Goal: Task Accomplishment & Management: Use online tool/utility

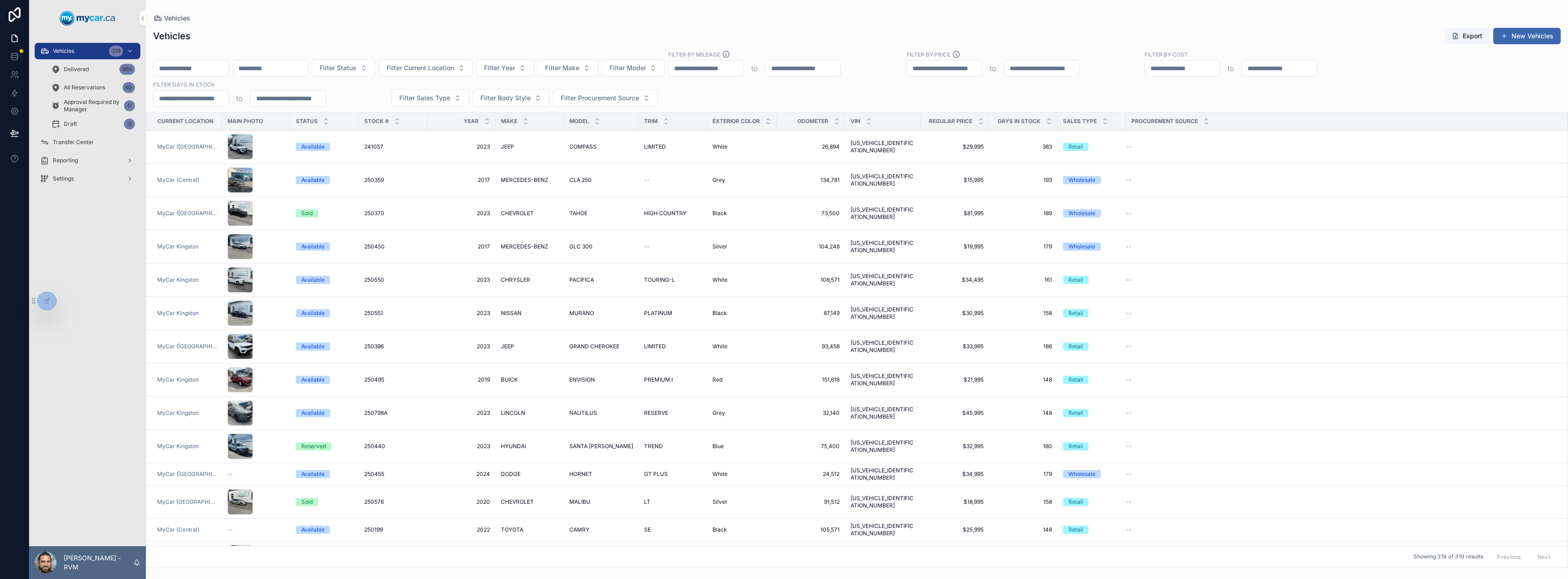
click at [1048, 123] on icon "scrollable content" at bounding box center [1049, 123] width 3 height 1
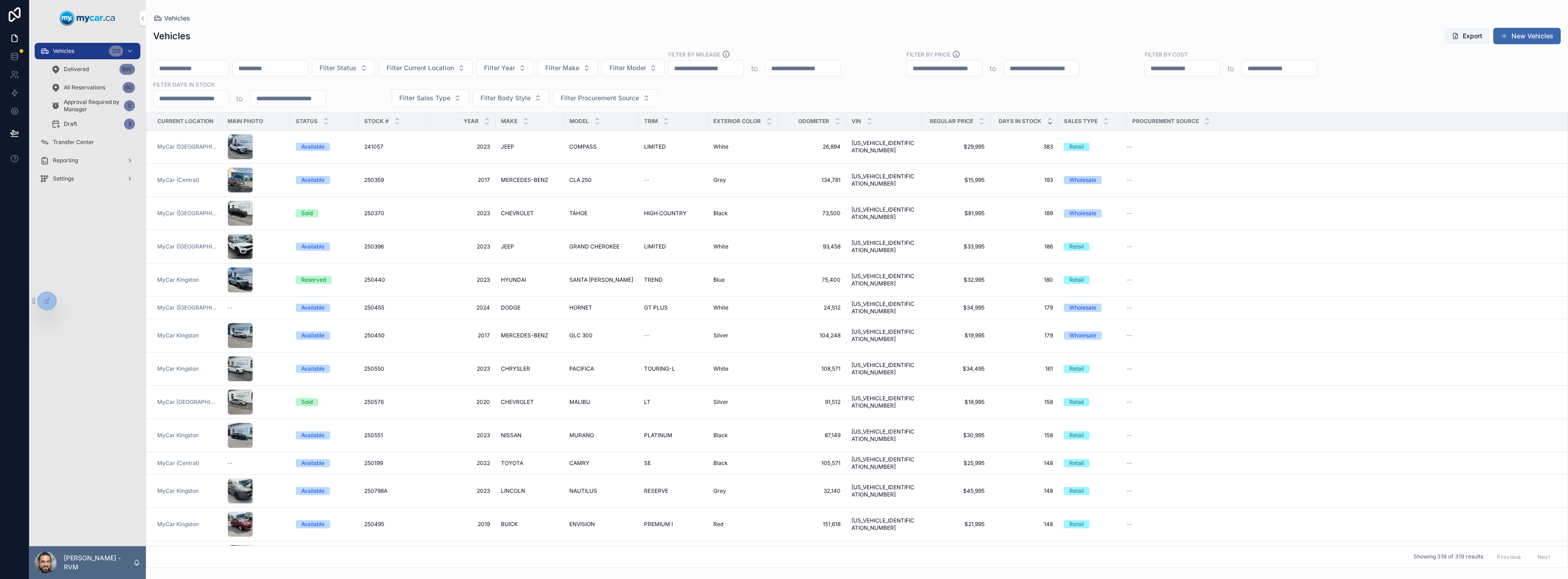
click at [1048, 119] on icon "scrollable content" at bounding box center [1049, 119] width 3 height 1
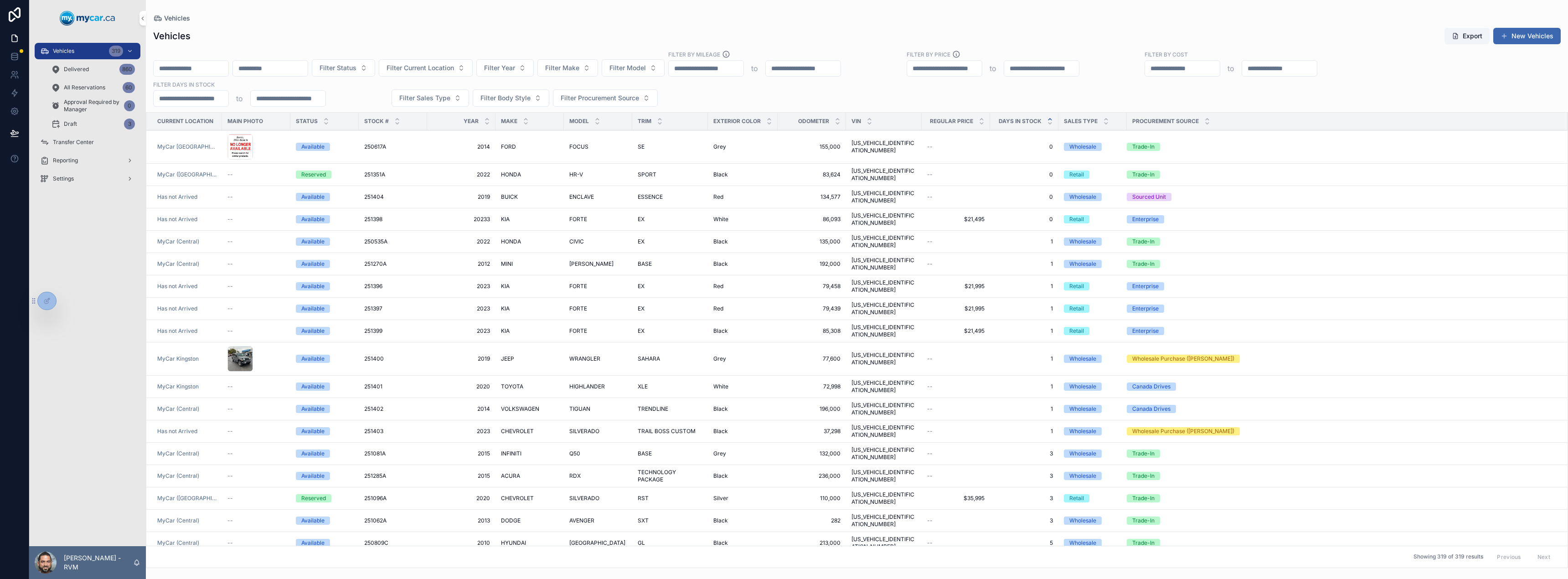
click at [513, 175] on td "HONDA HONDA" at bounding box center [530, 175] width 68 height 23
click at [514, 172] on span "HONDA" at bounding box center [511, 175] width 20 height 7
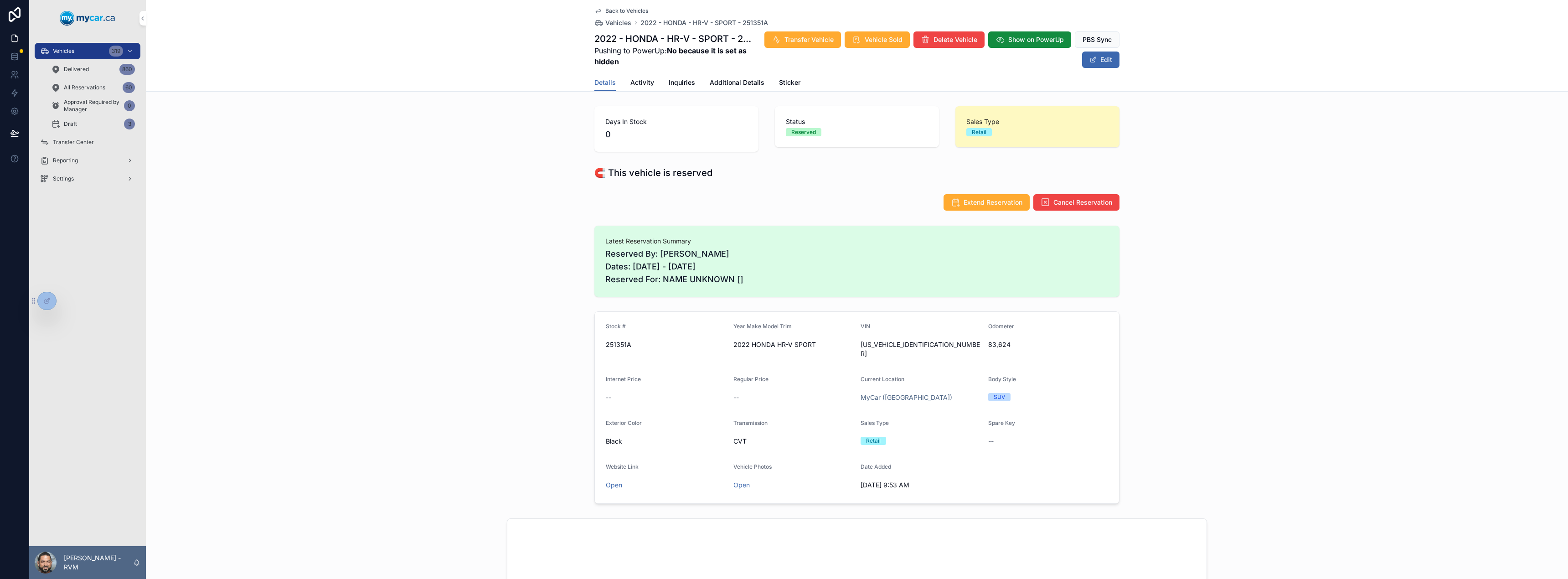
click at [732, 80] on span "Additional Details" at bounding box center [737, 82] width 55 height 9
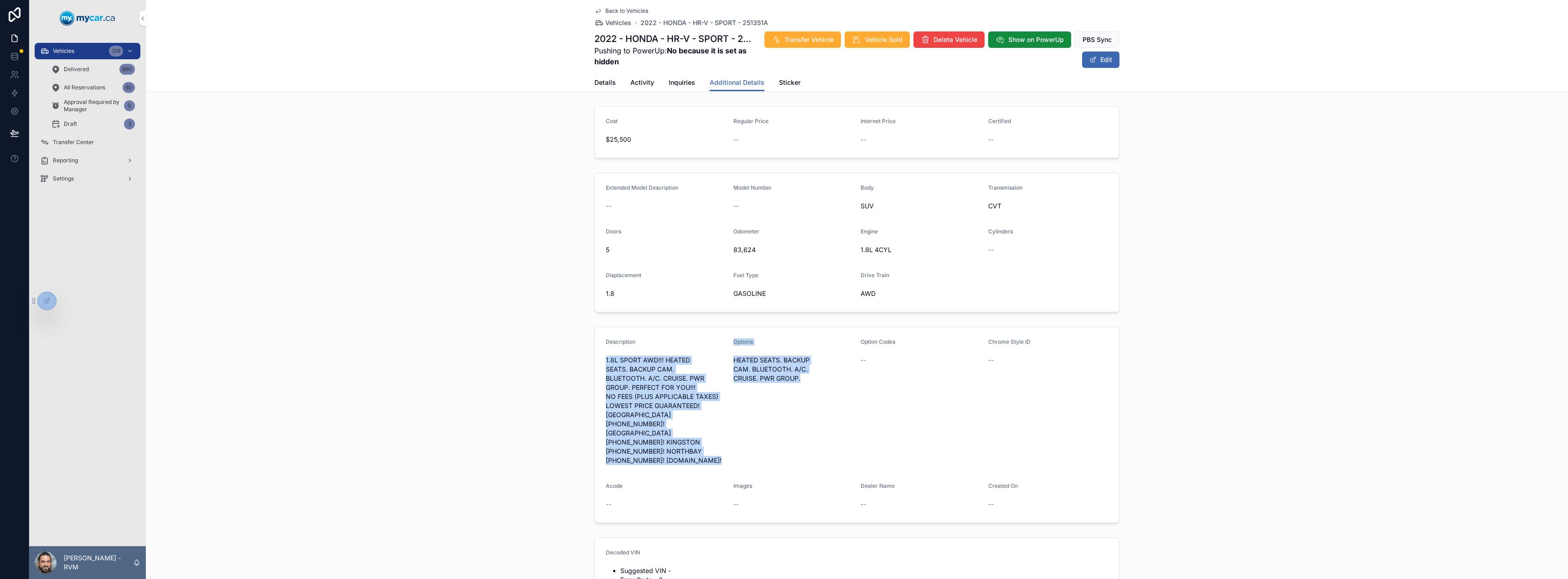
drag, startPoint x: 603, startPoint y: 359, endPoint x: 729, endPoint y: 453, distance: 157.2
click at [729, 453] on form "Description 1.8L SPORT AWD!!! HEATED SEATS. BACKUP CAM. BLUETOOTH. A/C. CRUISE.…" at bounding box center [856, 425] width 524 height 195
click at [678, 416] on span "1.8L SPORT AWD!!! HEATED SEATS. BACKUP CAM. BLUETOOTH. A/C. CRUISE. PWR GROUP. …" at bounding box center [666, 410] width 121 height 110
drag, startPoint x: 603, startPoint y: 359, endPoint x: 709, endPoint y: 447, distance: 137.8
click at [709, 447] on div "1.8L SPORT AWD!!! HEATED SEATS. BACKUP CAM. BLUETOOTH. A/C. CRUISE. PWR GROUP. …" at bounding box center [666, 410] width 121 height 115
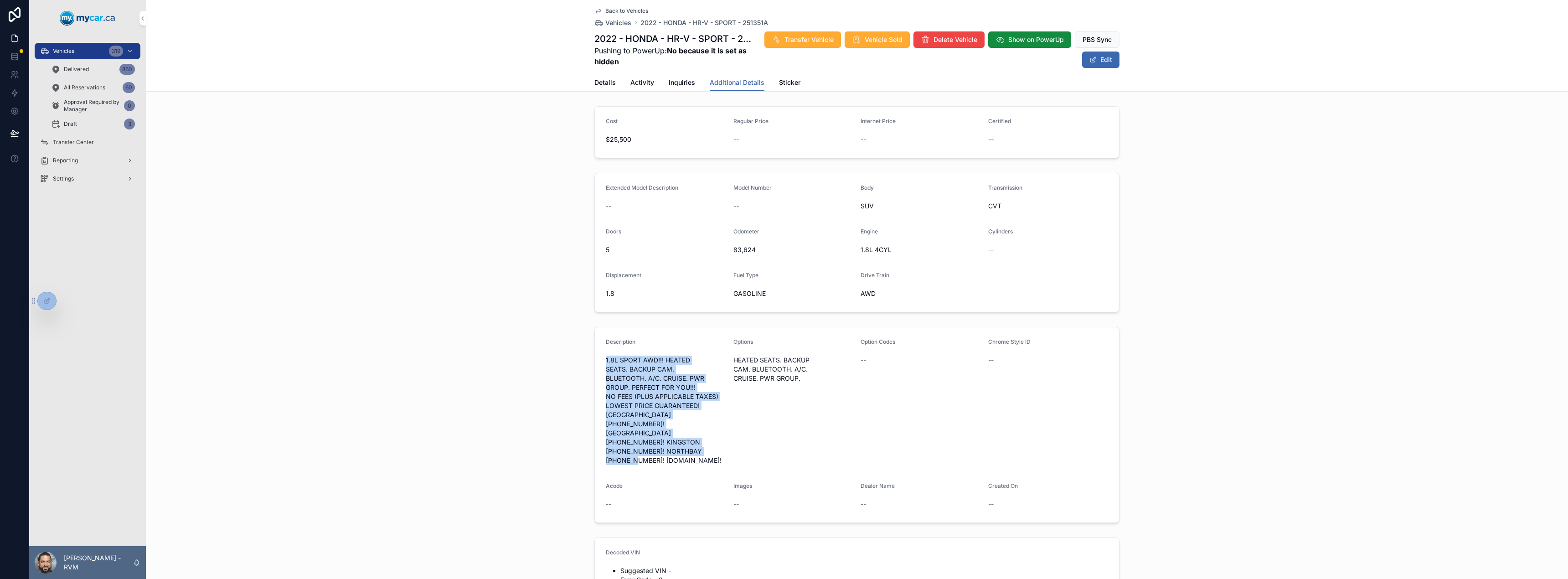
copy span "1.8L SPORT AWD!!! HEATED SEATS. BACKUP CAM. BLUETOOTH. A/C. CRUISE. PWR GROUP. …"
click at [1109, 66] on button "Edit" at bounding box center [1101, 60] width 37 height 16
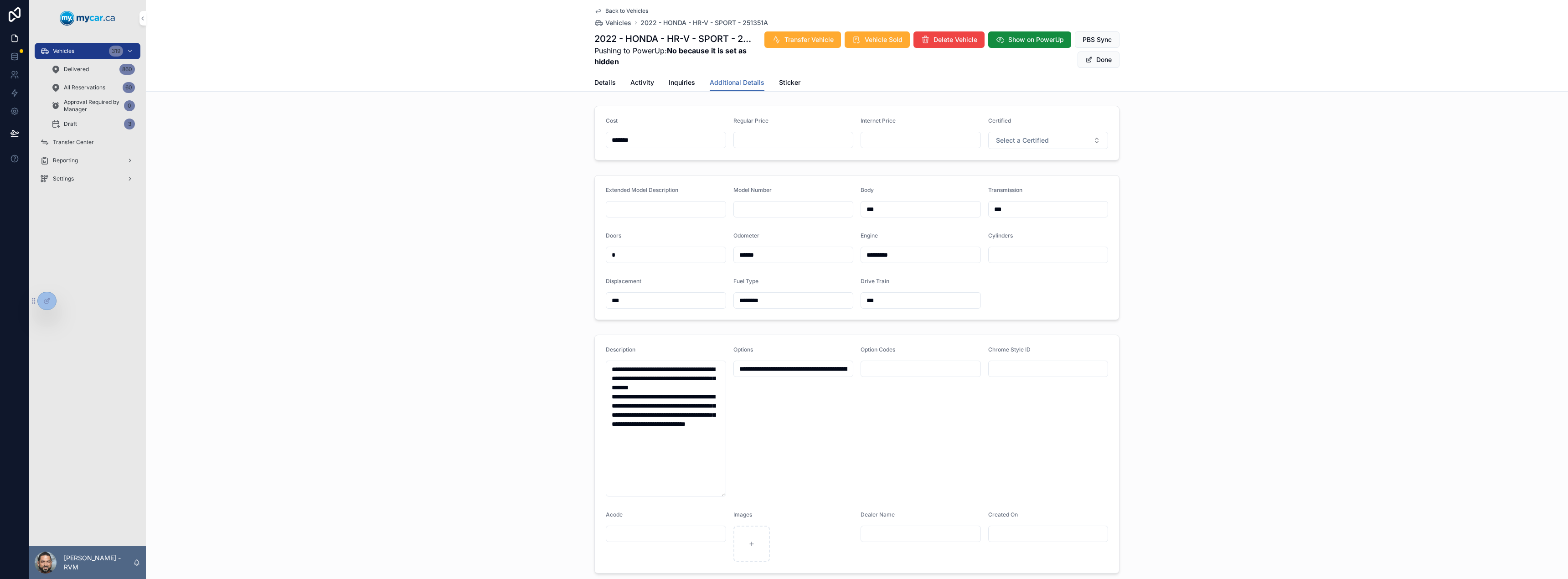
click at [607, 83] on span "Details" at bounding box center [604, 82] width 21 height 9
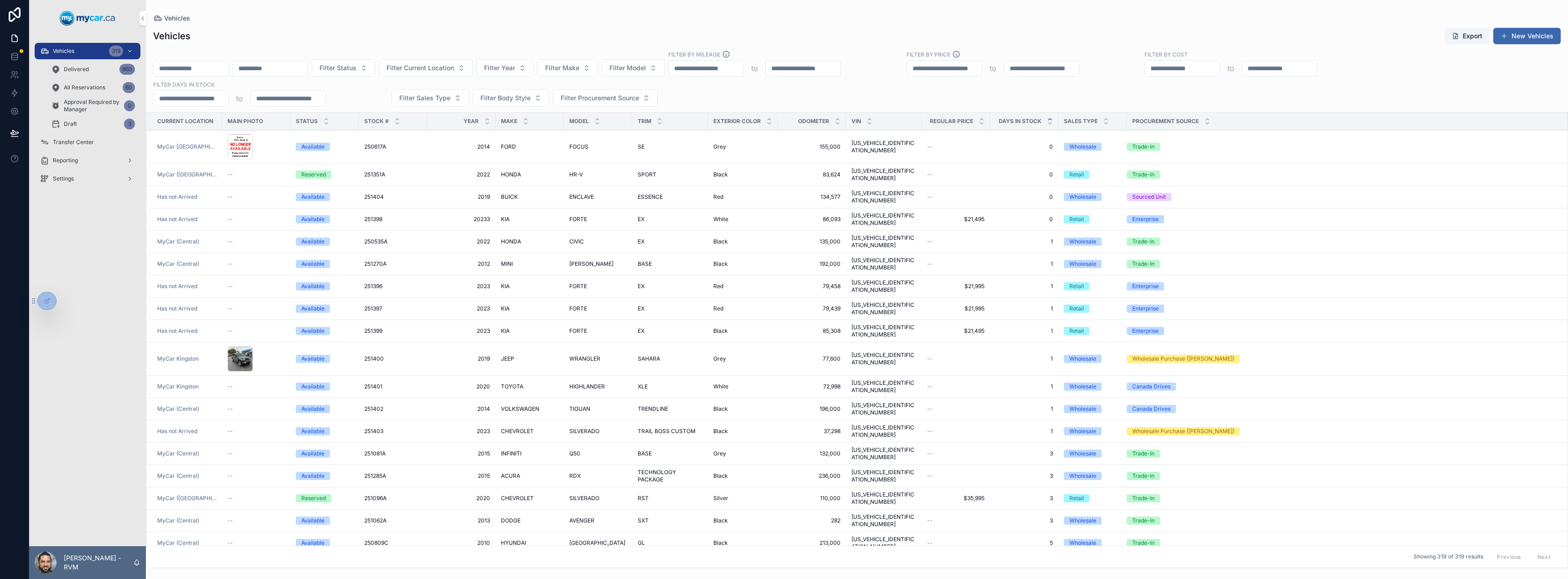
click at [571, 172] on span "HR-V" at bounding box center [576, 175] width 13 height 7
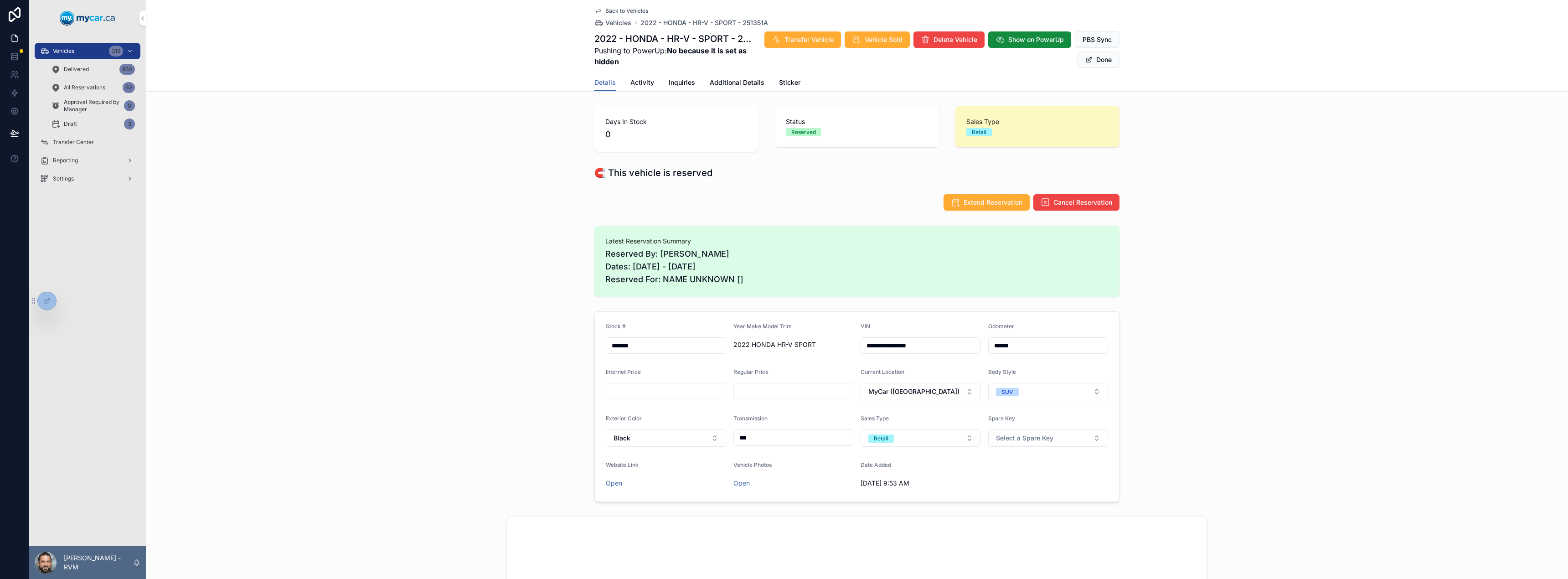
click at [649, 84] on span "Activity" at bounding box center [642, 82] width 24 height 9
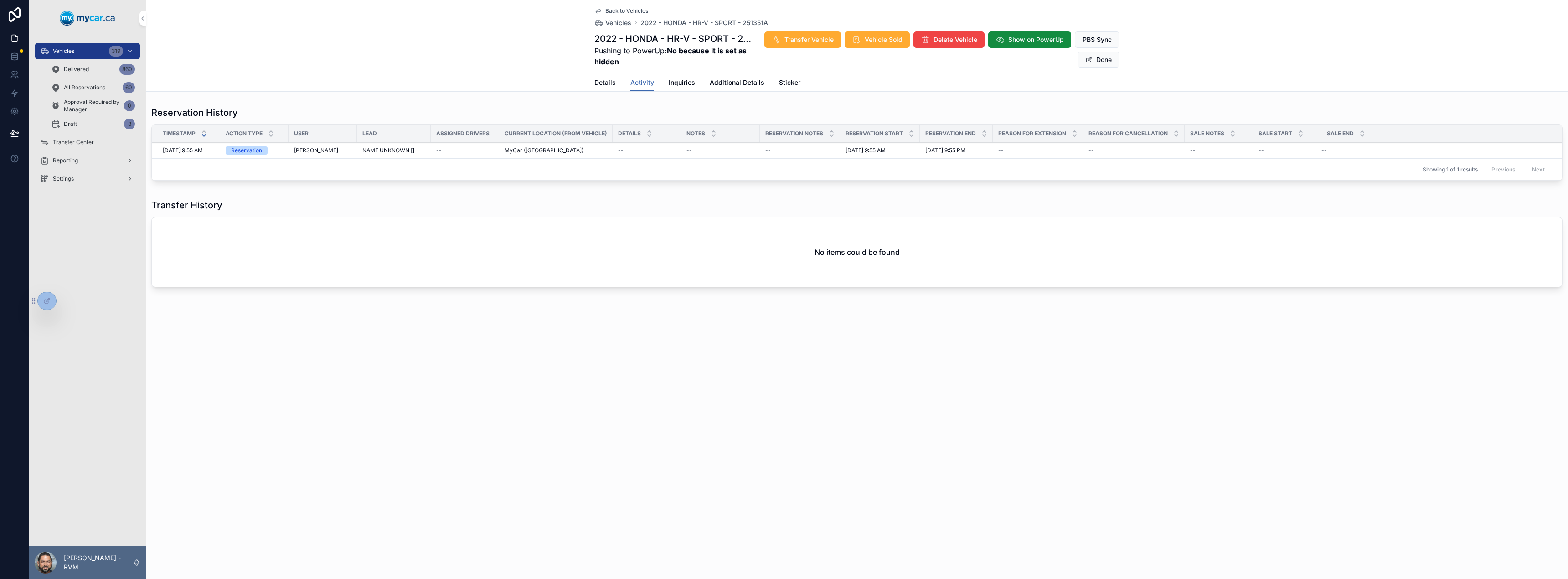
click at [740, 83] on span "Additional Details" at bounding box center [737, 82] width 55 height 9
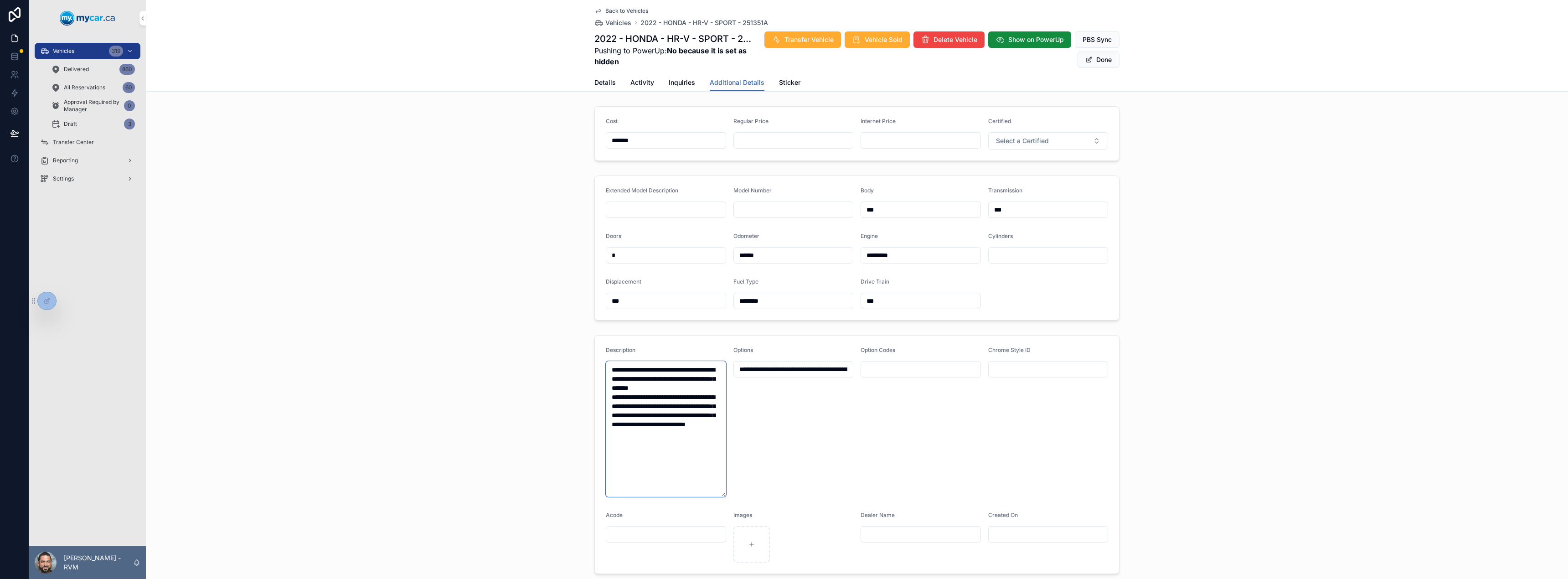
drag, startPoint x: 698, startPoint y: 464, endPoint x: 601, endPoint y: 348, distance: 151.2
click at [601, 348] on form "**********" at bounding box center [856, 454] width 524 height 238
paste textarea "**********"
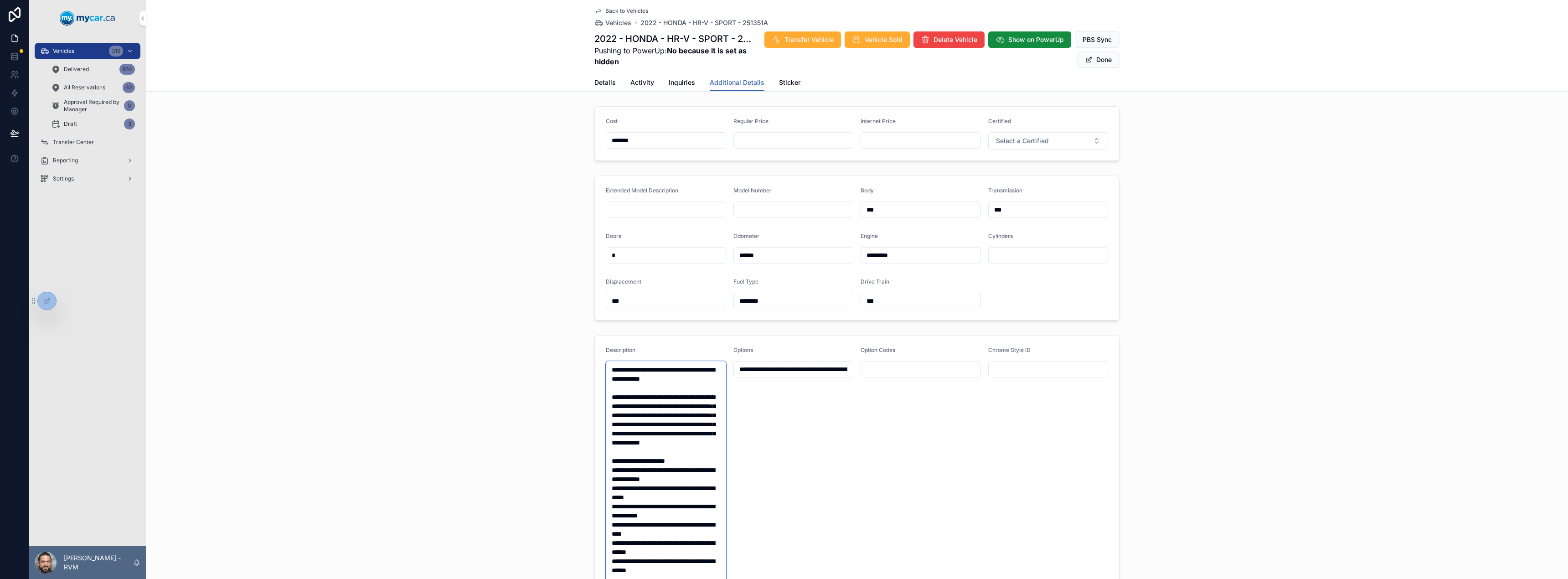
scroll to position [343, 0]
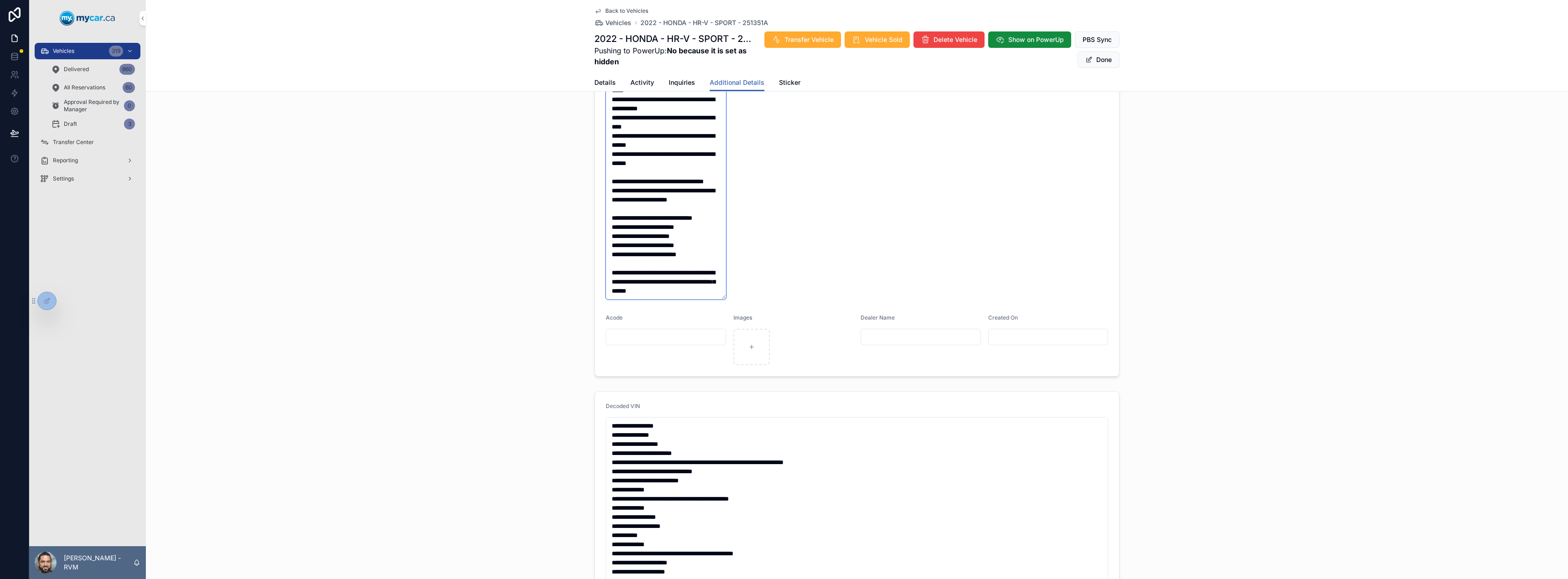
type textarea "**********"
click at [1092, 59] on button "Done" at bounding box center [1098, 60] width 42 height 16
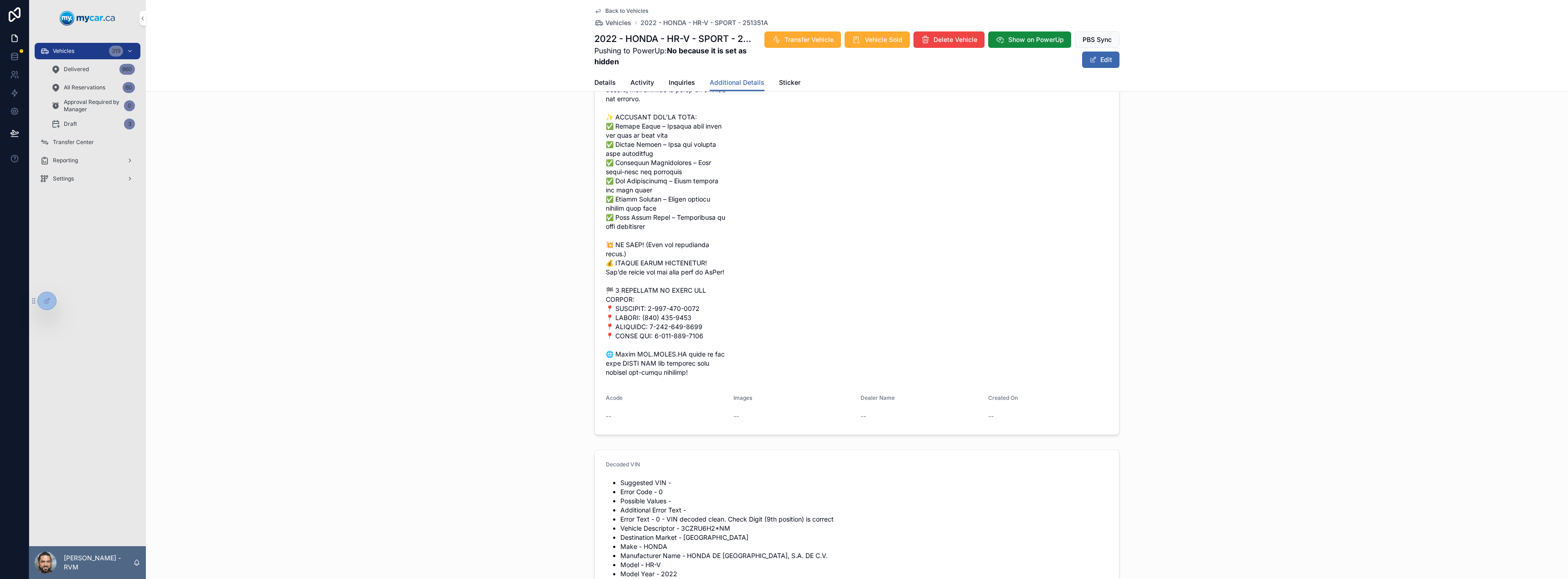
click at [617, 21] on span "Vehicles" at bounding box center [618, 23] width 26 height 9
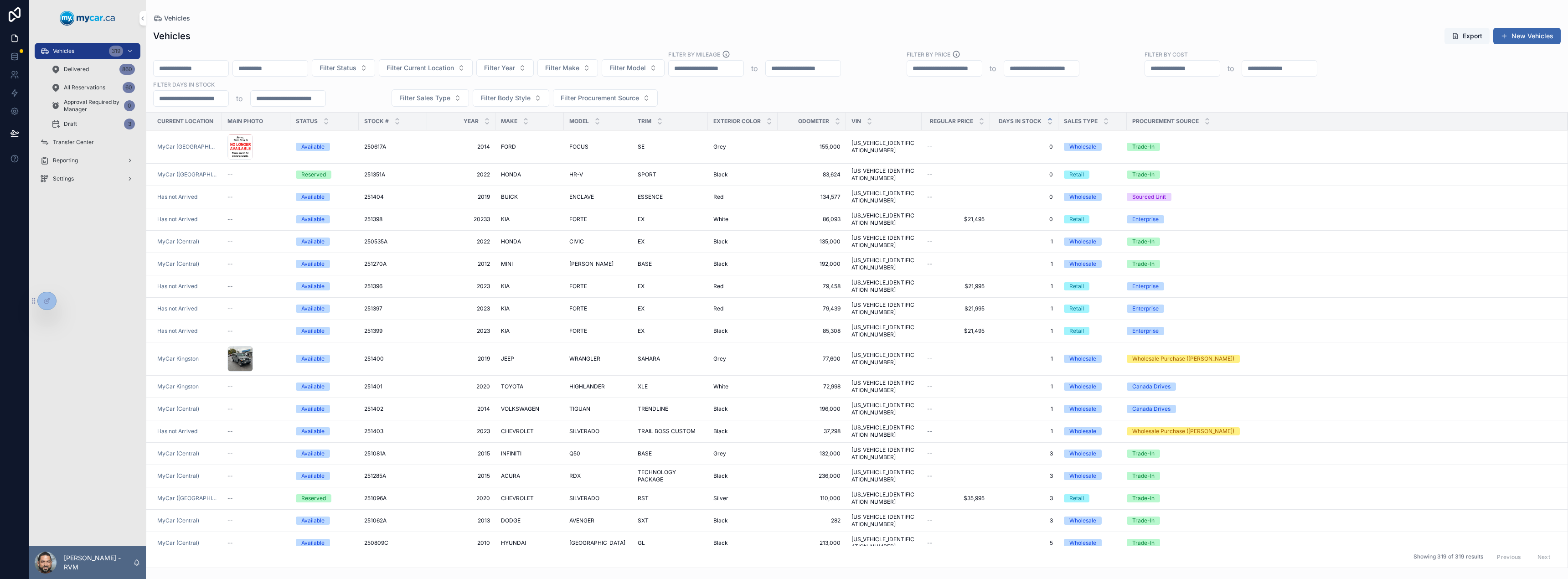
click at [640, 282] on span "EX" at bounding box center [641, 286] width 7 height 7
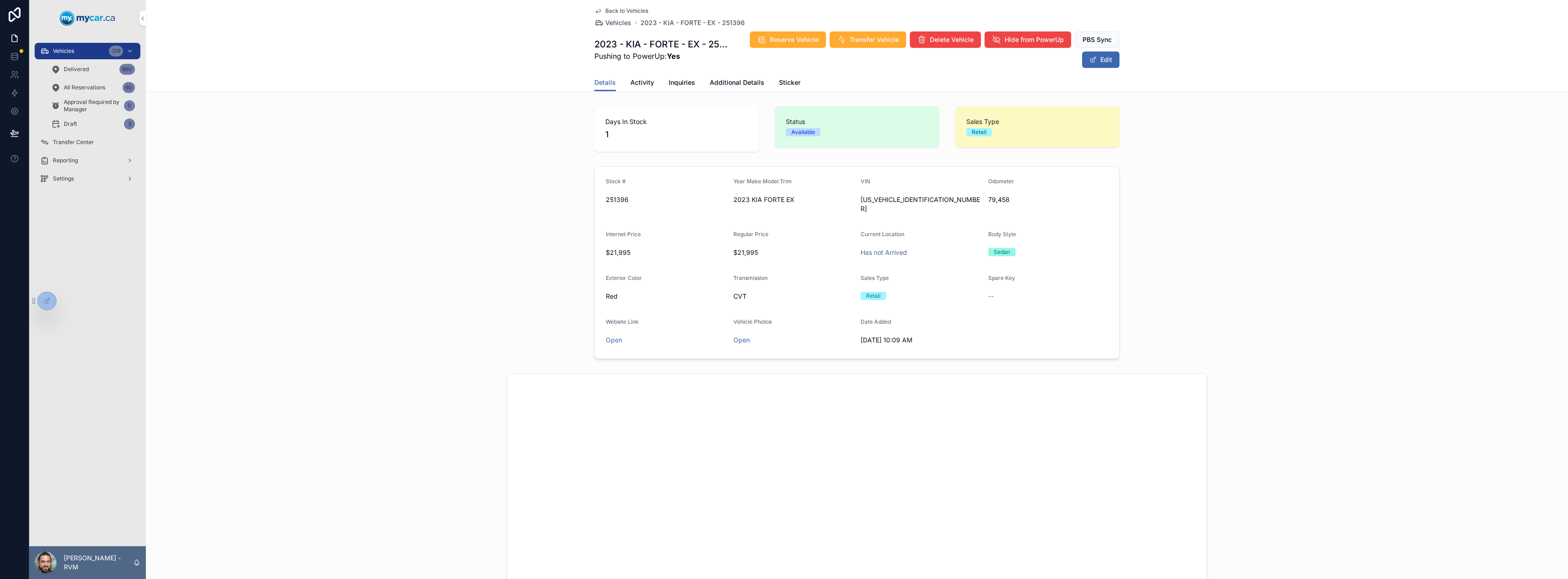
click at [721, 82] on span "Additional Details" at bounding box center [737, 82] width 55 height 9
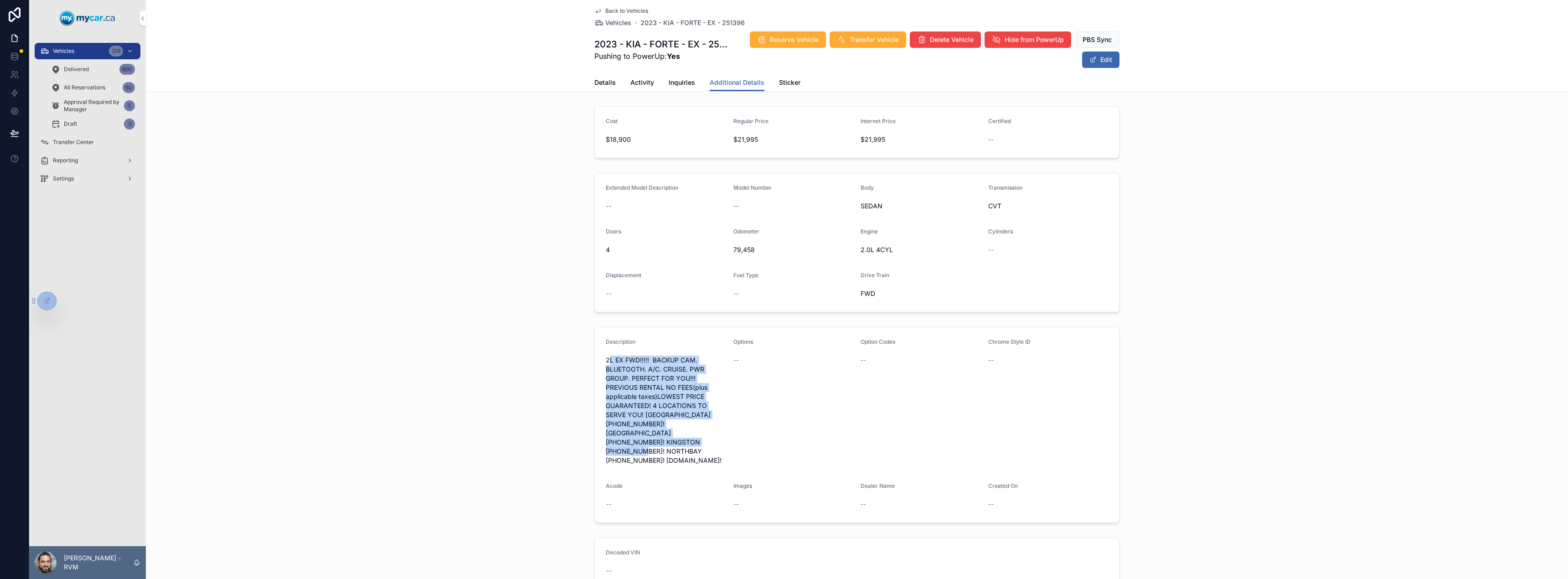
drag, startPoint x: 605, startPoint y: 361, endPoint x: 690, endPoint y: 441, distance: 116.7
click at [690, 441] on span "2L EX FWD!!!!! BACKUP CAM. BLUETOOTH. A/C. CRUISE. PWR GROUP. PERFECT FOR YOU!!…" at bounding box center [666, 410] width 121 height 110
click at [693, 456] on div "2L EX FWD!!!!! BACKUP CAM. BLUETOOTH. A/C. CRUISE. PWR GROUP. PERFECT FOR YOU!!…" at bounding box center [666, 410] width 121 height 115
drag, startPoint x: 693, startPoint y: 449, endPoint x: 596, endPoint y: 354, distance: 135.8
click at [596, 354] on form "Description 2L EX FWD!!!!! BACKUP CAM. BLUETOOTH. A/C. CRUISE. PWR GROUP. PERFE…" at bounding box center [856, 425] width 524 height 195
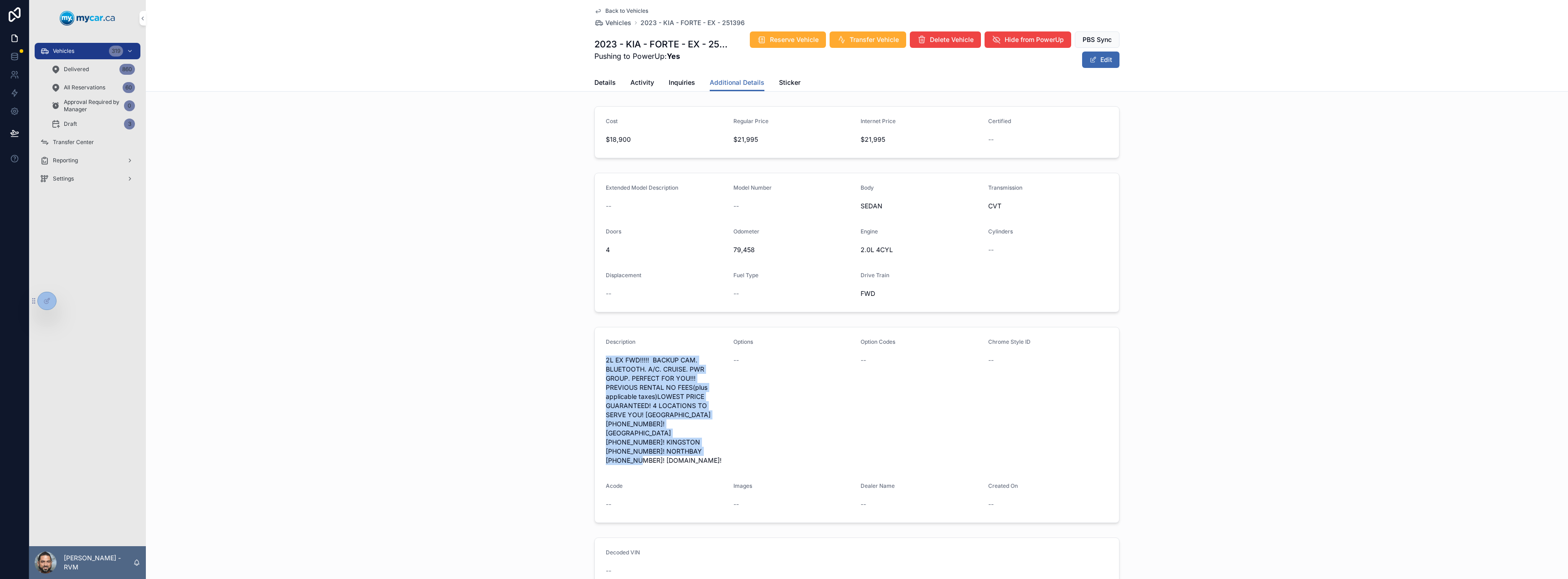
copy span "2L EX FWD!!!!! BACKUP CAM. BLUETOOTH. A/C. CRUISE. PWR GROUP. PERFECT FOR YOU!!…"
click at [1088, 64] on button "Edit" at bounding box center [1101, 60] width 37 height 16
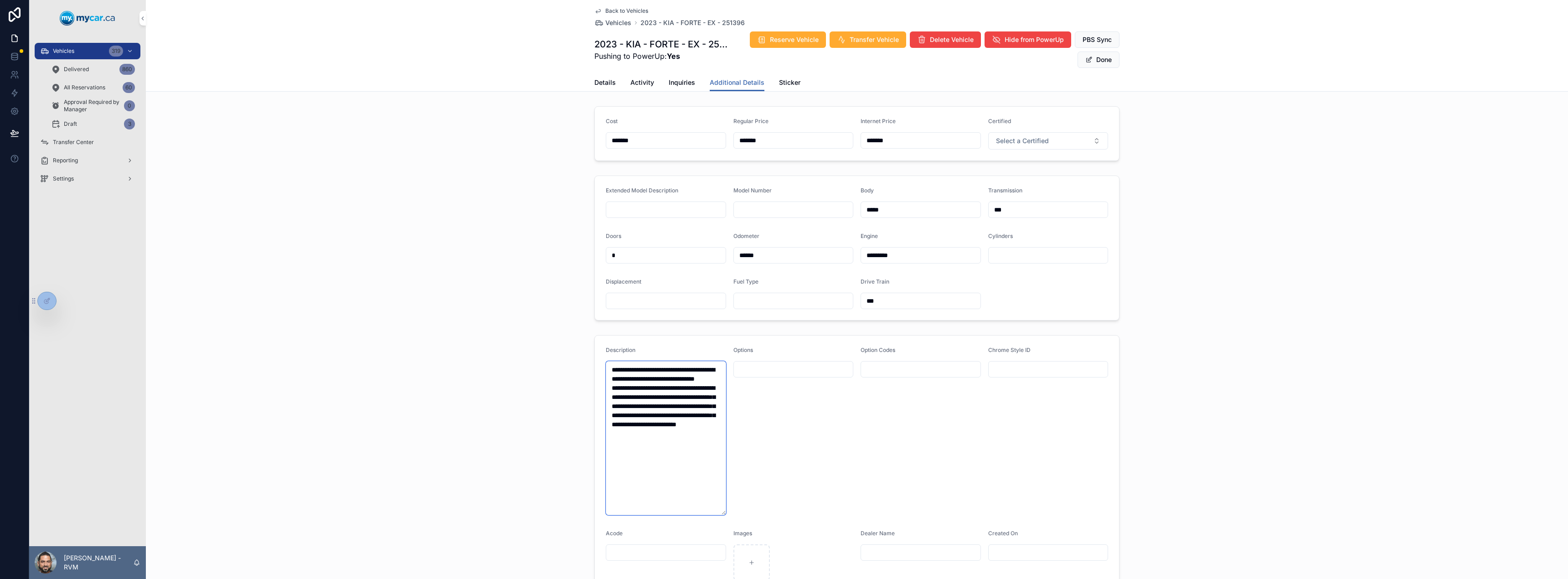
drag, startPoint x: 682, startPoint y: 469, endPoint x: 598, endPoint y: 349, distance: 146.5
click at [598, 349] on form "**********" at bounding box center [856, 463] width 524 height 256
paste textarea "**********"
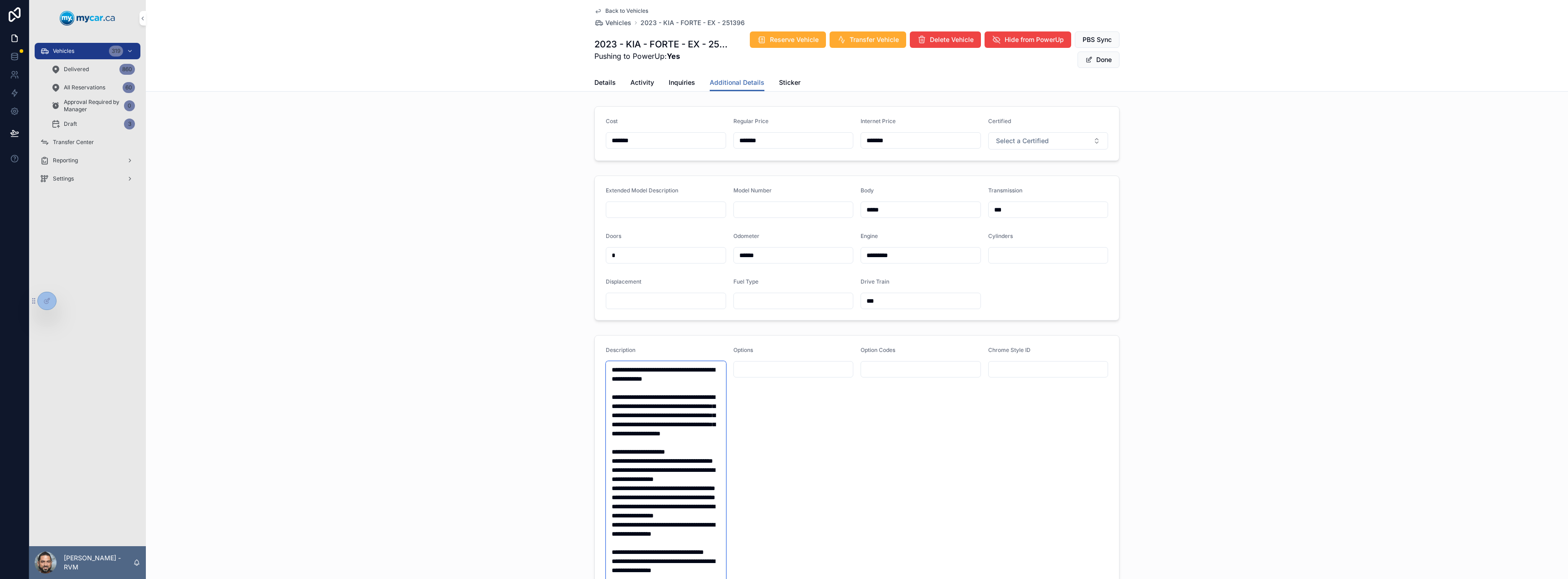
scroll to position [282, 0]
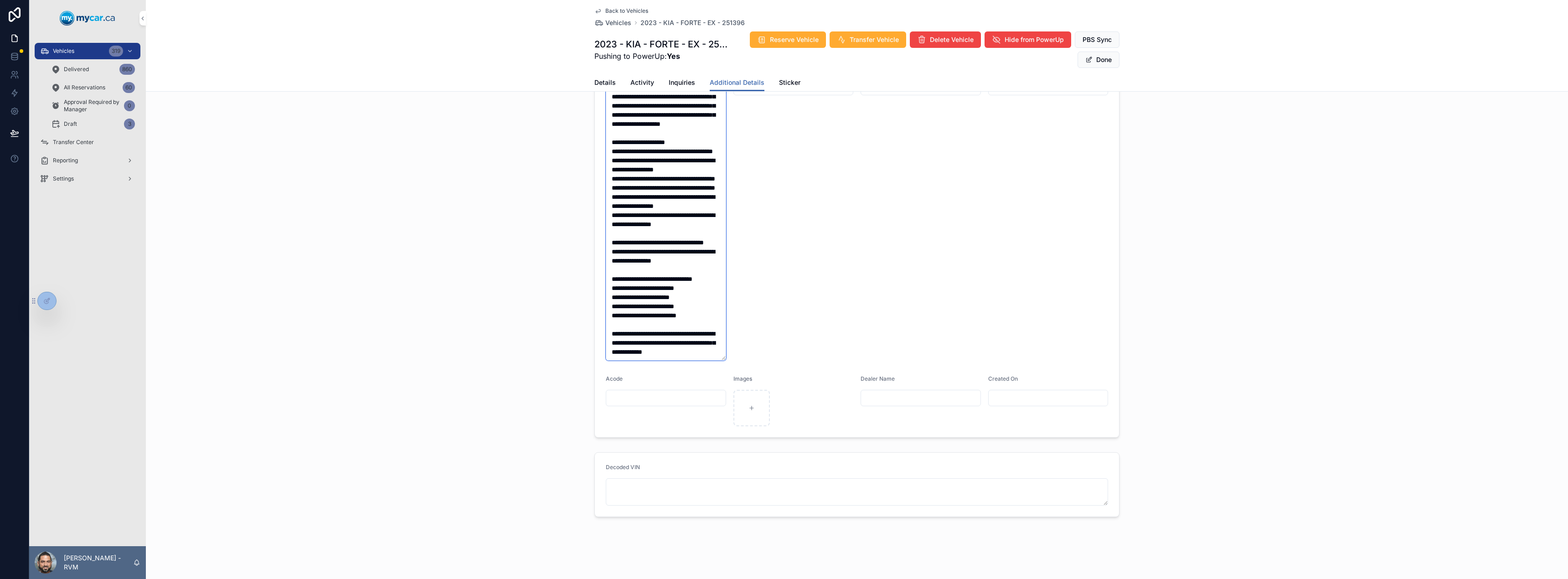
type textarea "**********"
click at [1095, 63] on button "Done" at bounding box center [1098, 60] width 42 height 16
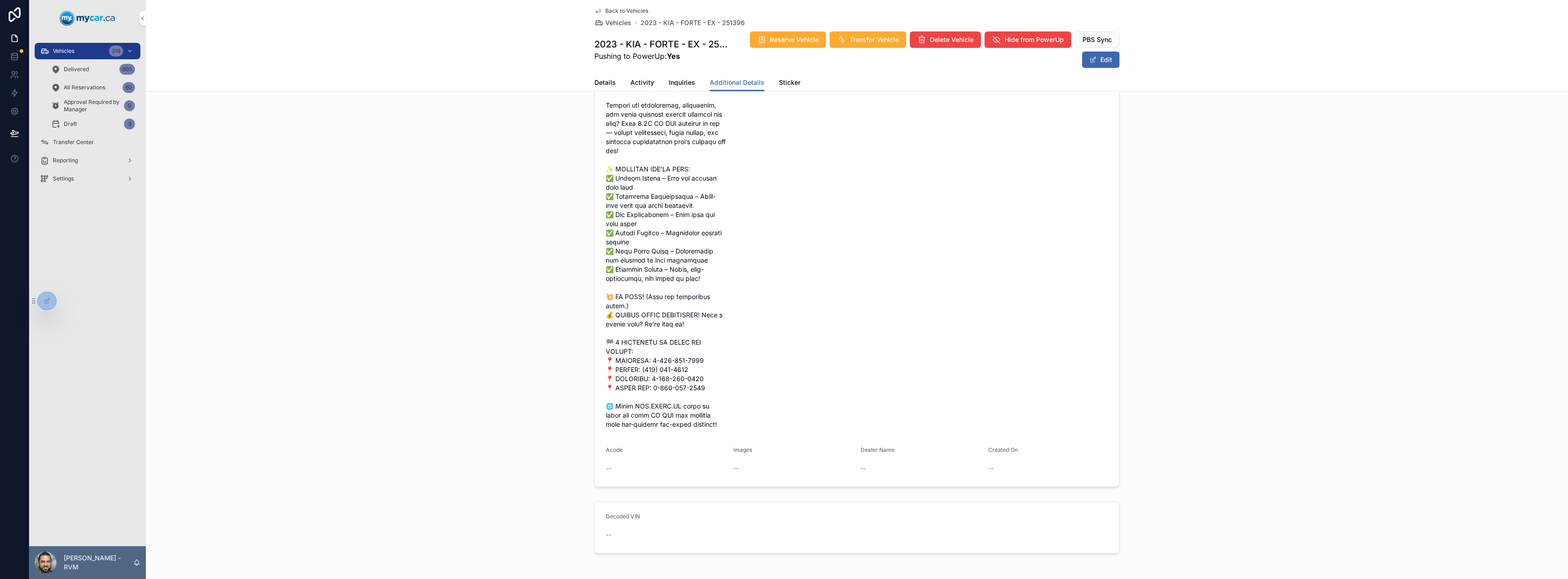
click at [606, 21] on span "Vehicles" at bounding box center [618, 23] width 26 height 9
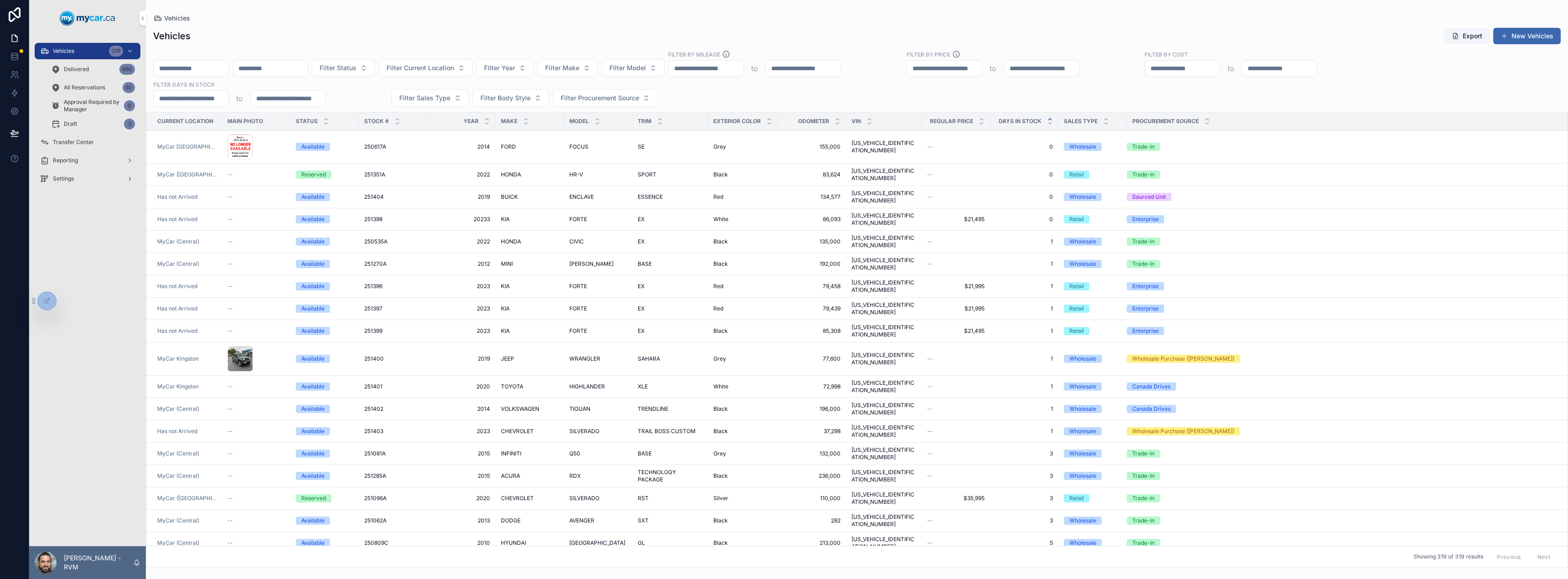
click at [578, 305] on span "FORTE" at bounding box center [578, 309] width 18 height 7
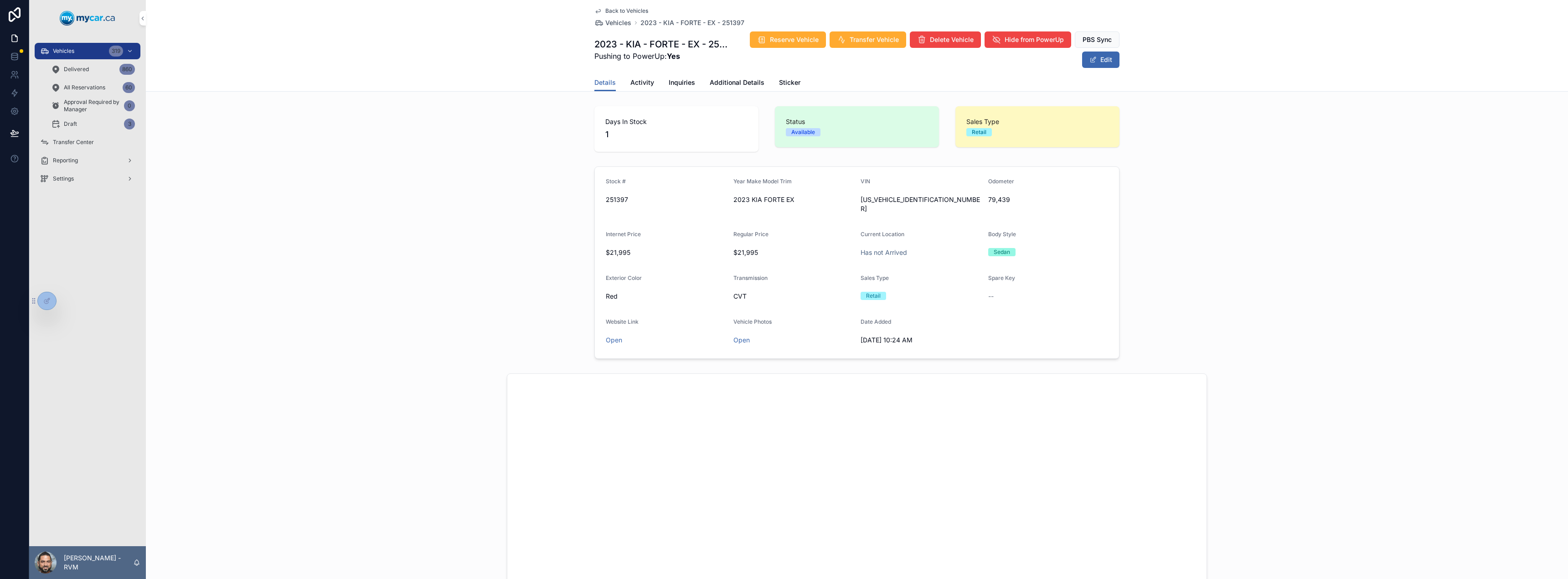
click at [701, 78] on div "Details Activity Inquiries Additional Details Sticker" at bounding box center [856, 82] width 525 height 17
click at [721, 80] on span "Additional Details" at bounding box center [737, 82] width 55 height 9
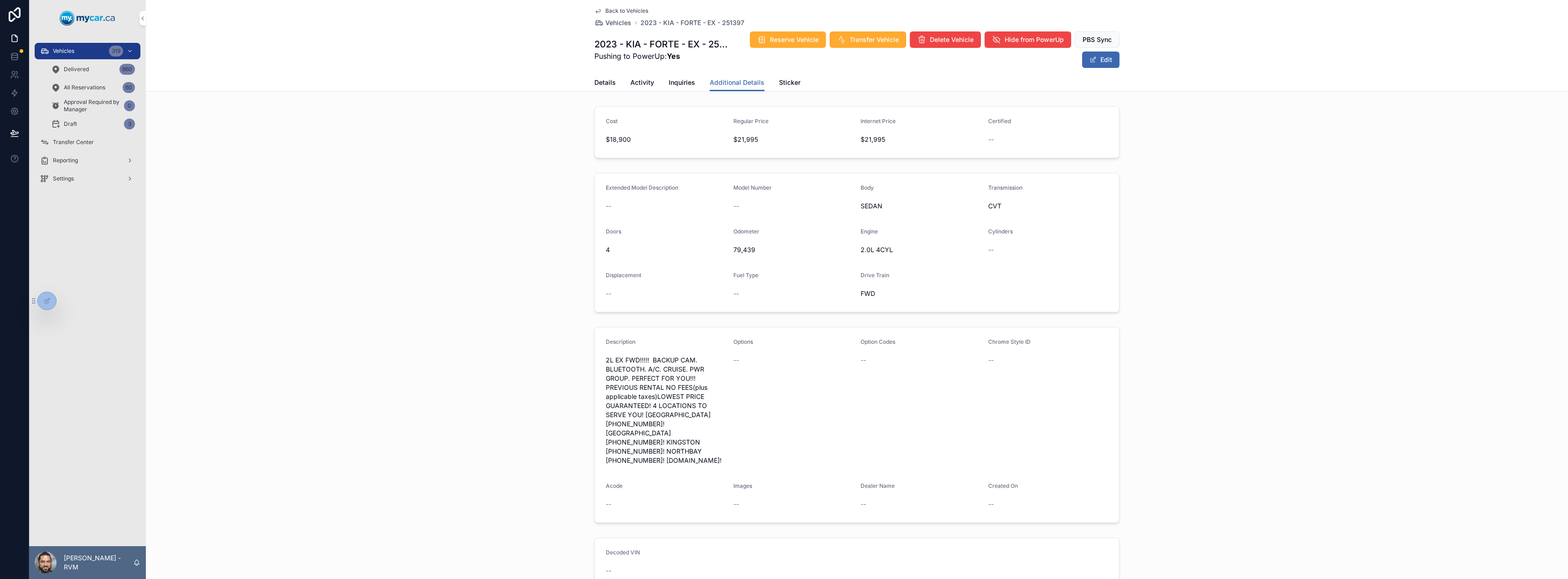
click at [1093, 61] on span "scrollable content" at bounding box center [1093, 60] width 7 height 7
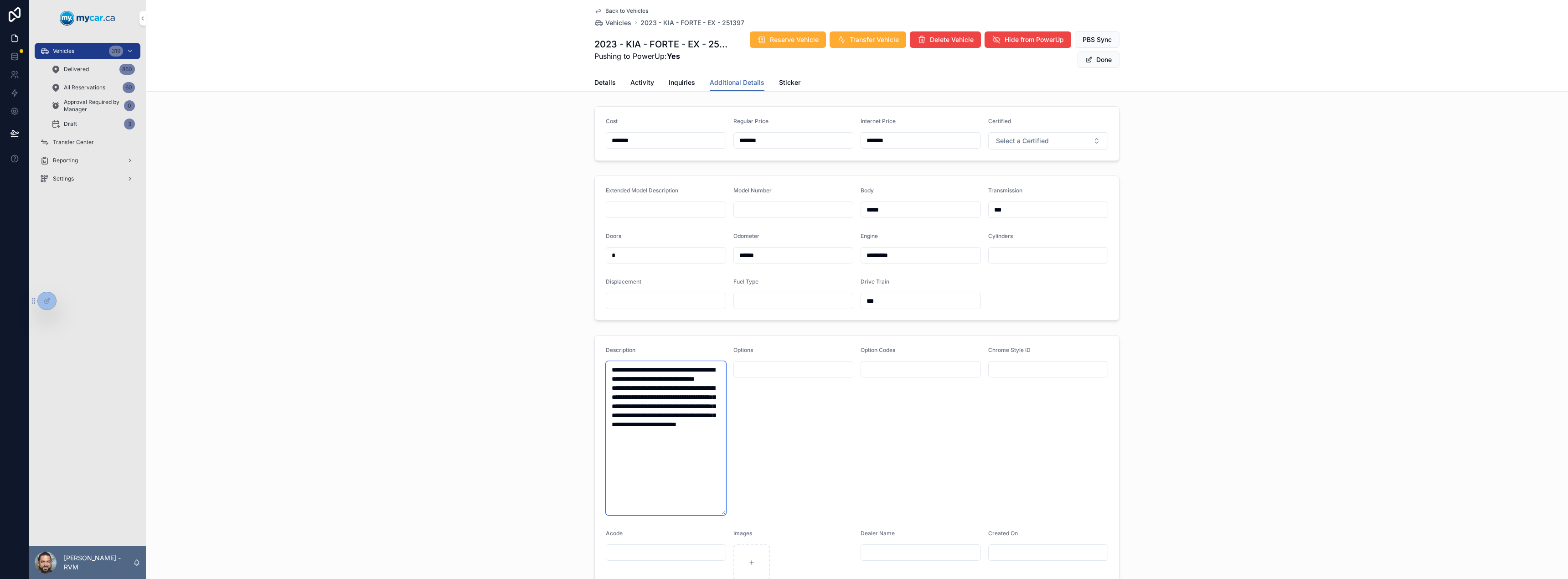
drag, startPoint x: 686, startPoint y: 464, endPoint x: 607, endPoint y: 363, distance: 128.2
click at [607, 363] on textarea "**********" at bounding box center [666, 438] width 121 height 154
paste textarea "**********"
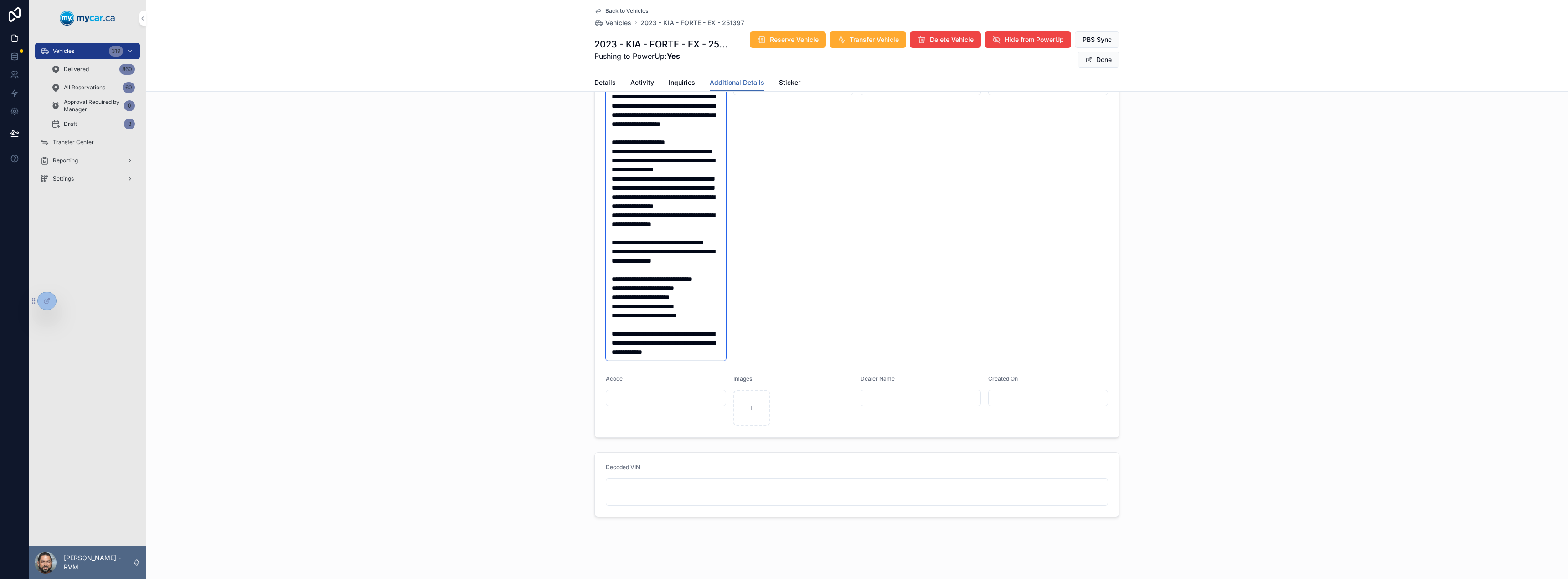
type textarea "**********"
click at [1102, 62] on button "Done" at bounding box center [1098, 60] width 42 height 16
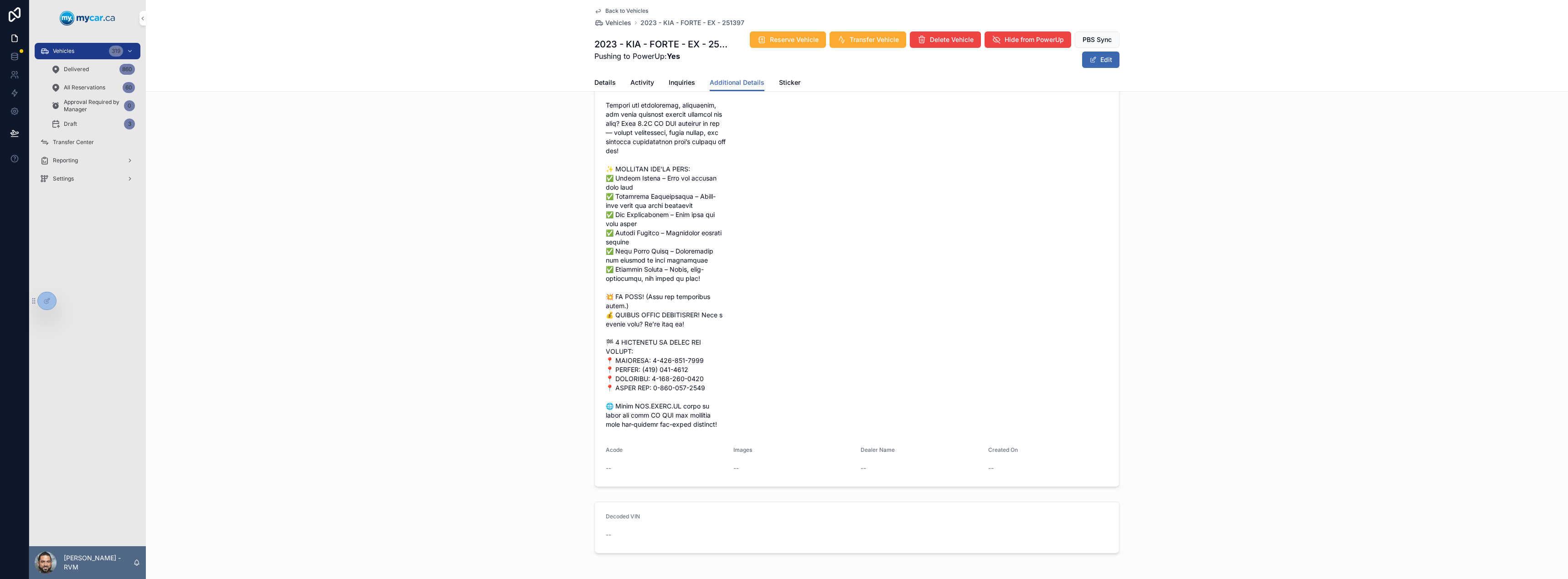
click at [623, 23] on span "Vehicles" at bounding box center [618, 23] width 26 height 9
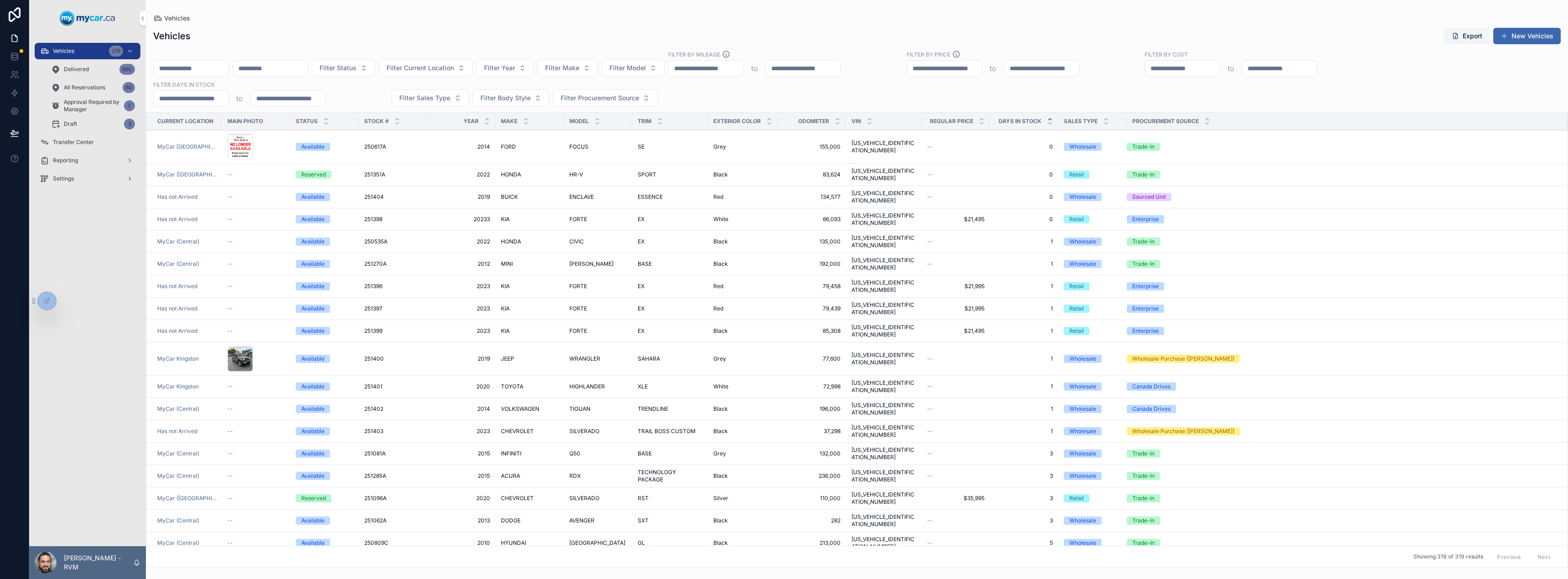
click at [575, 320] on td "FORTE FORTE" at bounding box center [598, 331] width 68 height 23
click at [577, 328] on span "FORTE" at bounding box center [578, 331] width 18 height 7
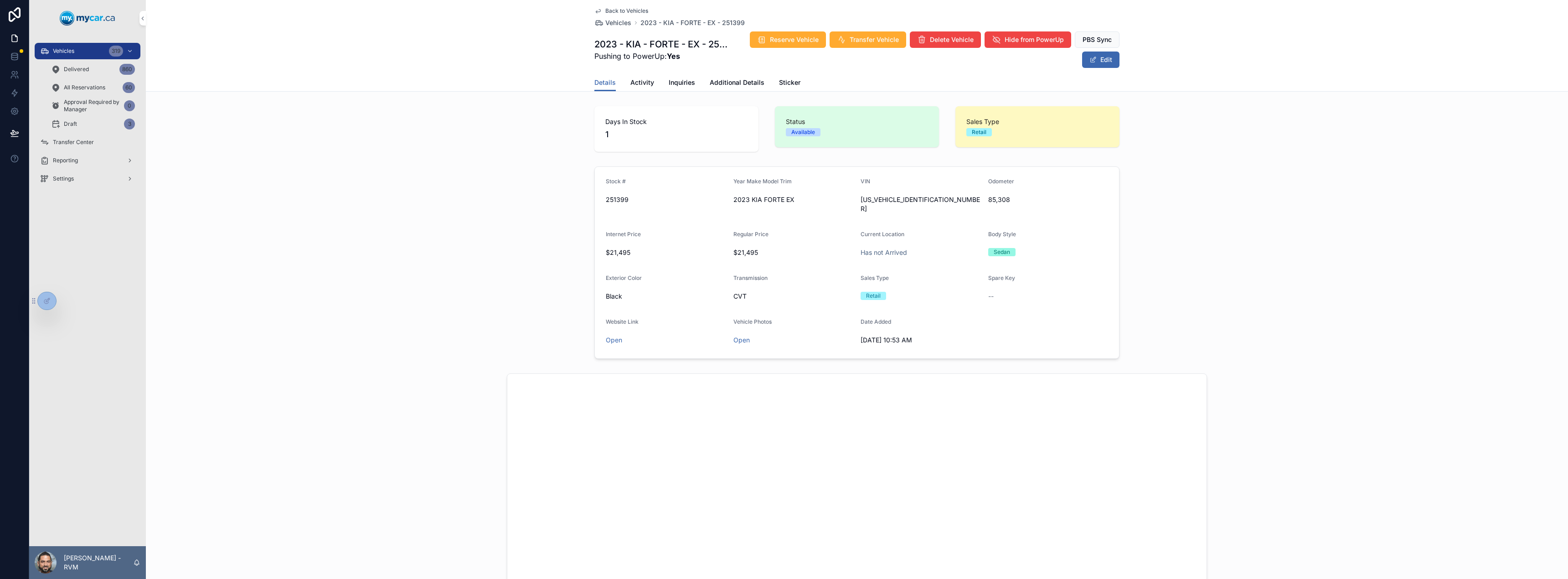
click at [738, 84] on span "Additional Details" at bounding box center [737, 82] width 55 height 9
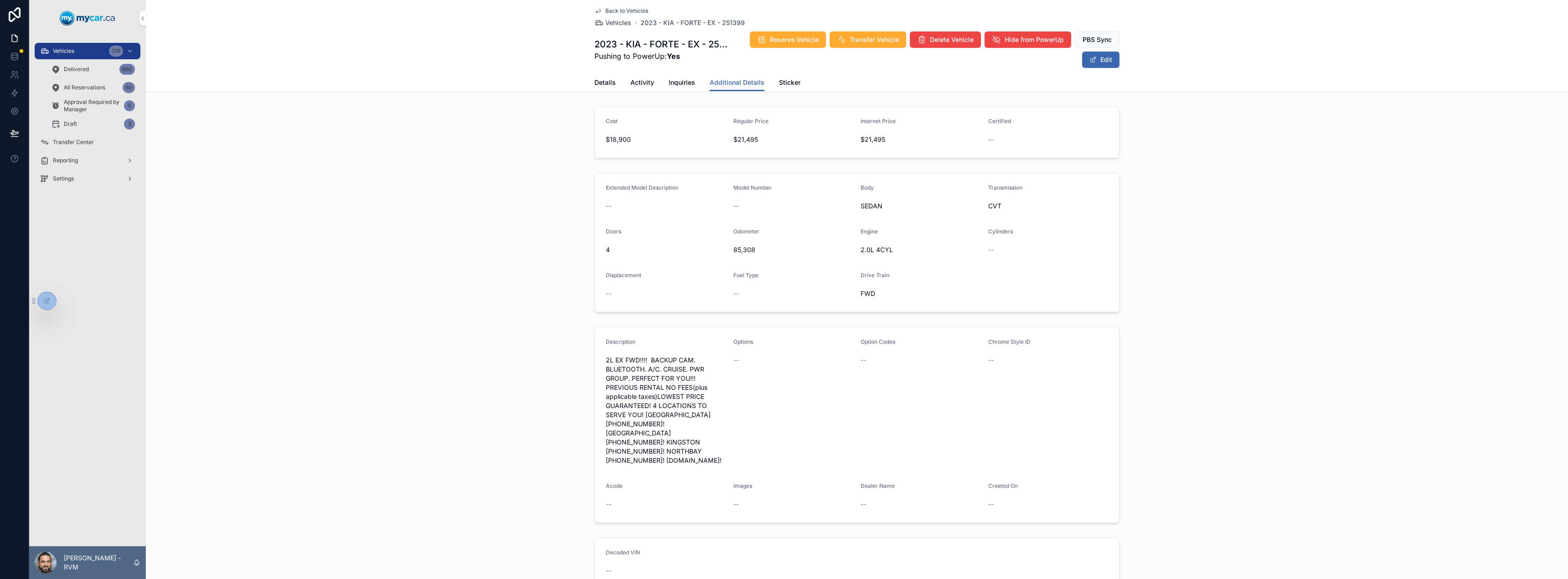
click at [1102, 65] on button "Edit" at bounding box center [1101, 60] width 37 height 16
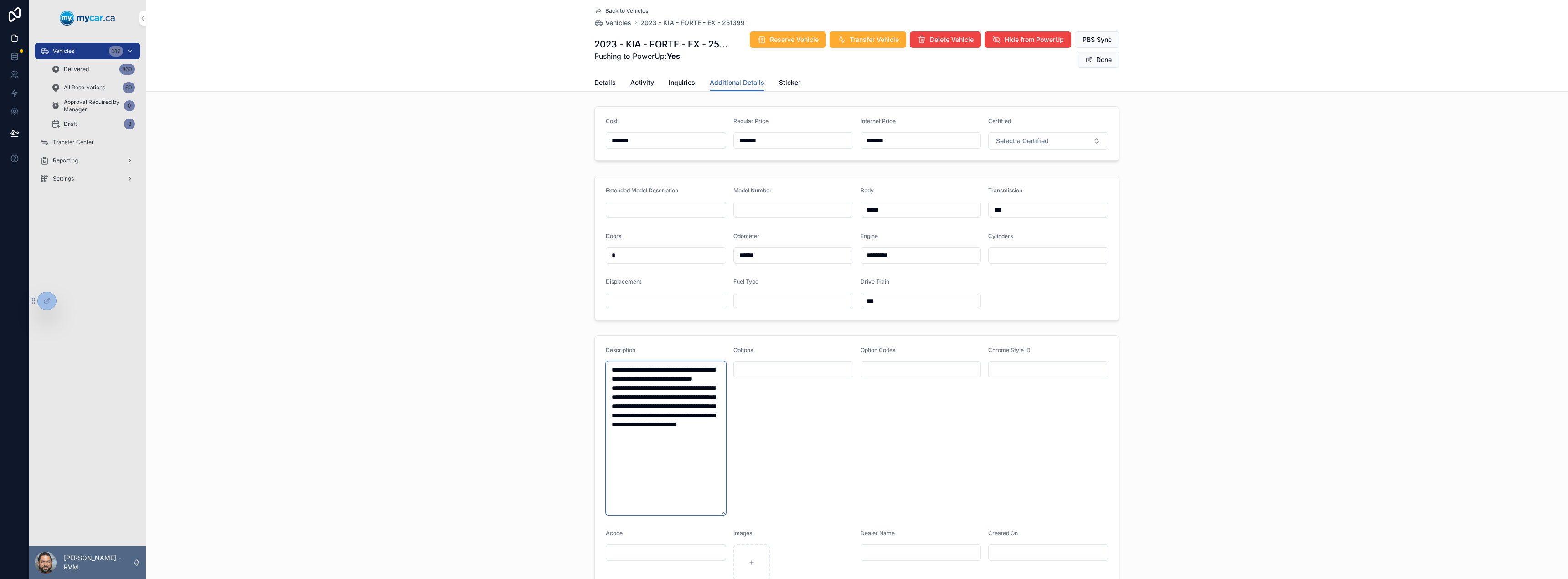
drag, startPoint x: 697, startPoint y: 465, endPoint x: 572, endPoint y: 340, distance: 176.8
click at [572, 340] on div "**********" at bounding box center [857, 463] width 1422 height 264
paste textarea "**********"
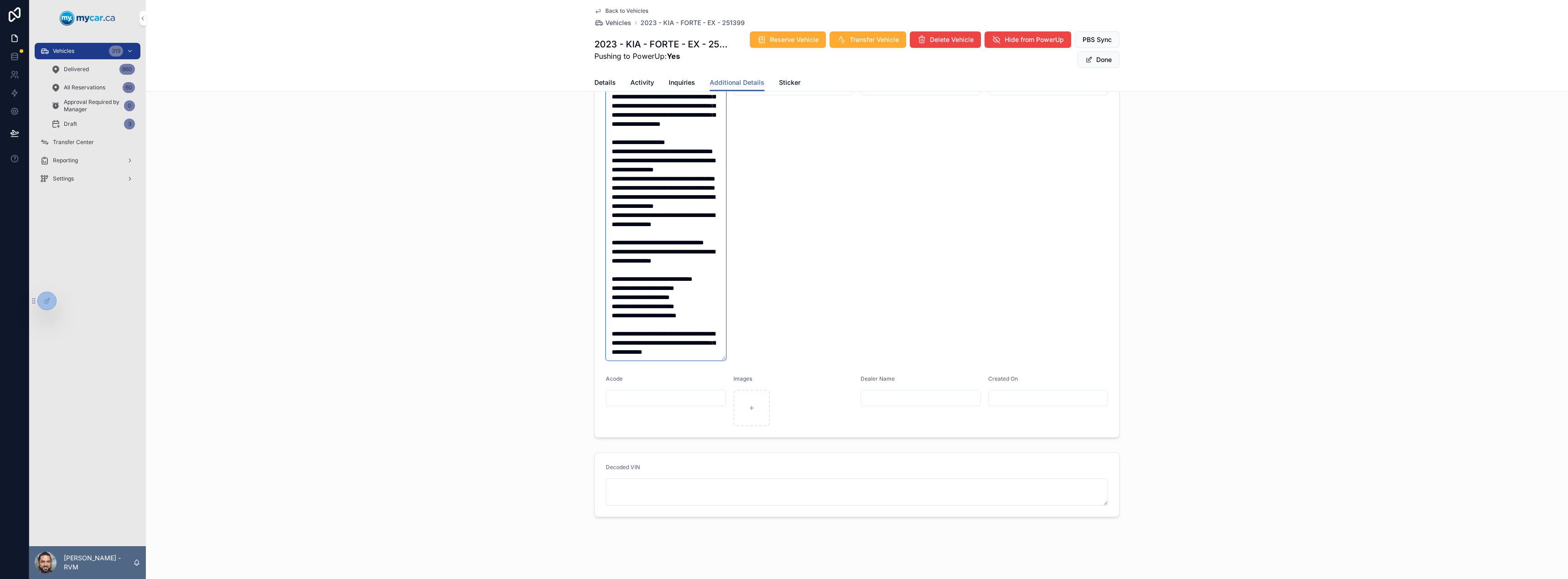
type textarea "**********"
click at [1096, 63] on button "Done" at bounding box center [1098, 60] width 42 height 16
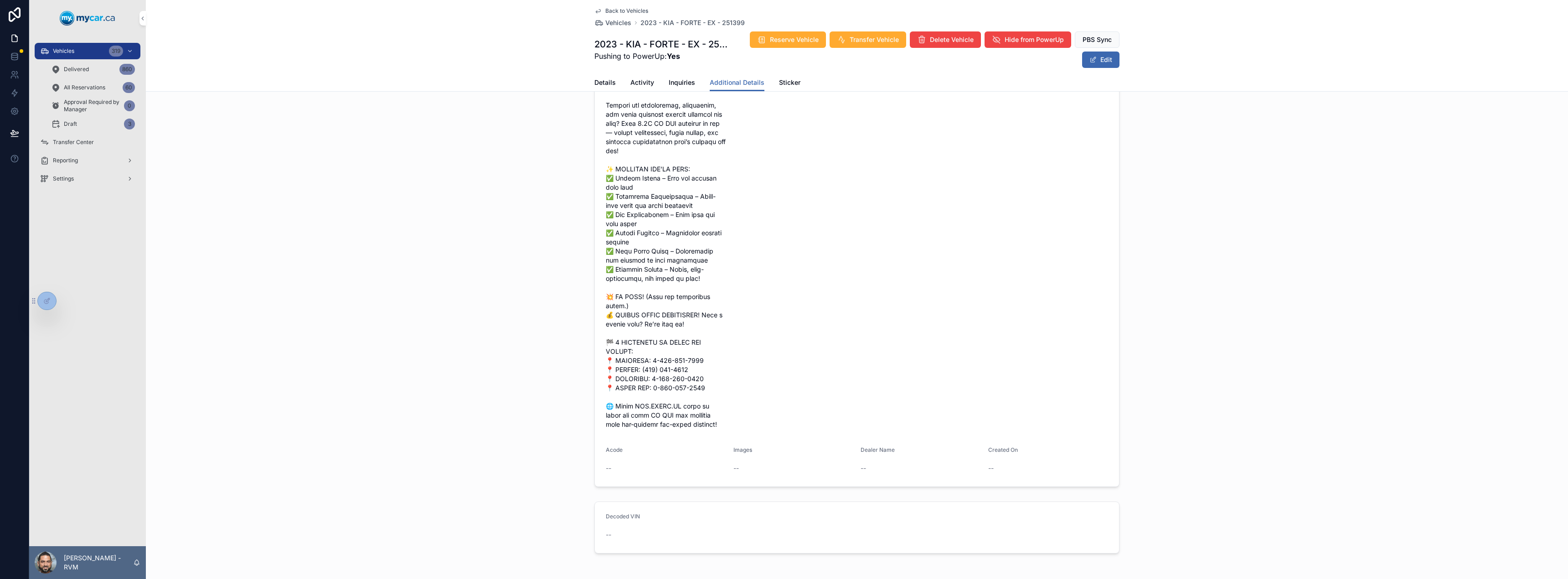
click at [617, 21] on span "Vehicles" at bounding box center [618, 23] width 26 height 9
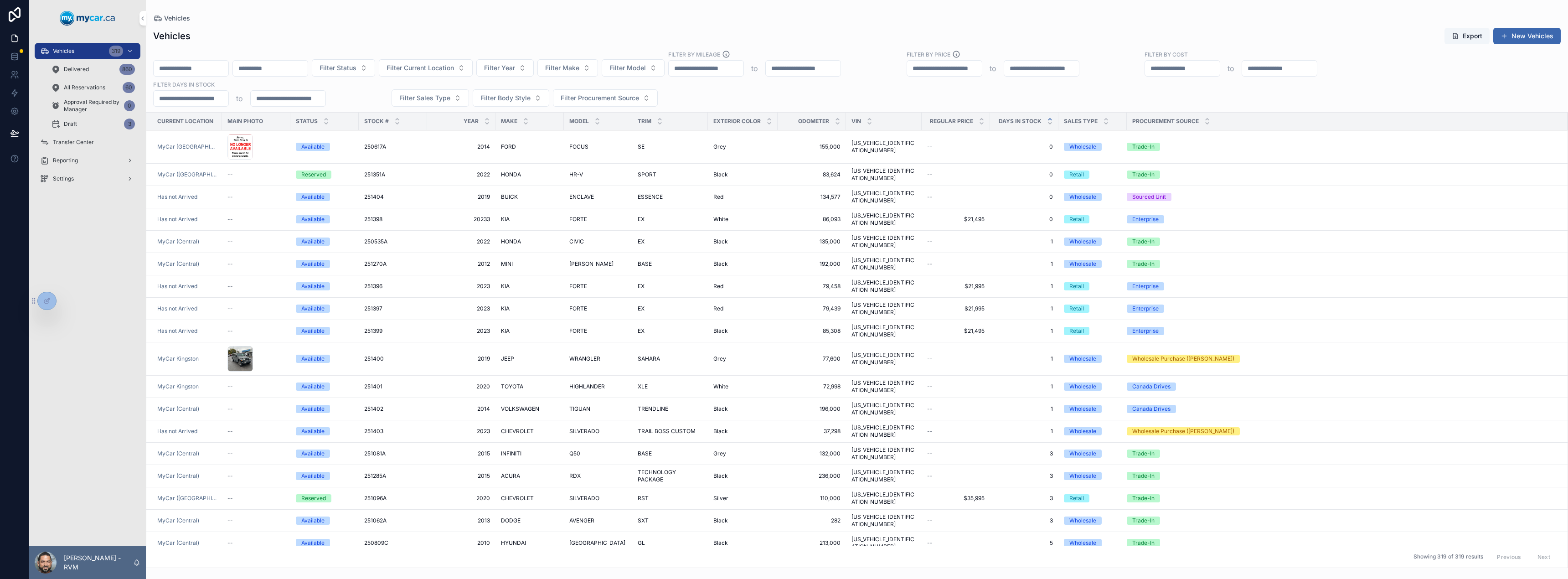
click at [586, 494] on span "SILVERADO" at bounding box center [584, 498] width 30 height 7
click at [564, 555] on td "CRUZE CRUZE" at bounding box center [598, 566] width 68 height 23
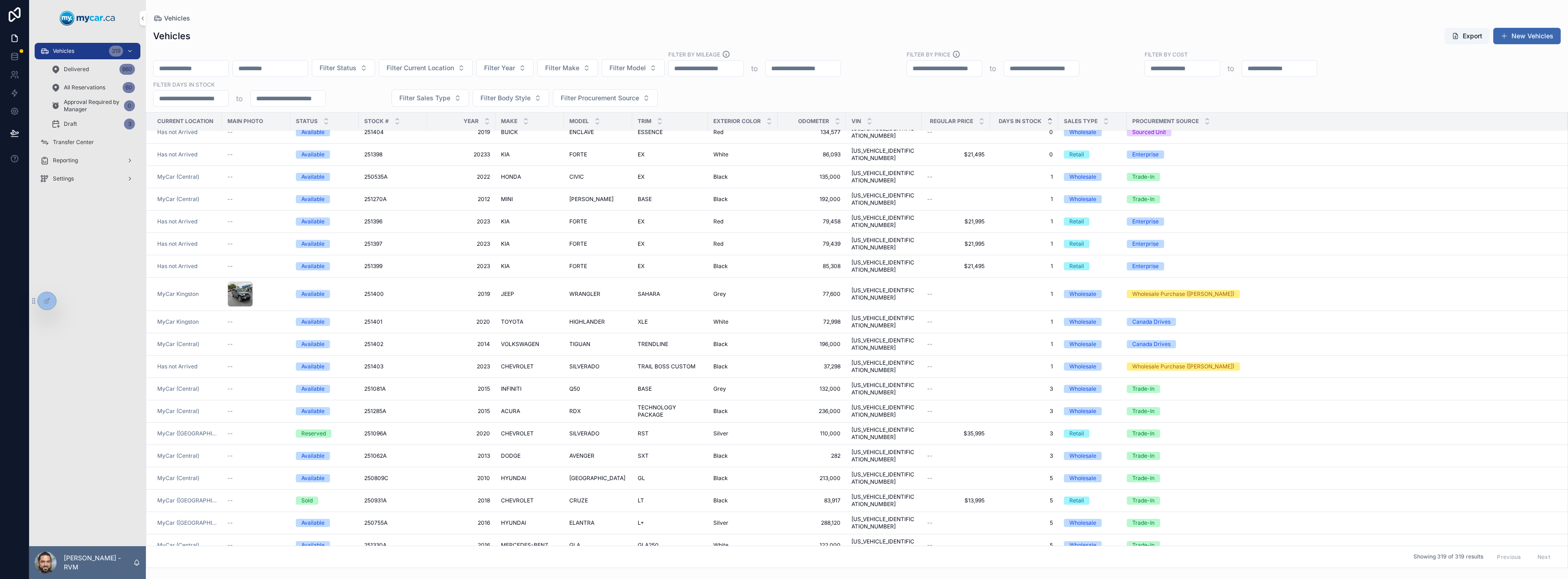
click at [441, 99] on span "Filter Sales Type" at bounding box center [425, 98] width 51 height 9
click at [388, 150] on div "Retail" at bounding box center [430, 150] width 127 height 15
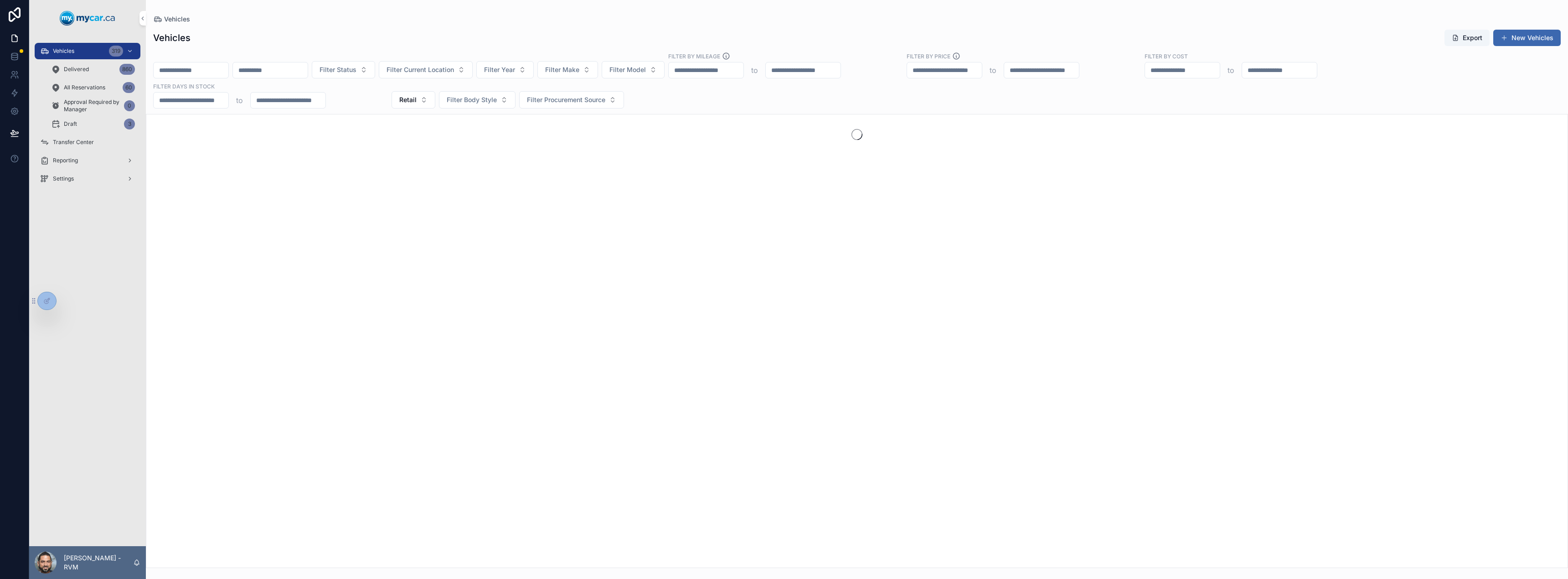
click at [357, 70] on span "Filter Status" at bounding box center [338, 69] width 37 height 9
click at [392, 110] on div "Available" at bounding box center [408, 107] width 127 height 15
click at [701, 94] on div "Available Filter Current Location Filter Year Filter Make Filter Model Filter B…" at bounding box center [857, 80] width 1422 height 57
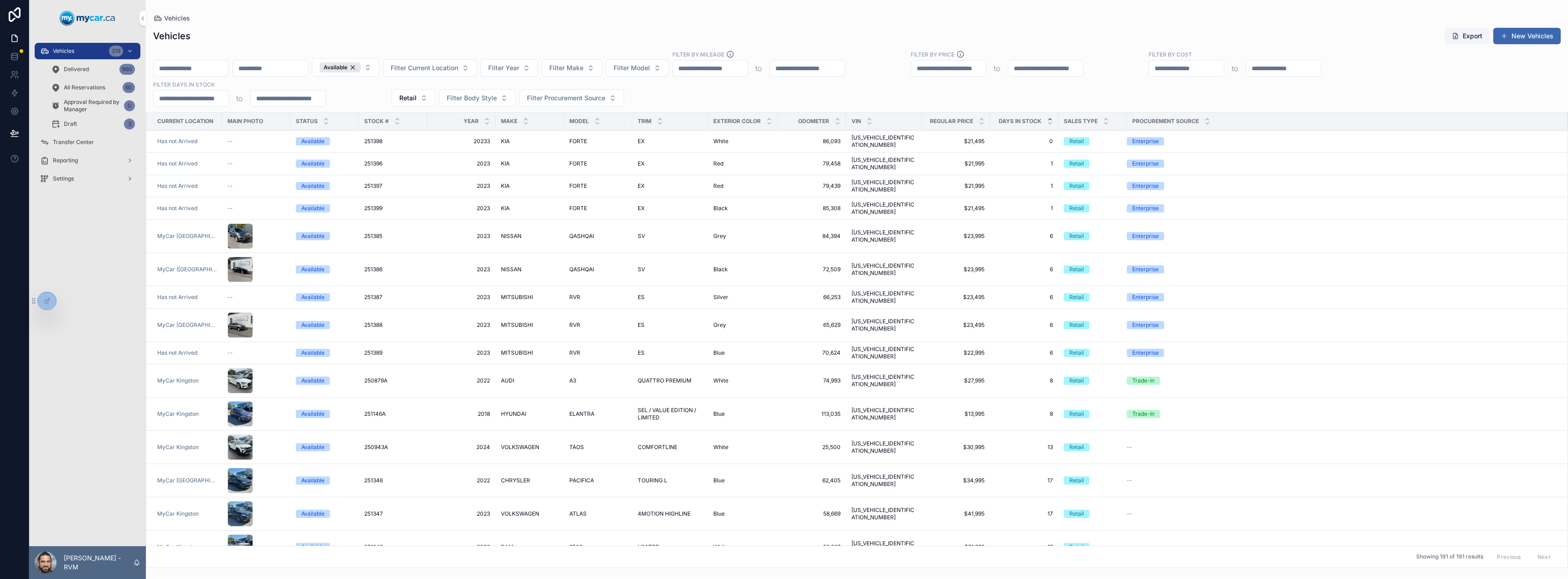
click at [620, 205] on div "FORTE FORTE" at bounding box center [598, 208] width 57 height 7
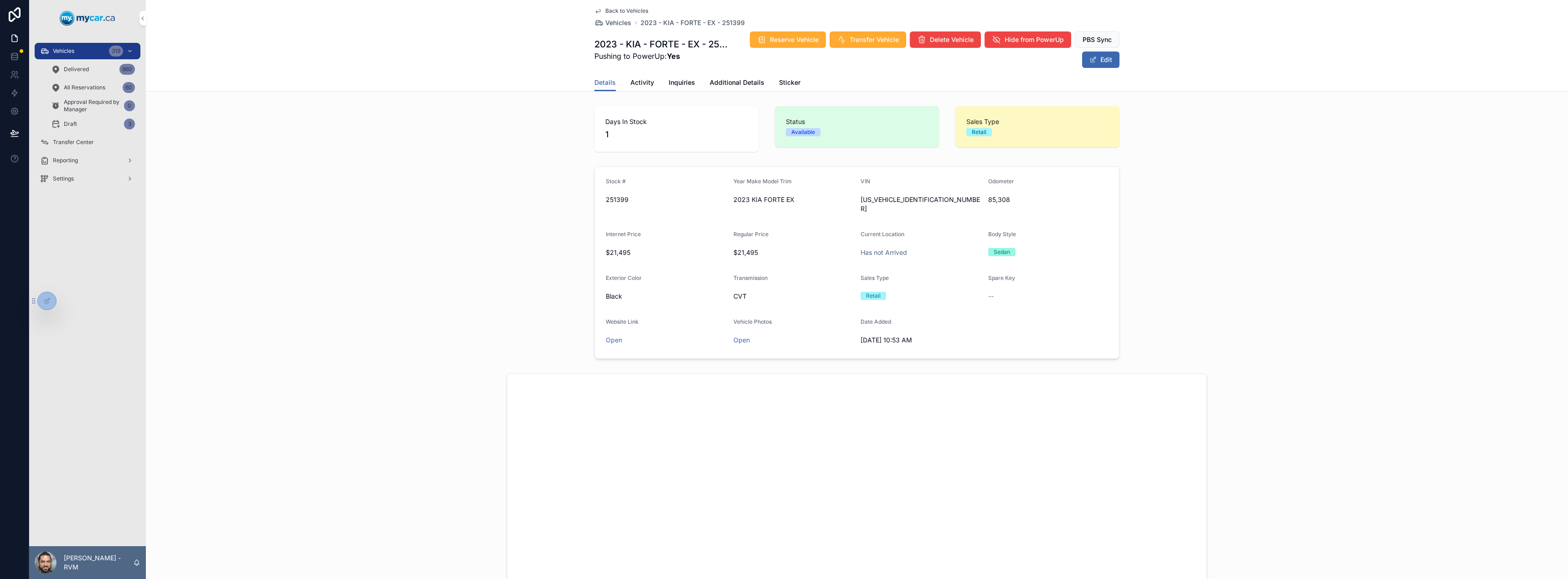
click at [721, 83] on span "Additional Details" at bounding box center [737, 82] width 55 height 9
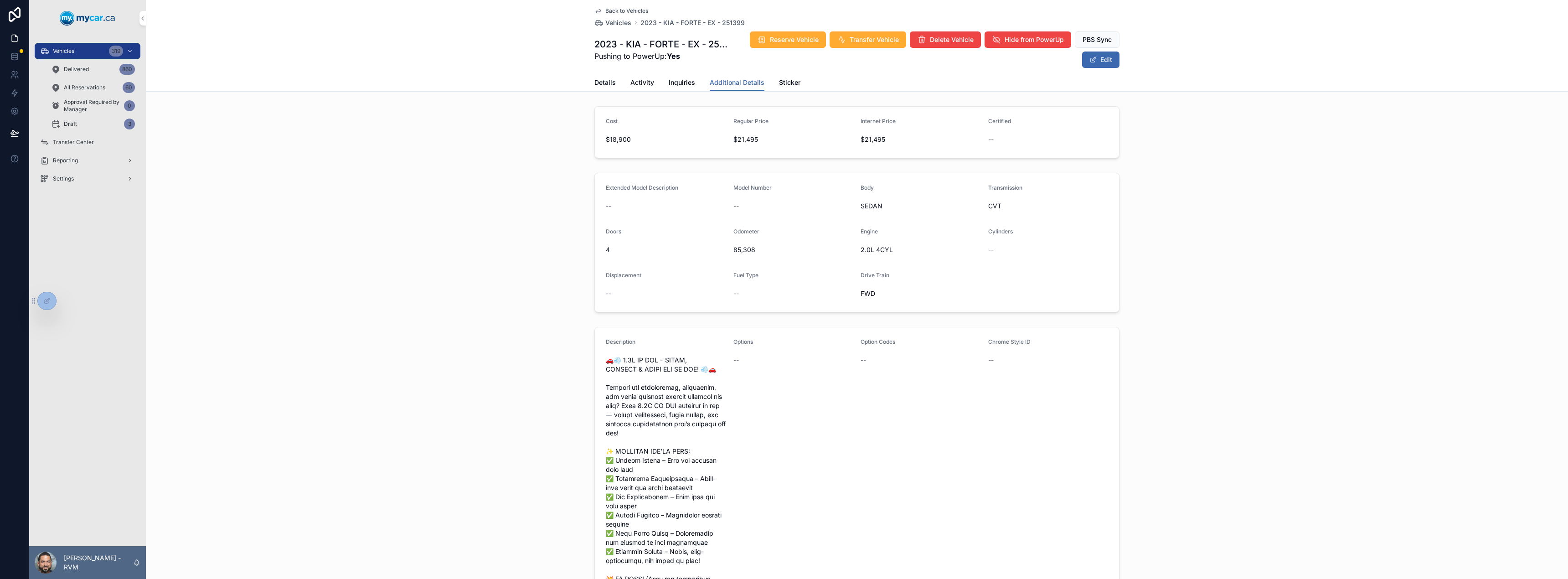
click at [614, 22] on span "Vehicles" at bounding box center [618, 23] width 26 height 9
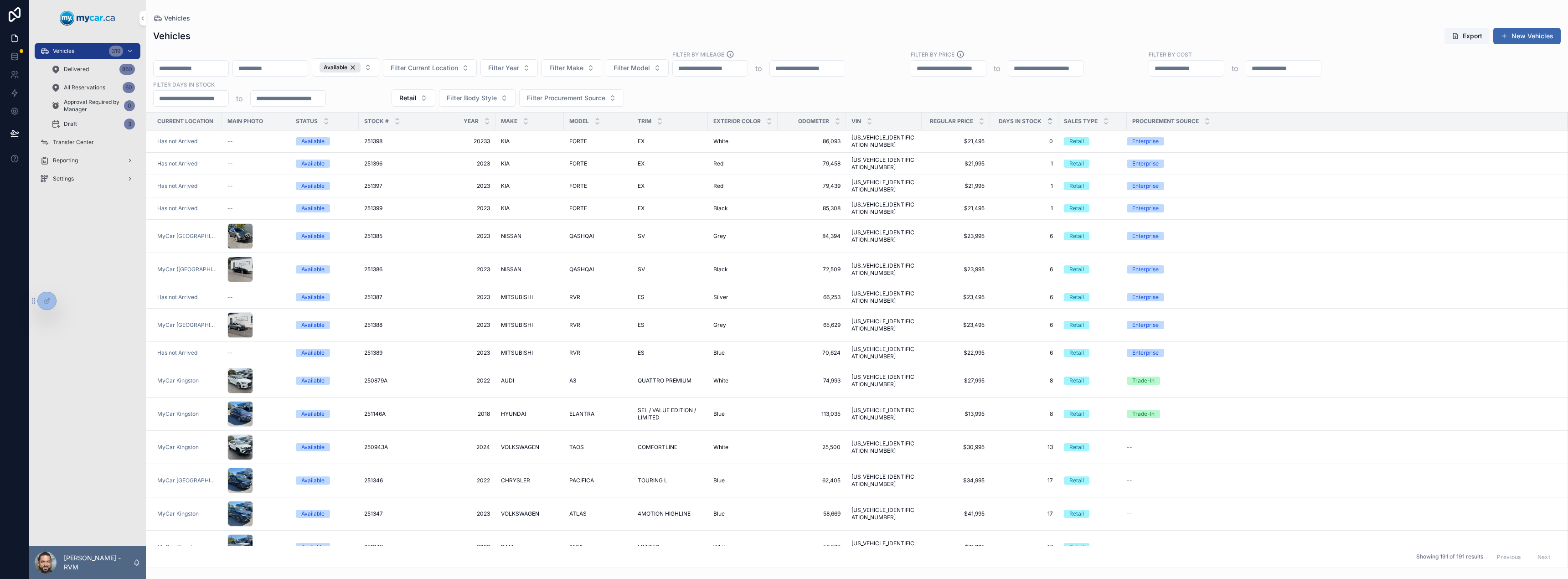
click at [501, 183] on span "KIA" at bounding box center [505, 186] width 9 height 7
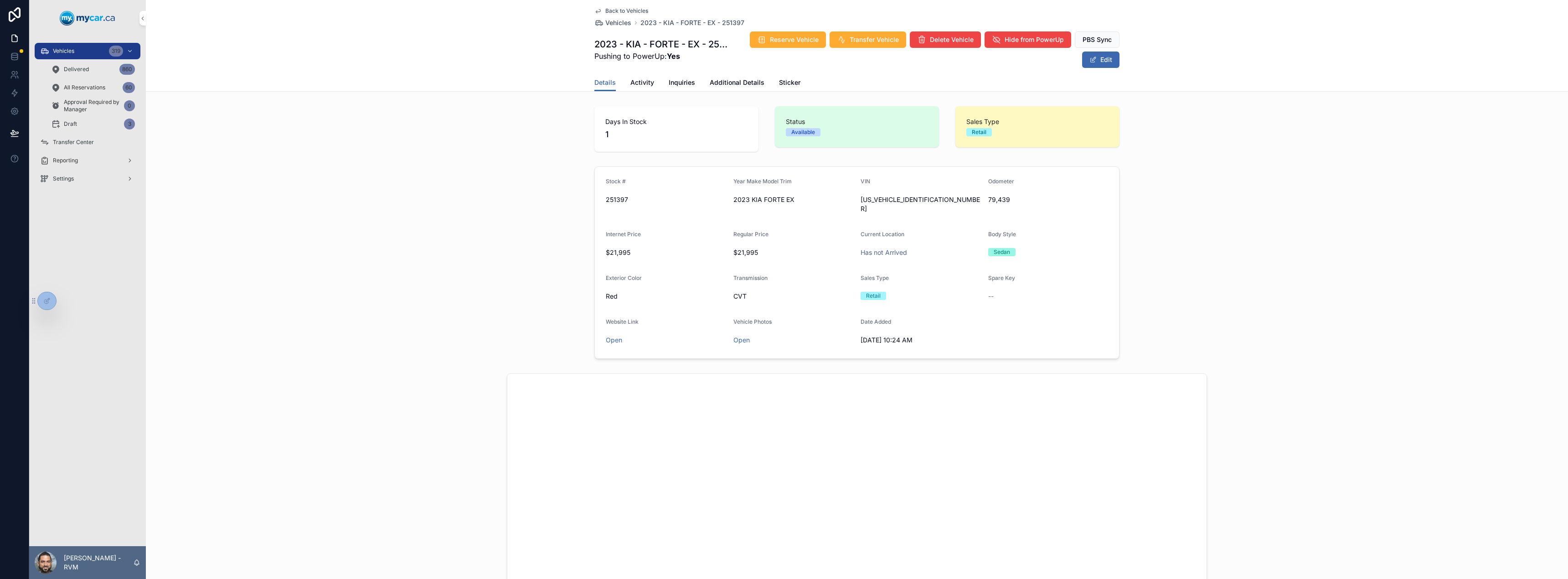
click at [696, 85] on div "Details Activity Inquiries Additional Details Sticker" at bounding box center [856, 82] width 525 height 17
click at [718, 79] on span "Additional Details" at bounding box center [737, 82] width 55 height 9
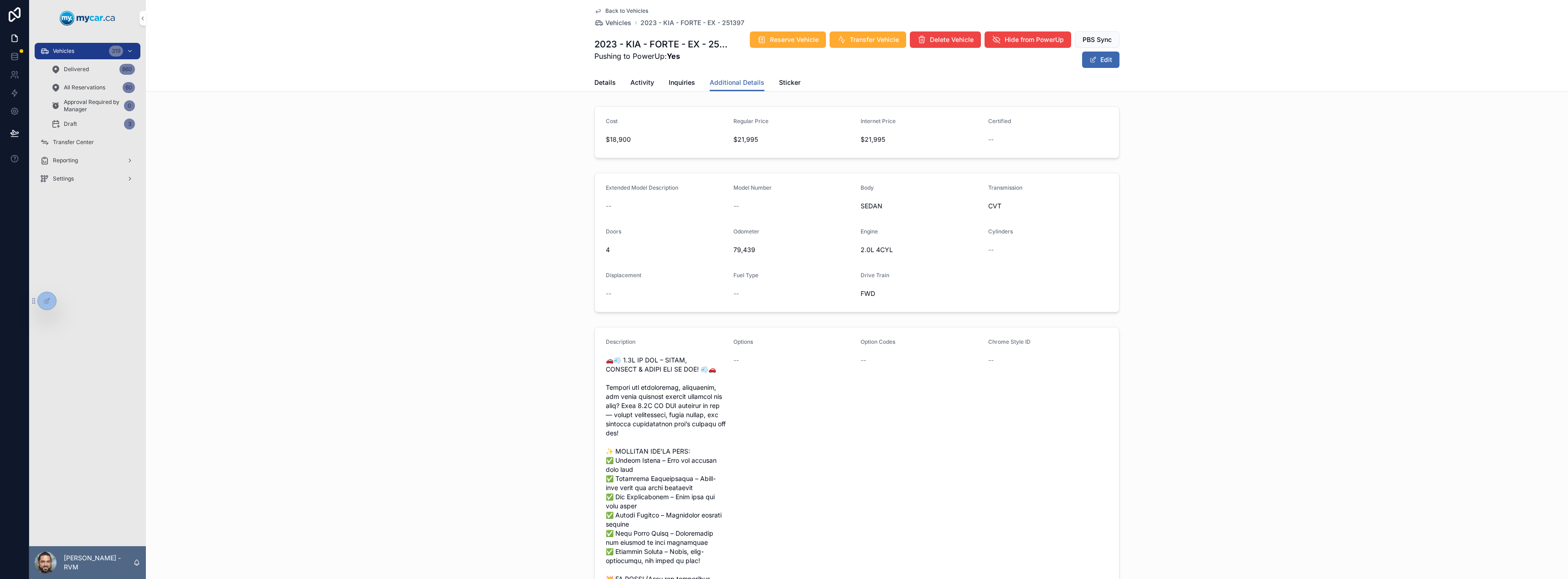
click at [601, 24] on link "Vehicles" at bounding box center [612, 23] width 37 height 9
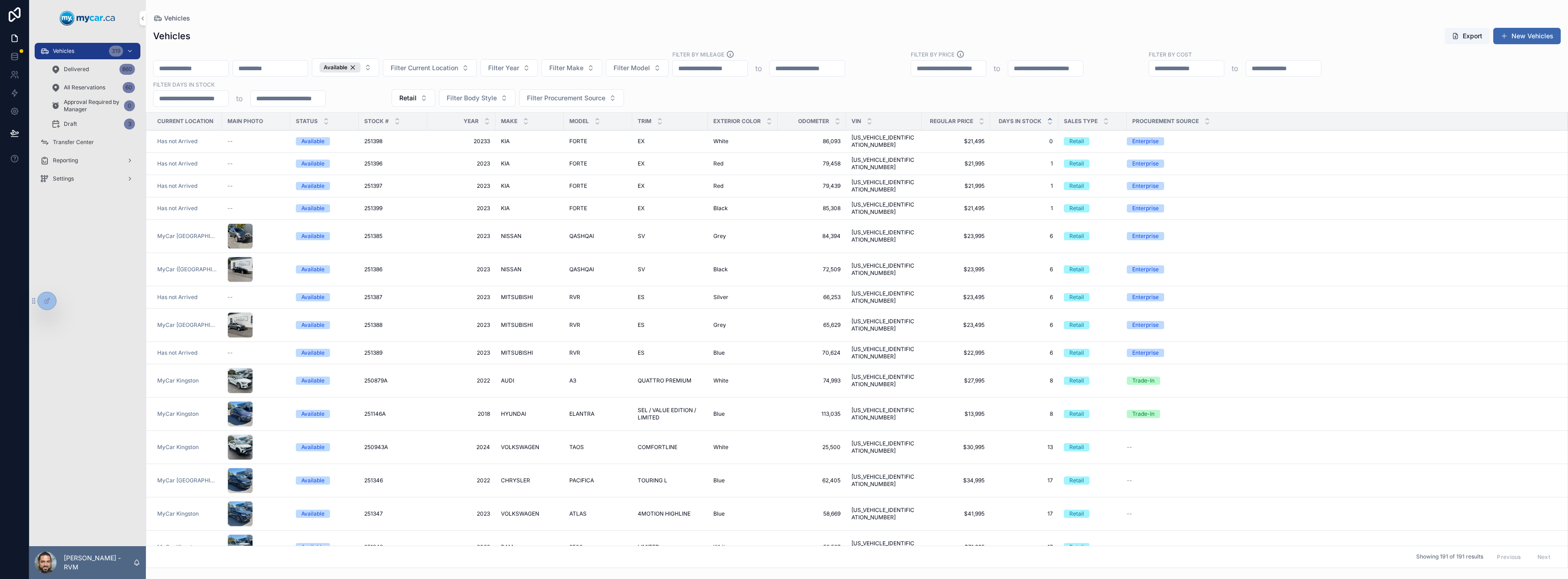
click at [579, 160] on span "FORTE" at bounding box center [578, 164] width 18 height 7
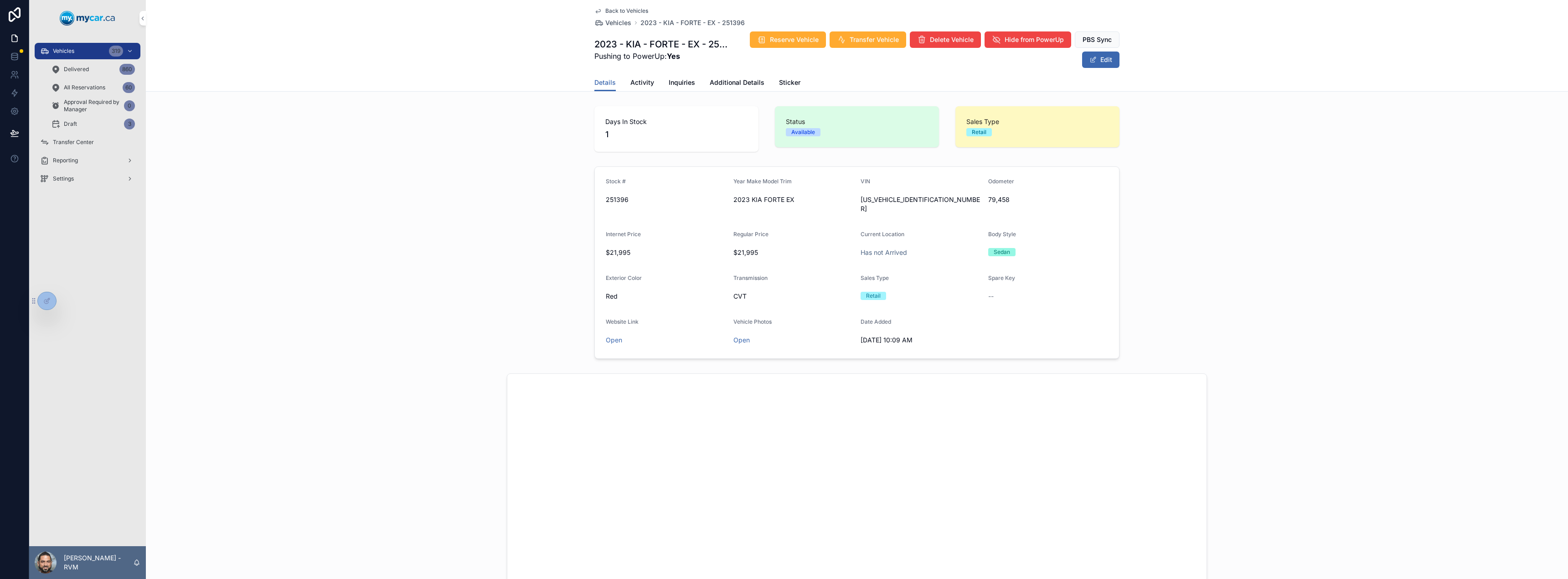
scroll to position [1, 0]
click at [710, 77] on link "Additional Details" at bounding box center [737, 83] width 55 height 18
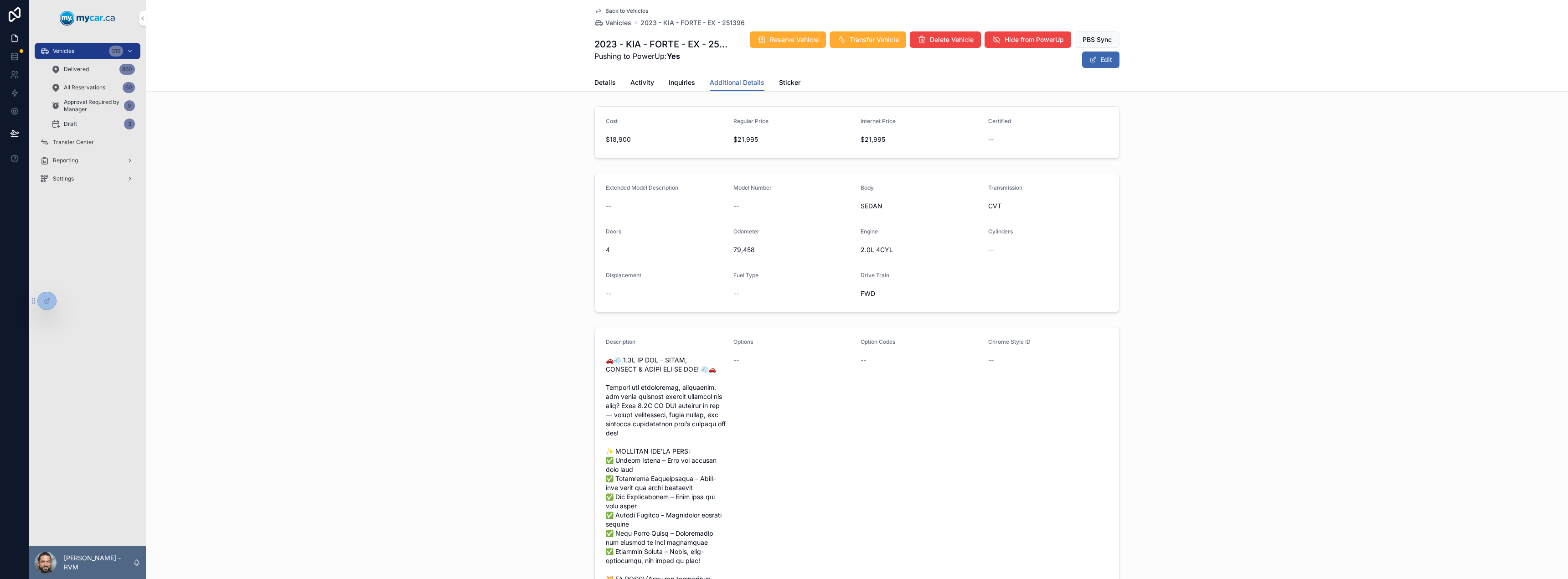
click at [605, 24] on span "Vehicles" at bounding box center [618, 23] width 26 height 9
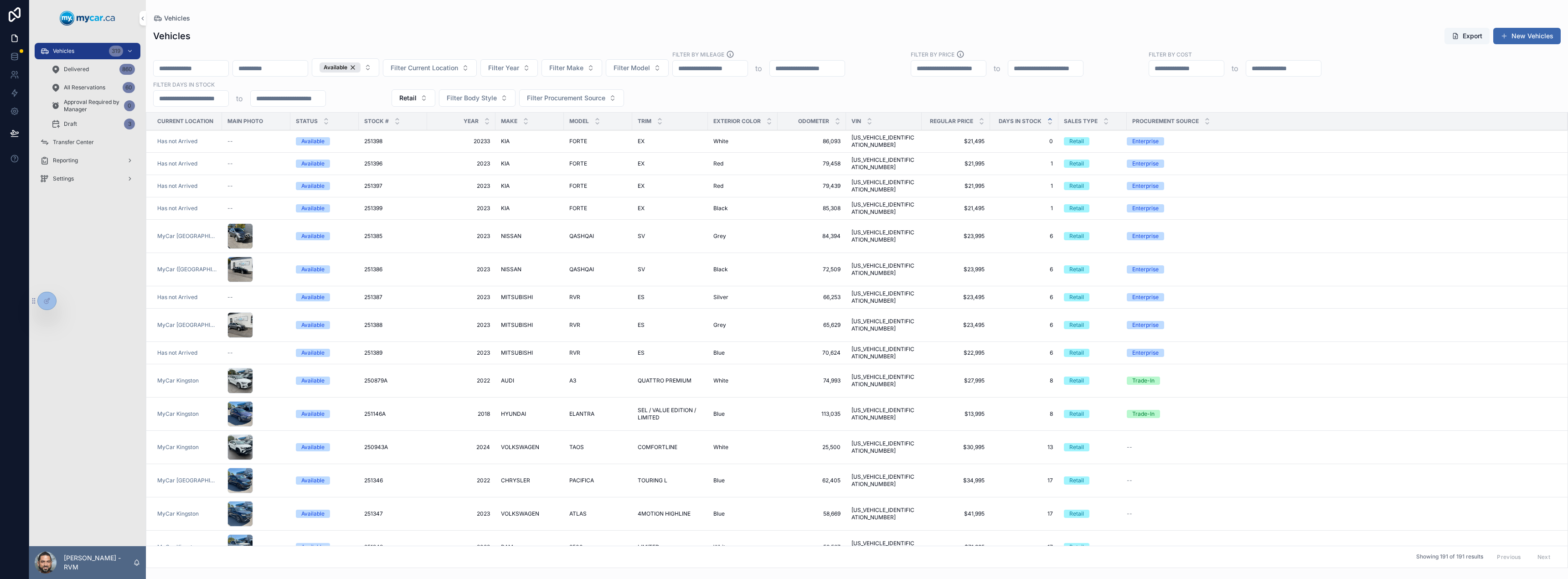
click at [573, 233] on span "QASHQAI" at bounding box center [581, 236] width 24 height 7
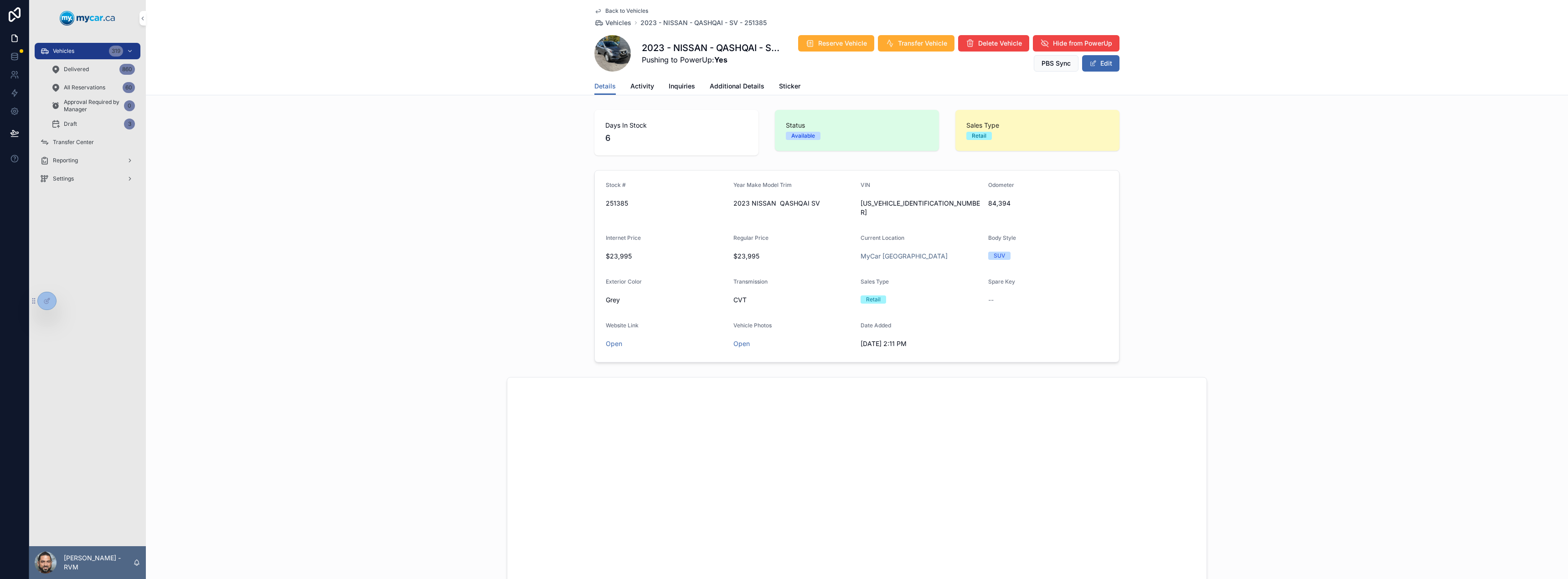
click at [730, 85] on span "Additional Details" at bounding box center [737, 86] width 55 height 9
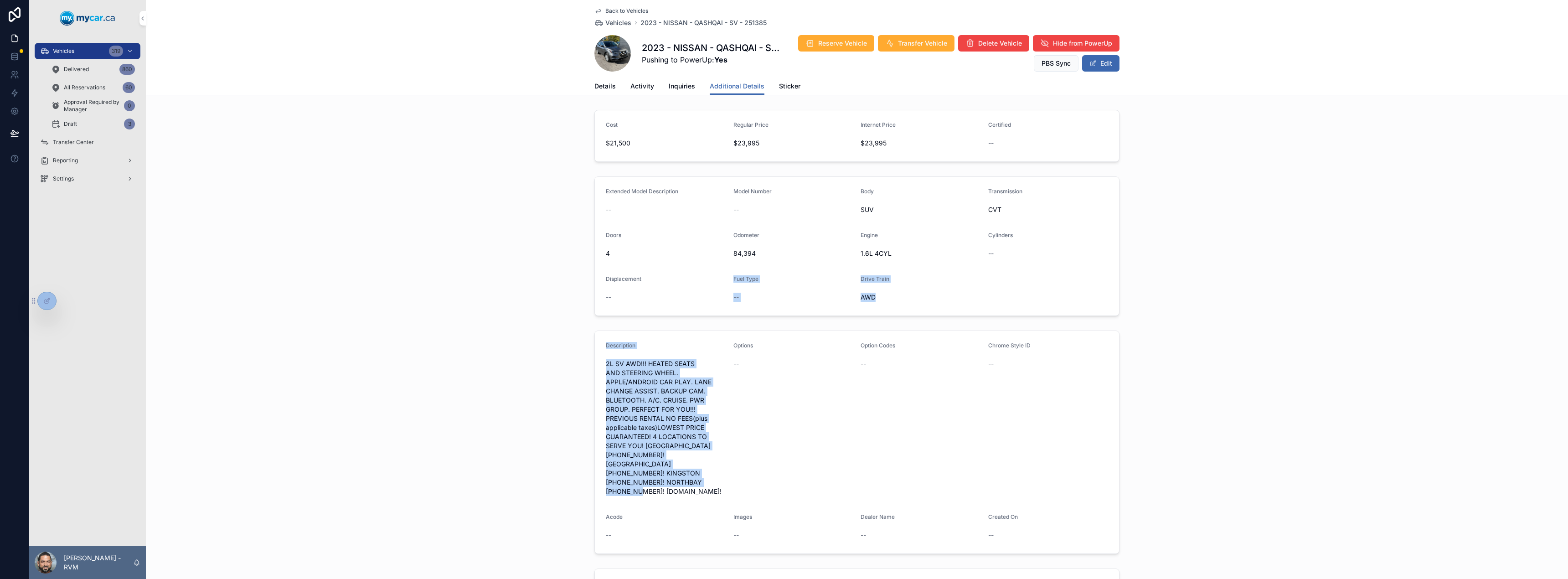
drag, startPoint x: 697, startPoint y: 484, endPoint x: 600, endPoint y: 320, distance: 190.5
click at [615, 360] on span "2L SV AWD!!! HEATED SEATS AND STEERING WHEEL. APPLE/ANDROID CAR PLAY. LANE CHAN…" at bounding box center [666, 427] width 121 height 137
drag, startPoint x: 603, startPoint y: 363, endPoint x: 685, endPoint y: 493, distance: 153.7
click at [685, 493] on form "Description 2L SV AWD!!! HEATED SEATS AND STEERING WHEEL. APPLE/ANDROID CAR PLA…" at bounding box center [856, 442] width 524 height 222
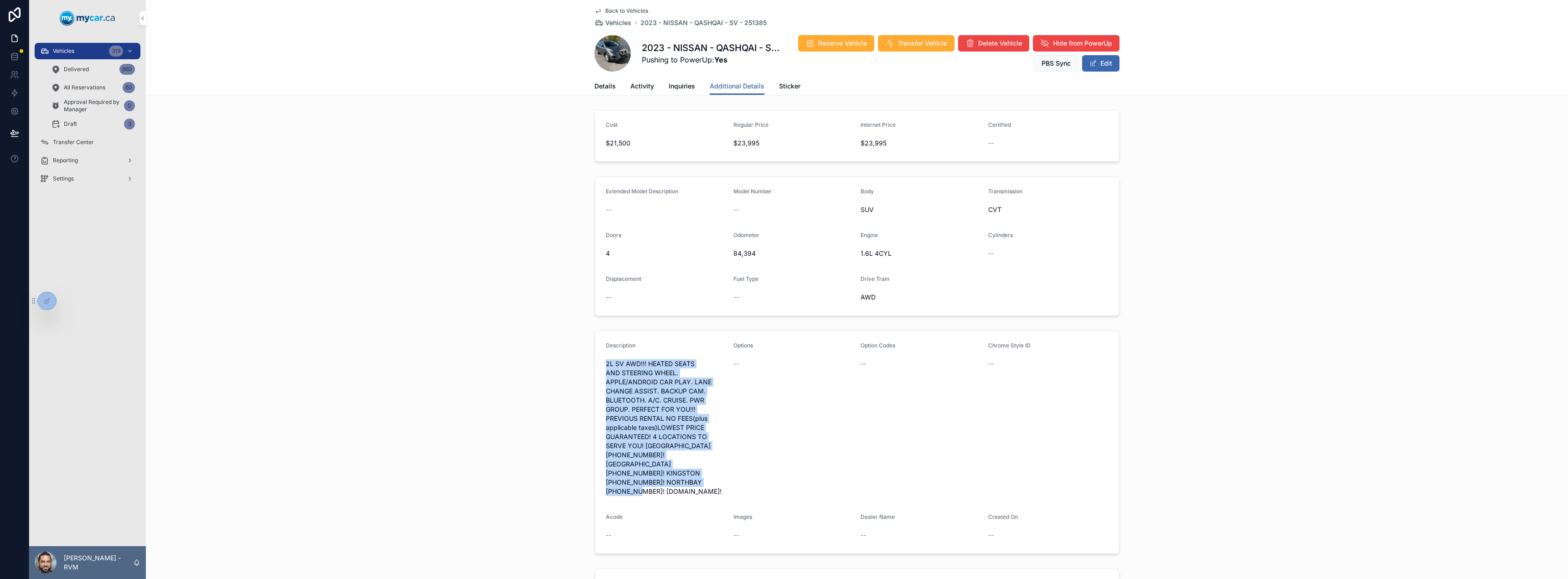
copy span "2L SV AWD!!! HEATED SEATS AND STEERING WHEEL. APPLE/ANDROID CAR PLAY. LANE CHAN…"
click at [1096, 58] on button "Edit" at bounding box center [1101, 63] width 37 height 16
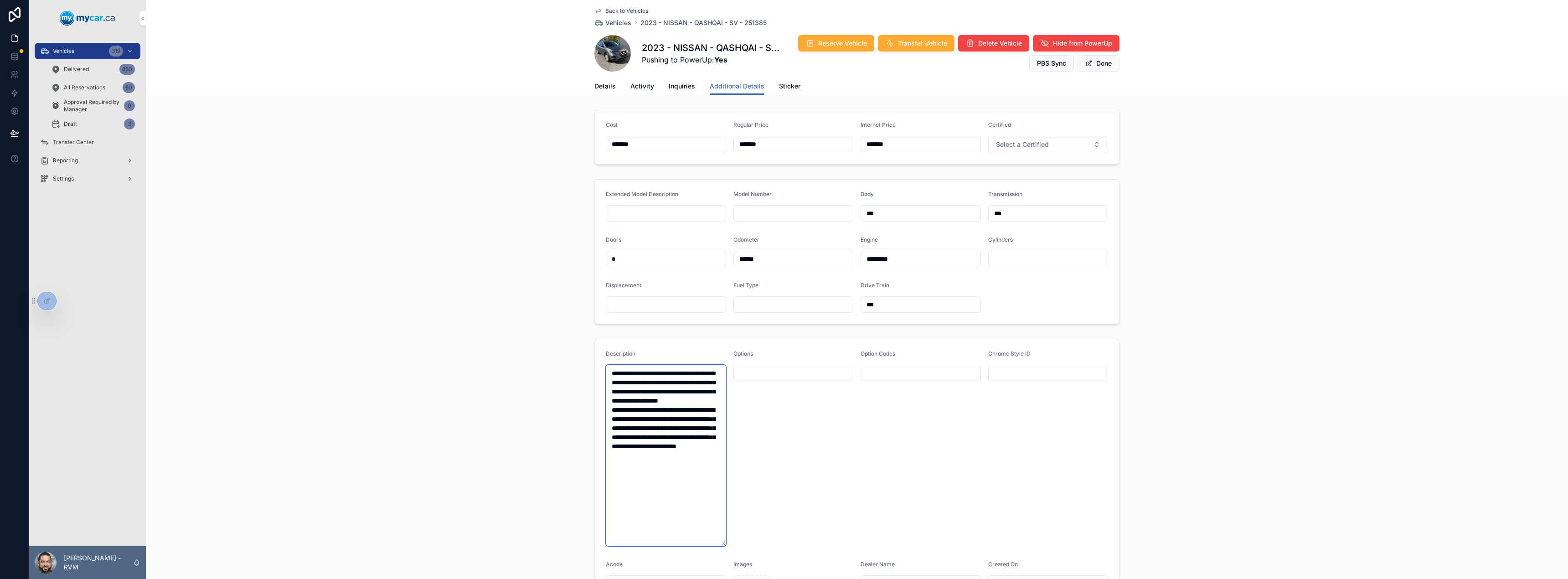
drag, startPoint x: 684, startPoint y: 501, endPoint x: 603, endPoint y: 365, distance: 158.3
click at [606, 365] on textarea "**********" at bounding box center [666, 455] width 121 height 181
paste textarea "**********"
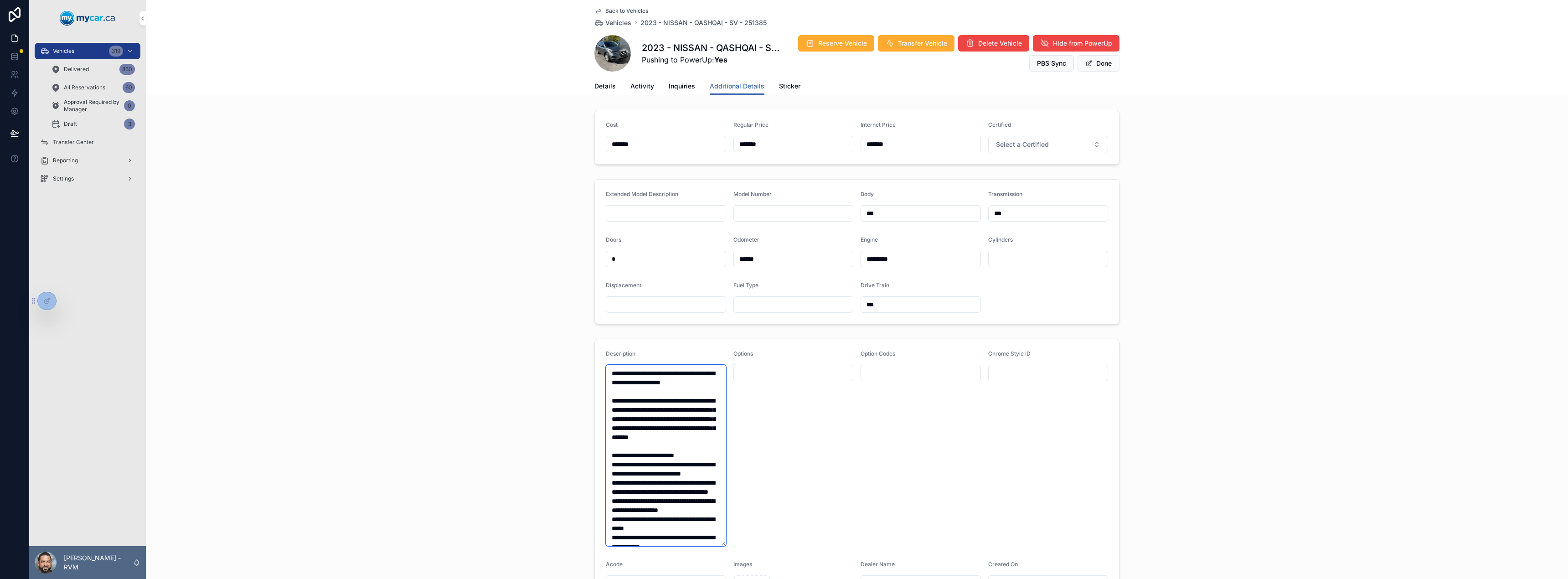
scroll to position [347, 0]
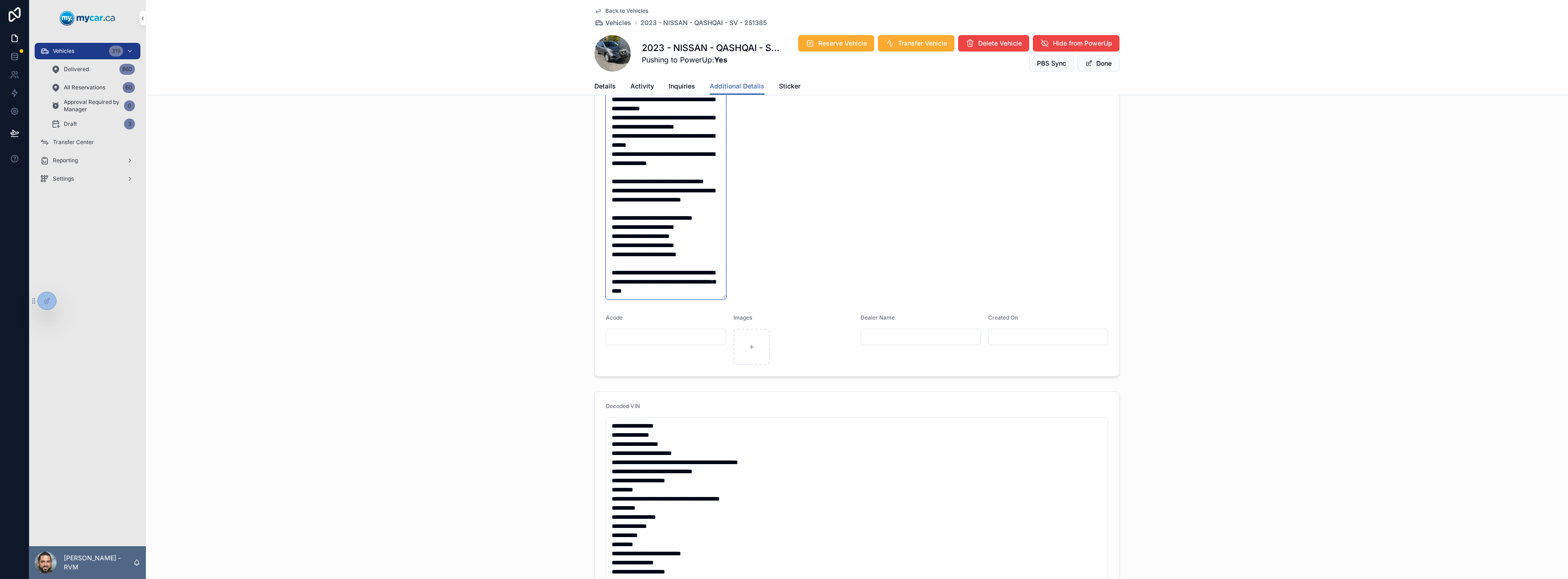
type textarea "**********"
click at [1096, 68] on button "Done" at bounding box center [1098, 63] width 42 height 16
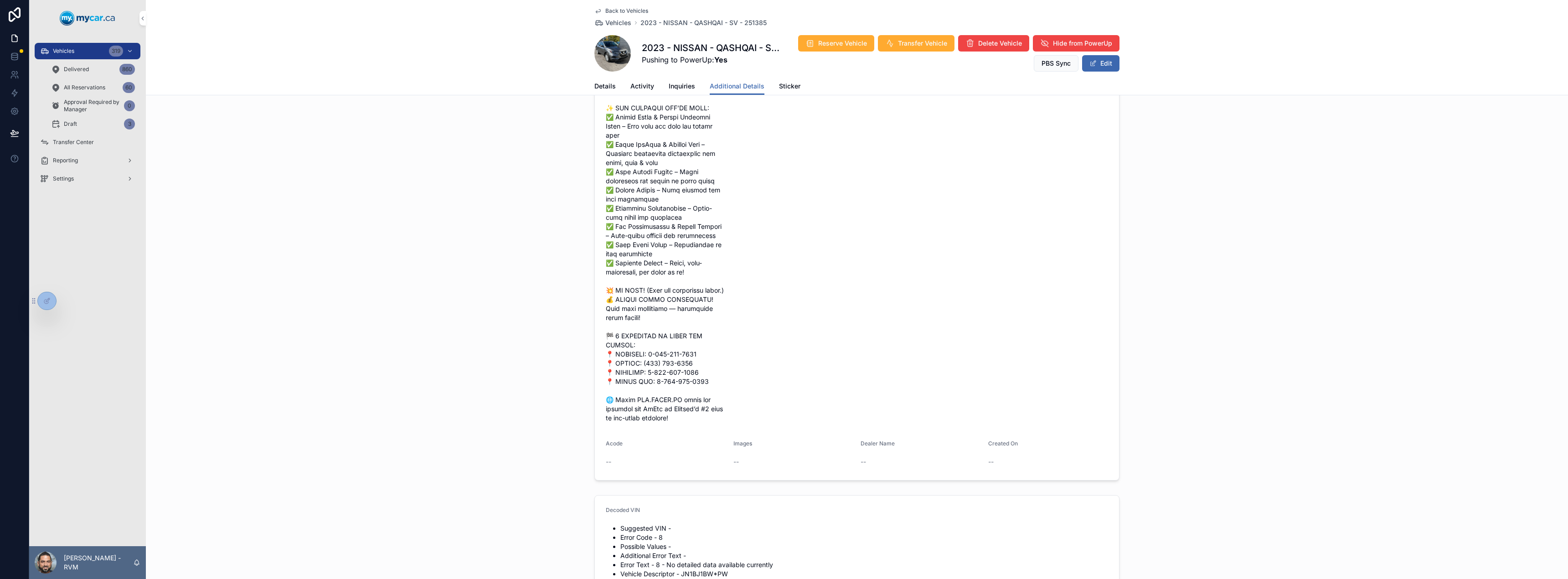
click at [621, 23] on span "Vehicles" at bounding box center [618, 23] width 26 height 9
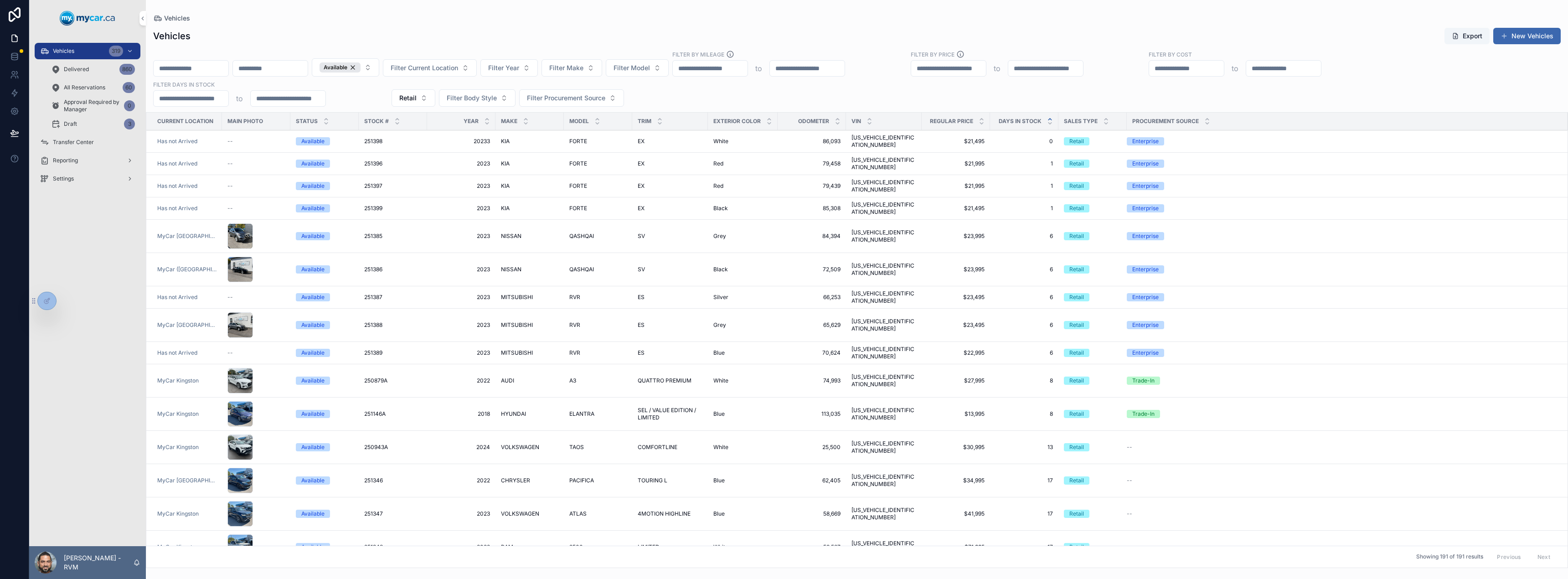
click at [569, 266] on span "QASHQAI" at bounding box center [581, 270] width 24 height 7
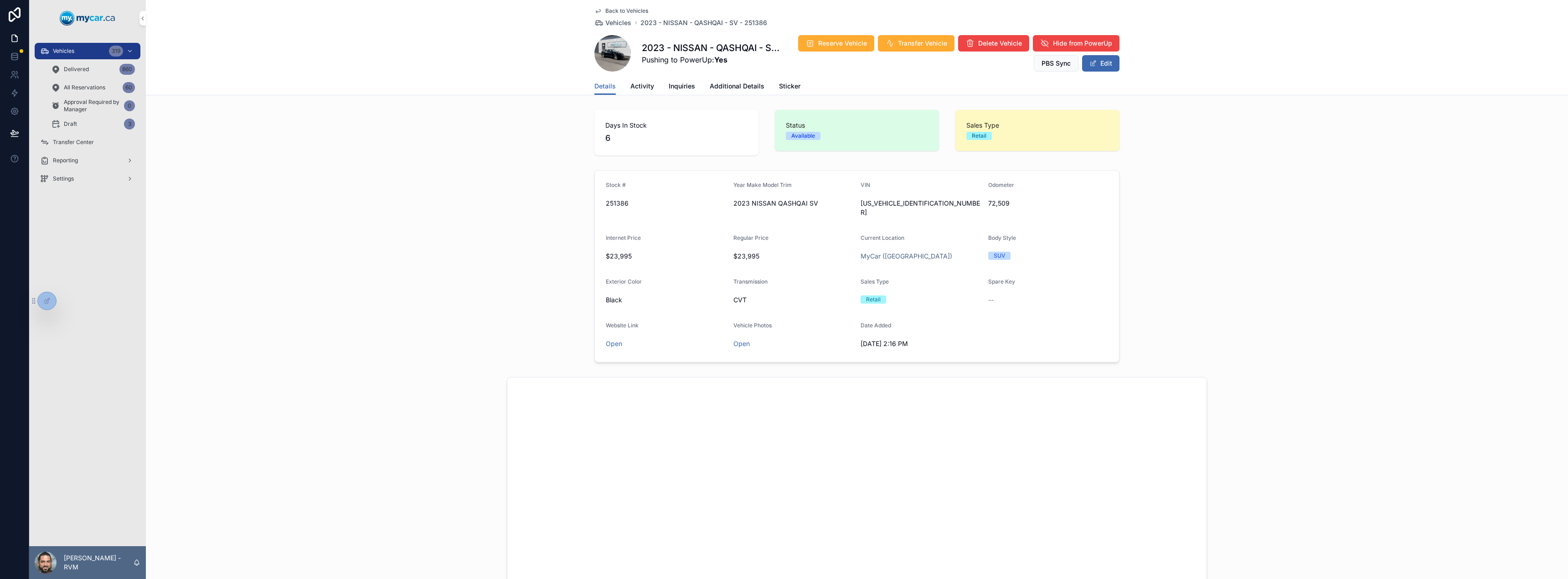
click at [746, 89] on span "Additional Details" at bounding box center [737, 86] width 55 height 9
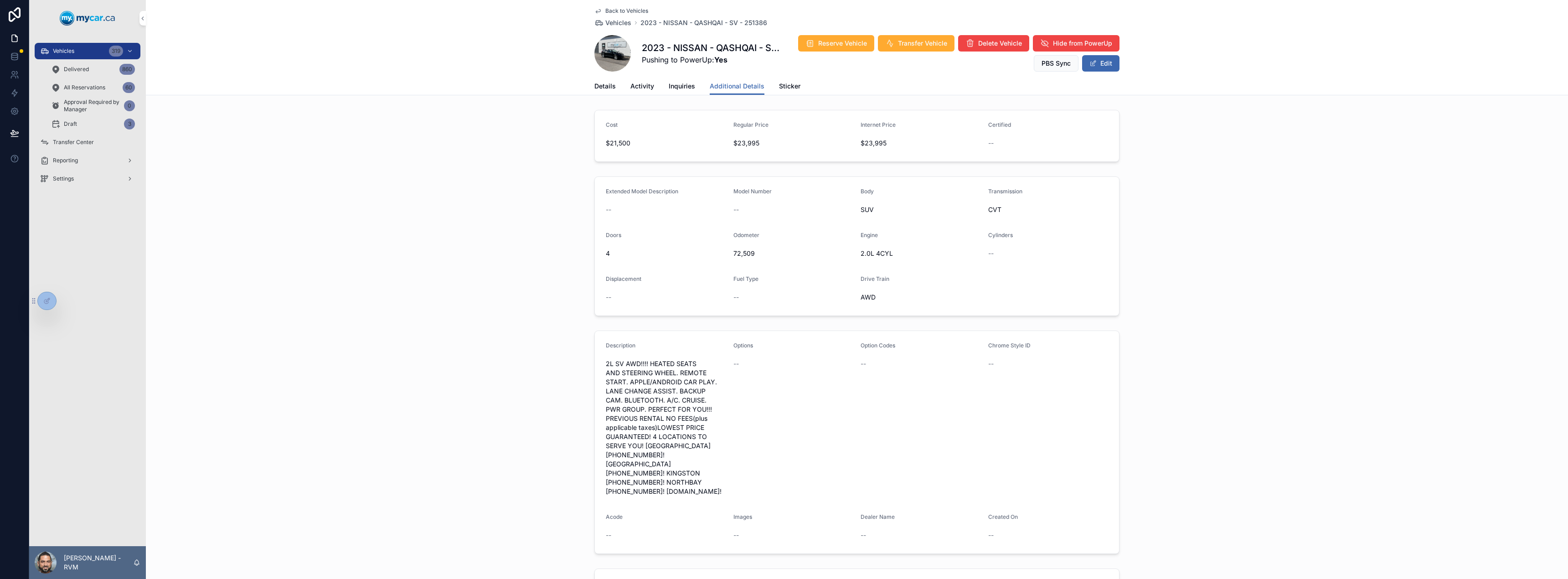
click at [1115, 63] on button "Edit" at bounding box center [1101, 63] width 37 height 16
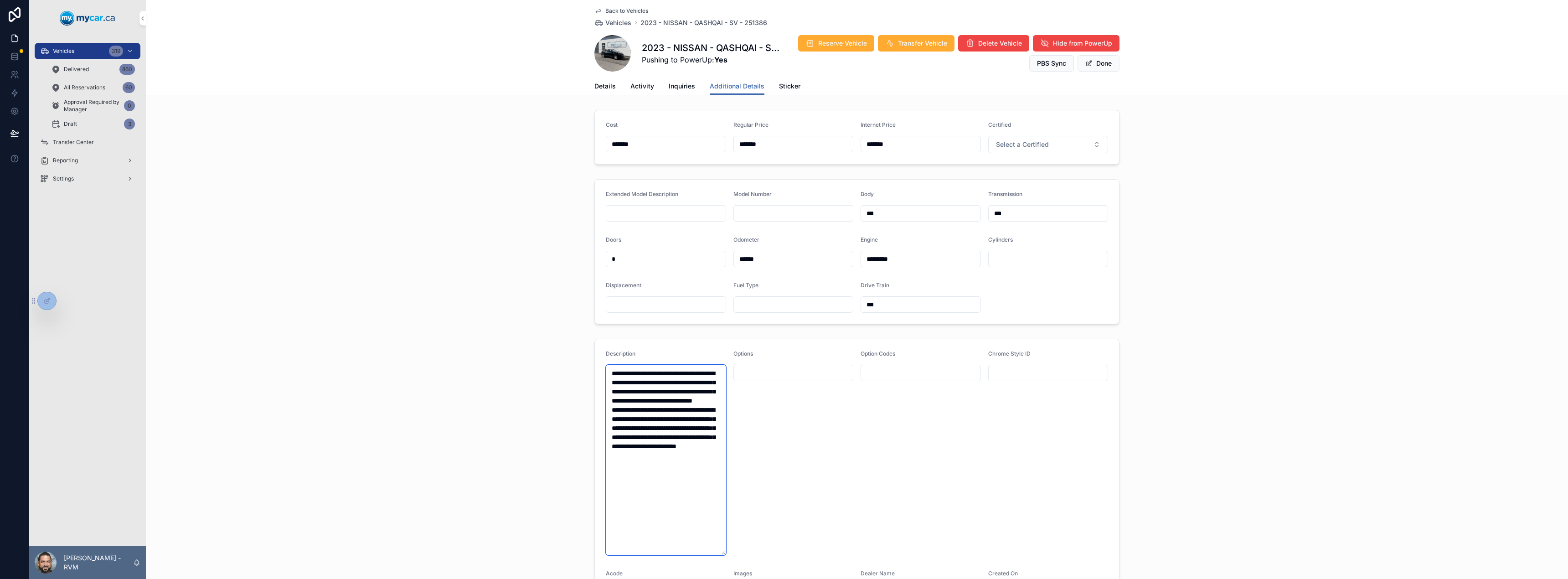
drag, startPoint x: 677, startPoint y: 499, endPoint x: 597, endPoint y: 353, distance: 166.5
click at [597, 353] on form "**********" at bounding box center [856, 485] width 524 height 293
paste textarea "**********"
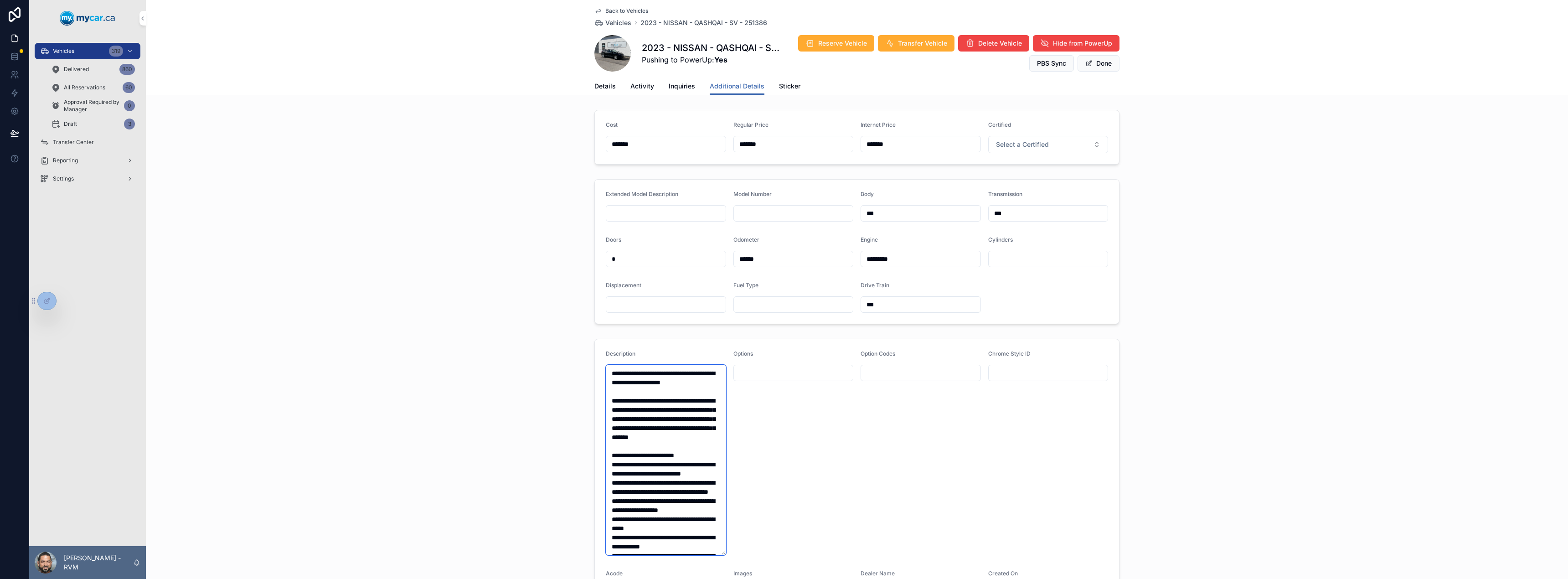
scroll to position [286, 0]
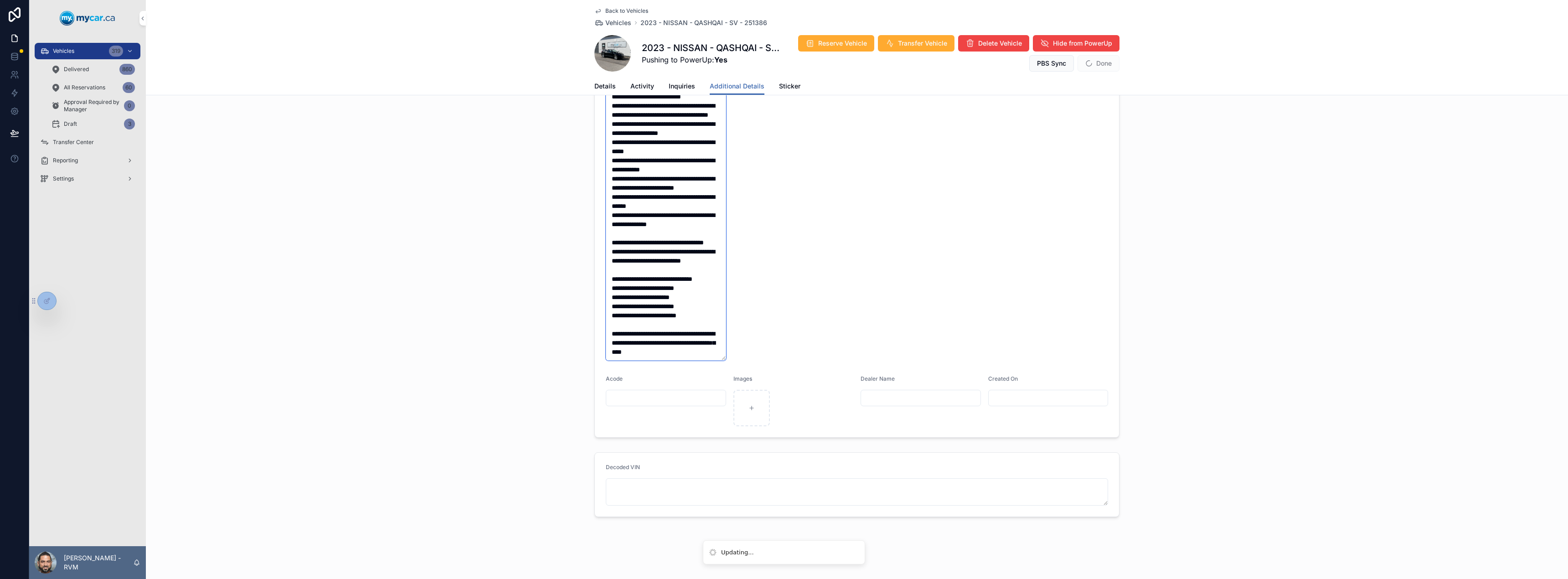
type textarea "**********"
click at [1090, 60] on span "Done" at bounding box center [1098, 63] width 42 height 16
click at [1099, 68] on button "Done" at bounding box center [1098, 63] width 42 height 16
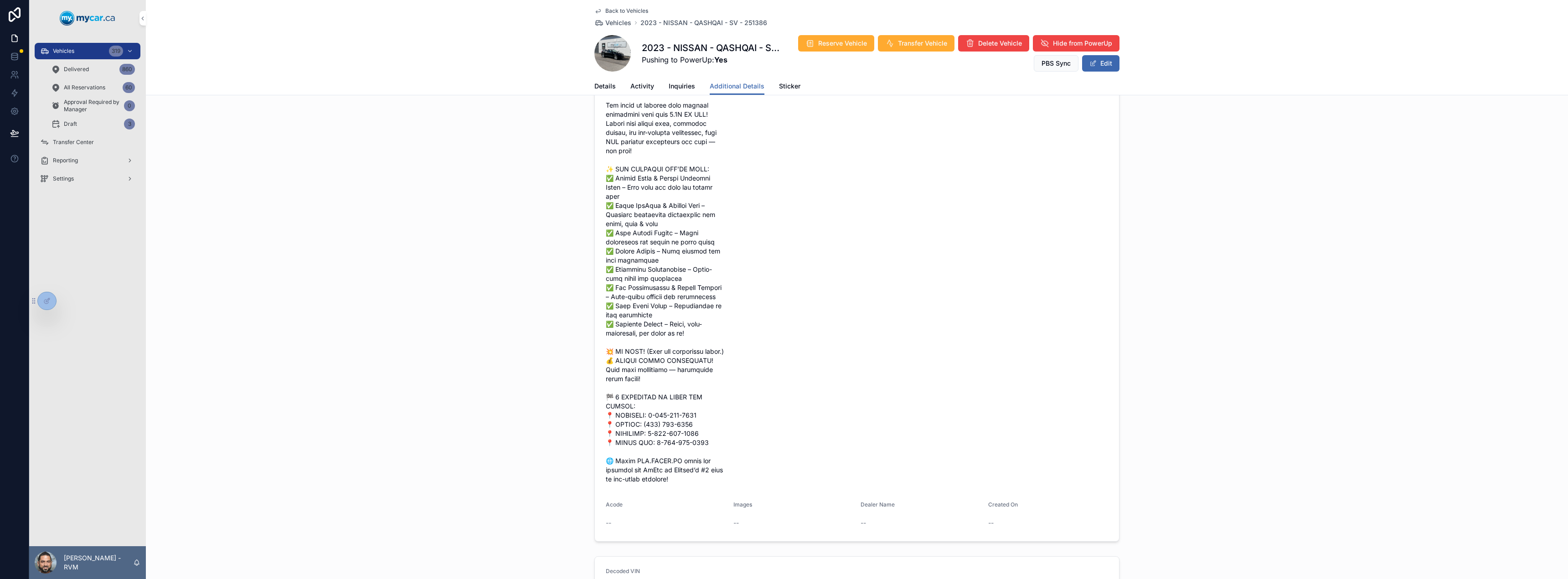
click at [623, 24] on span "Vehicles" at bounding box center [618, 23] width 26 height 9
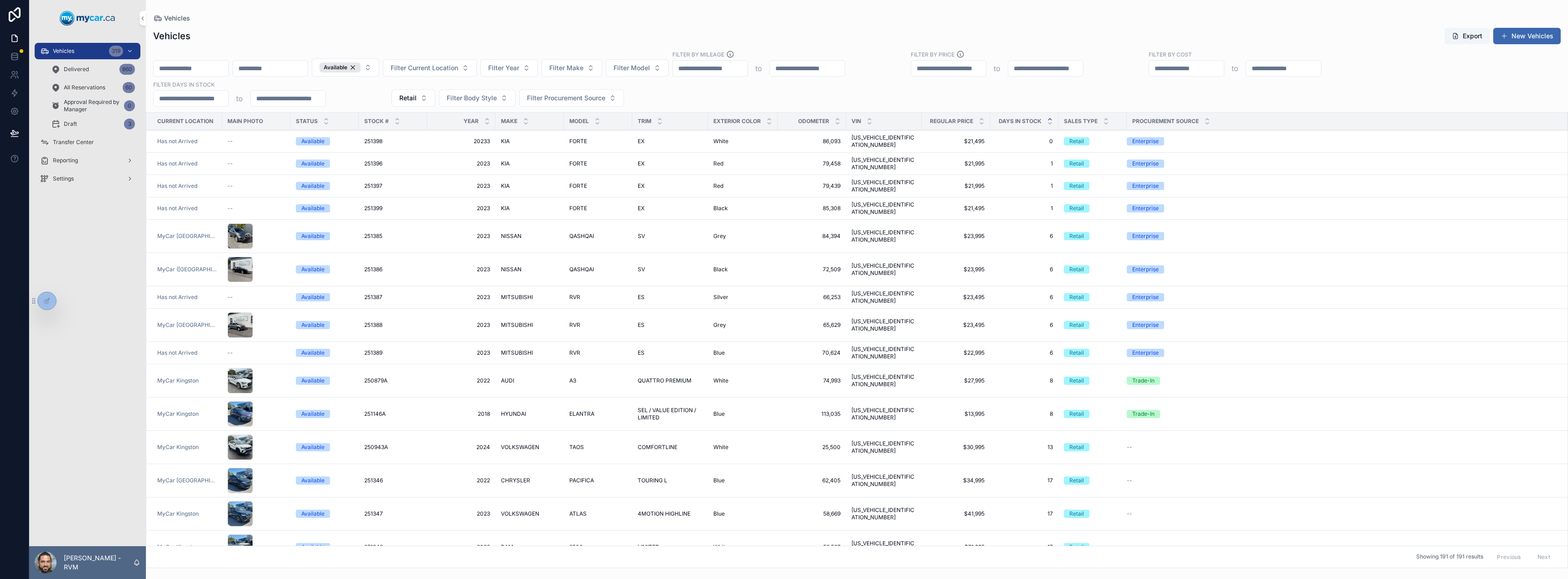
click at [606, 293] on div "RVR RVR" at bounding box center [598, 297] width 57 height 7
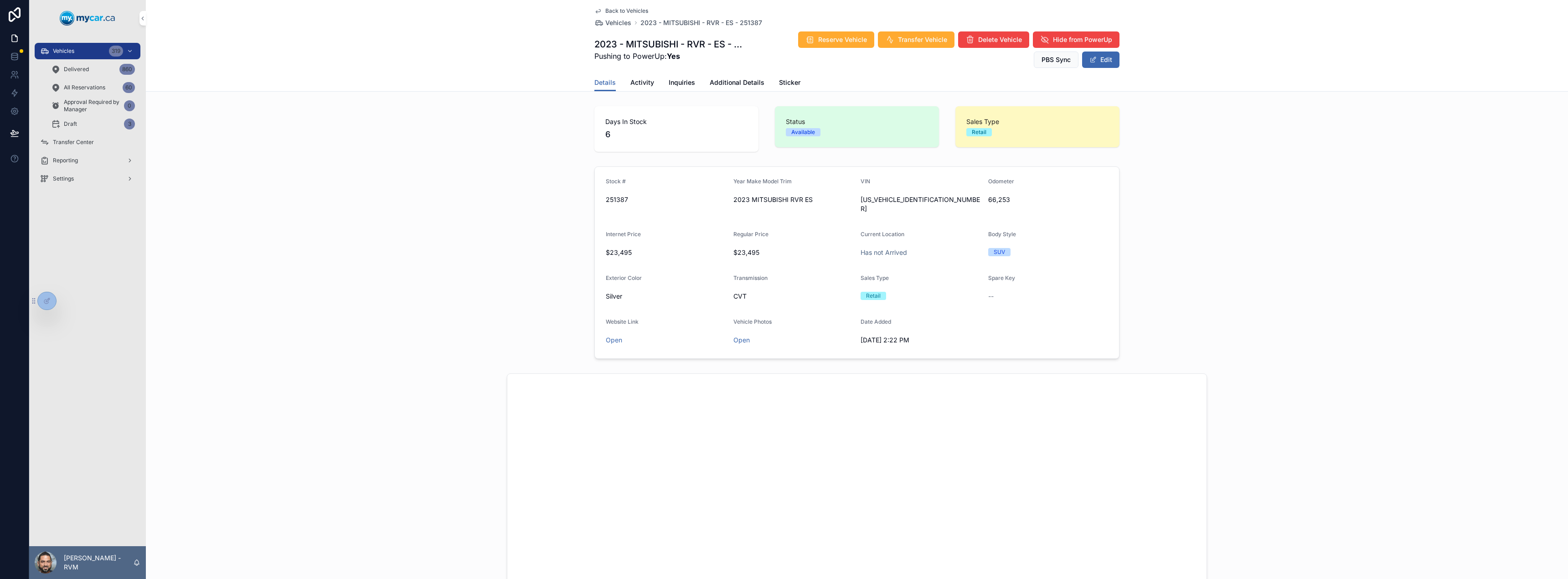
click at [737, 82] on span "Additional Details" at bounding box center [737, 82] width 55 height 9
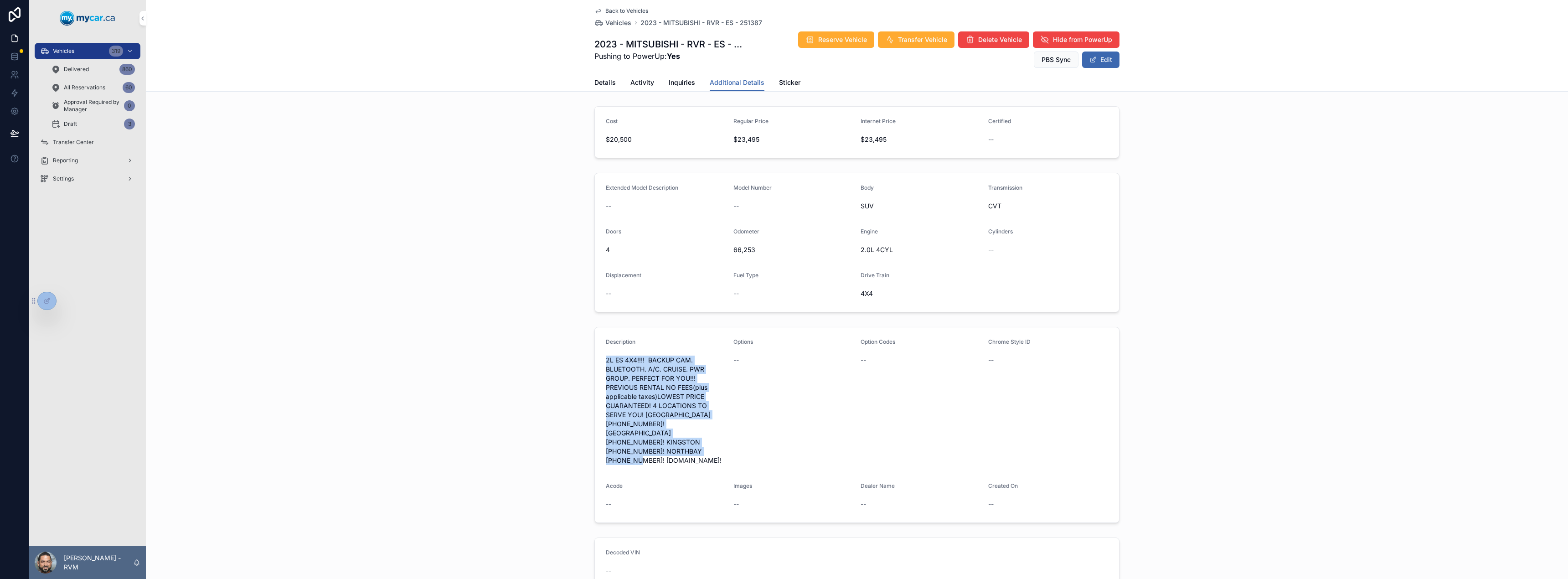
drag, startPoint x: 696, startPoint y: 453, endPoint x: 603, endPoint y: 358, distance: 132.9
click at [606, 358] on span "2L ES 4X4!!!! BACKUP CAM. BLUETOOTH. A/C. CRUISE. PWR GROUP. PERFECT FOR YOU!!!…" at bounding box center [666, 410] width 121 height 110
copy span "2L ES 4X4!!!! BACKUP CAM. BLUETOOTH. A/C. CRUISE. PWR GROUP. PERFECT FOR YOU!!!…"
click at [656, 376] on span "2L ES 4X4!!!! BACKUP CAM. BLUETOOTH. A/C. CRUISE. PWR GROUP. PERFECT FOR YOU!!!…" at bounding box center [666, 410] width 121 height 110
click at [1090, 63] on span "scrollable content" at bounding box center [1093, 60] width 7 height 7
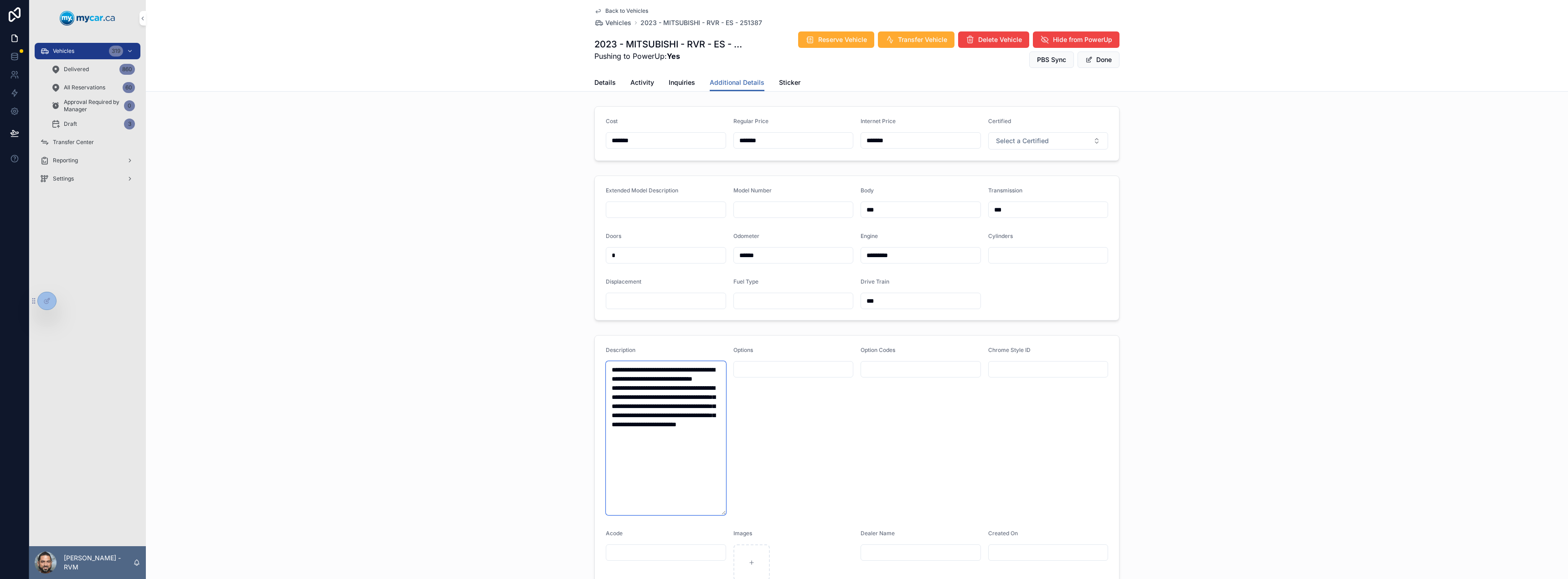
drag, startPoint x: 684, startPoint y: 465, endPoint x: 607, endPoint y: 355, distance: 134.3
click at [607, 355] on div "**********" at bounding box center [666, 430] width 121 height 169
paste textarea "**********"
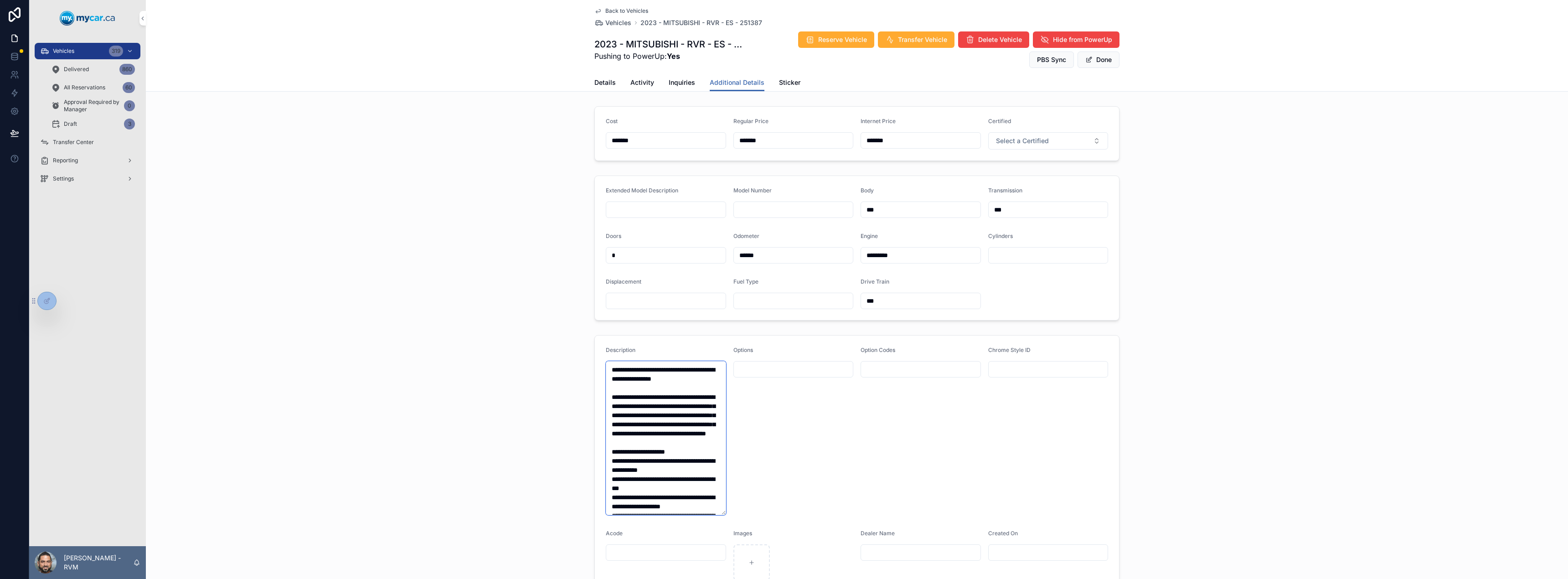
scroll to position [282, 0]
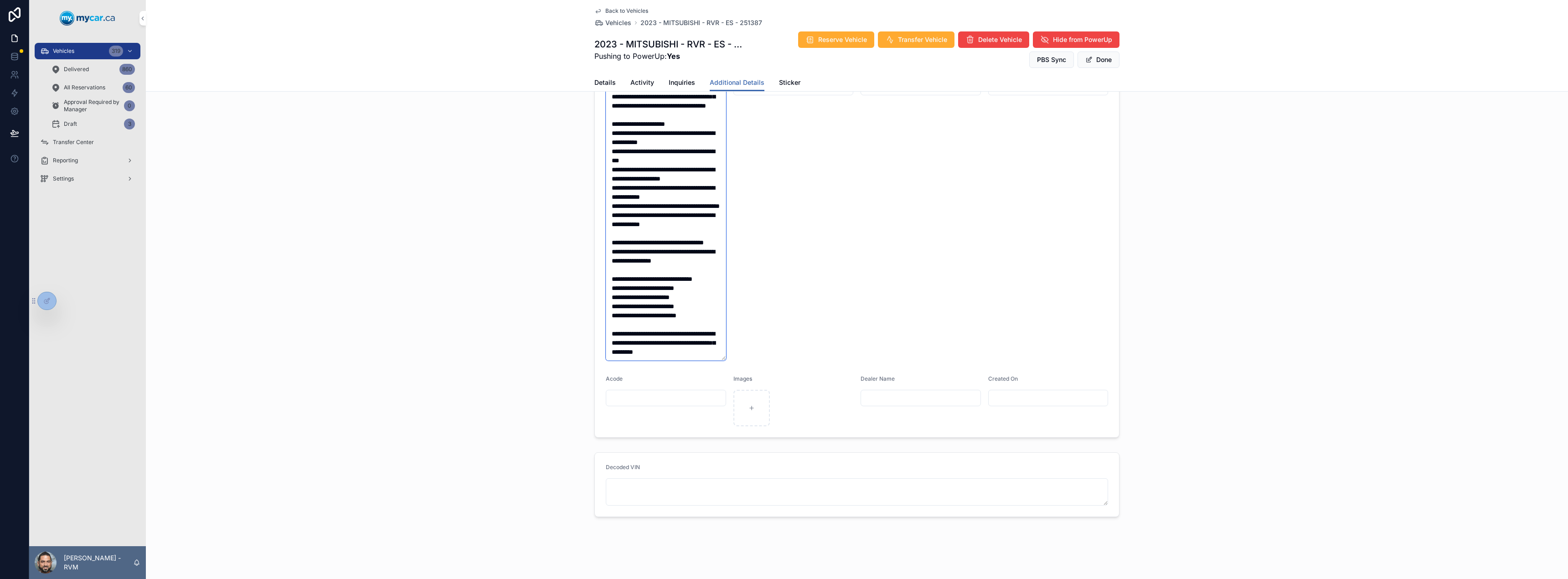
type textarea "**********"
click at [1097, 63] on button "Done" at bounding box center [1098, 60] width 42 height 16
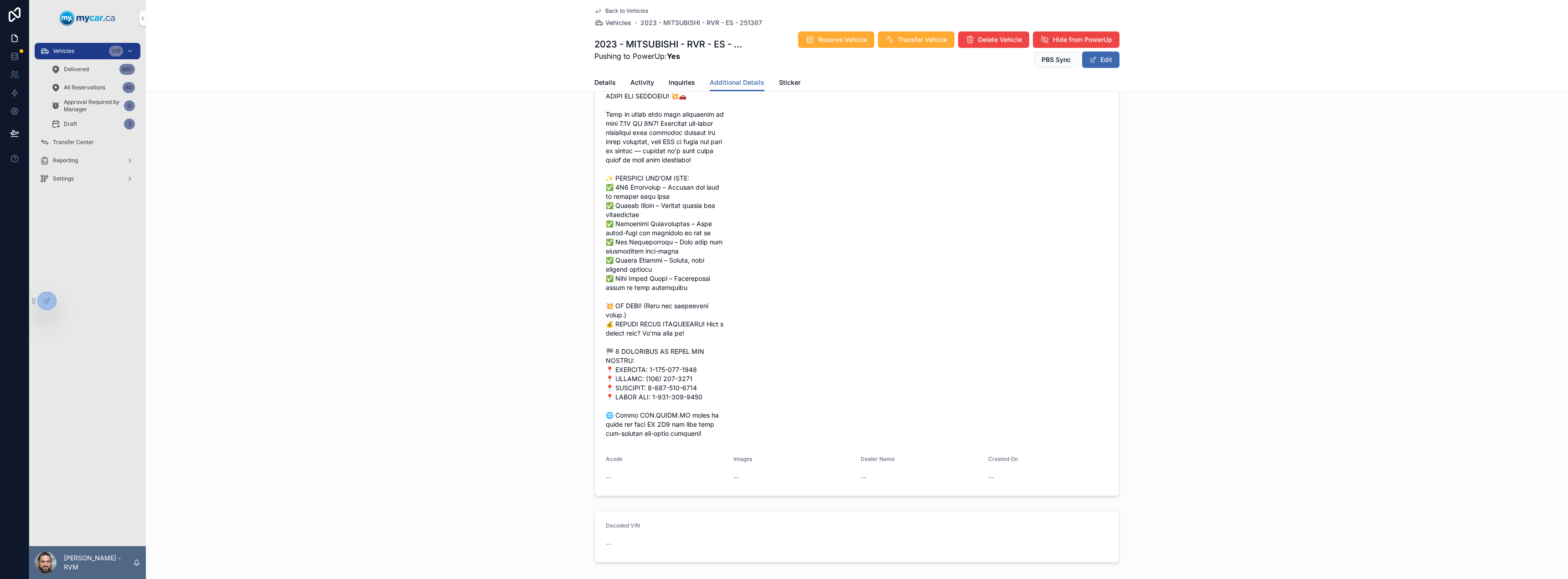
click at [605, 24] on span "Vehicles" at bounding box center [618, 23] width 26 height 9
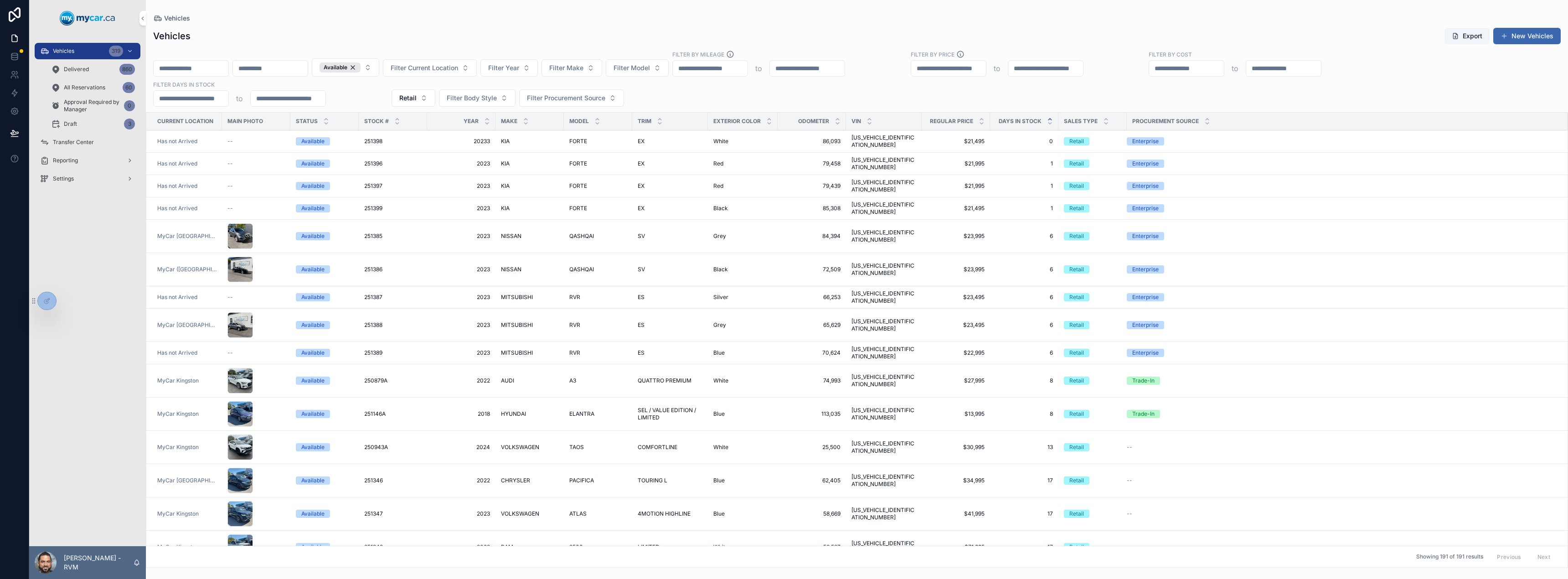
click at [525, 293] on span "MITSUBISHI" at bounding box center [517, 297] width 32 height 7
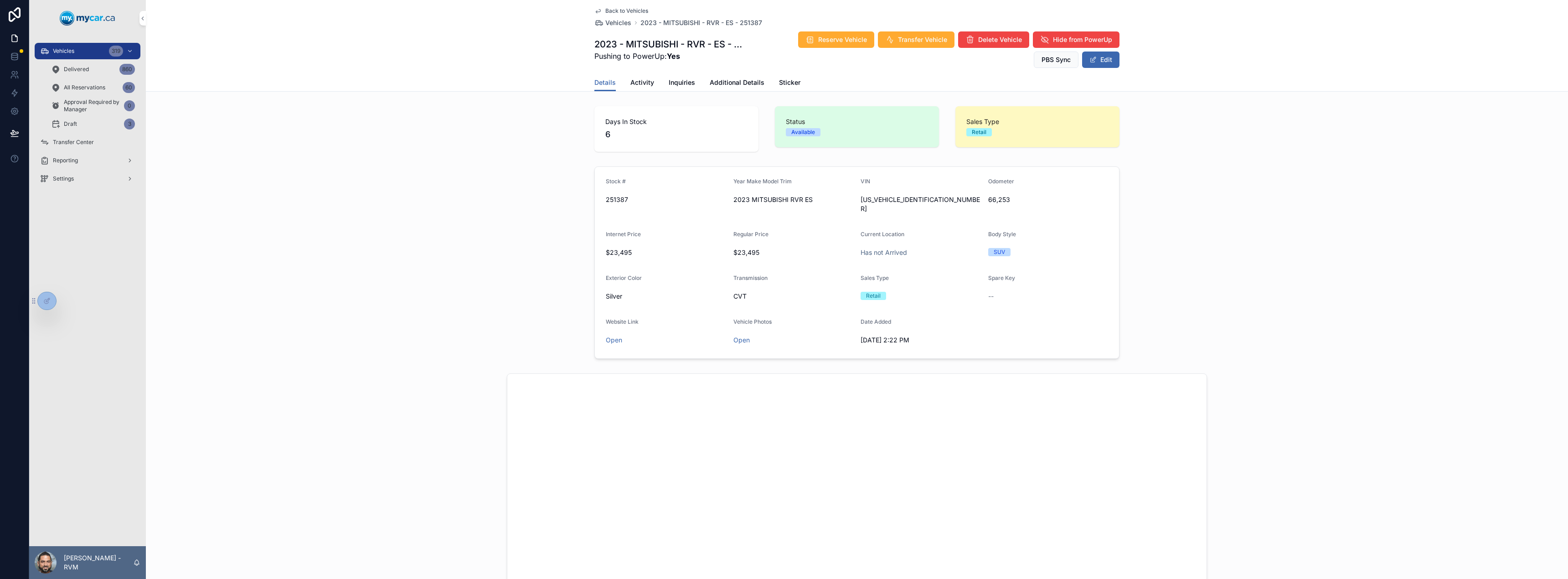
click at [744, 89] on link "Additional Details" at bounding box center [737, 83] width 55 height 18
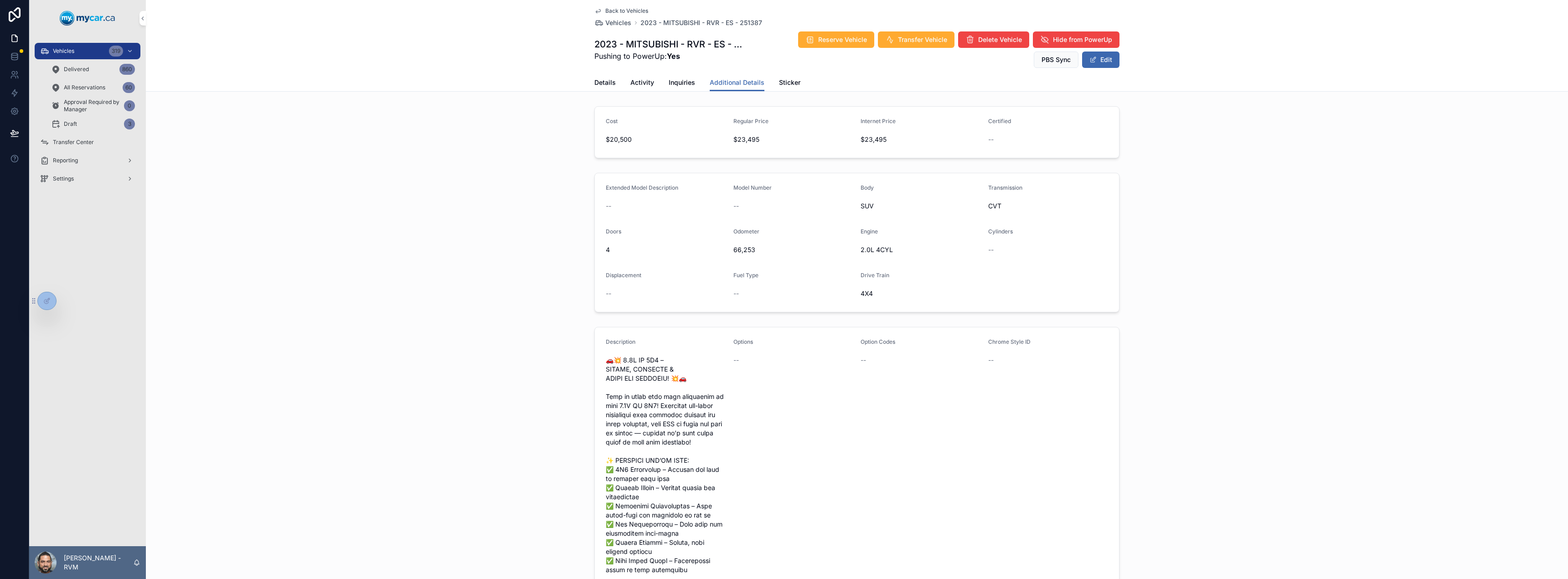
click at [1110, 58] on button "Edit" at bounding box center [1101, 60] width 37 height 16
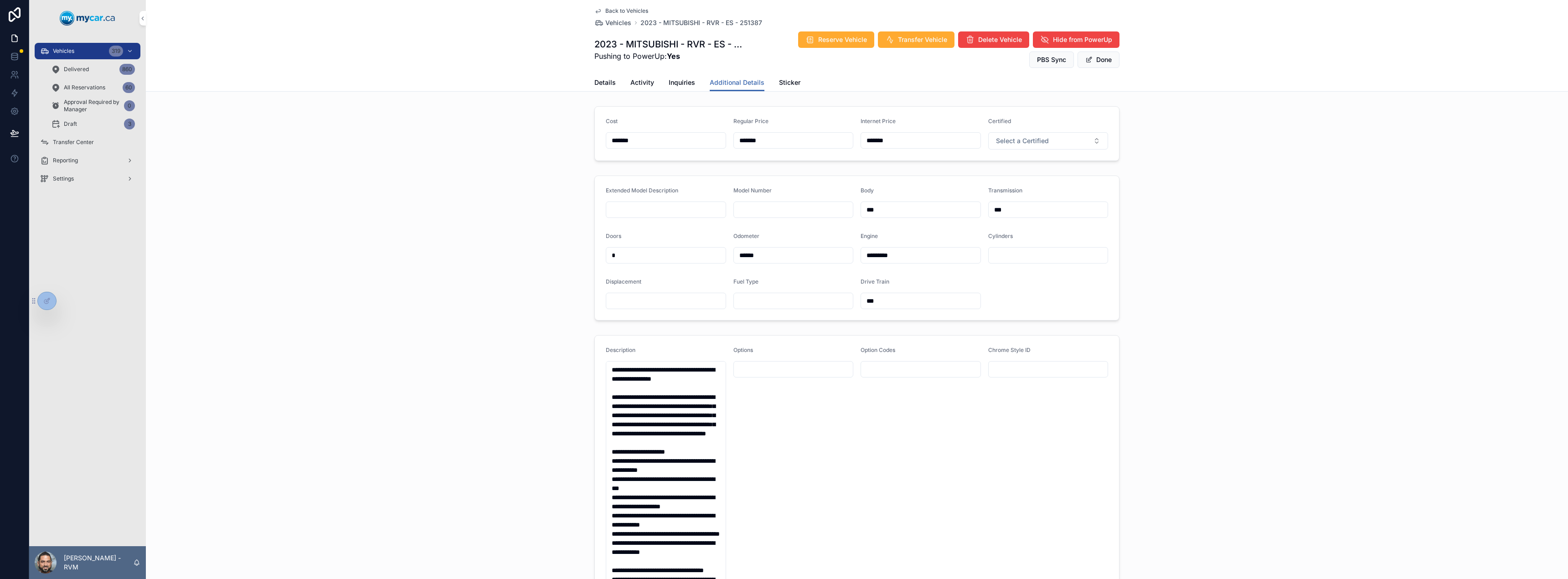
click at [1103, 55] on button "Done" at bounding box center [1098, 60] width 42 height 16
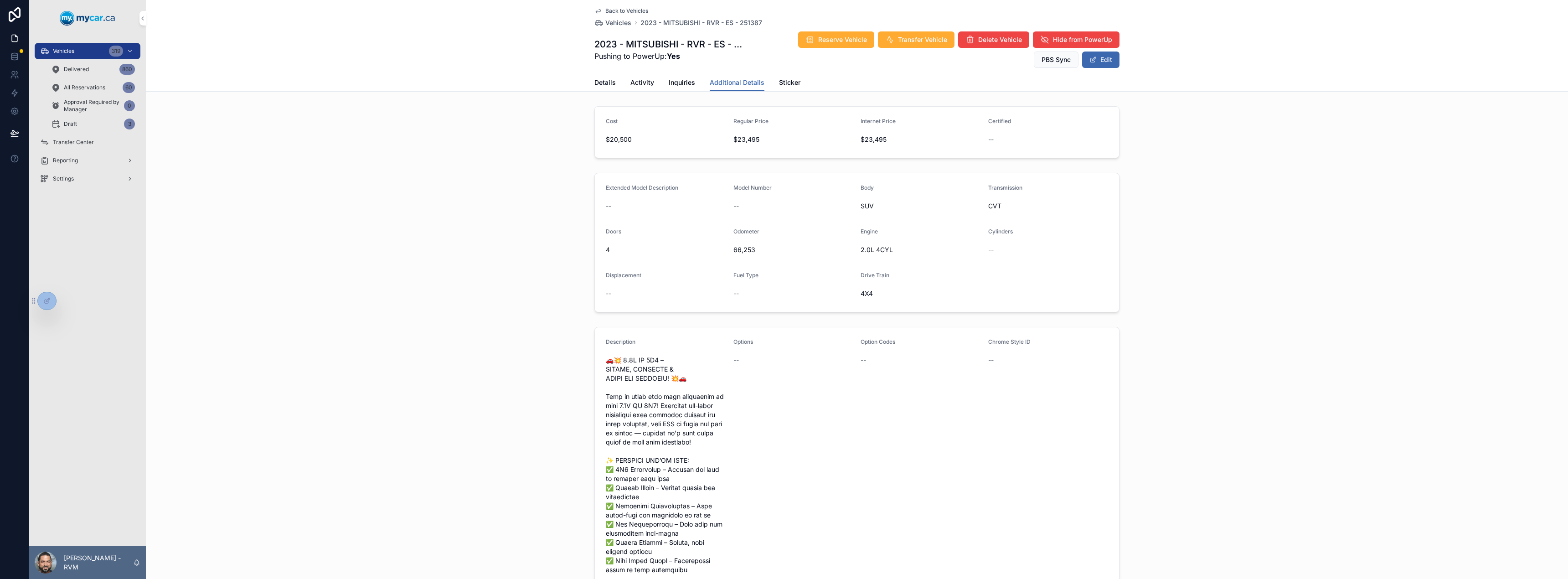
click at [619, 23] on span "Vehicles" at bounding box center [618, 23] width 26 height 9
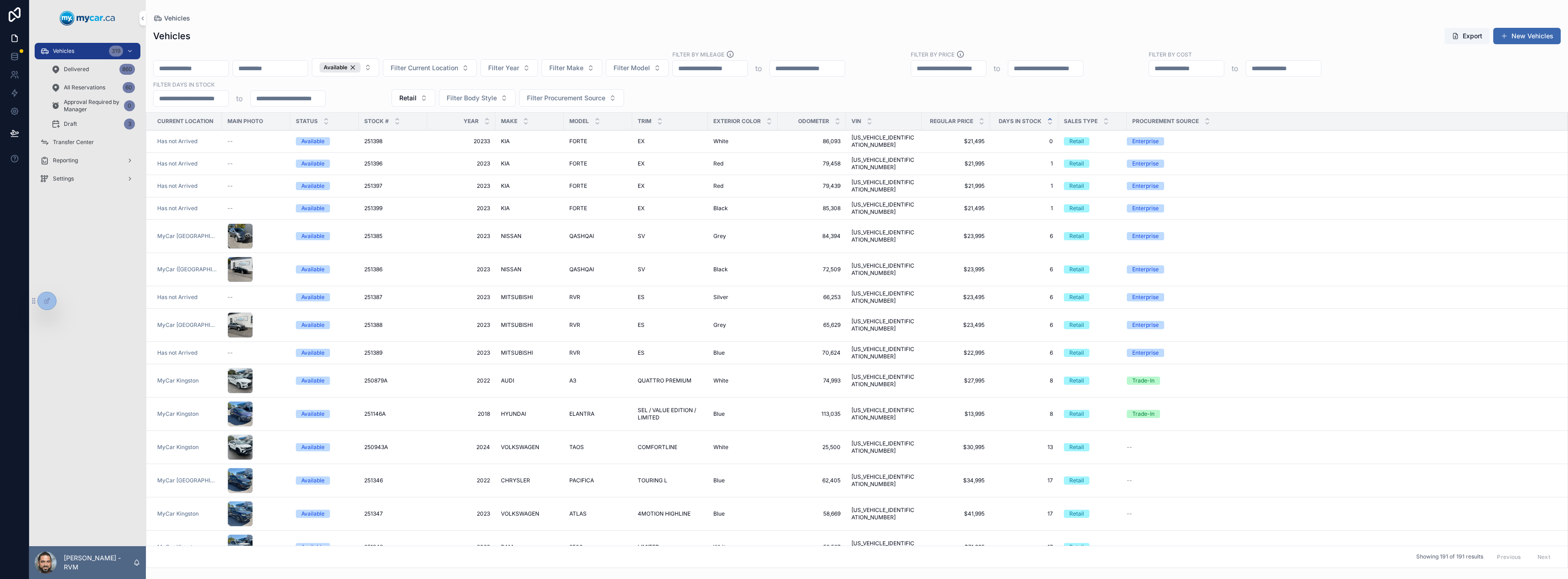
click at [573, 321] on span "RVR" at bounding box center [575, 325] width 11 height 7
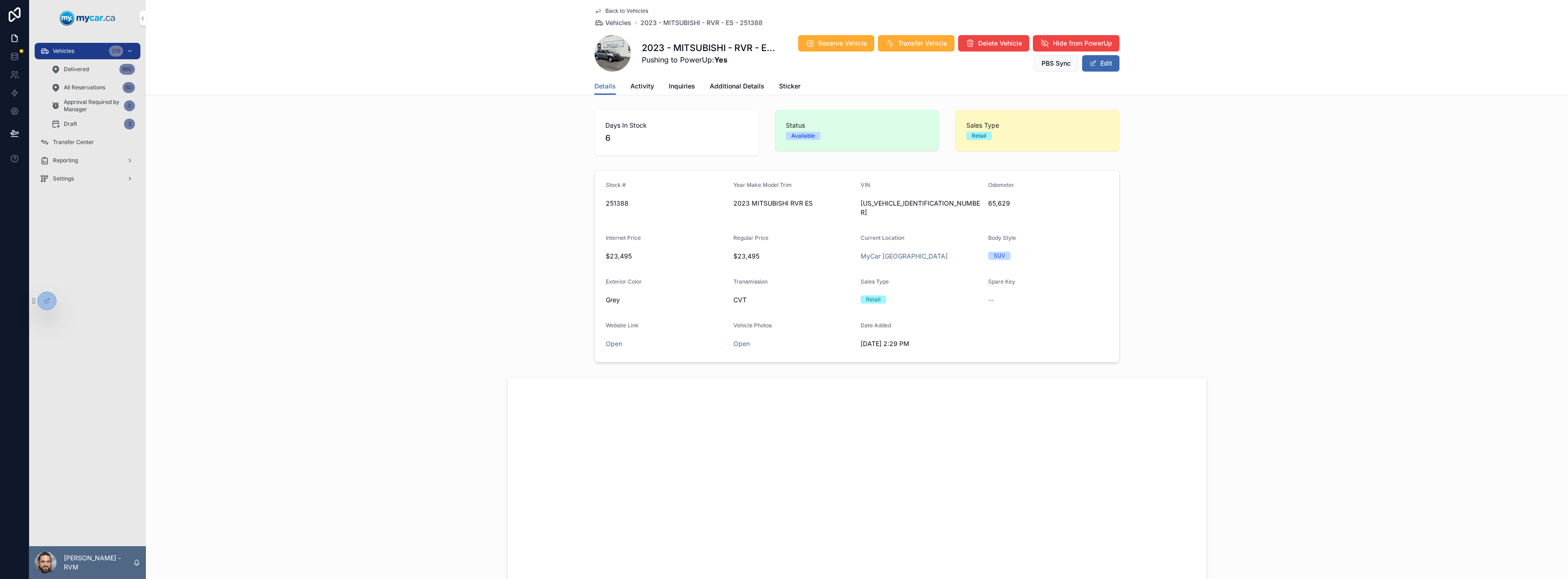
click at [747, 90] on span "Additional Details" at bounding box center [737, 86] width 55 height 9
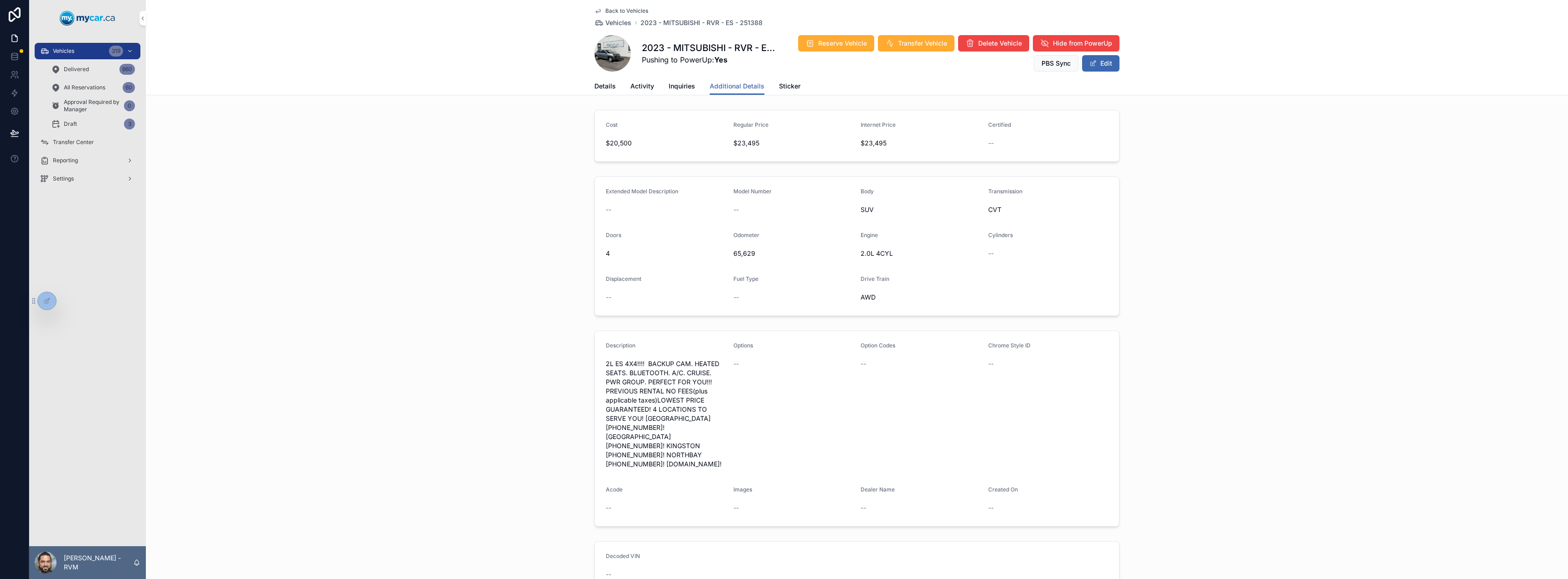
click at [1095, 63] on button "Edit" at bounding box center [1101, 63] width 37 height 16
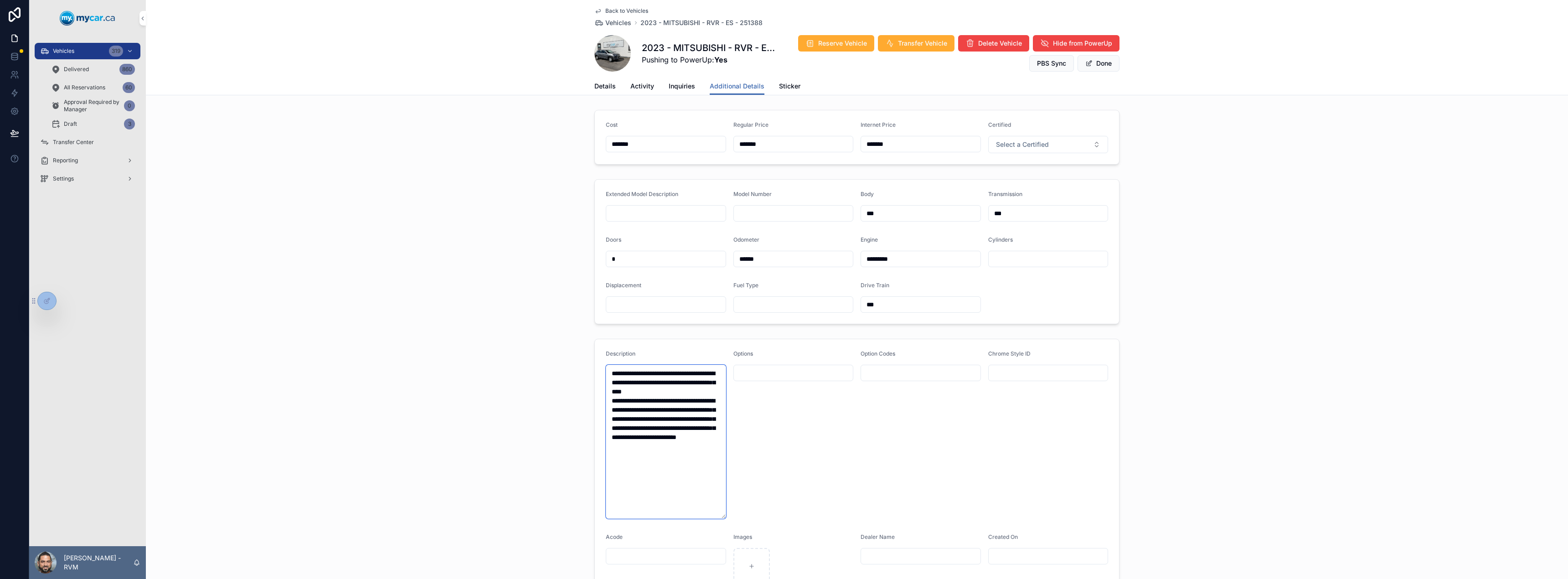
drag, startPoint x: 679, startPoint y: 475, endPoint x: 575, endPoint y: 356, distance: 158.0
click at [575, 356] on div "**********" at bounding box center [857, 467] width 1422 height 264
paste textarea "**********"
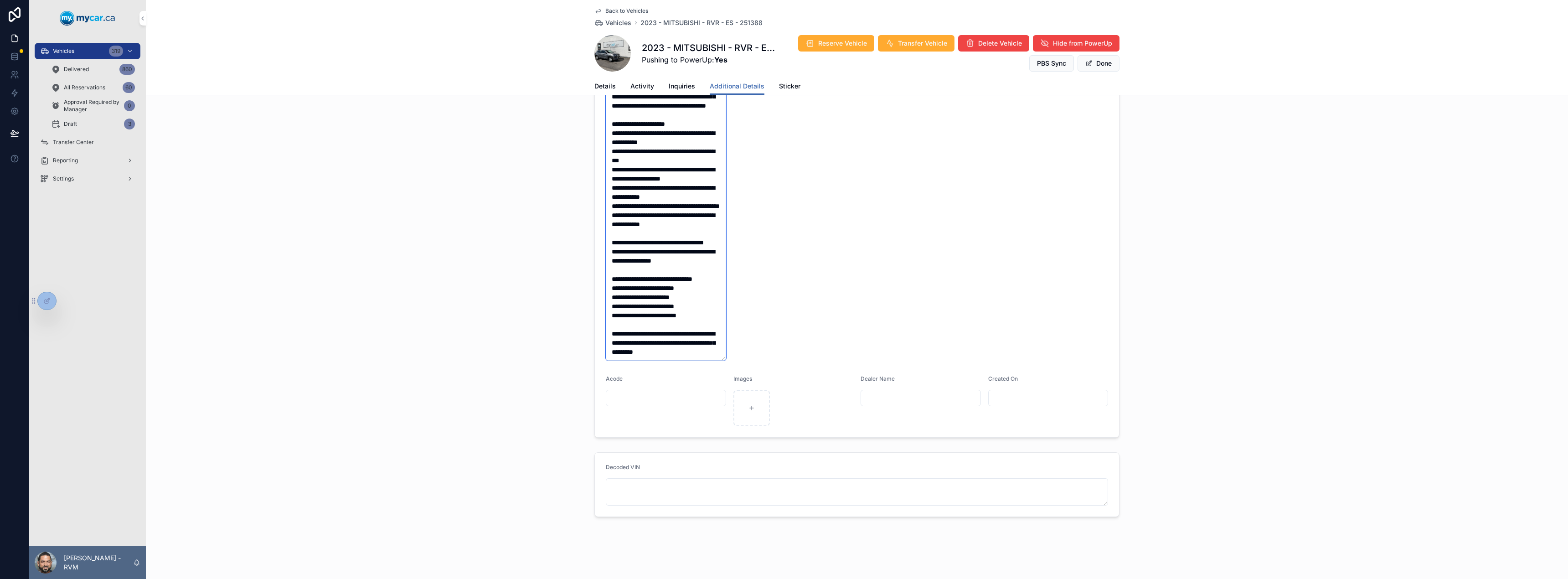
type textarea "**********"
click at [1097, 66] on button "Done" at bounding box center [1098, 63] width 42 height 16
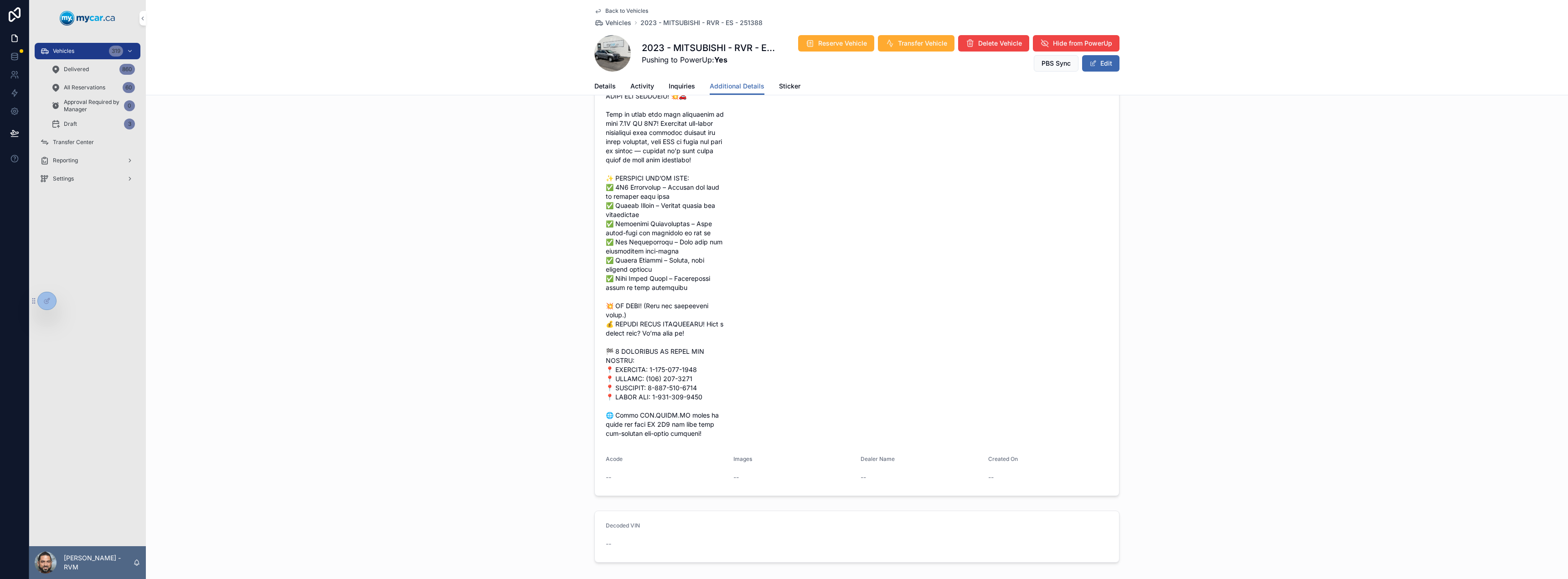
click at [616, 22] on span "Vehicles" at bounding box center [618, 23] width 26 height 9
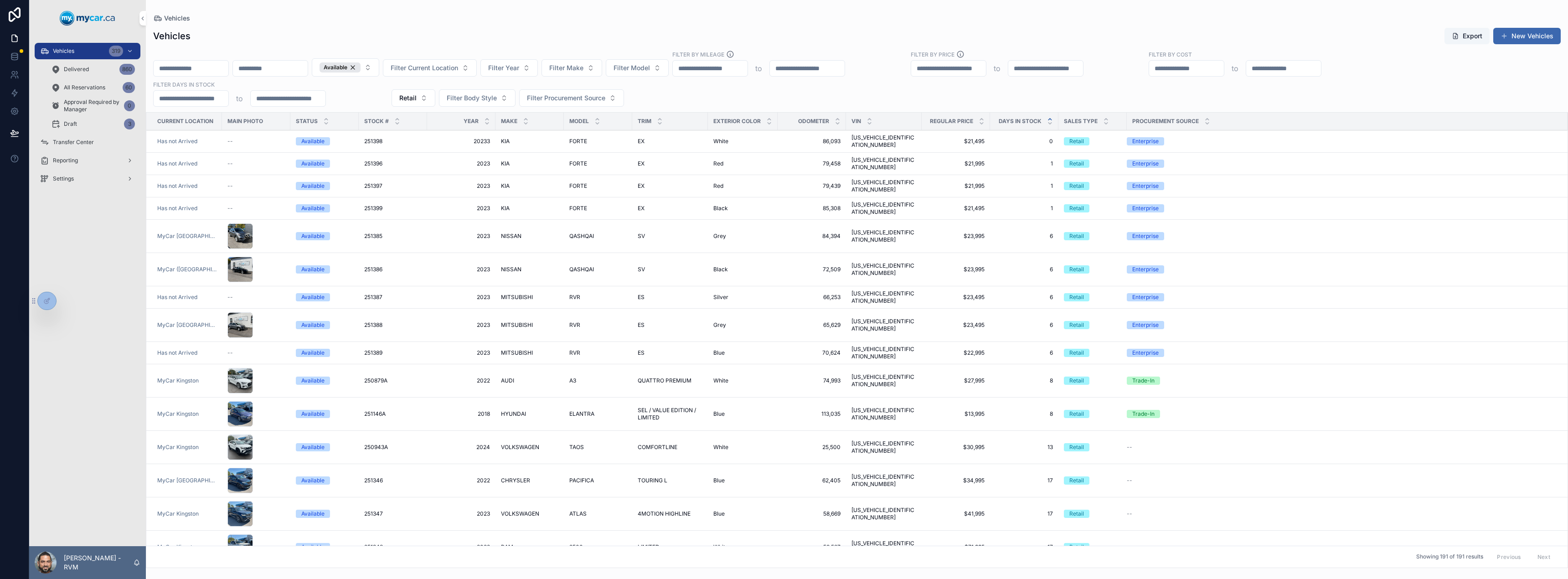
click at [586, 349] on div "RVR RVR" at bounding box center [598, 353] width 57 height 7
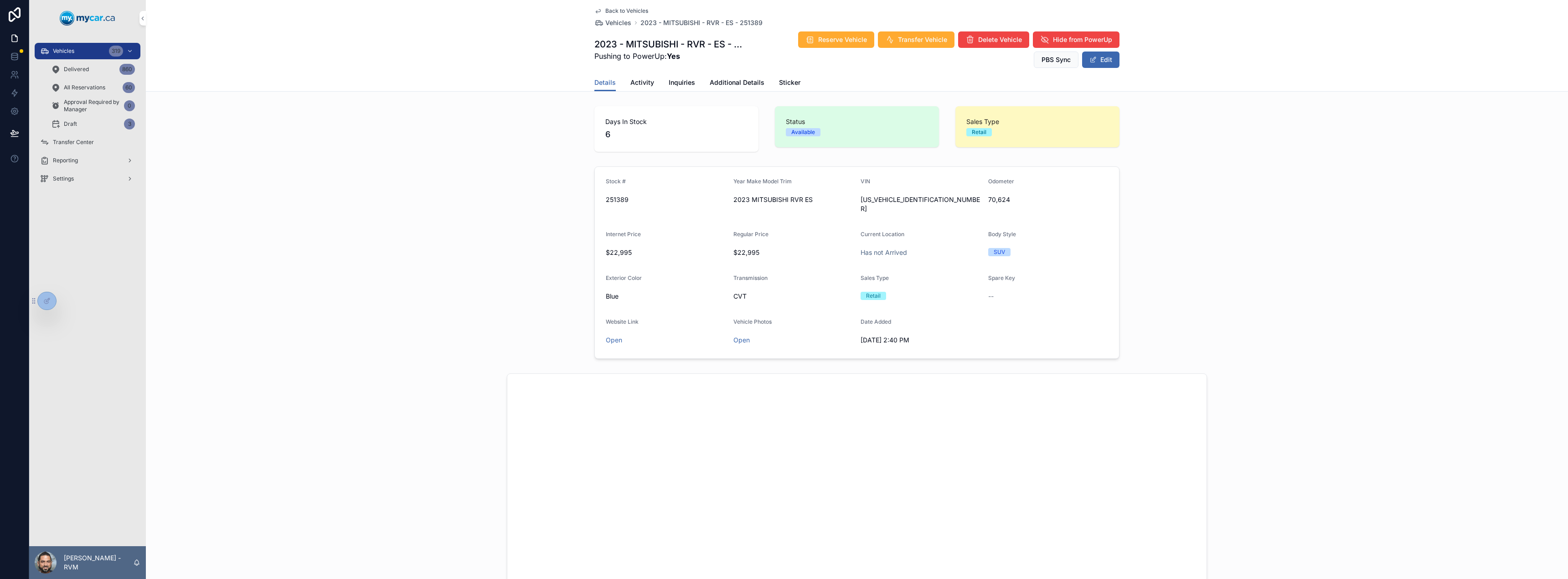
click at [738, 83] on span "Additional Details" at bounding box center [737, 82] width 55 height 9
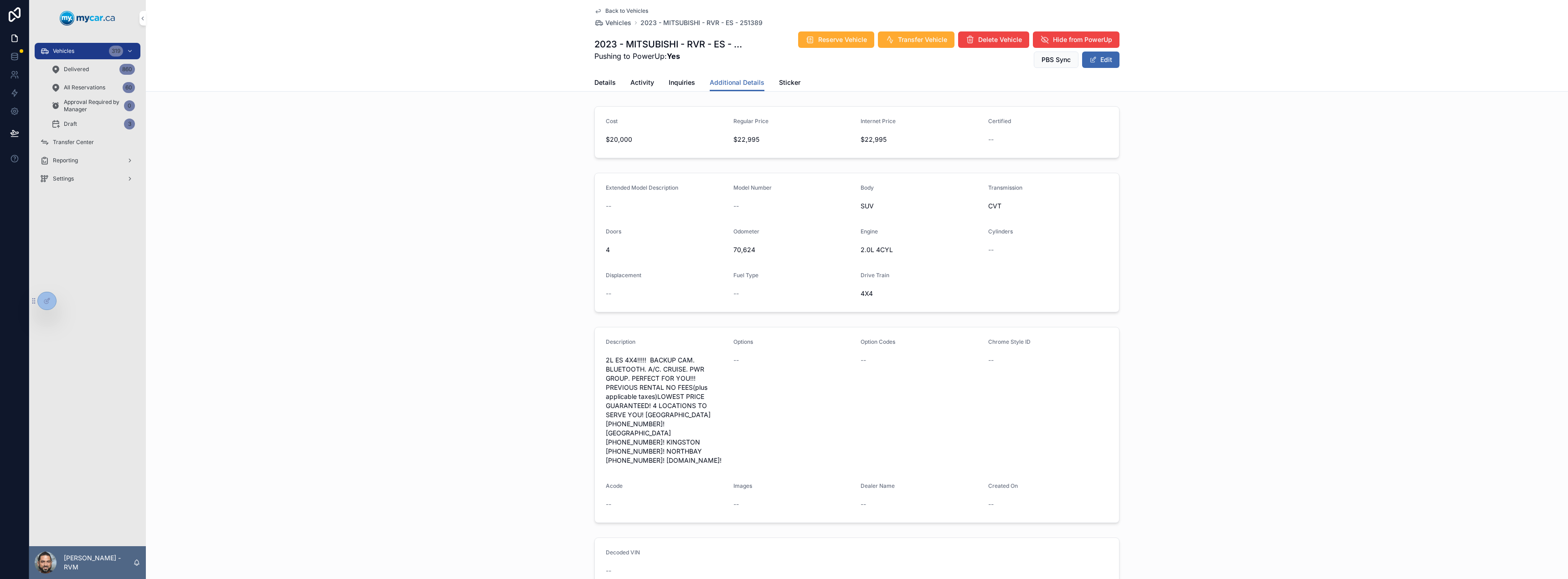
scroll to position [1, 0]
click at [1090, 56] on span "scrollable content" at bounding box center [1093, 60] width 7 height 7
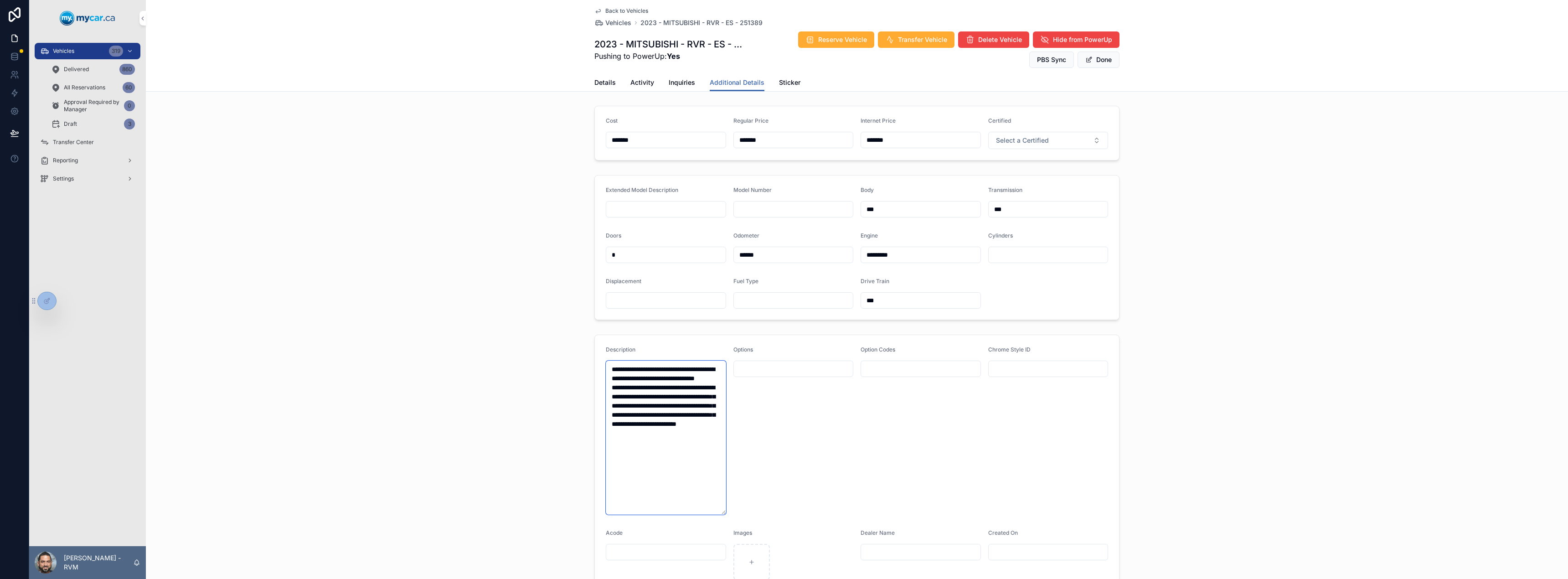
drag, startPoint x: 685, startPoint y: 461, endPoint x: 607, endPoint y: 356, distance: 130.8
click at [607, 356] on div "**********" at bounding box center [666, 430] width 121 height 169
paste textarea "**********"
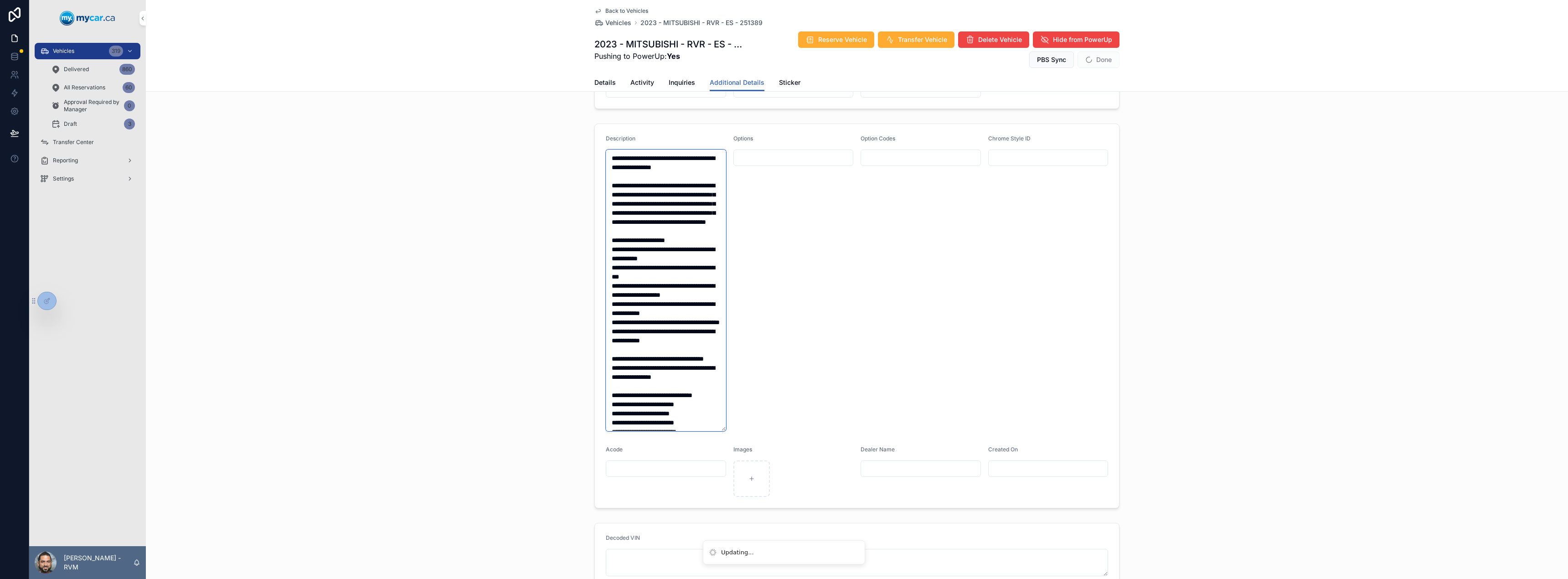
scroll to position [204, 0]
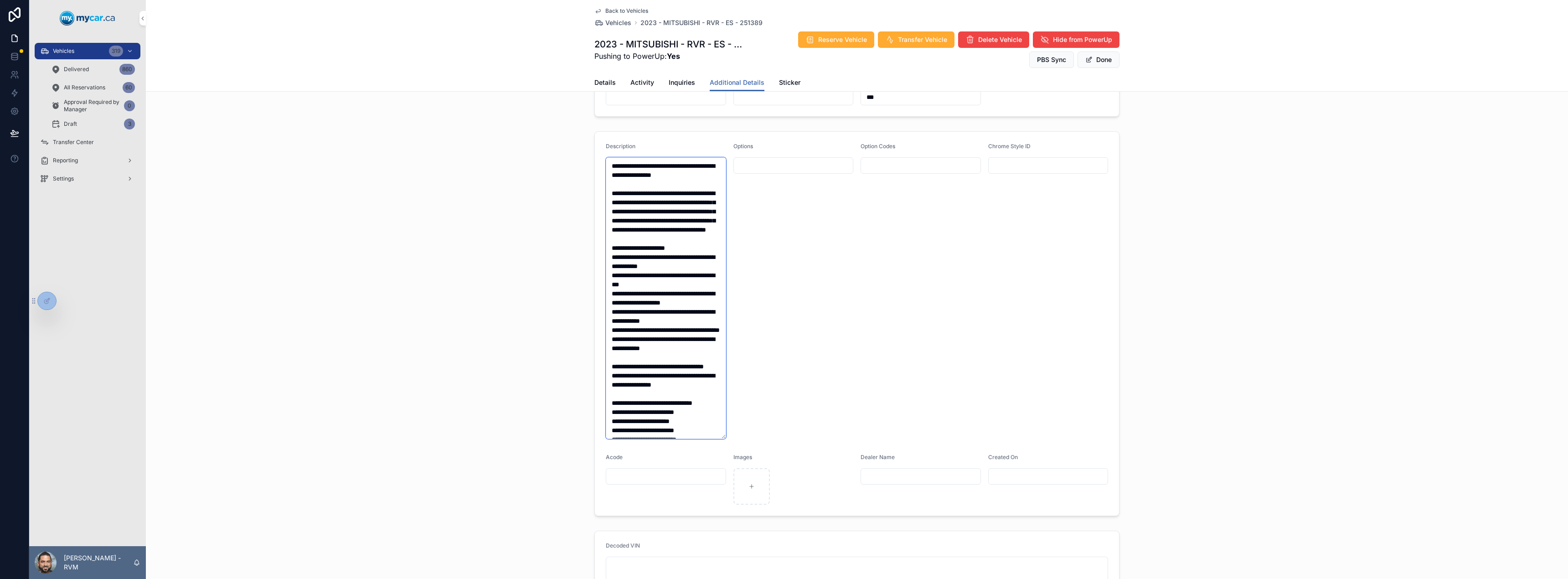
type textarea "**********"
click at [1097, 61] on button "Done" at bounding box center [1098, 60] width 42 height 16
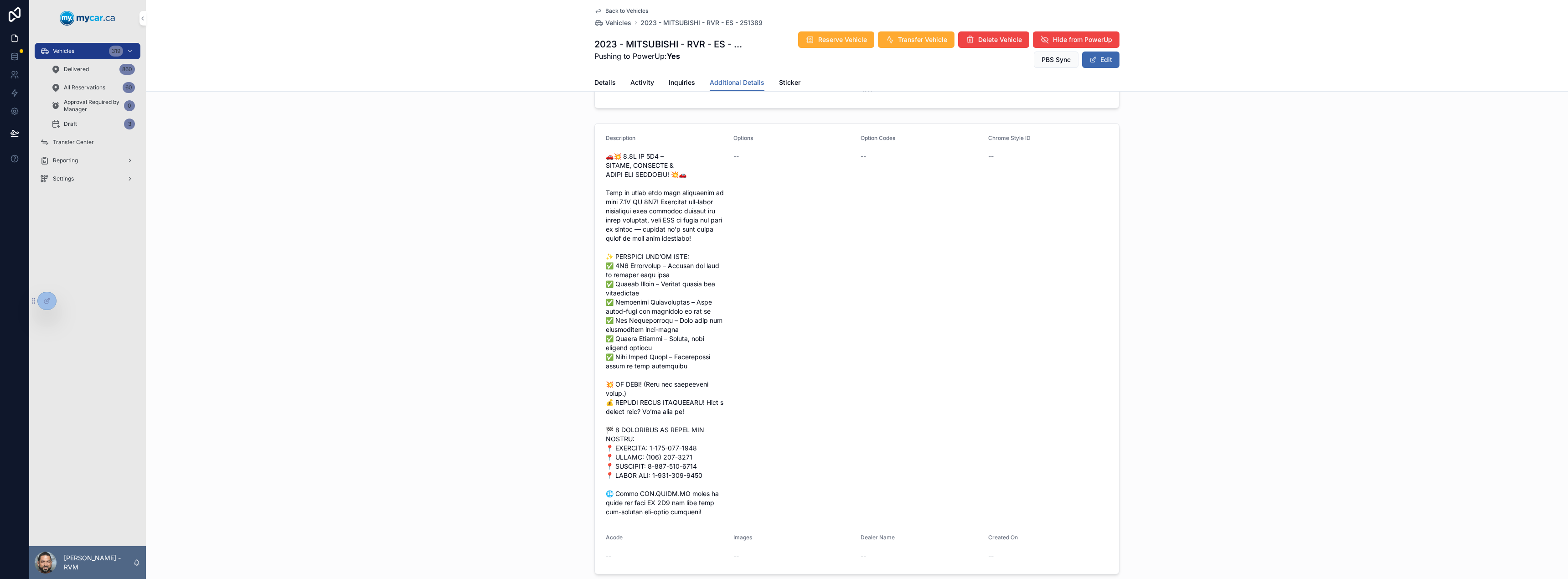
click at [622, 24] on span "Vehicles" at bounding box center [618, 23] width 26 height 9
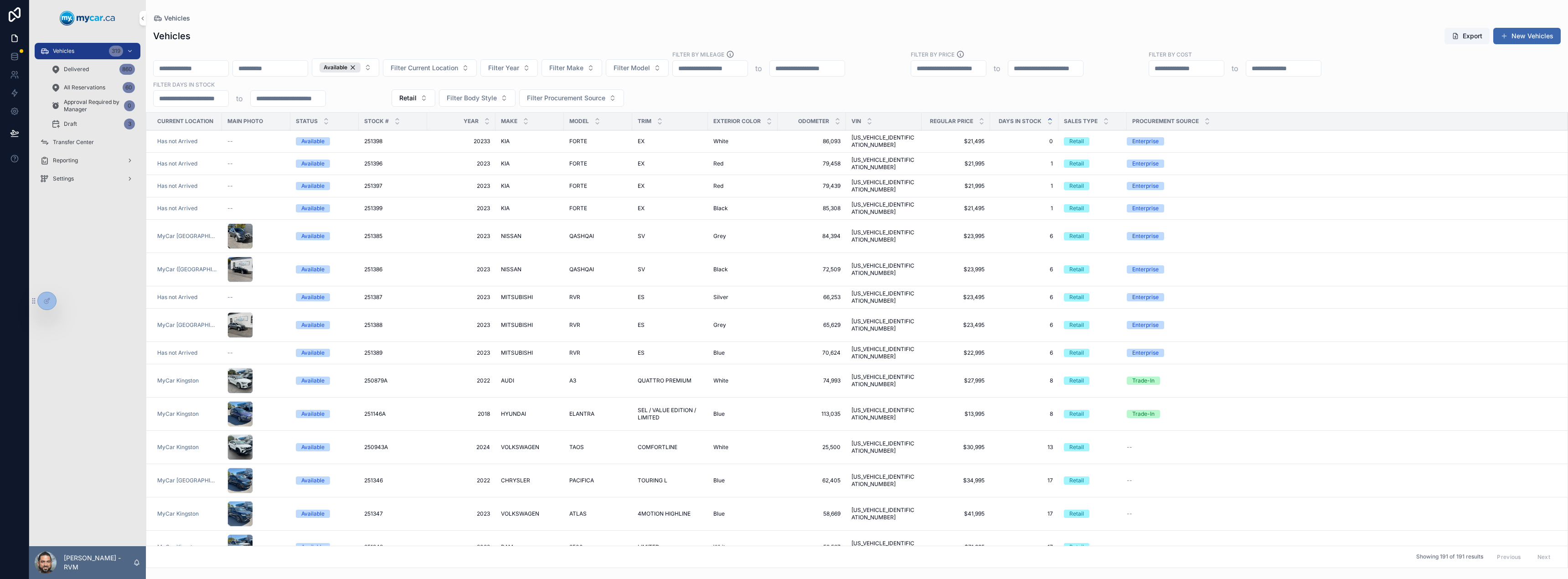
click at [665, 377] on span "QUATTRO PREMIUM" at bounding box center [665, 381] width 54 height 7
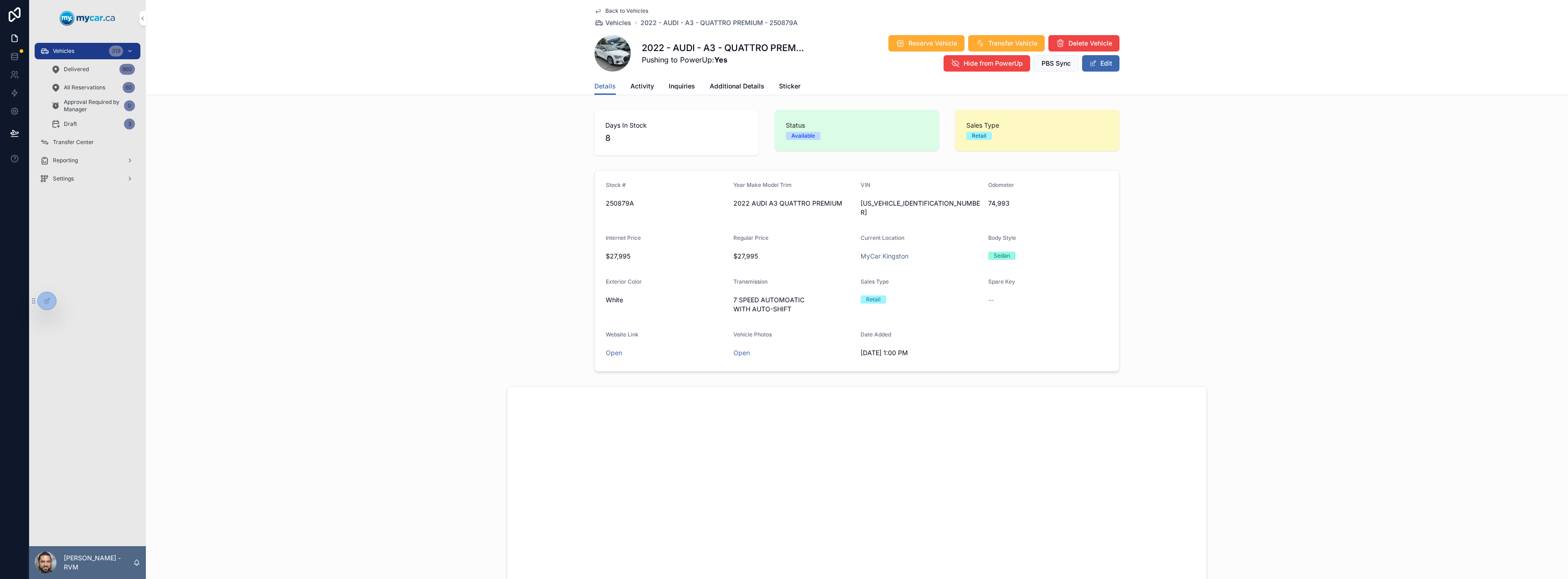
click at [779, 86] on span "Sticker" at bounding box center [789, 86] width 21 height 9
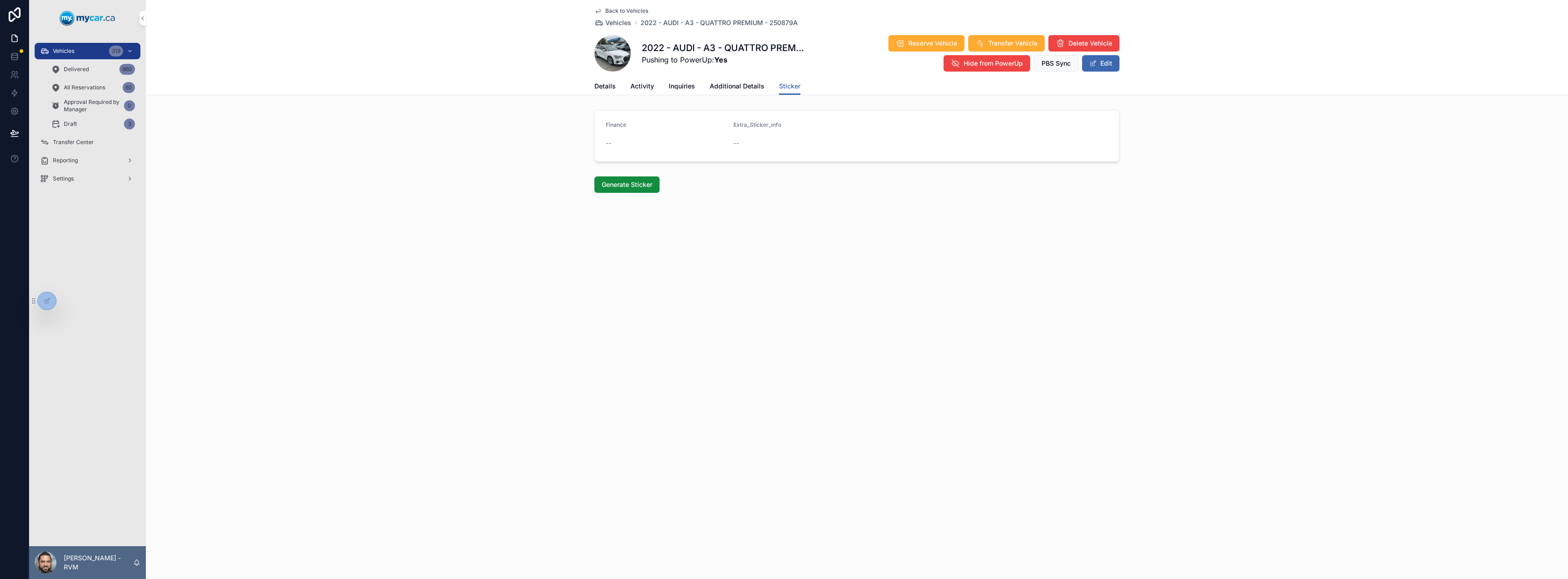
click at [736, 91] on link "Additional Details" at bounding box center [737, 87] width 55 height 18
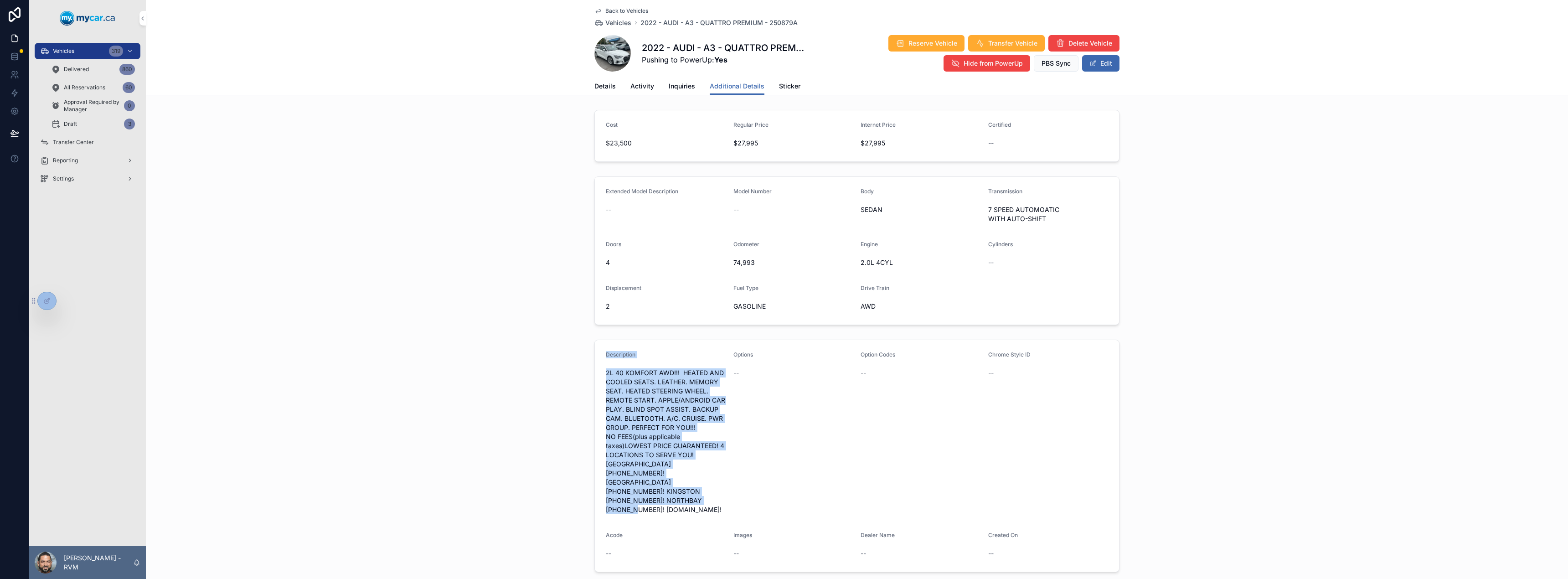
drag, startPoint x: 710, startPoint y: 491, endPoint x: 602, endPoint y: 356, distance: 172.9
click at [602, 356] on form "Description 2L 40 KOMFORT AWD!!! HEATED AND COOLED SEATS. LEATHER. MEMORY SEAT.…" at bounding box center [856, 456] width 524 height 231
click at [621, 382] on span "2L 40 KOMFORT AWD!!! HEATED AND COOLED SEATS. LEATHER. MEMORY SEAT. HEATED STEE…" at bounding box center [666, 441] width 121 height 146
drag, startPoint x: 604, startPoint y: 373, endPoint x: 724, endPoint y: 502, distance: 176.2
click at [724, 502] on form "Description 2L 40 KOMFORT AWD!!! HEATED AND COOLED SEATS. LEATHER. MEMORY SEAT.…" at bounding box center [856, 456] width 524 height 231
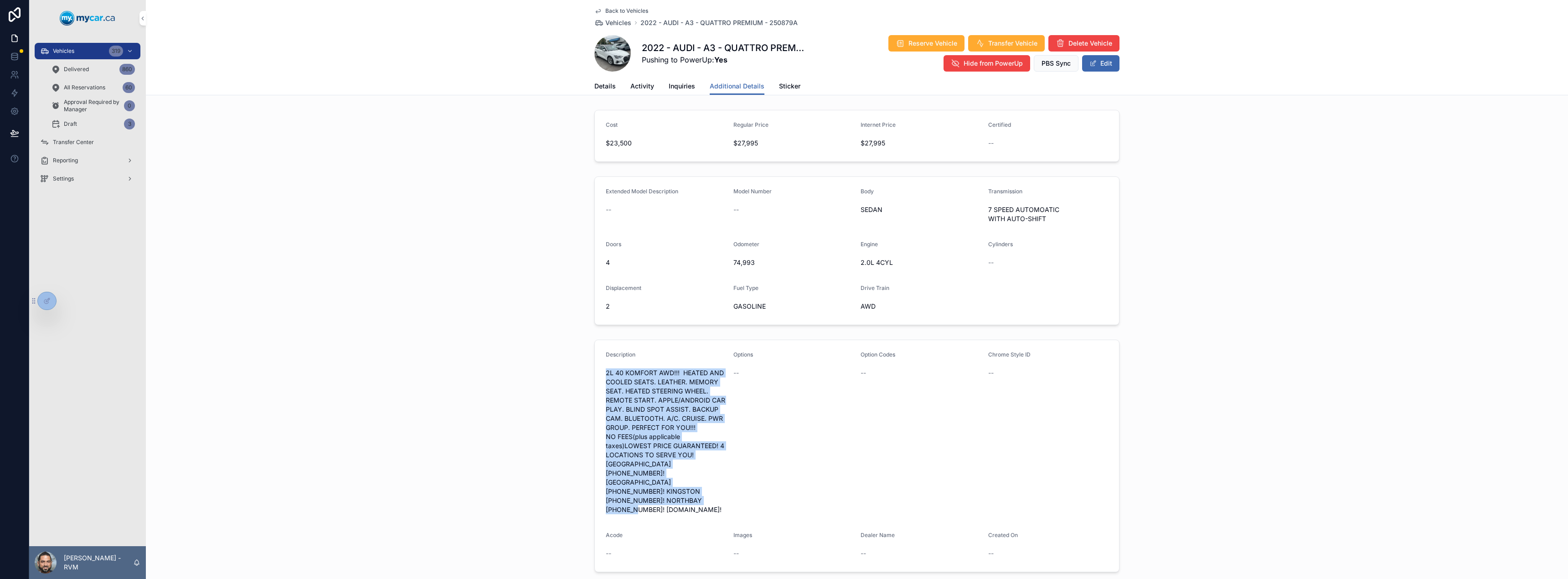
copy span "2L 40 KOMFORT AWD!!! HEATED AND COOLED SEATS. LEATHER. MEMORY SEAT. HEATED STEE…"
click at [1099, 61] on button "Edit" at bounding box center [1101, 63] width 37 height 16
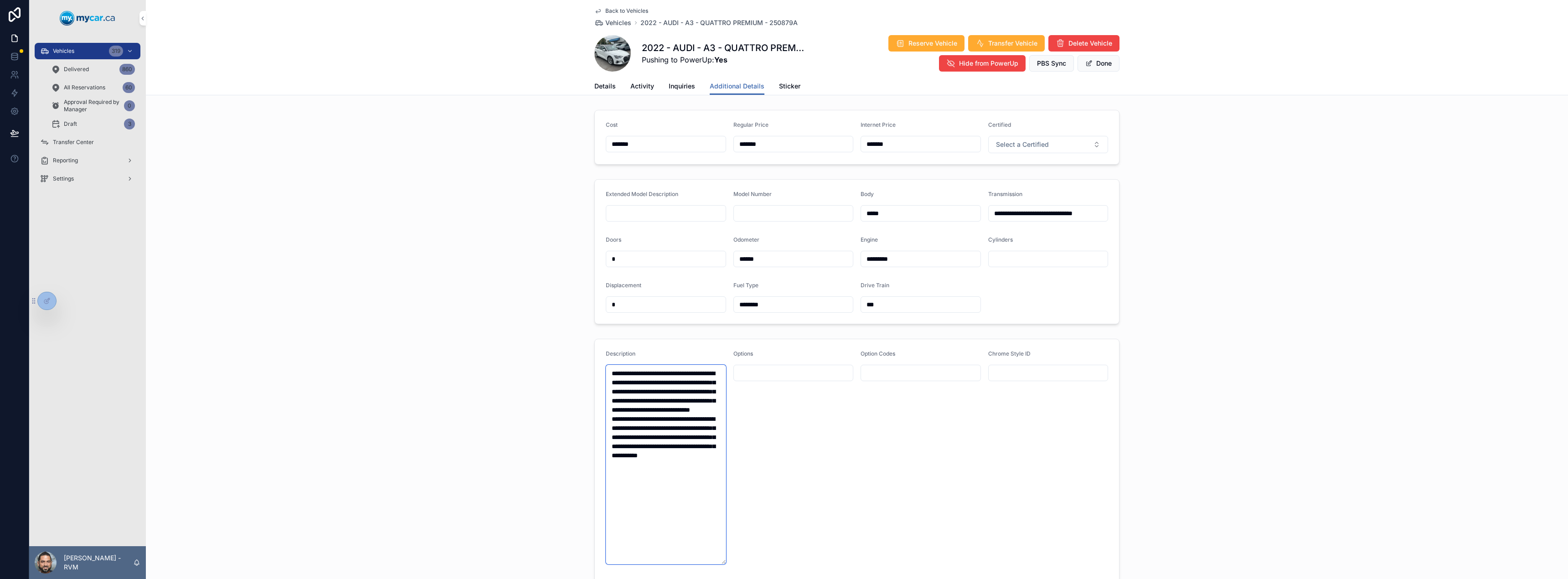
drag, startPoint x: 677, startPoint y: 515, endPoint x: 604, endPoint y: 355, distance: 175.9
click at [606, 355] on div "**********" at bounding box center [666, 457] width 121 height 214
paste textarea "**********"
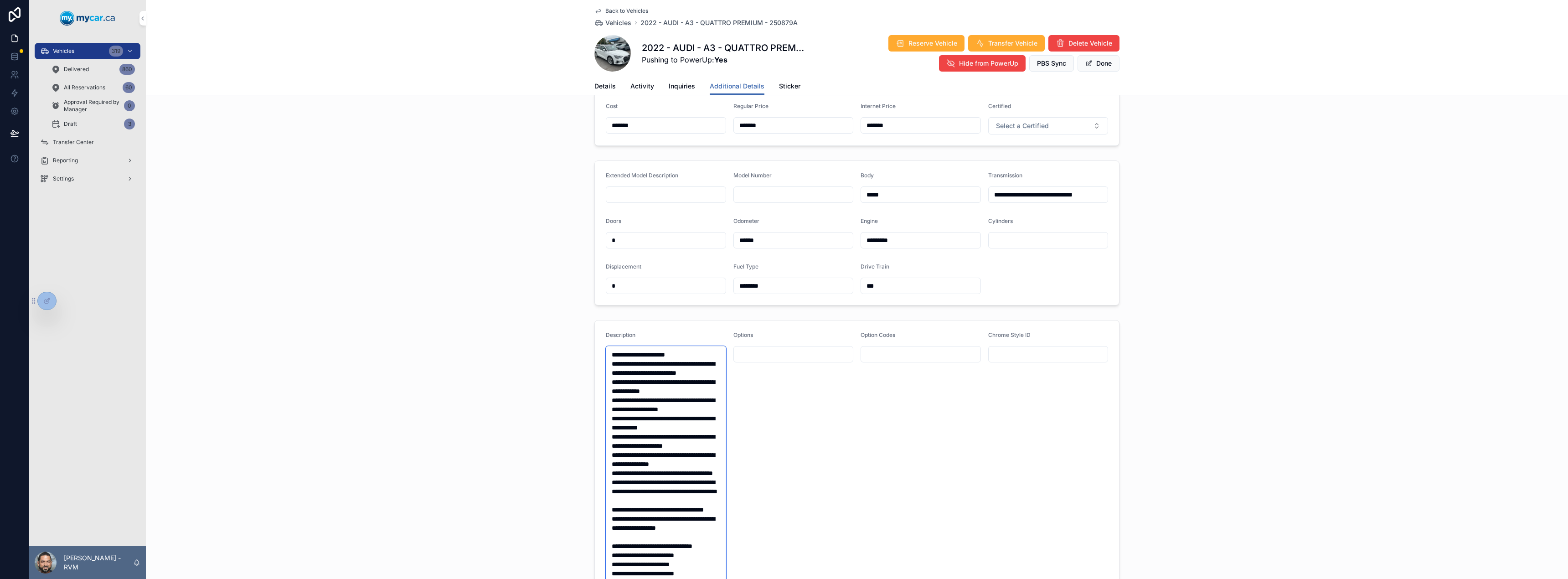
scroll to position [18, 0]
type textarea "**********"
click at [1101, 63] on button "Done" at bounding box center [1098, 63] width 42 height 16
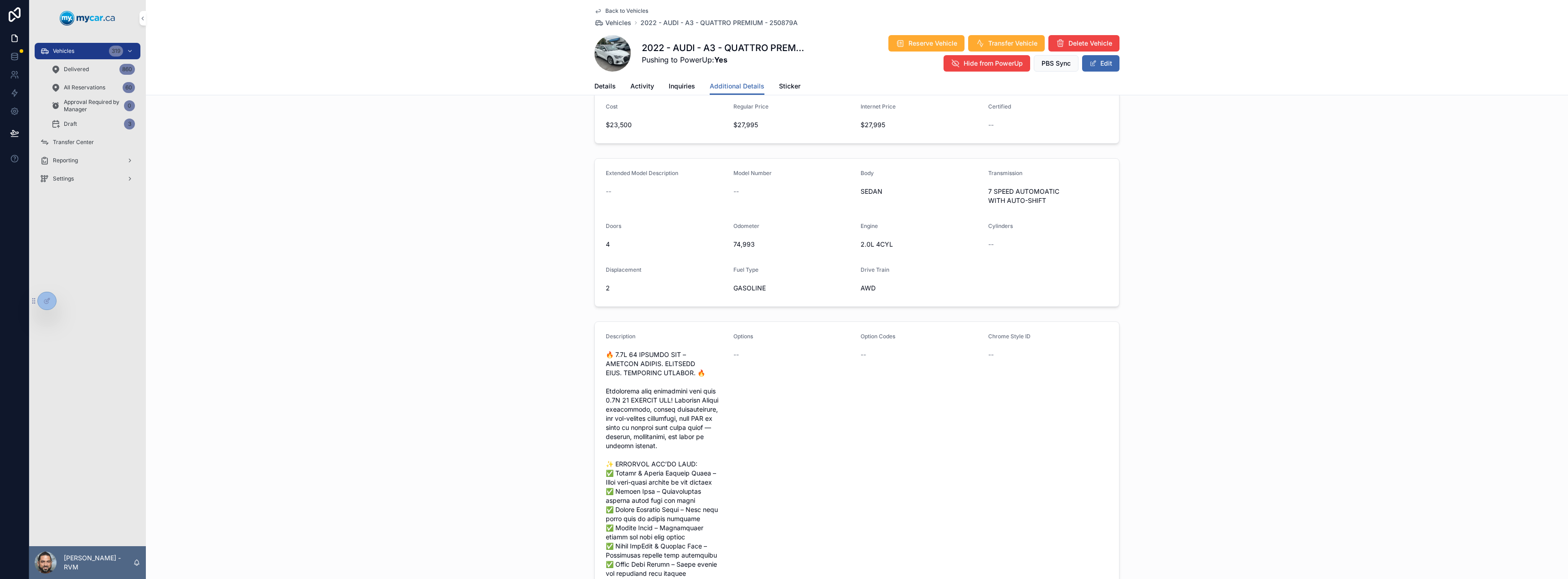
click at [616, 21] on span "Vehicles" at bounding box center [618, 23] width 26 height 9
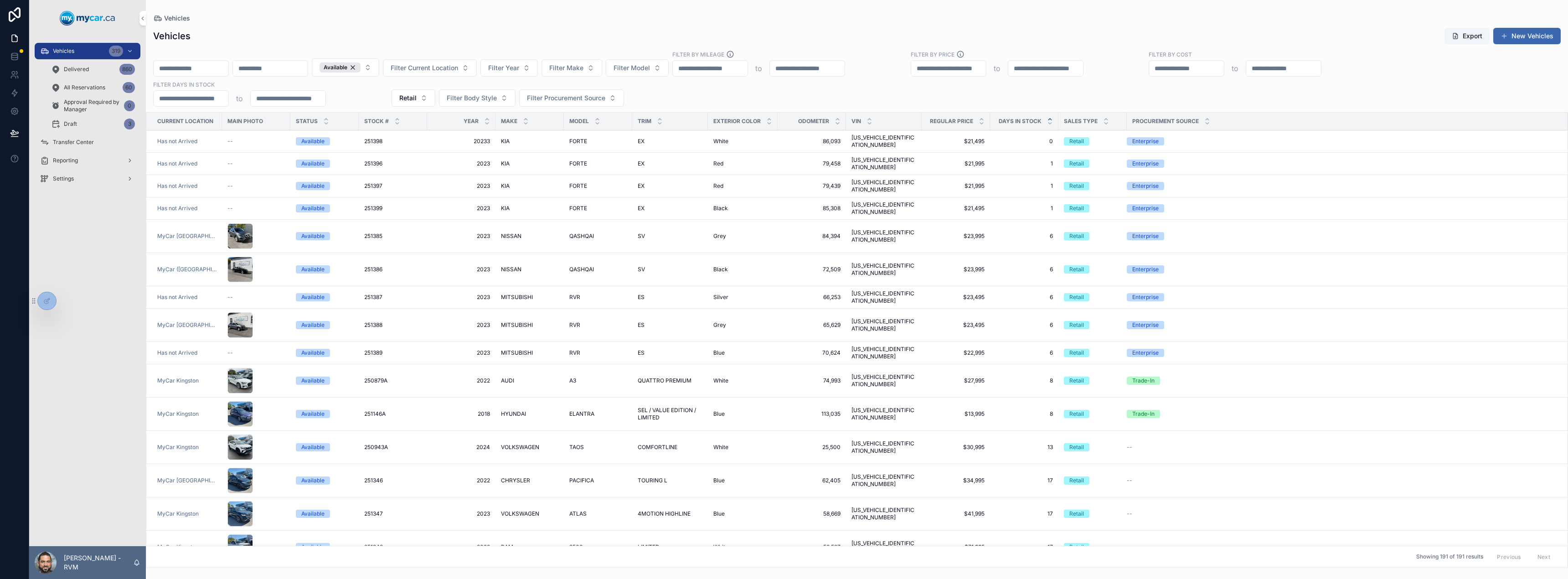
click at [669, 407] on span "SEL / VALUE EDITION / LIMITED" at bounding box center [670, 414] width 65 height 15
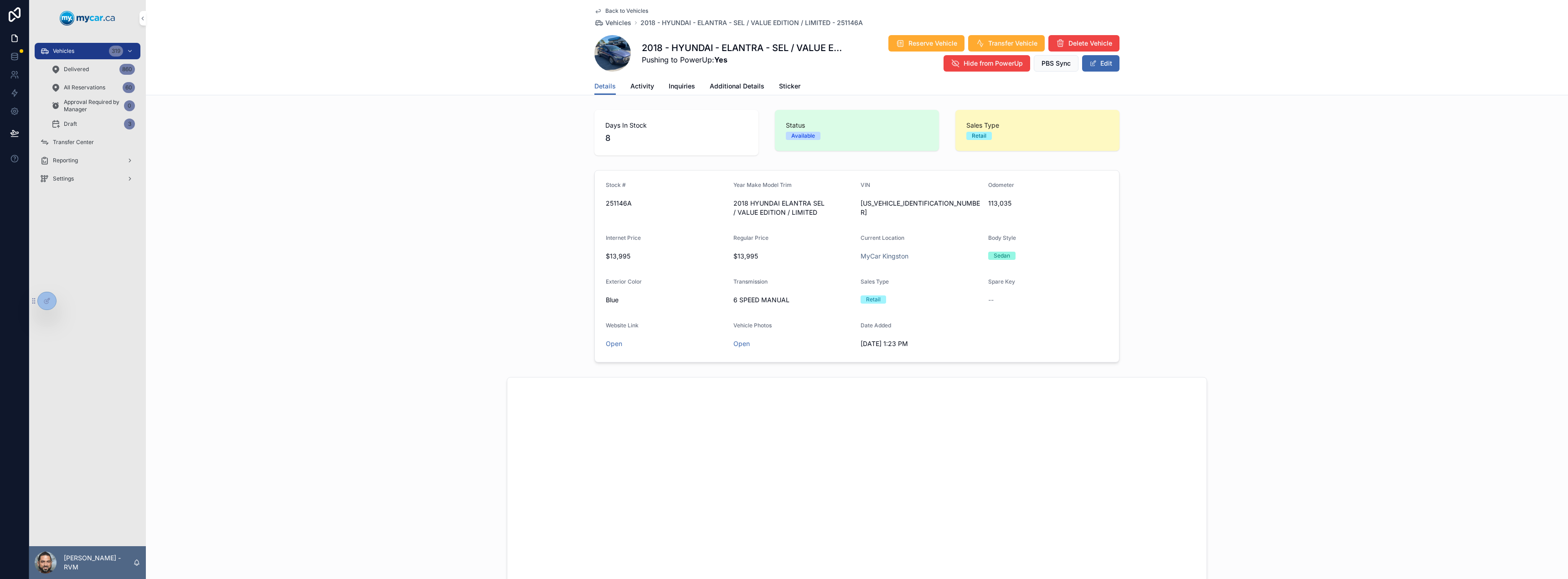
click at [736, 84] on span "Additional Details" at bounding box center [737, 86] width 55 height 9
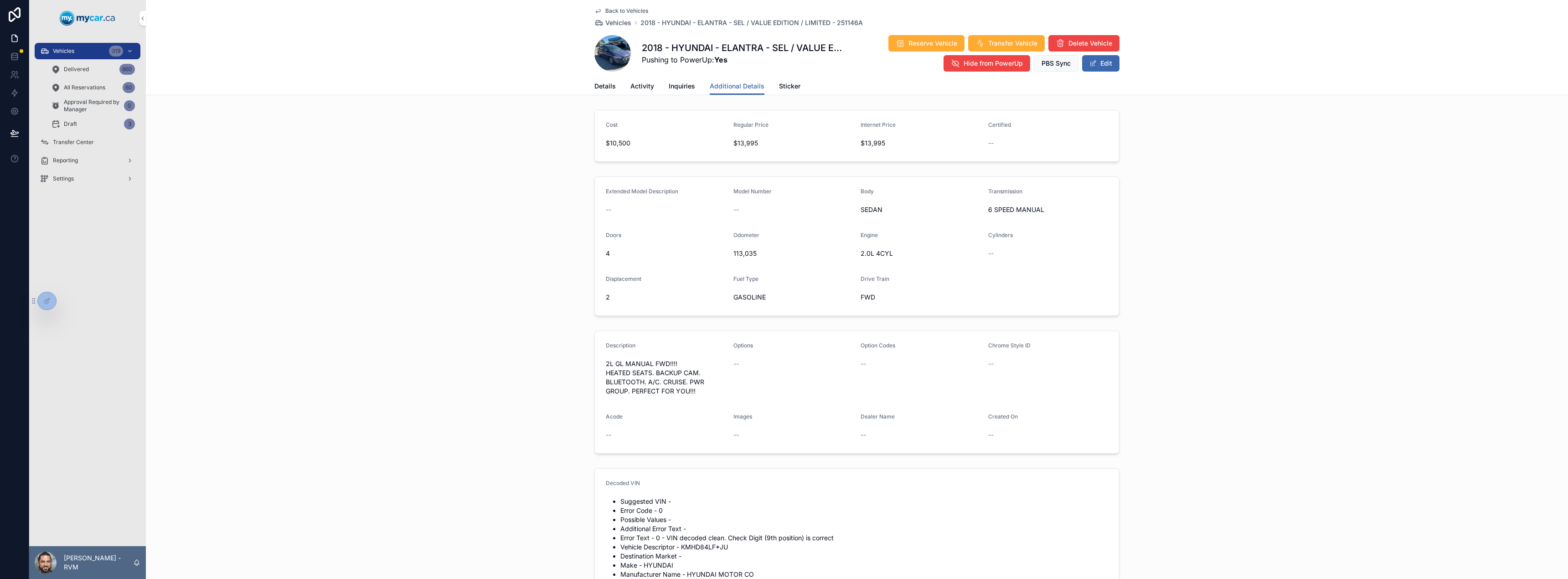
drag, startPoint x: 701, startPoint y: 391, endPoint x: 609, endPoint y: 349, distance: 101.1
drag, startPoint x: 602, startPoint y: 363, endPoint x: 707, endPoint y: 401, distance: 111.7
click at [707, 401] on form "Description 2L GL MANUAL FWD!!!! HEATED SEATS. BACKUP CAM. BLUETOOTH. A/C. CRUI…" at bounding box center [856, 392] width 524 height 122
drag, startPoint x: 694, startPoint y: 390, endPoint x: 699, endPoint y: 403, distance: 13.9
click at [670, 381] on span "2L GL MANUAL FWD!!!! HEATED SEATS. BACKUP CAM. BLUETOOTH. A/C. CRUISE. PWR GROU…" at bounding box center [666, 377] width 121 height 37
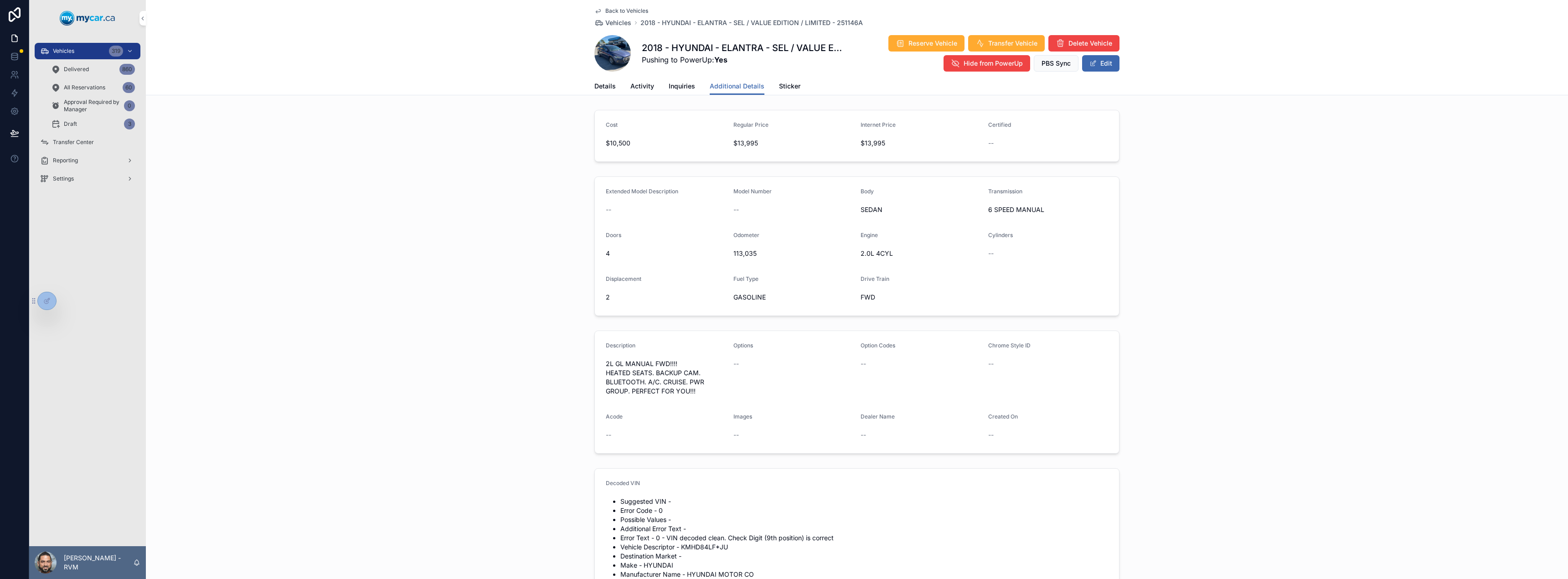
click at [1101, 65] on button "Edit" at bounding box center [1101, 63] width 37 height 16
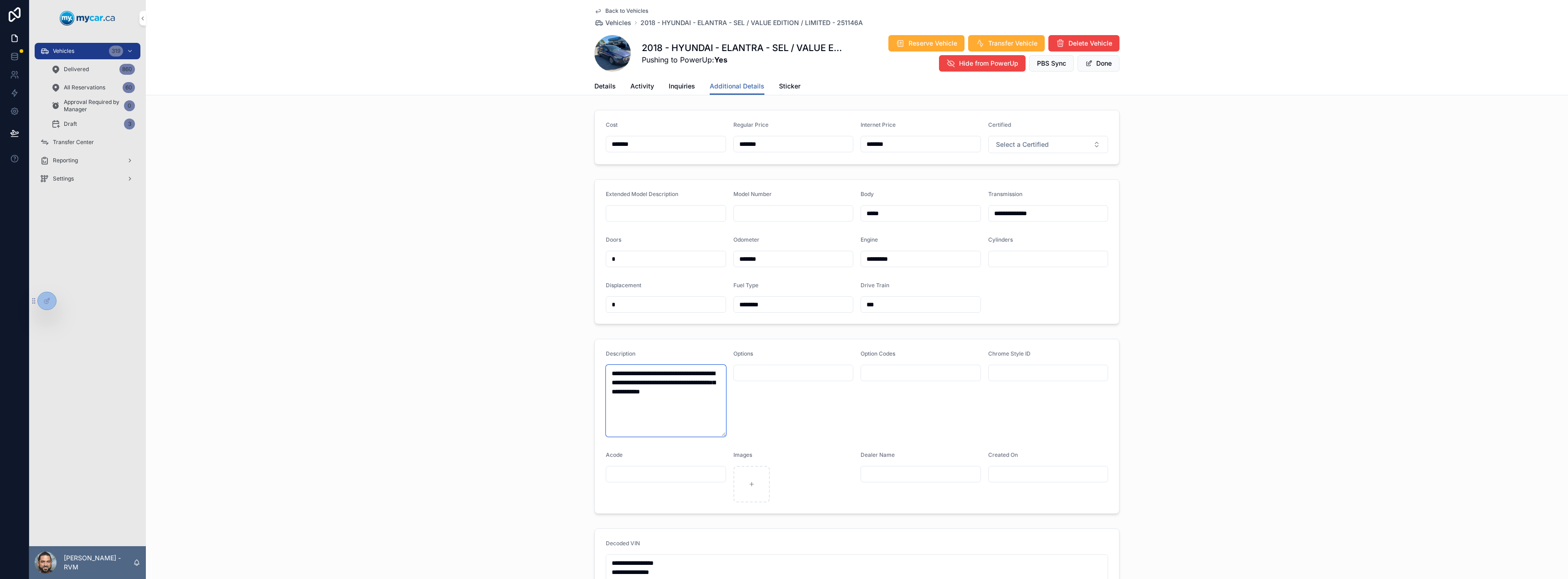
drag, startPoint x: 688, startPoint y: 398, endPoint x: 586, endPoint y: 366, distance: 106.9
click at [586, 366] on div "**********" at bounding box center [857, 426] width 1422 height 183
paste textarea "**********"
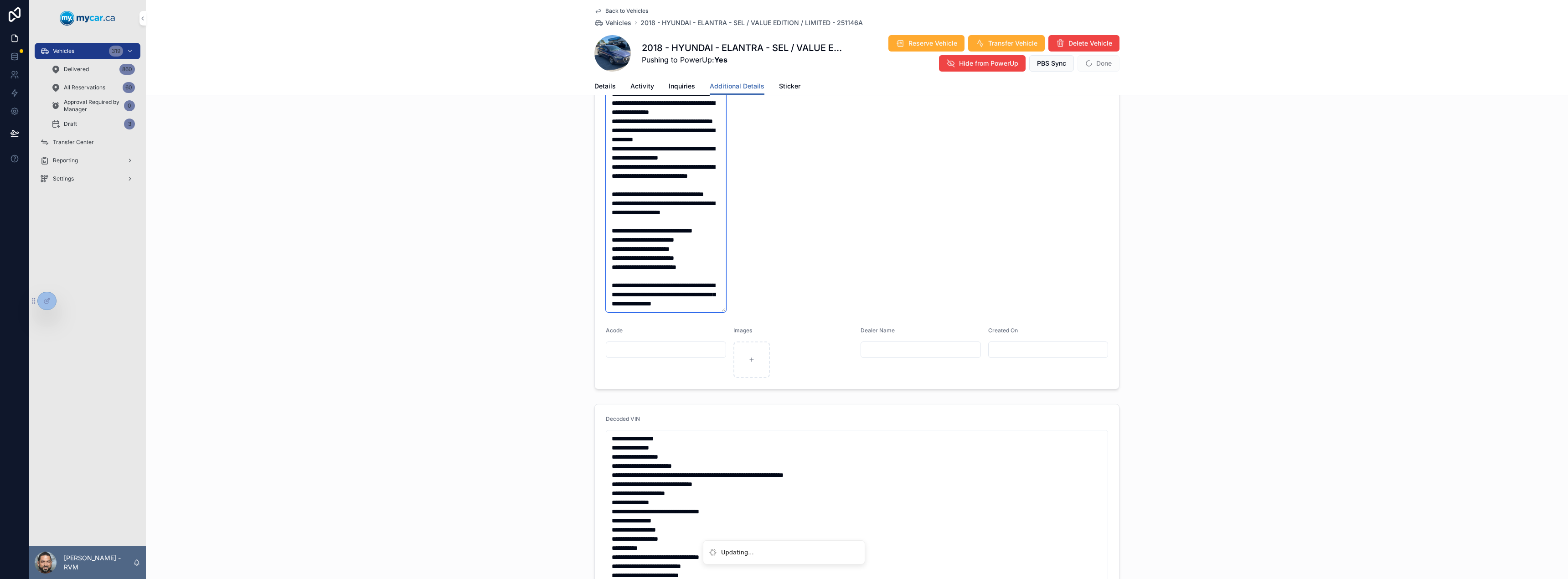
scroll to position [333, 0]
type textarea "**********"
click at [1098, 65] on button "Done" at bounding box center [1098, 63] width 42 height 16
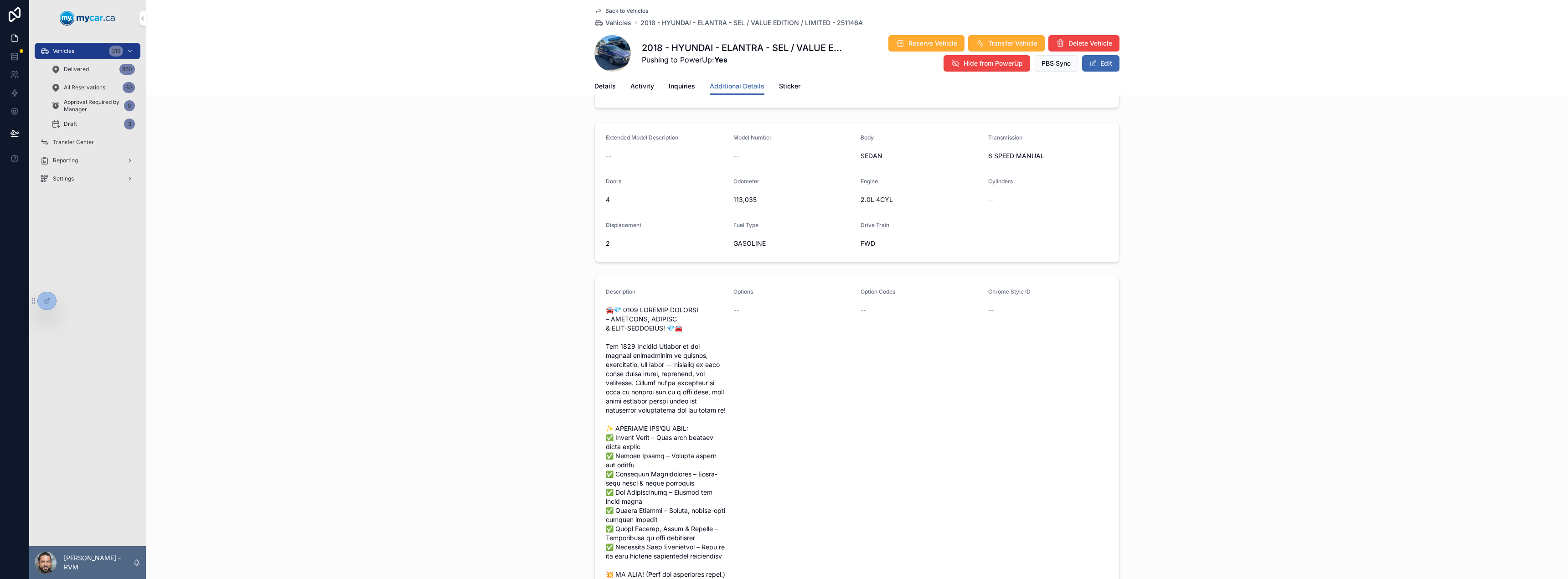
scroll to position [0, 0]
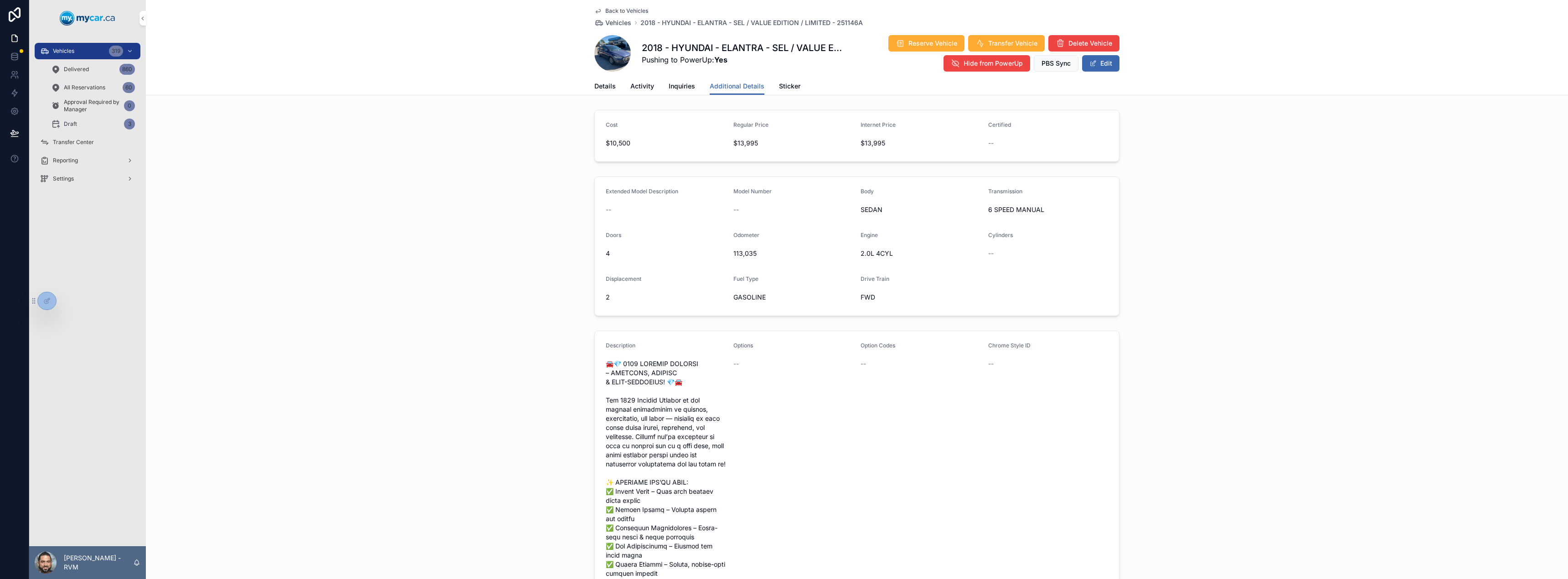
click at [623, 24] on span "Vehicles" at bounding box center [618, 23] width 26 height 9
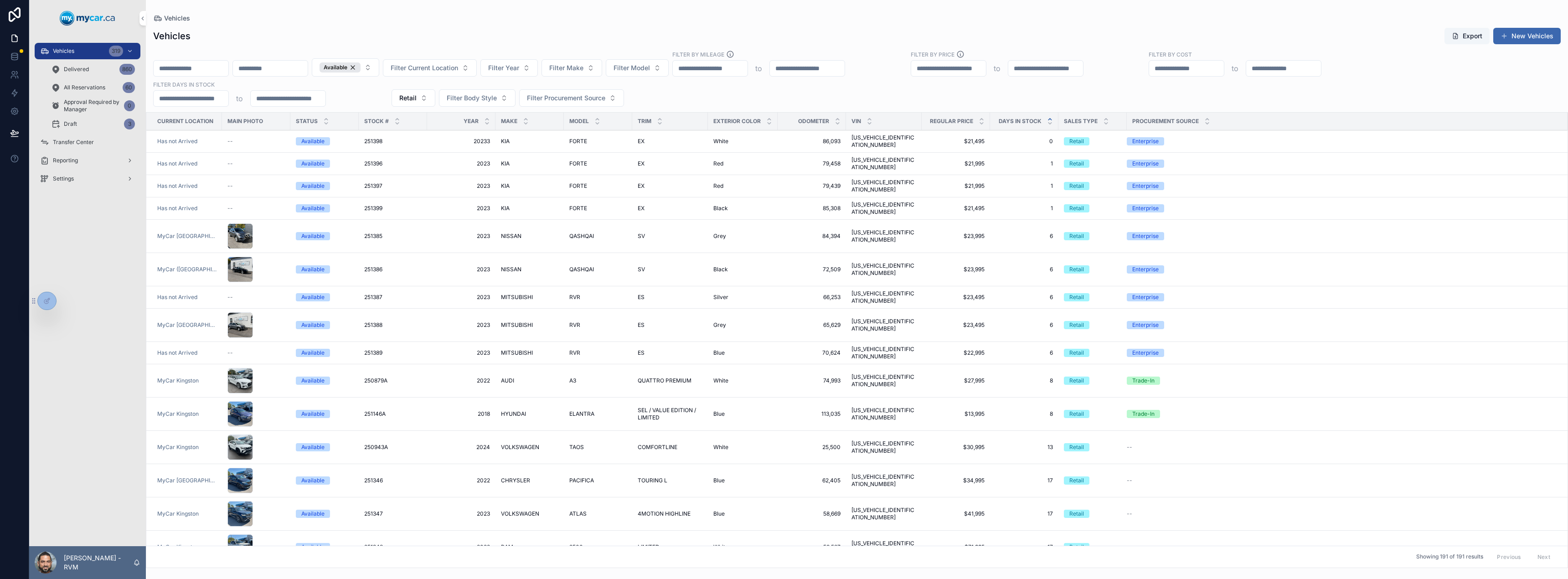
click at [643, 444] on span "COMFORTLINE" at bounding box center [657, 447] width 40 height 7
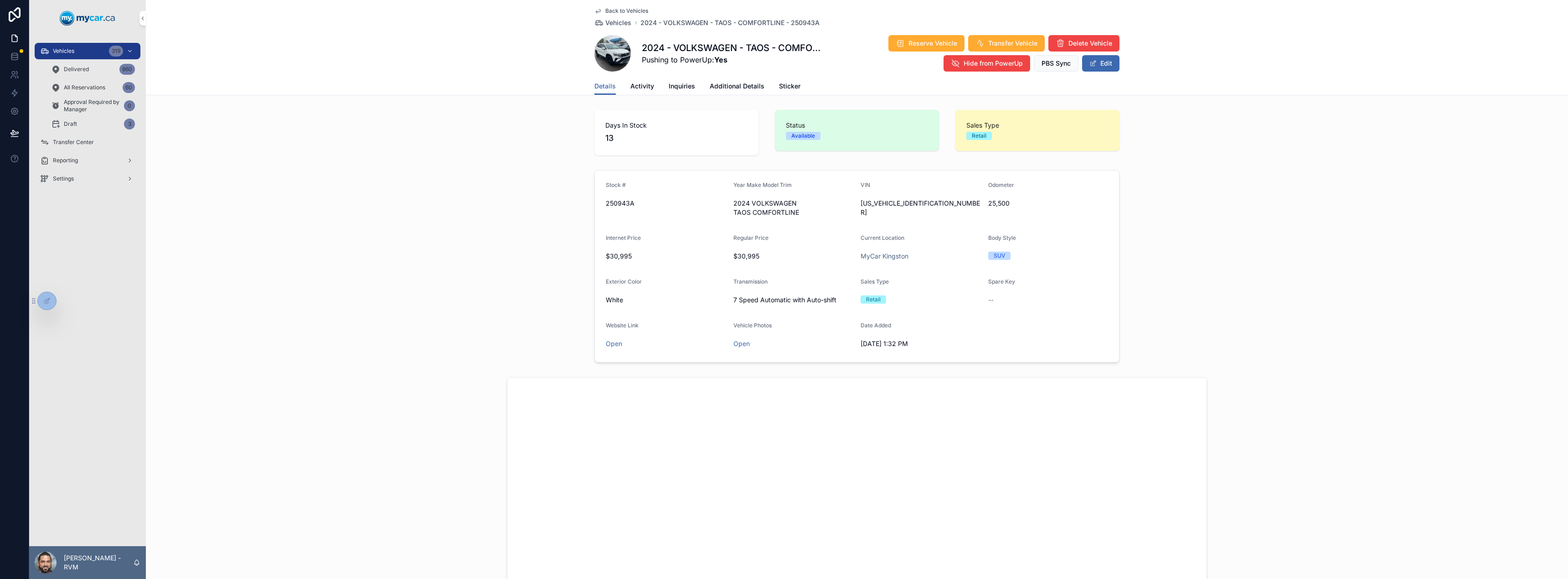
click at [747, 86] on span "Additional Details" at bounding box center [737, 86] width 55 height 9
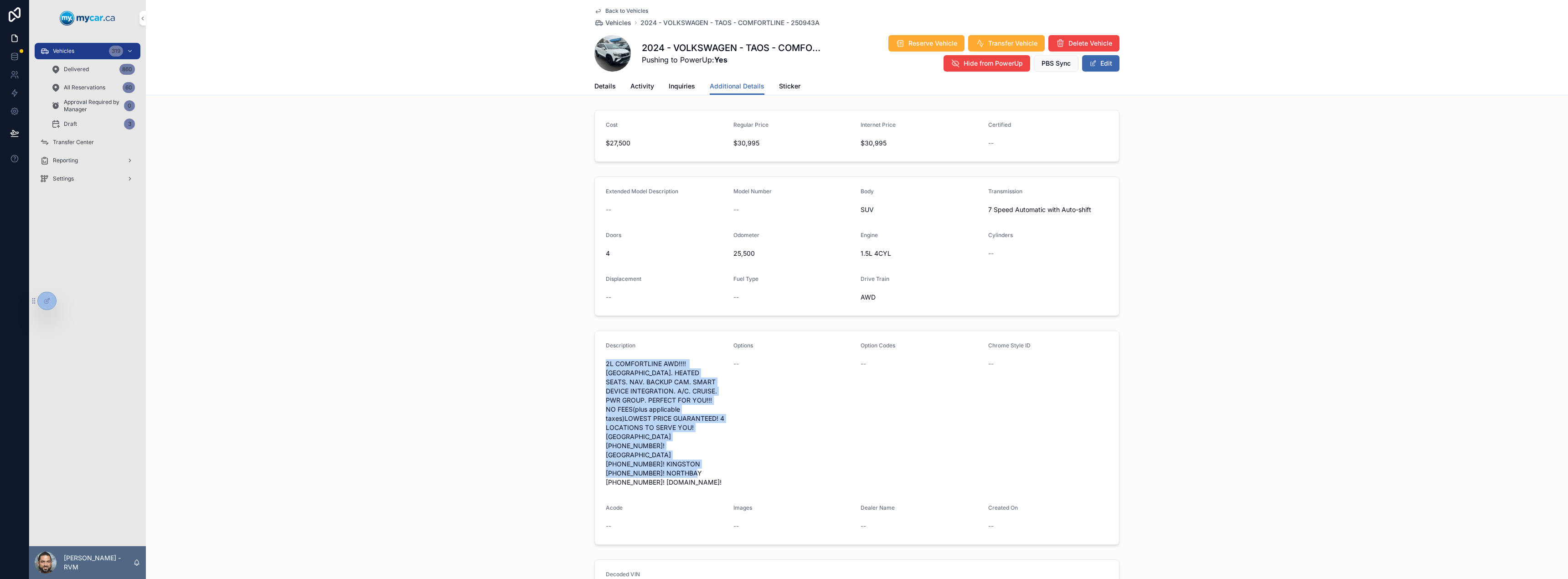
drag, startPoint x: 711, startPoint y: 466, endPoint x: 600, endPoint y: 352, distance: 159.1
click at [600, 352] on form "Description 2L COMFORTLINE AWD!!!! [GEOGRAPHIC_DATA]. HEATED SEATS. NAV. BACKUP…" at bounding box center [856, 438] width 524 height 213
copy div "2L COMFORTLINE AWD!!!! [GEOGRAPHIC_DATA]. HEATED SEATS. NAV. BACKUP CAM. SMART …"
click at [1102, 69] on button "Edit" at bounding box center [1101, 63] width 37 height 16
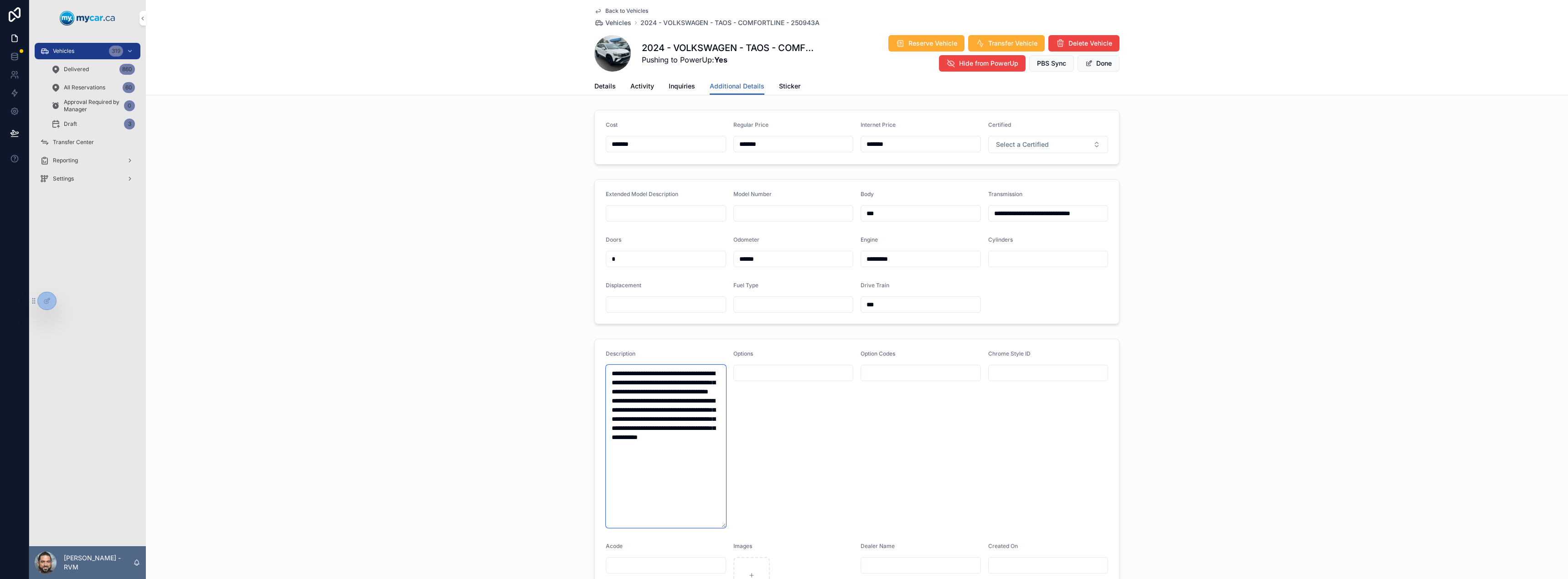
drag, startPoint x: 671, startPoint y: 487, endPoint x: 611, endPoint y: 367, distance: 134.2
click at [611, 367] on textarea "**********" at bounding box center [666, 446] width 121 height 163
paste textarea "**********"
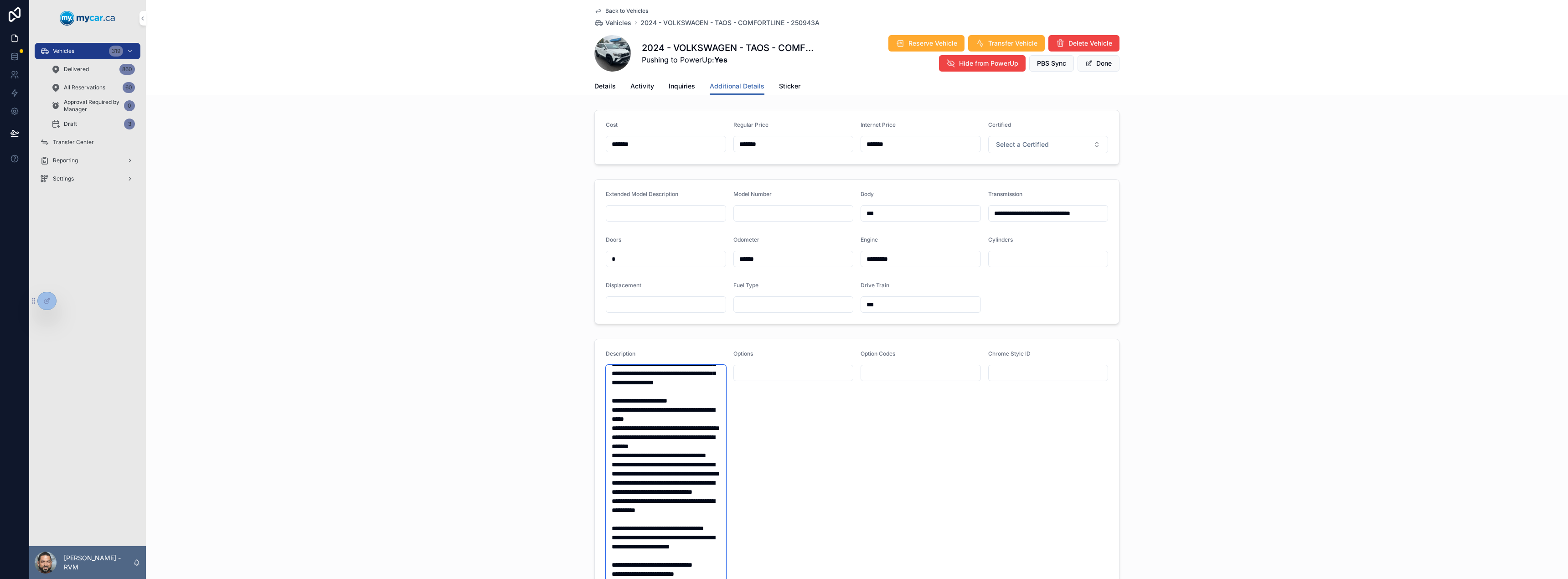
type textarea "**********"
click at [1086, 65] on span "scrollable content" at bounding box center [1089, 63] width 7 height 7
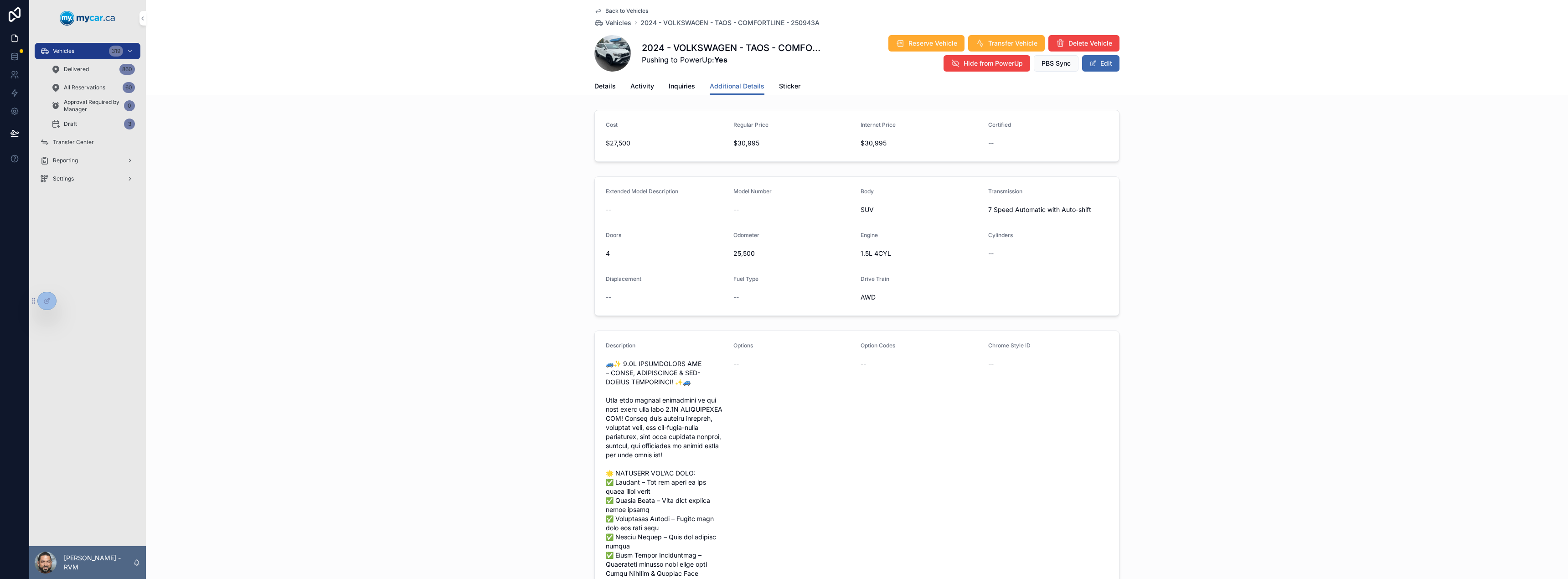
click at [620, 23] on span "Vehicles" at bounding box center [618, 23] width 26 height 9
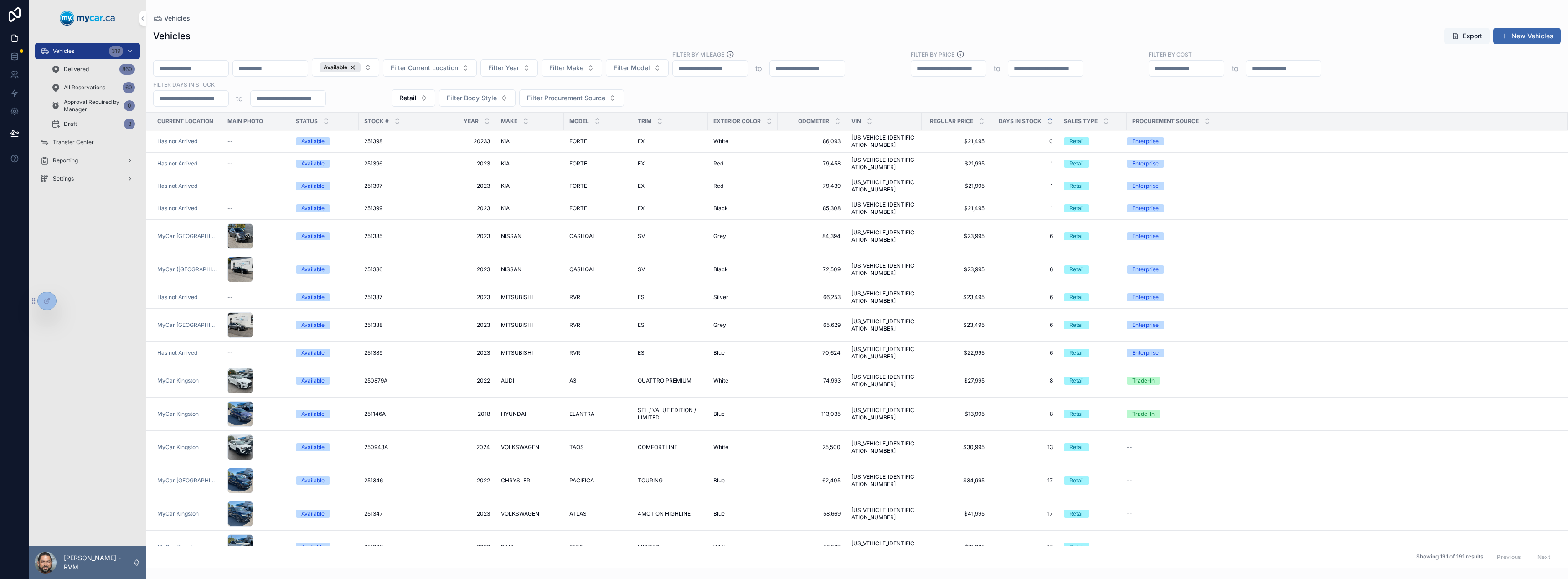
click at [544, 477] on div "CHRYSLER CHRYSLER" at bounding box center [530, 480] width 57 height 7
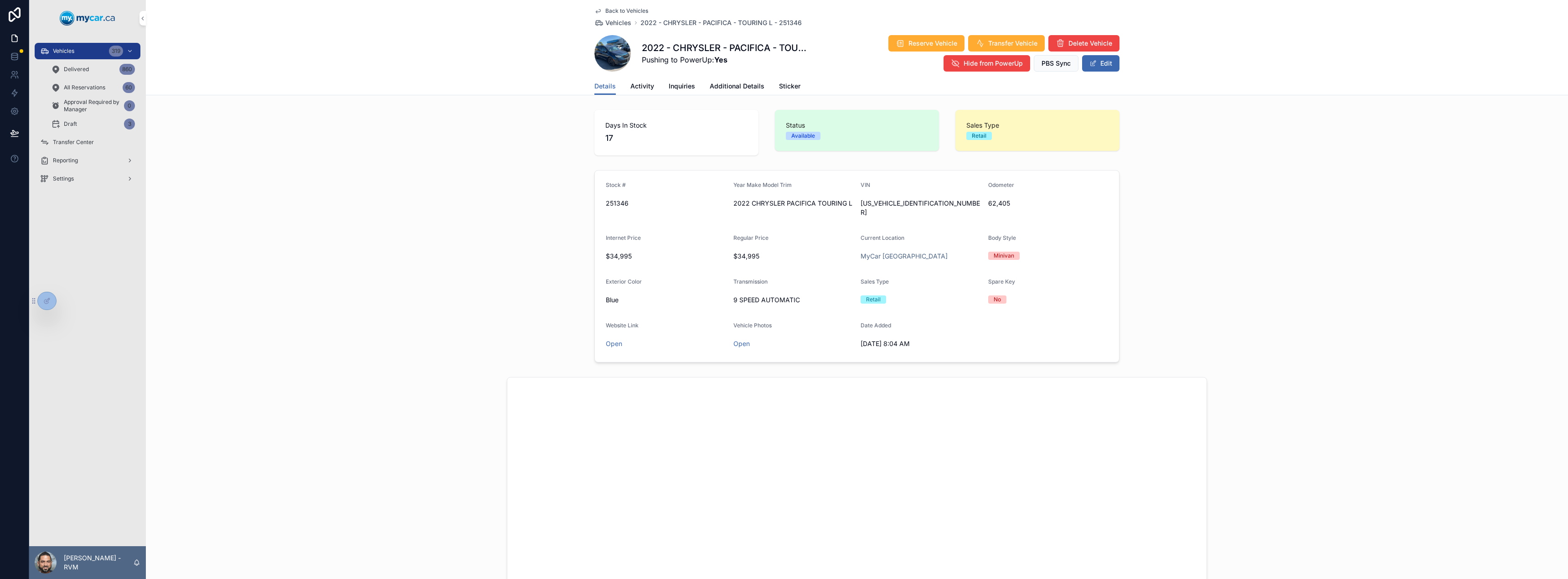
click at [742, 91] on link "Additional Details" at bounding box center [737, 87] width 55 height 18
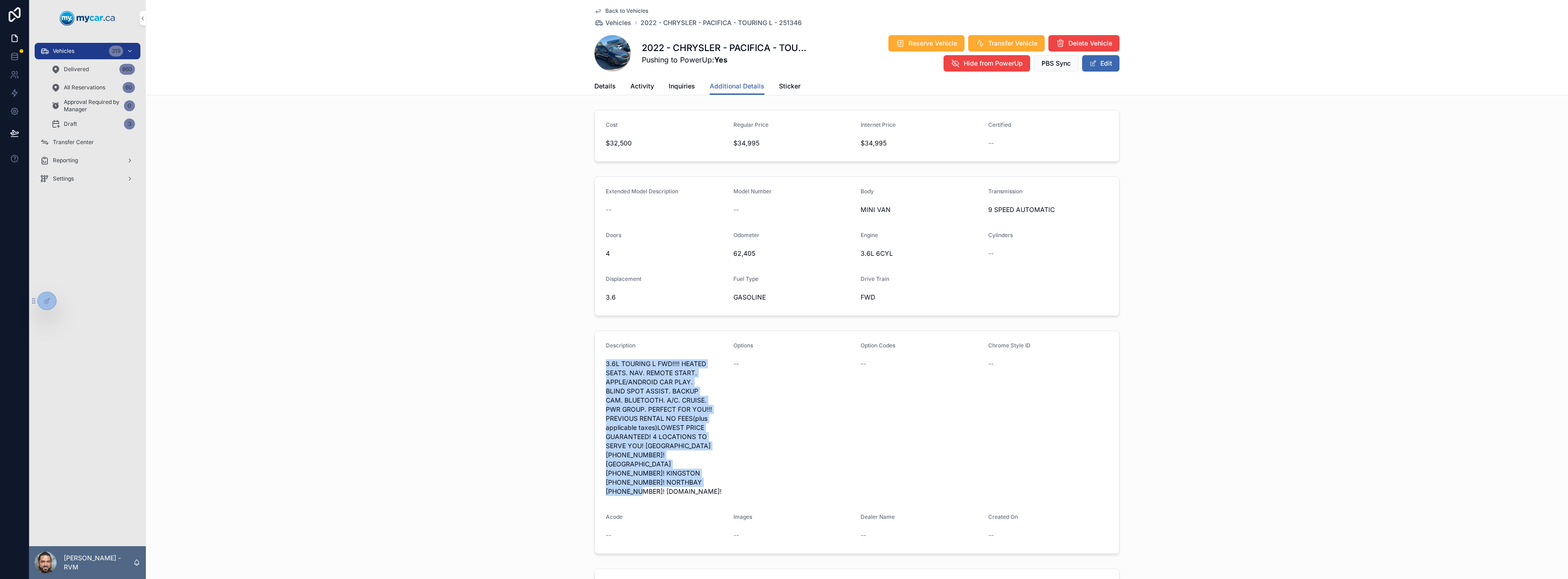
drag, startPoint x: 698, startPoint y: 482, endPoint x: 600, endPoint y: 360, distance: 156.5
click at [600, 360] on form "Description 3.6L TOURING L FWD!!!! HEATED SEATS. NAV. REMOTE START. APPLE/ANDRO…" at bounding box center [856, 442] width 524 height 222
copy span "3.6L TOURING L FWD!!!! HEATED SEATS. NAV. REMOTE START. APPLE/ANDROID CAR PLAY.…"
click at [1096, 63] on button "Edit" at bounding box center [1101, 63] width 37 height 16
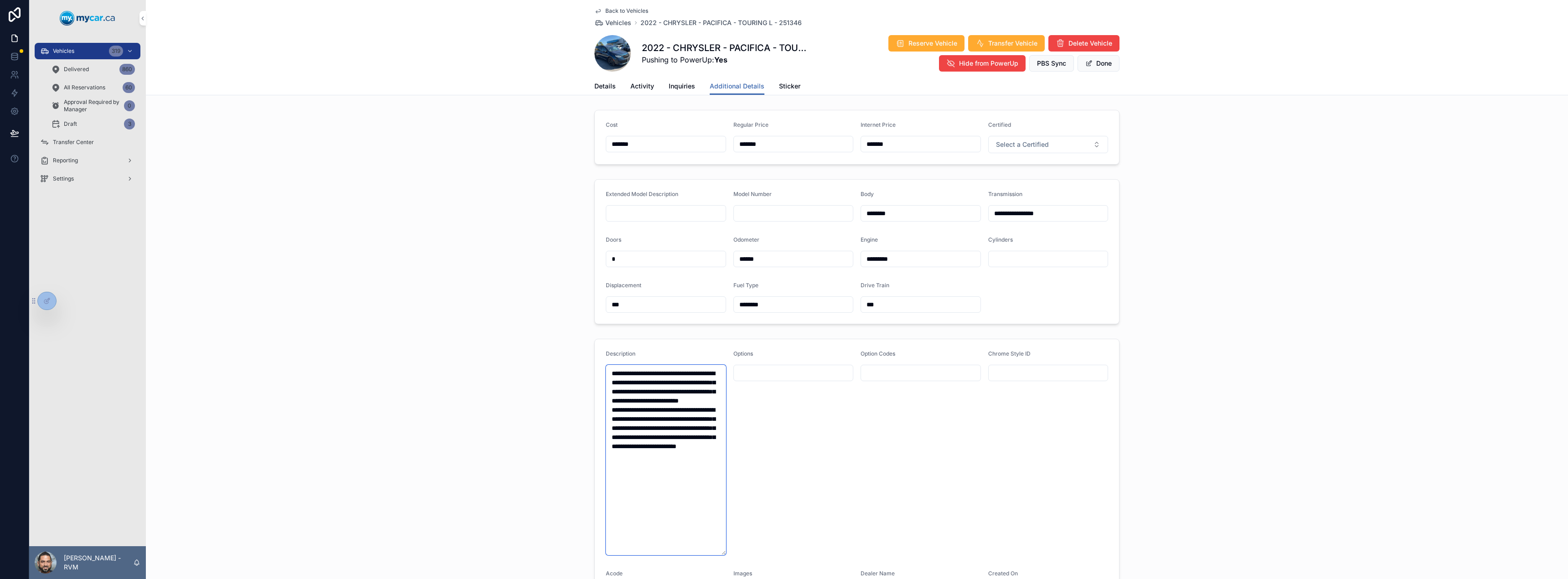
drag, startPoint x: 678, startPoint y: 490, endPoint x: 592, endPoint y: 360, distance: 155.9
click at [595, 360] on form "**********" at bounding box center [856, 485] width 524 height 293
paste textarea "**********"
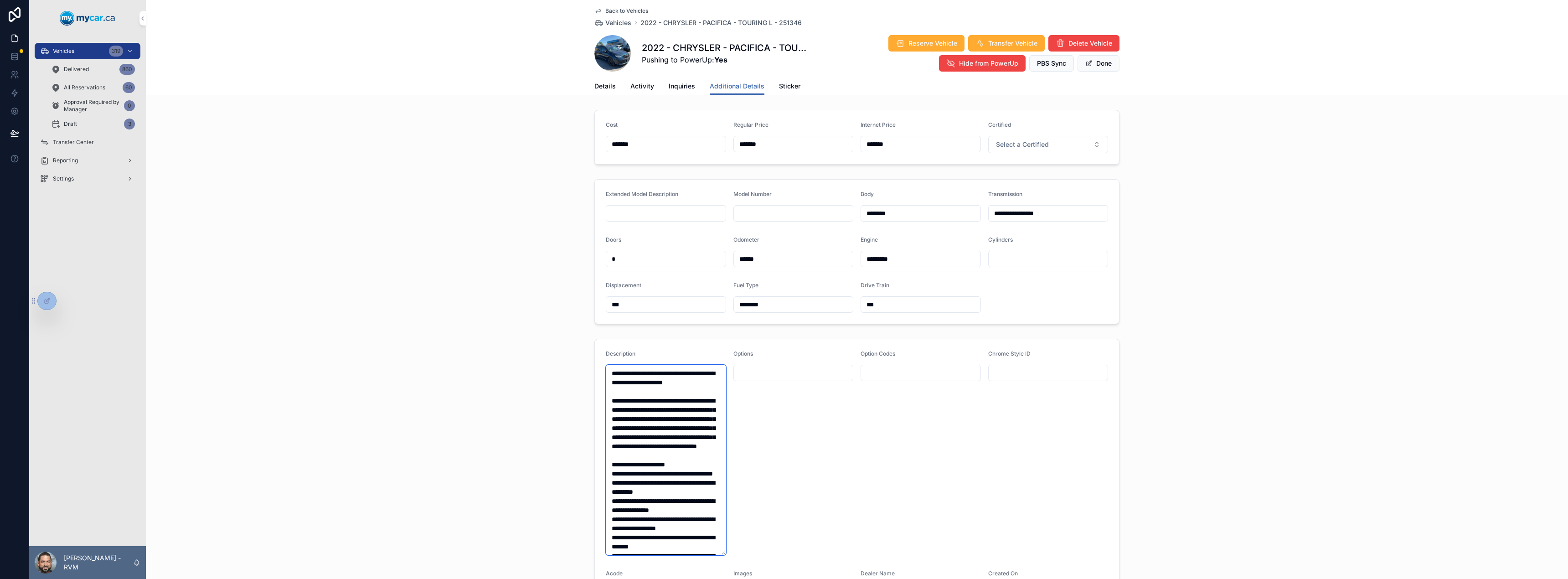
scroll to position [347, 0]
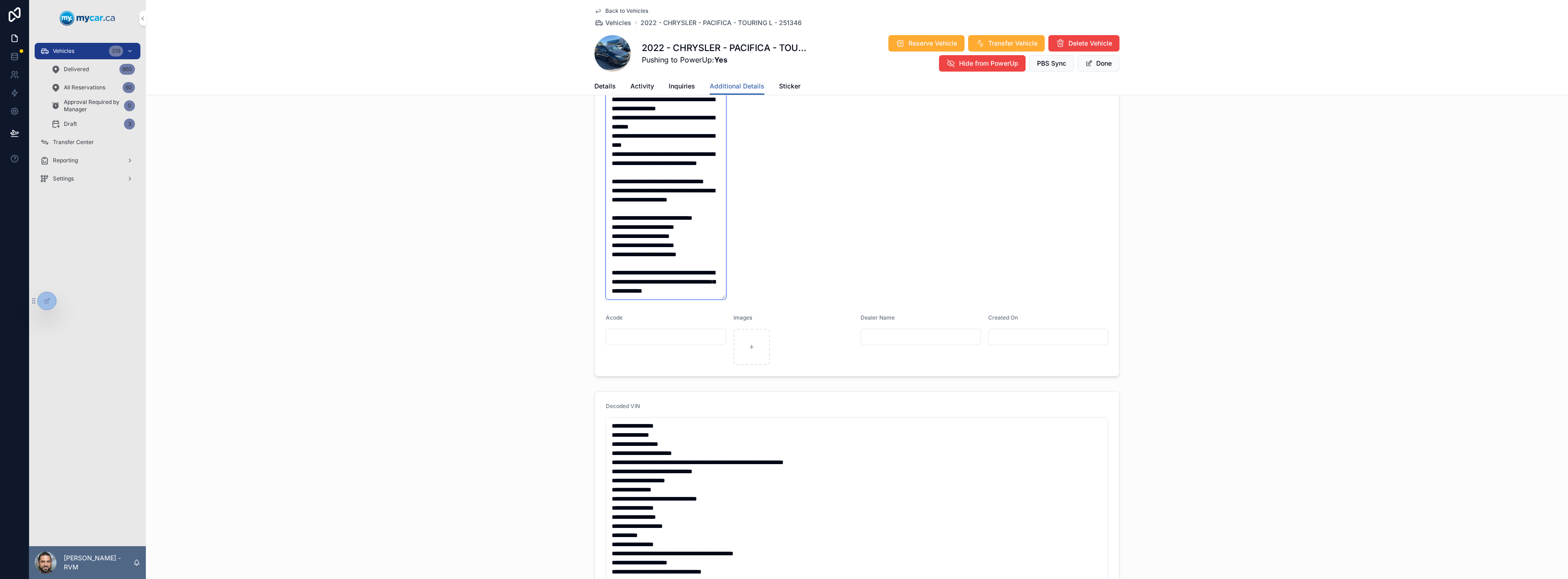
type textarea "**********"
click at [1107, 67] on button "Done" at bounding box center [1098, 63] width 42 height 16
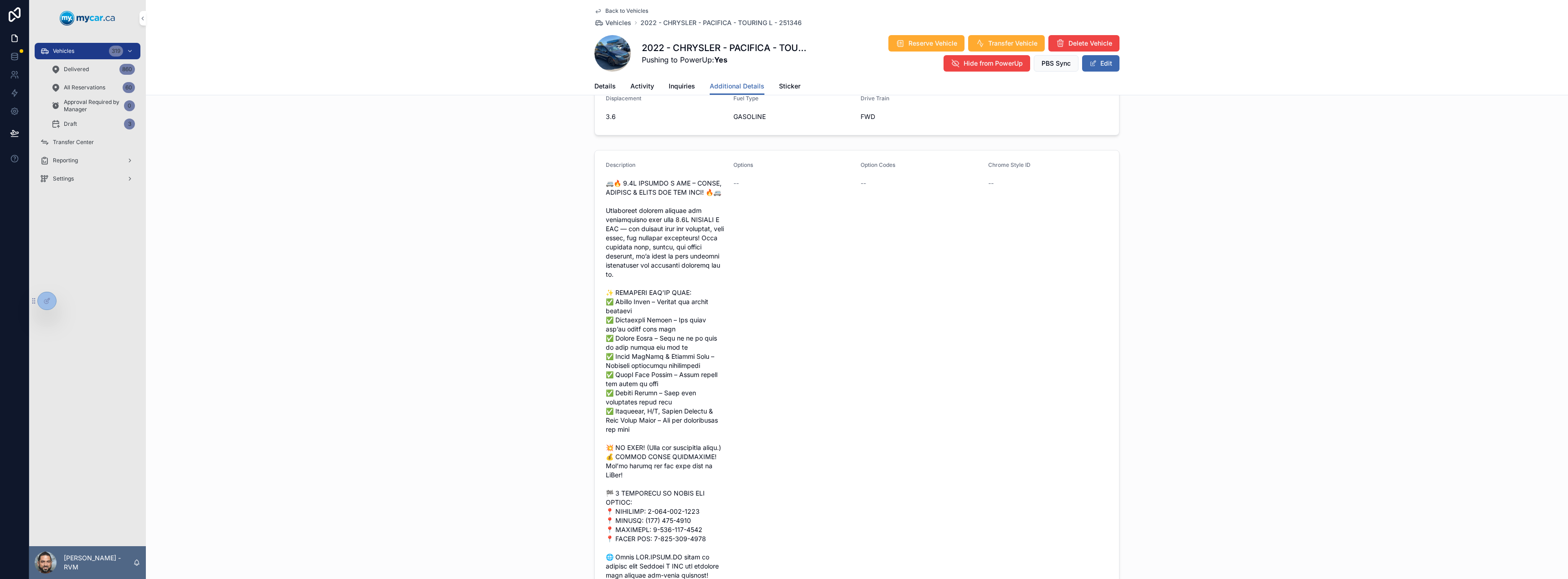
scroll to position [0, 0]
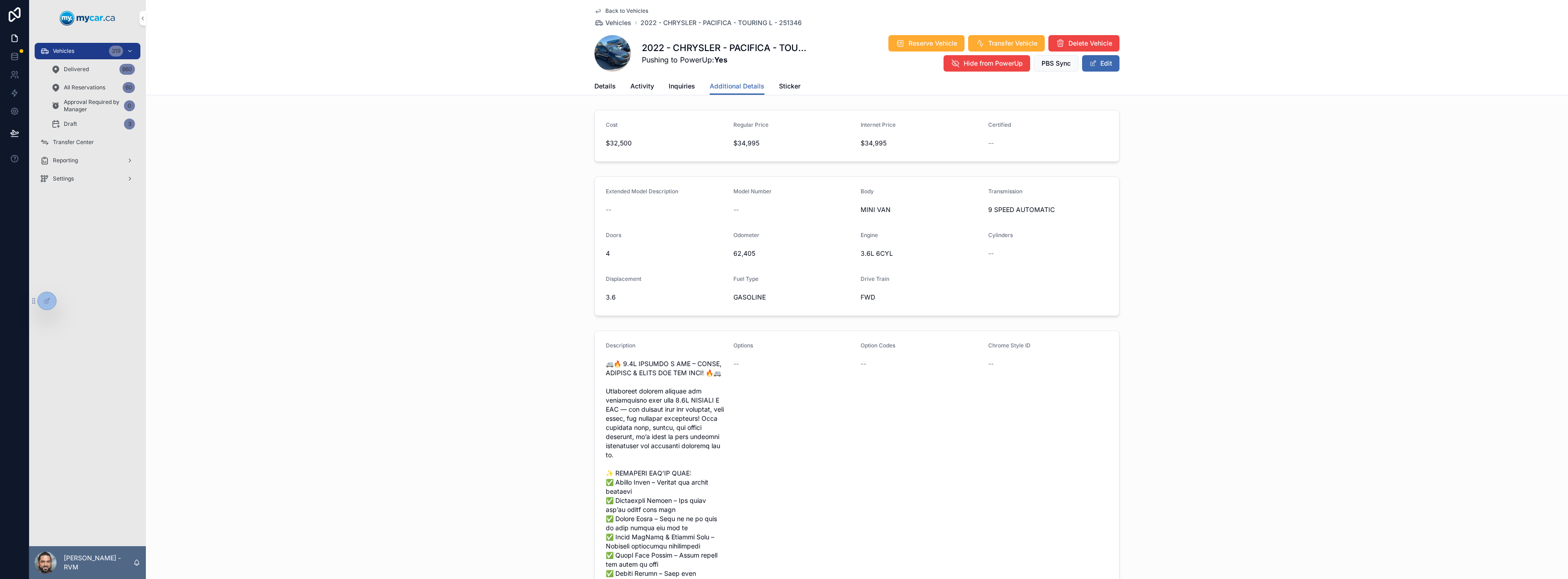
click at [618, 20] on span "Vehicles" at bounding box center [618, 23] width 26 height 9
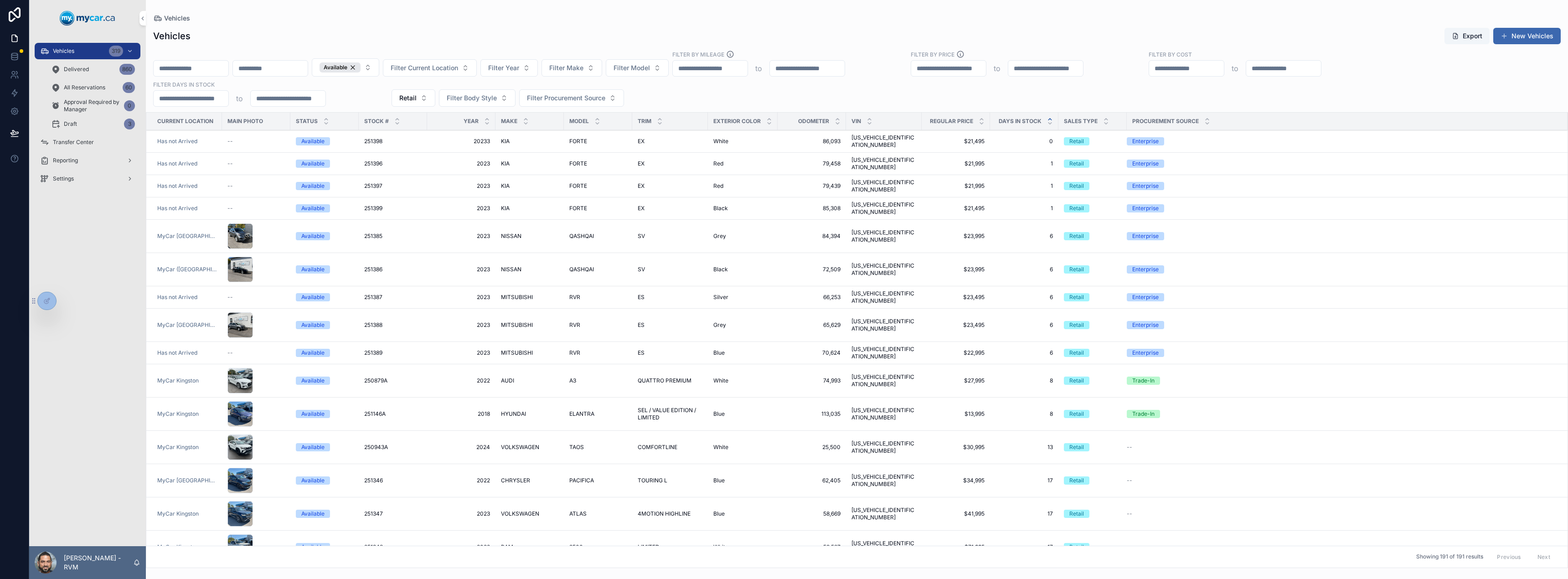
click at [654, 510] on span "4MOTION HIGHLINE" at bounding box center [664, 514] width 53 height 7
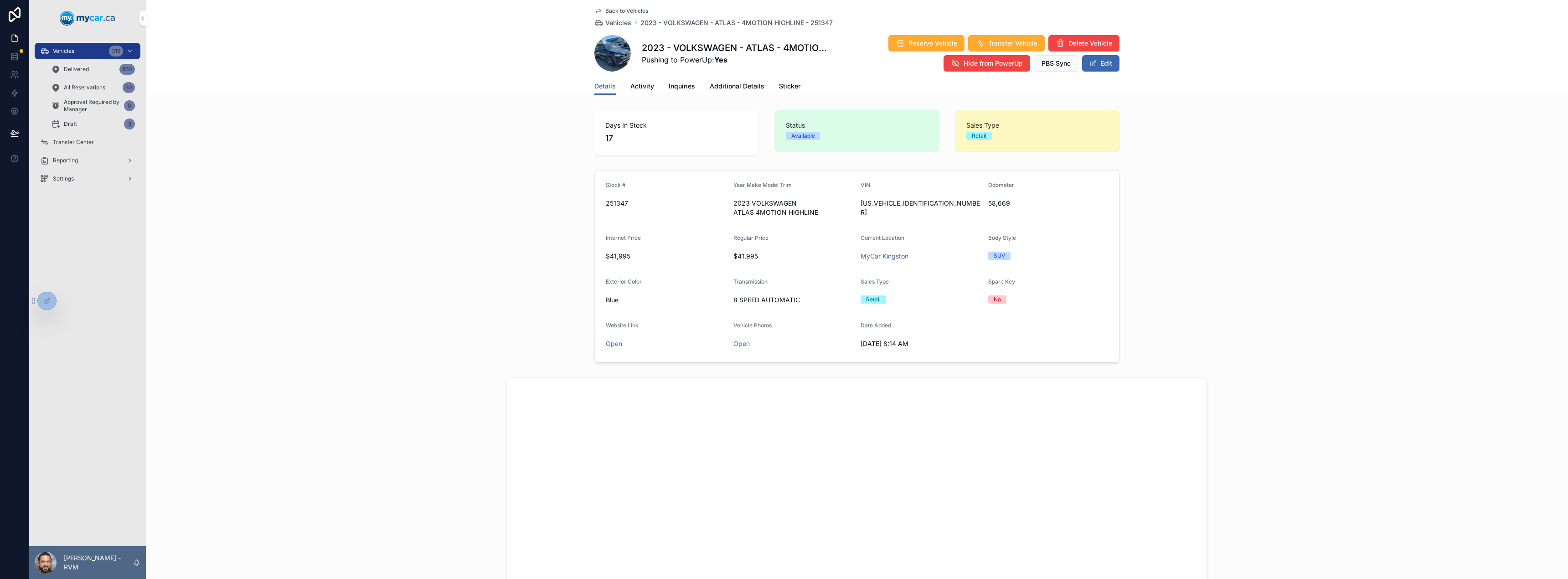
click at [754, 91] on link "Additional Details" at bounding box center [737, 87] width 55 height 18
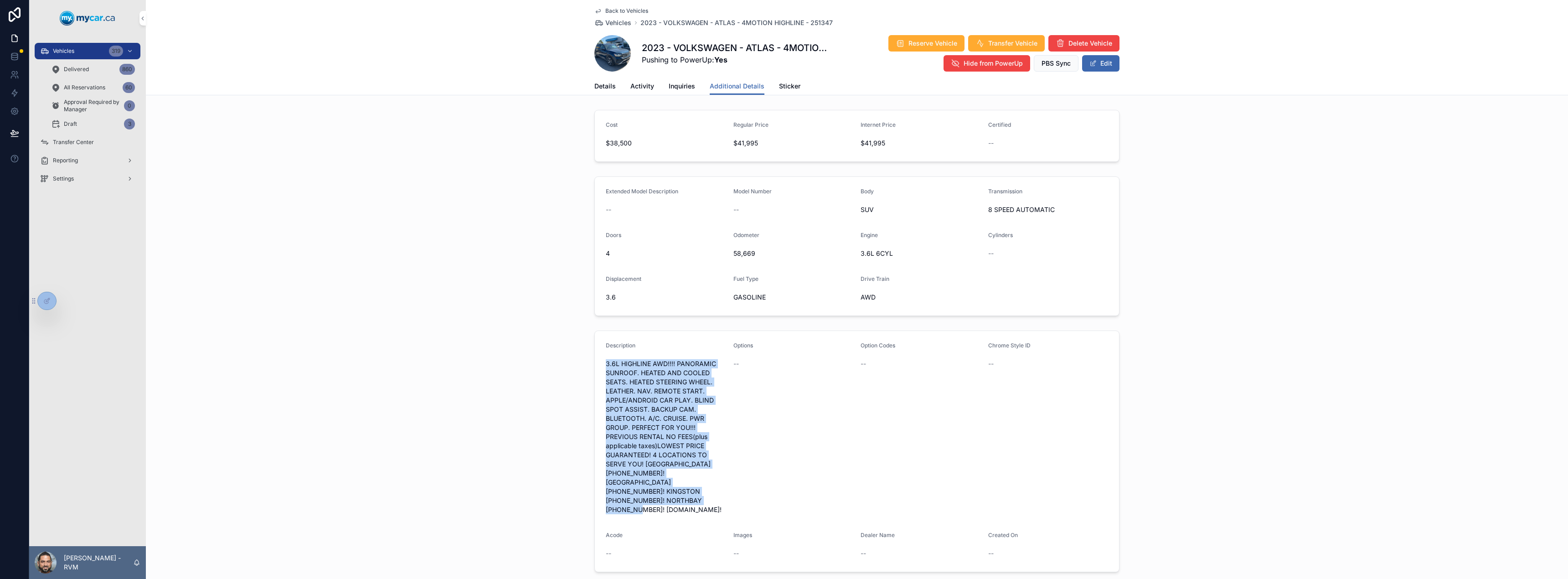
drag, startPoint x: 702, startPoint y: 504, endPoint x: 611, endPoint y: 357, distance: 172.9
click at [611, 357] on div "3.6L HIGHLINE AWD!!!! PANORAMIC SUNROOF. HEATED AND COOLED SEATS. HEATED STEERI…" at bounding box center [666, 437] width 121 height 161
copy span "3.6L HIGHLINE AWD!!!! PANORAMIC SUNROOF. HEATED AND COOLED SEATS. HEATED STEERI…"
click at [1095, 66] on button "Edit" at bounding box center [1101, 63] width 37 height 16
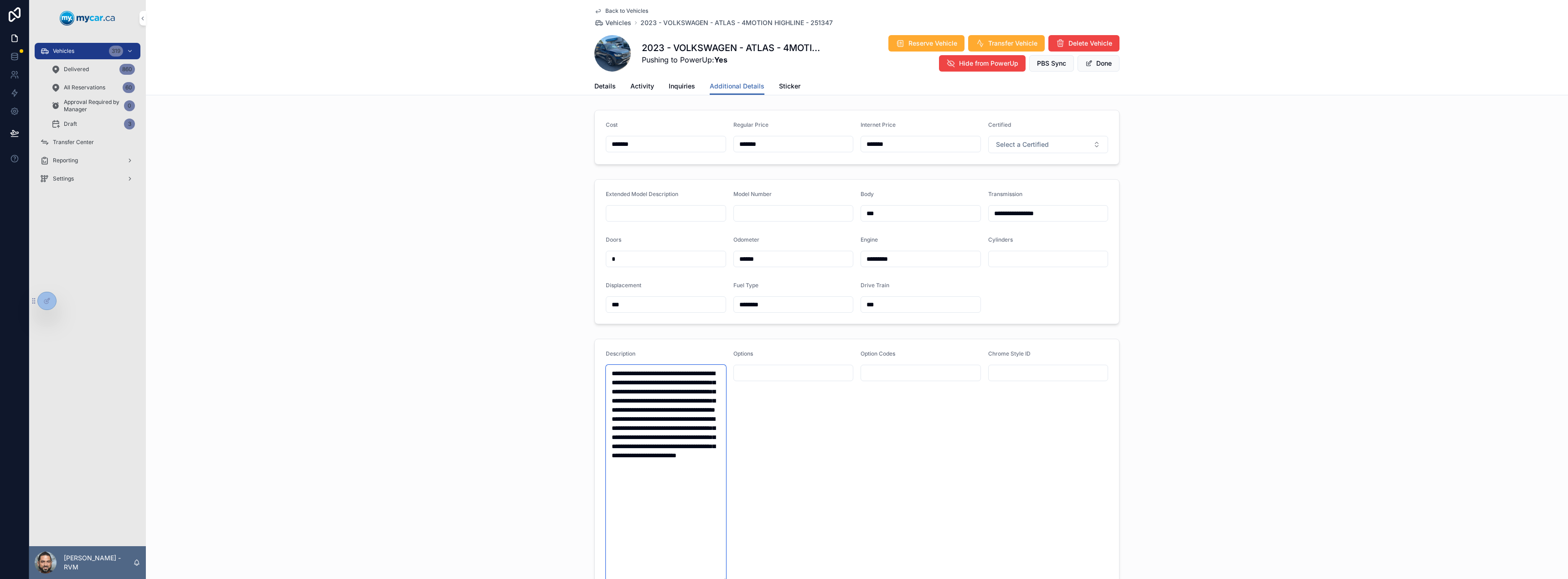
drag, startPoint x: 678, startPoint y: 522, endPoint x: 584, endPoint y: 360, distance: 187.3
click at [584, 360] on div "**********" at bounding box center [857, 499] width 1422 height 328
paste textarea "**********"
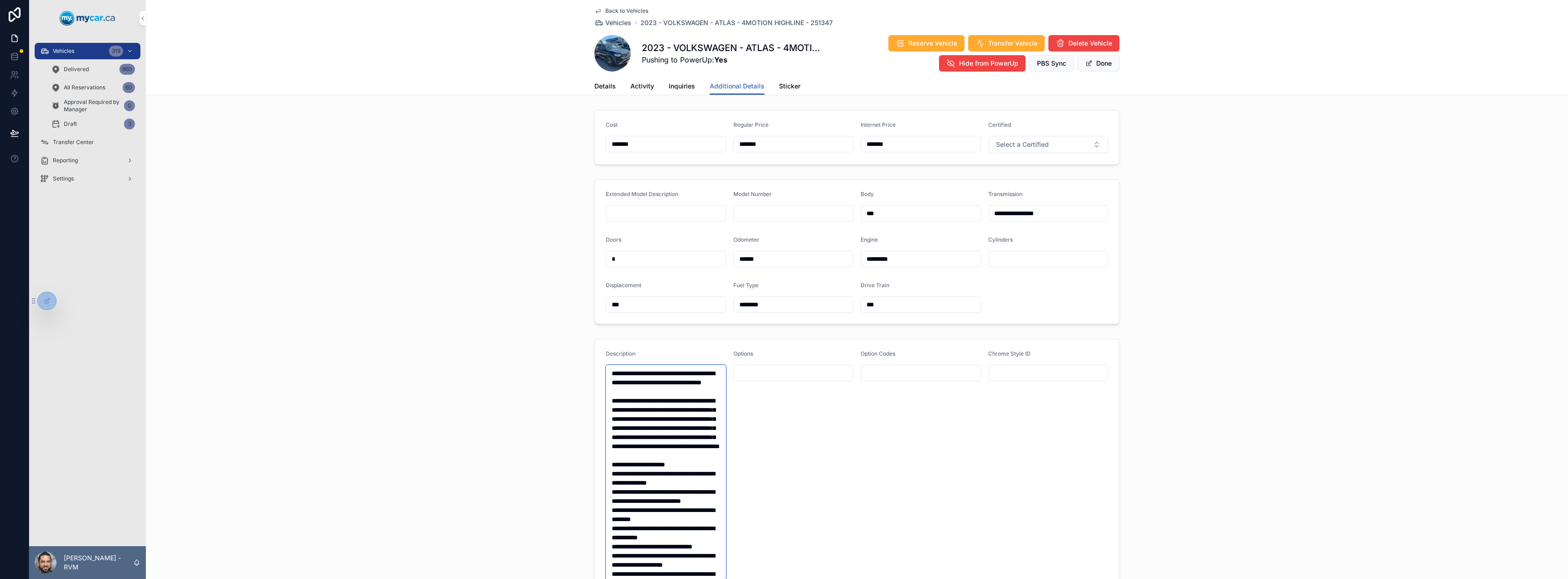
scroll to position [347, 0]
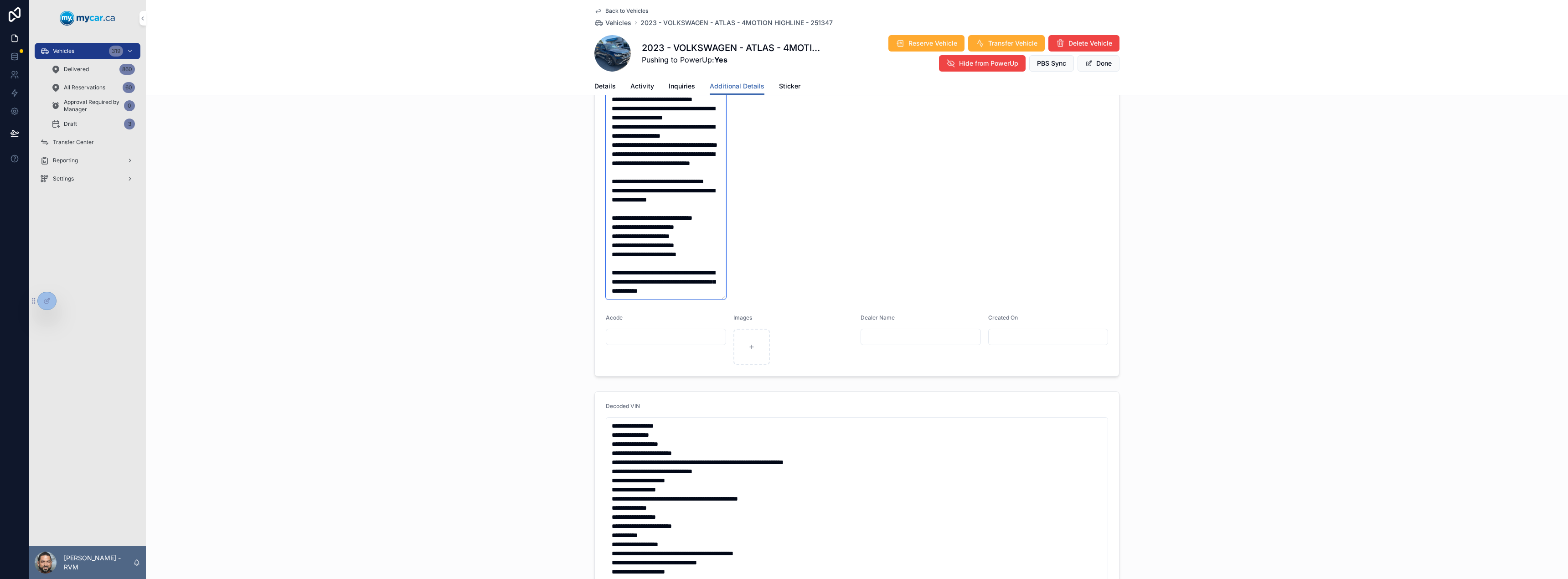
type textarea "**********"
click at [1104, 69] on button "Done" at bounding box center [1098, 63] width 42 height 16
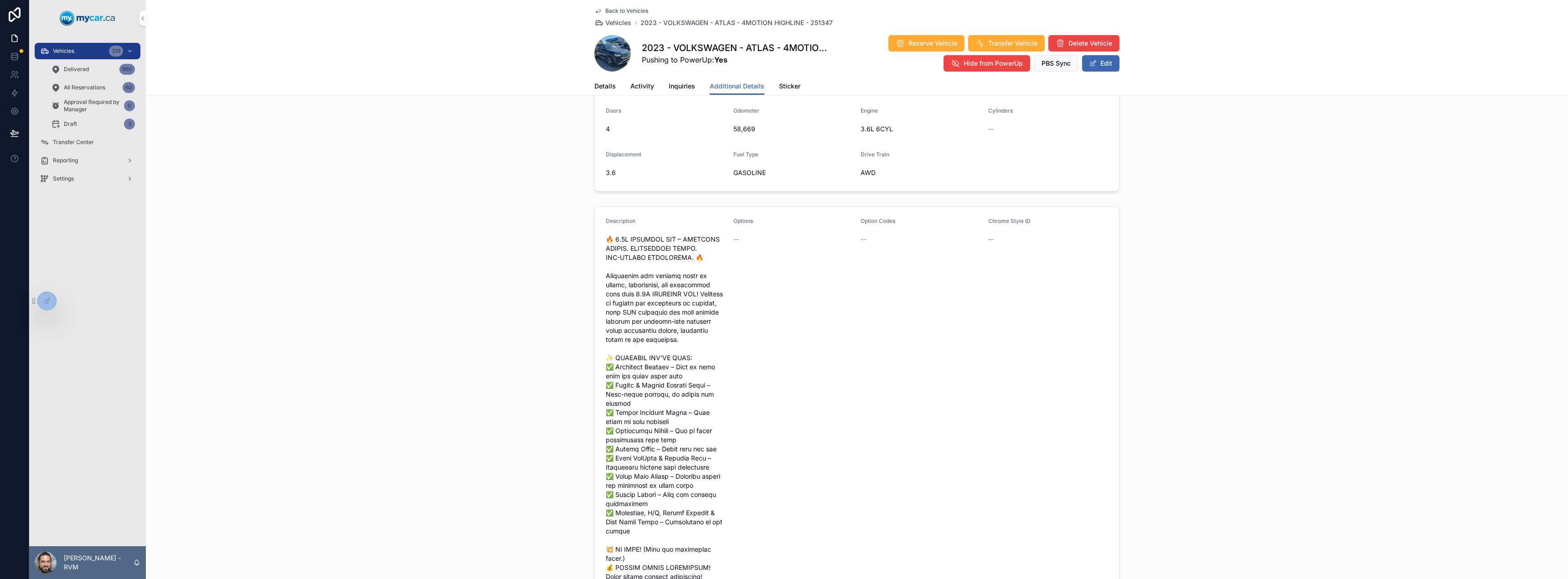
scroll to position [116, 0]
click at [623, 22] on span "Vehicles" at bounding box center [618, 23] width 26 height 9
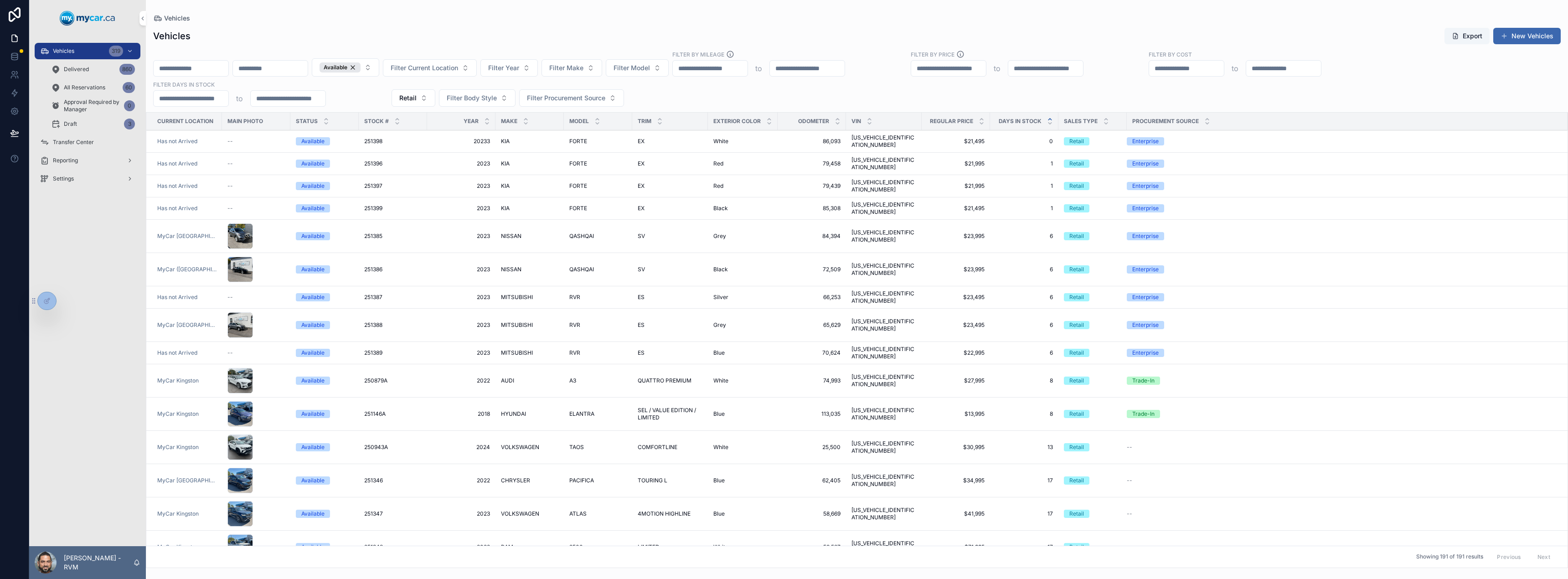
scroll to position [116, 0]
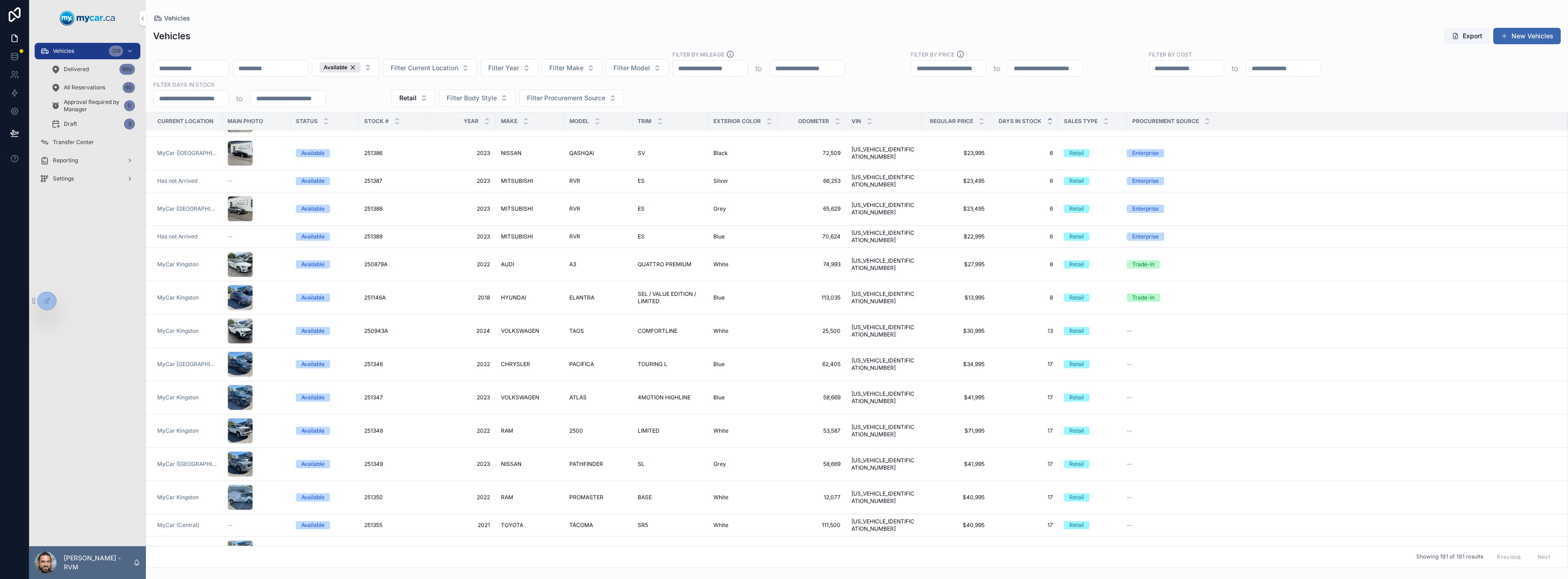
click at [646, 394] on span "4MOTION HIGHLINE" at bounding box center [664, 398] width 53 height 7
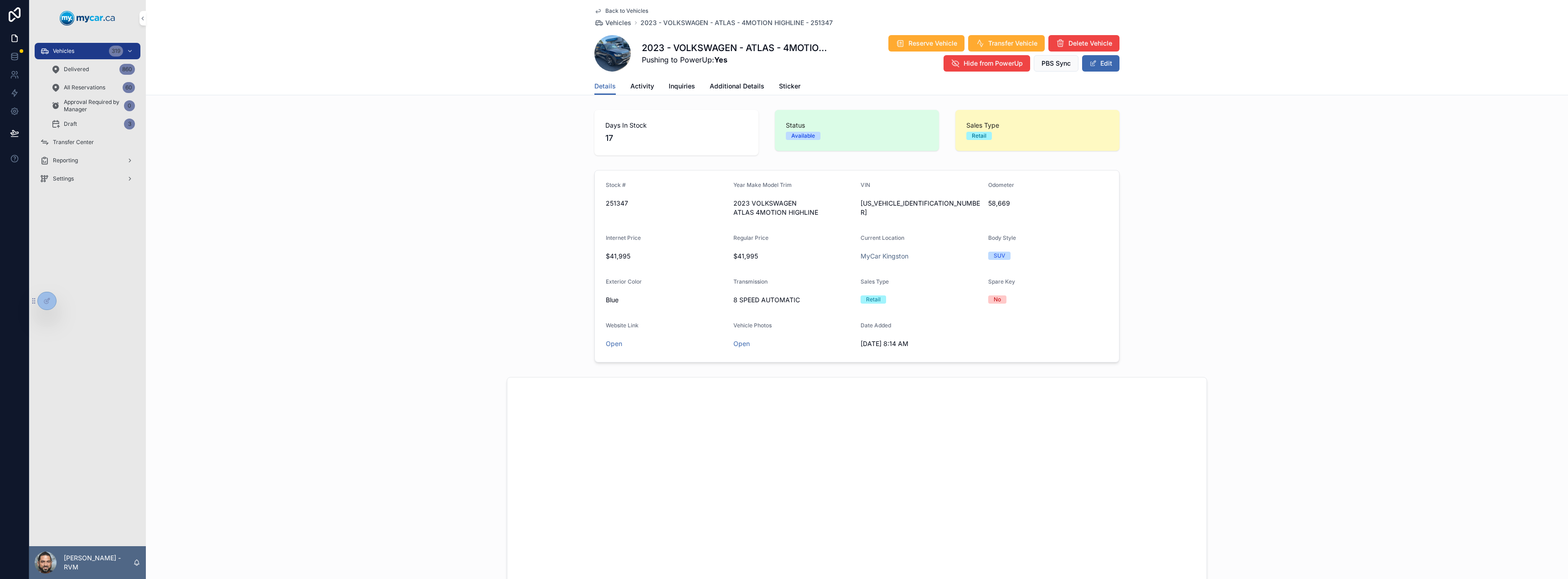
click at [726, 83] on span "Additional Details" at bounding box center [737, 86] width 55 height 9
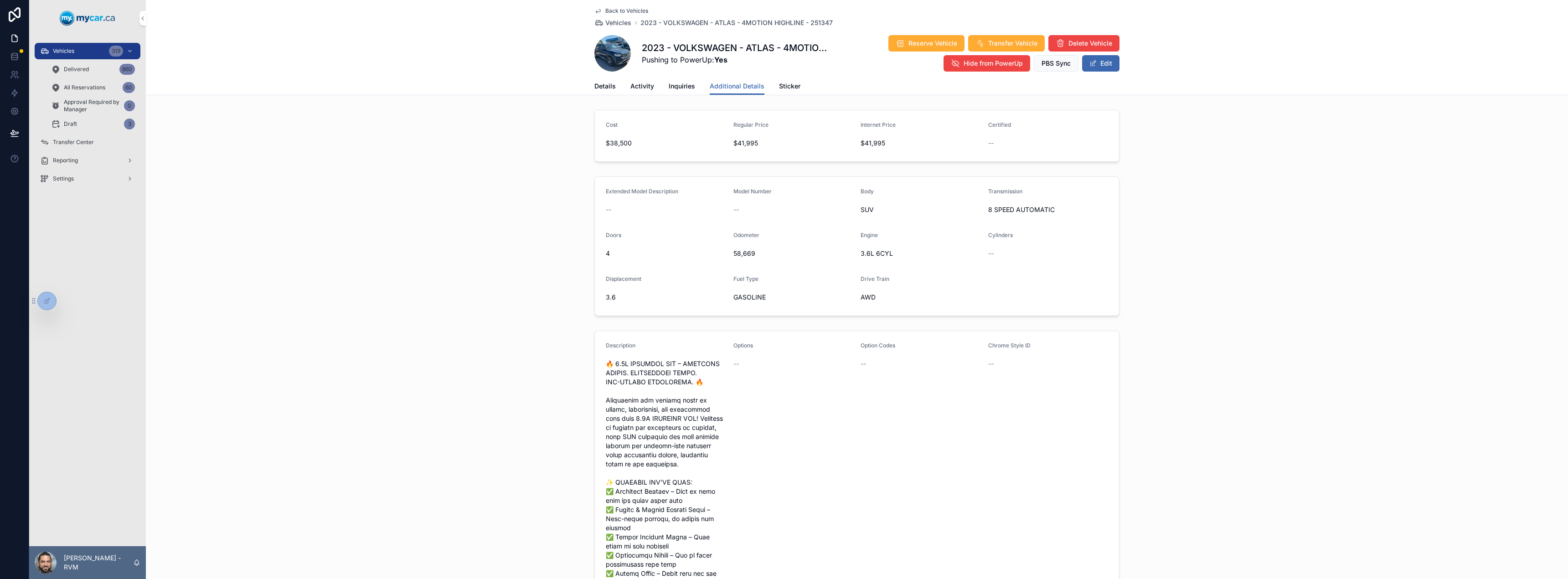
click at [614, 20] on span "Vehicles" at bounding box center [618, 23] width 26 height 9
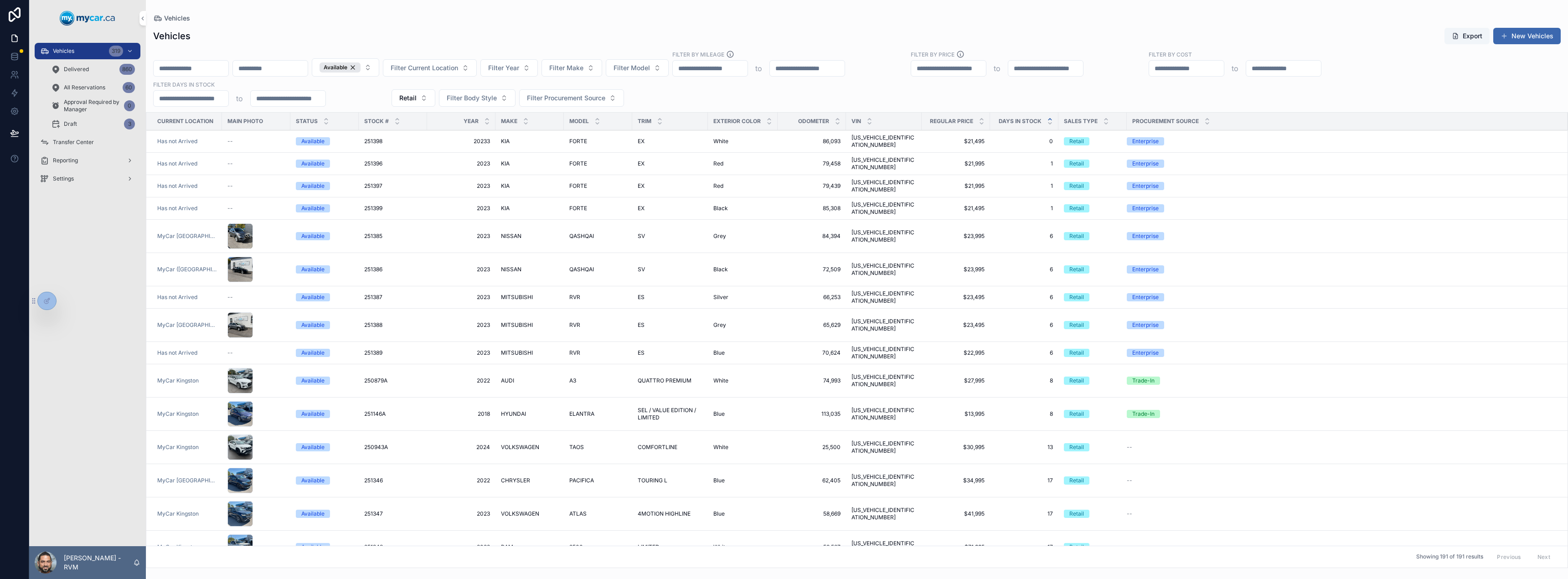
click at [651, 477] on span "TOURING L" at bounding box center [653, 480] width 30 height 7
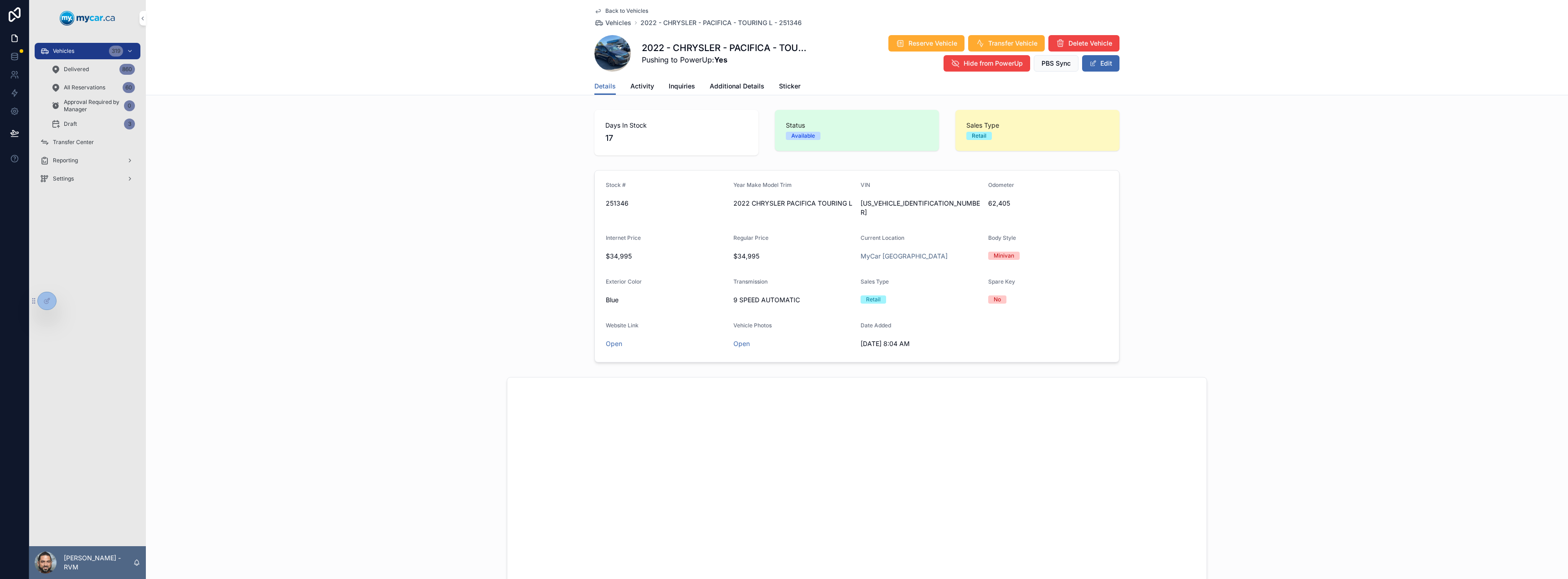
click at [744, 92] on link "Additional Details" at bounding box center [737, 87] width 55 height 18
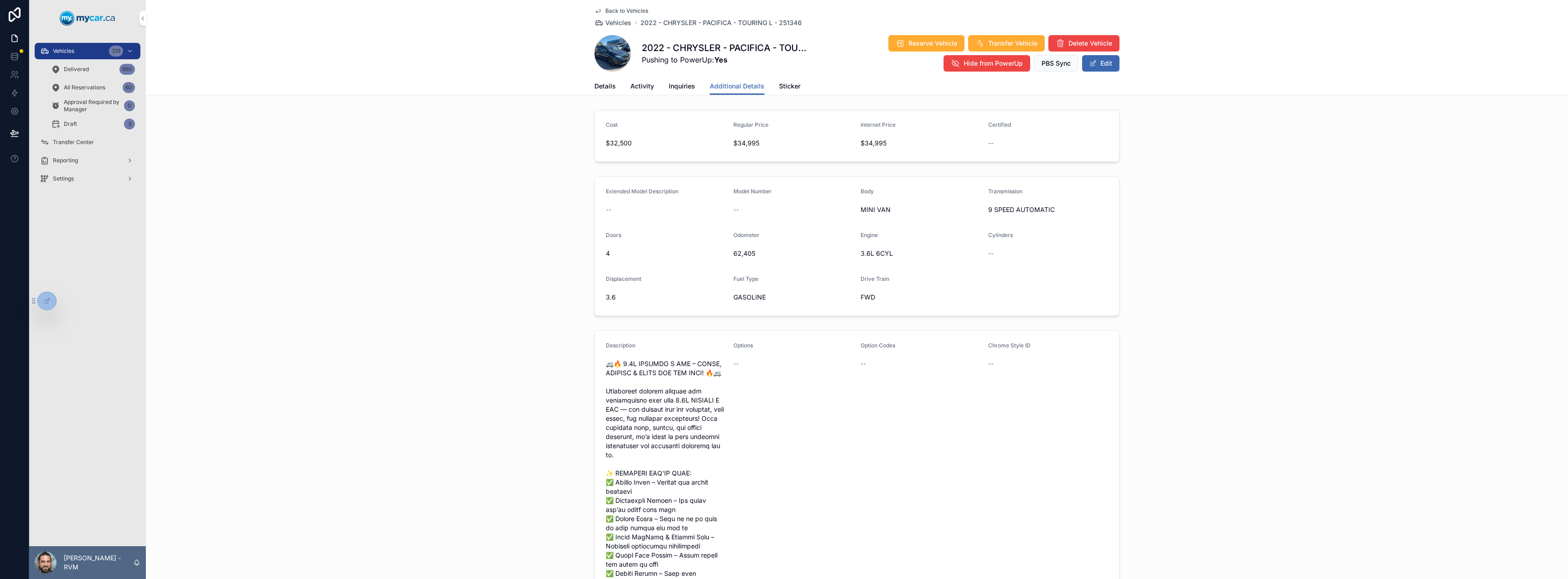
click at [621, 23] on span "Vehicles" at bounding box center [618, 23] width 26 height 9
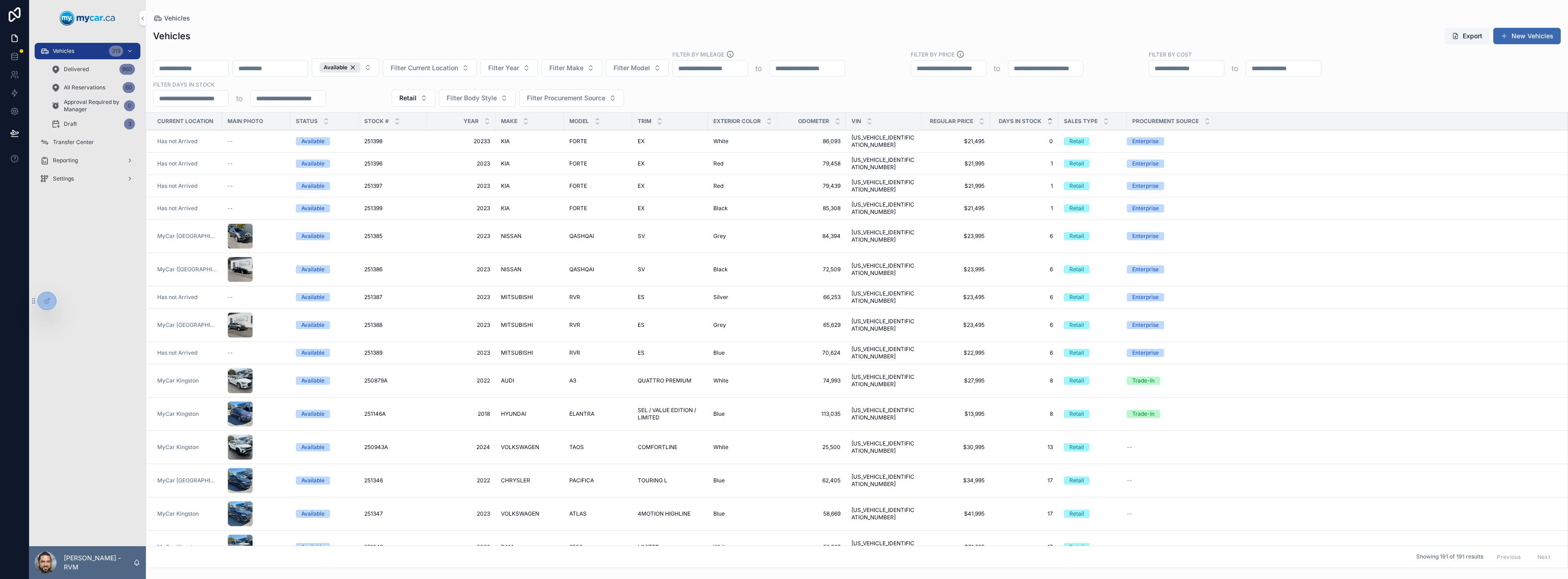
scroll to position [118, 0]
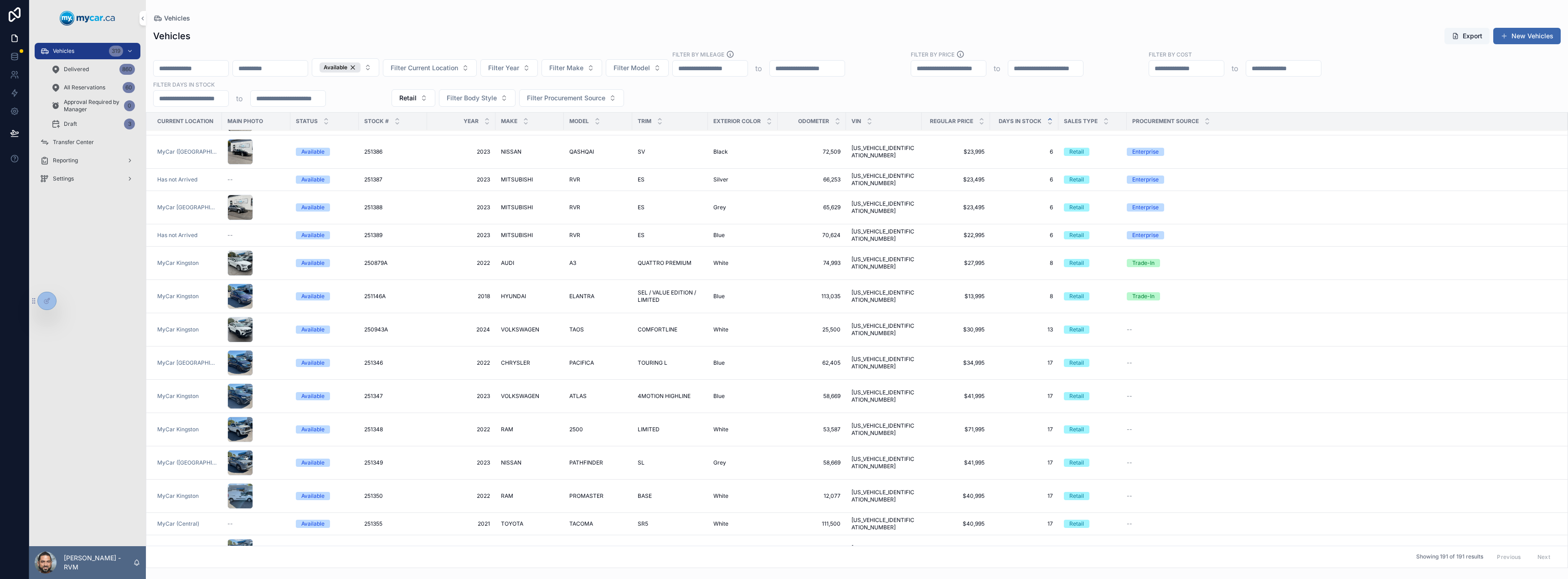
click at [639, 426] on span "LIMITED" at bounding box center [649, 429] width 22 height 7
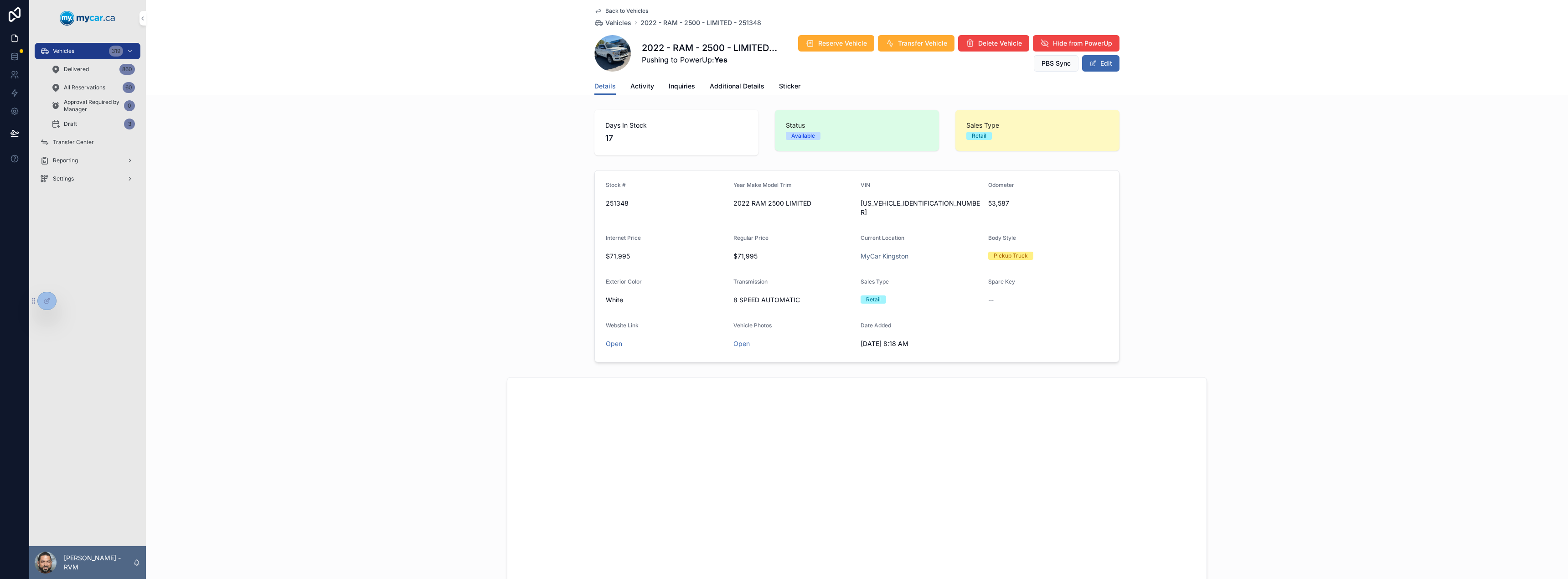
click at [746, 84] on span "Additional Details" at bounding box center [737, 86] width 55 height 9
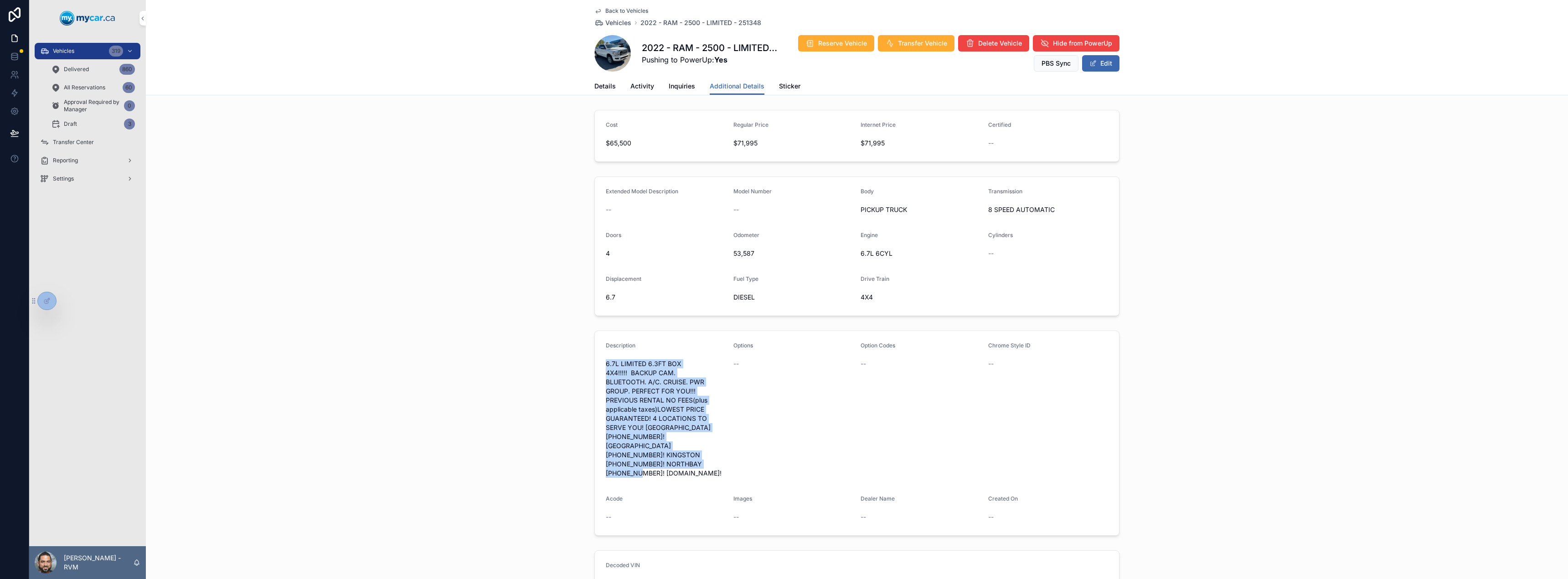
drag, startPoint x: 696, startPoint y: 464, endPoint x: 596, endPoint y: 355, distance: 147.9
click at [596, 355] on form "Description 6.7L LIMITED 6.3FT BOX 4X4!!!!! BACKUP CAM. BLUETOOTH. A/C. CRUISE.…" at bounding box center [856, 433] width 524 height 204
copy div "6.7L LIMITED 6.3FT BOX 4X4!!!!! BACKUP CAM. BLUETOOTH. A/C. CRUISE. PWR GROUP. …"
click at [1111, 61] on button "Edit" at bounding box center [1101, 63] width 37 height 16
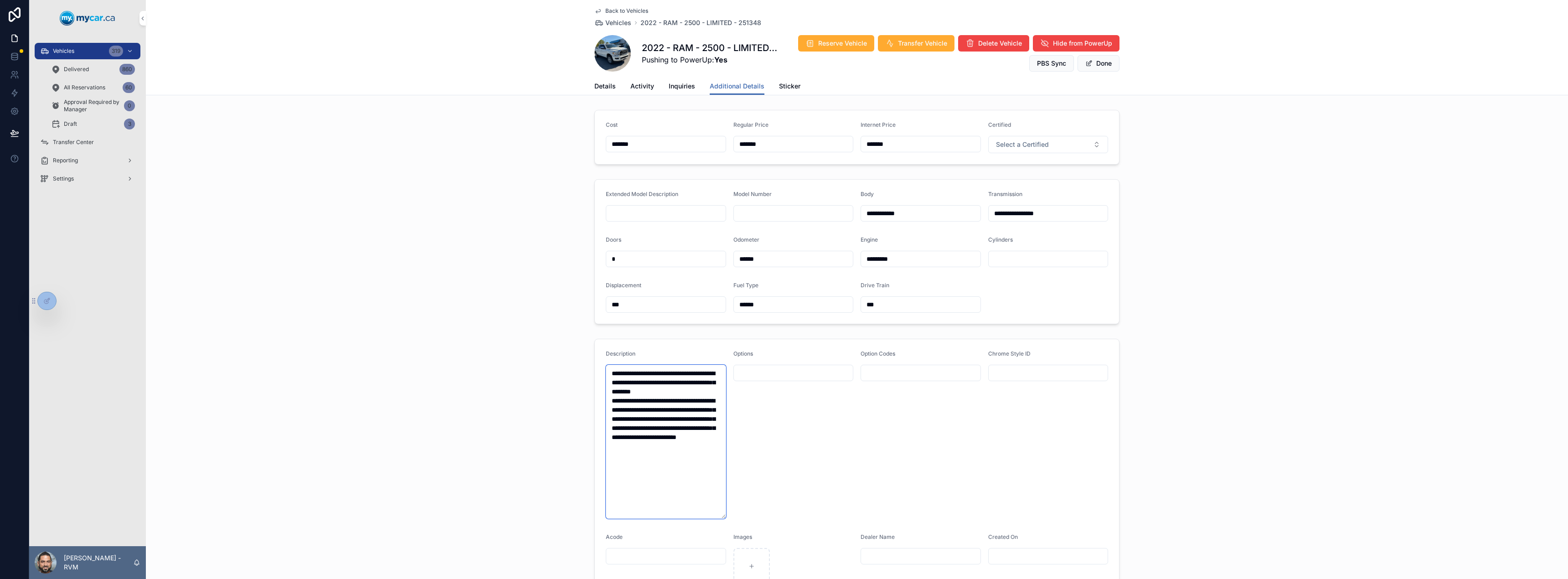
drag, startPoint x: 676, startPoint y: 477, endPoint x: 573, endPoint y: 353, distance: 161.2
click at [573, 353] on div "**********" at bounding box center [857, 467] width 1422 height 264
paste textarea "**********"
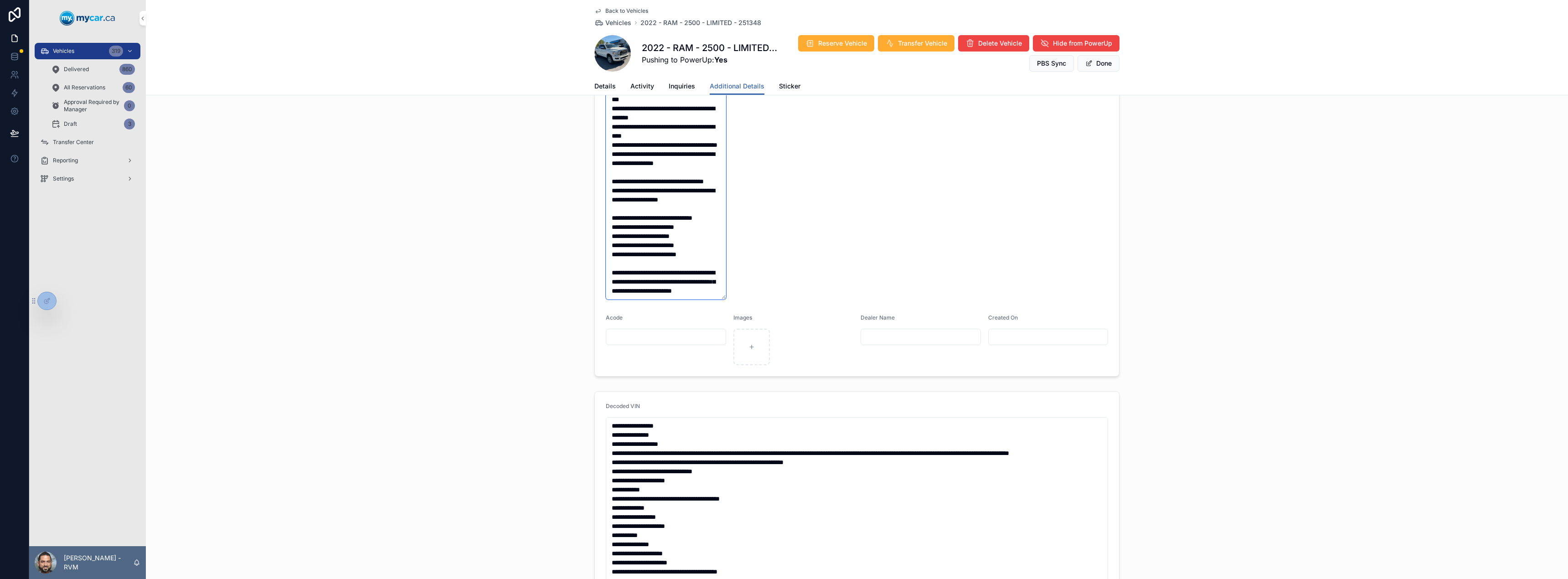
type textarea "**********"
click at [1095, 64] on button "Done" at bounding box center [1098, 63] width 42 height 16
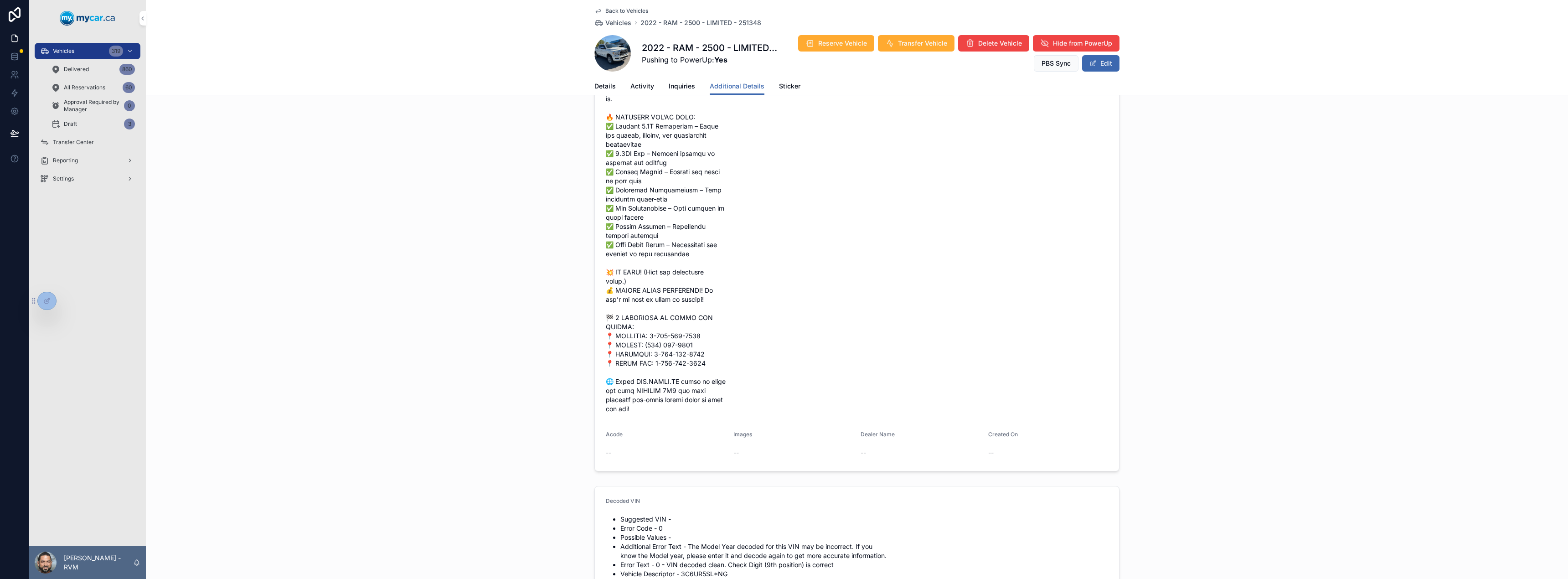
click at [612, 21] on span "Vehicles" at bounding box center [618, 23] width 26 height 9
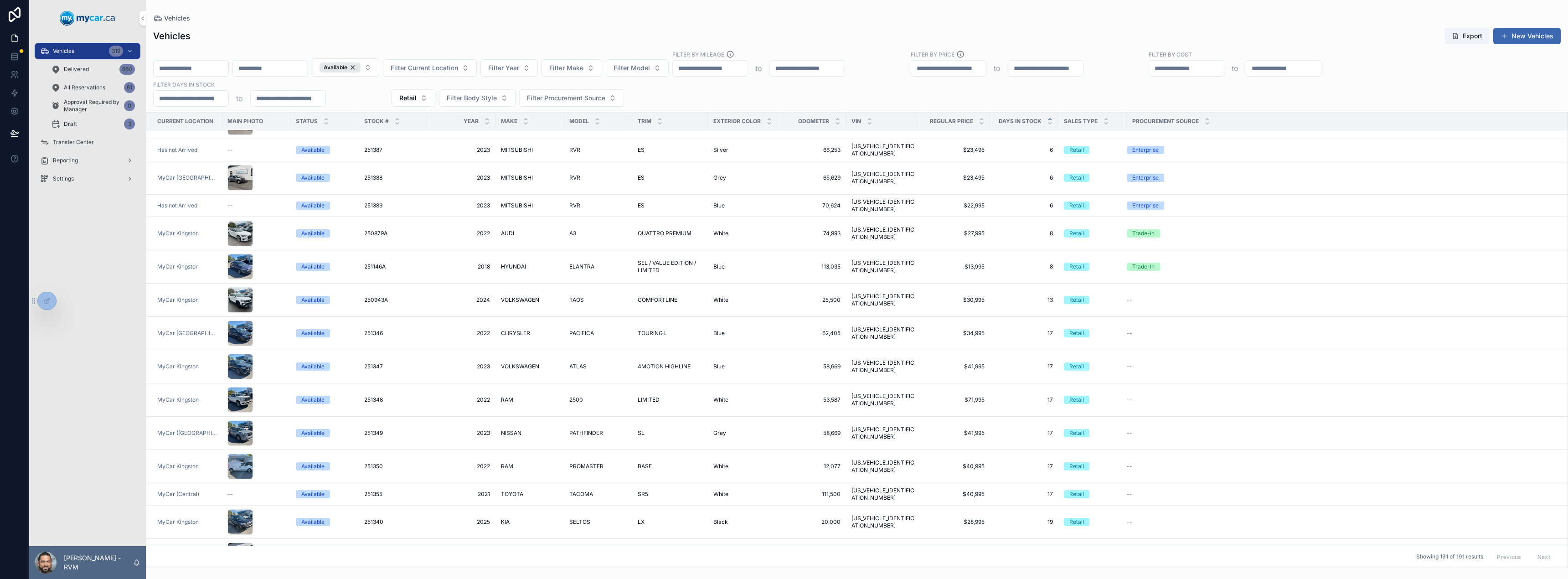
scroll to position [221, 0]
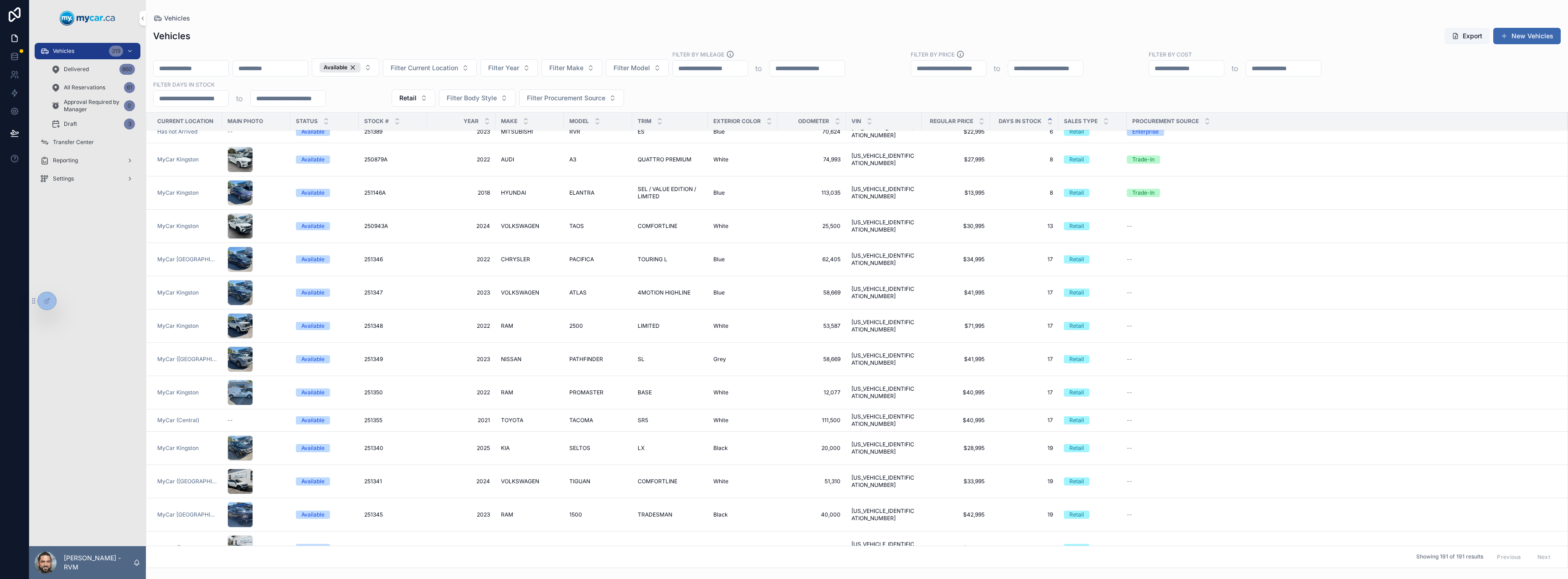
click at [638, 544] on span "SEL" at bounding box center [643, 548] width 10 height 7
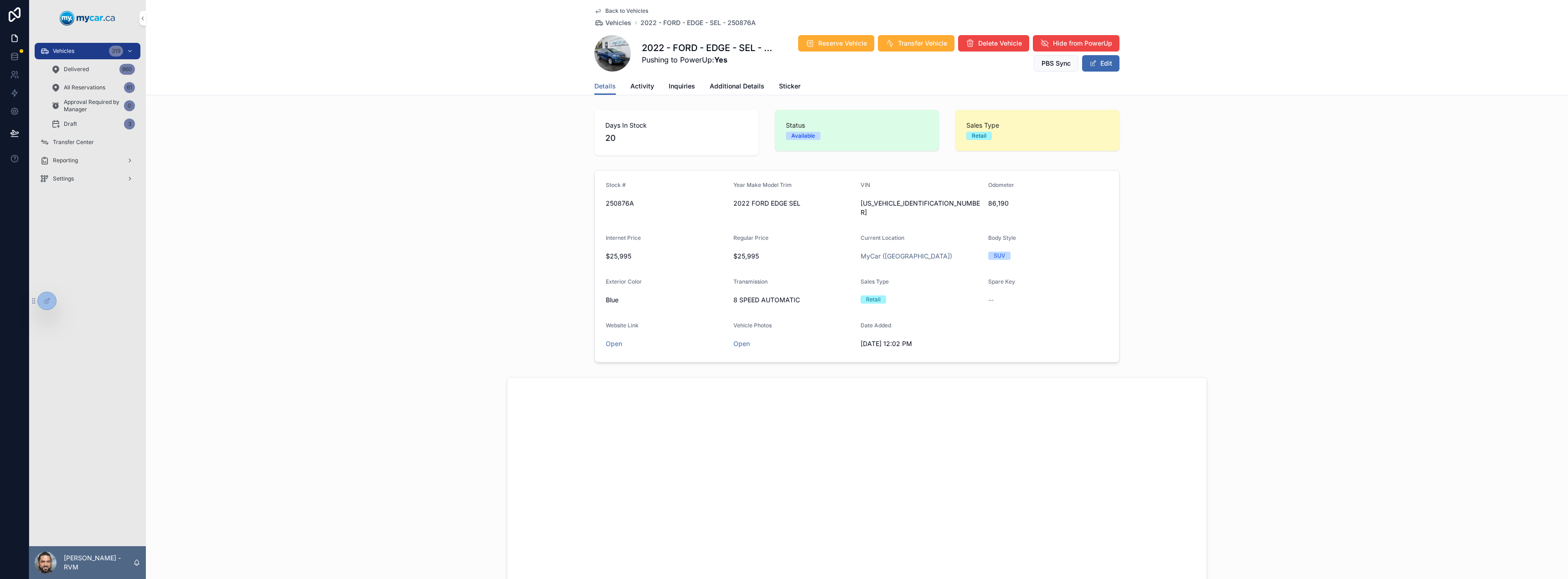
click at [732, 86] on span "Additional Details" at bounding box center [737, 86] width 55 height 9
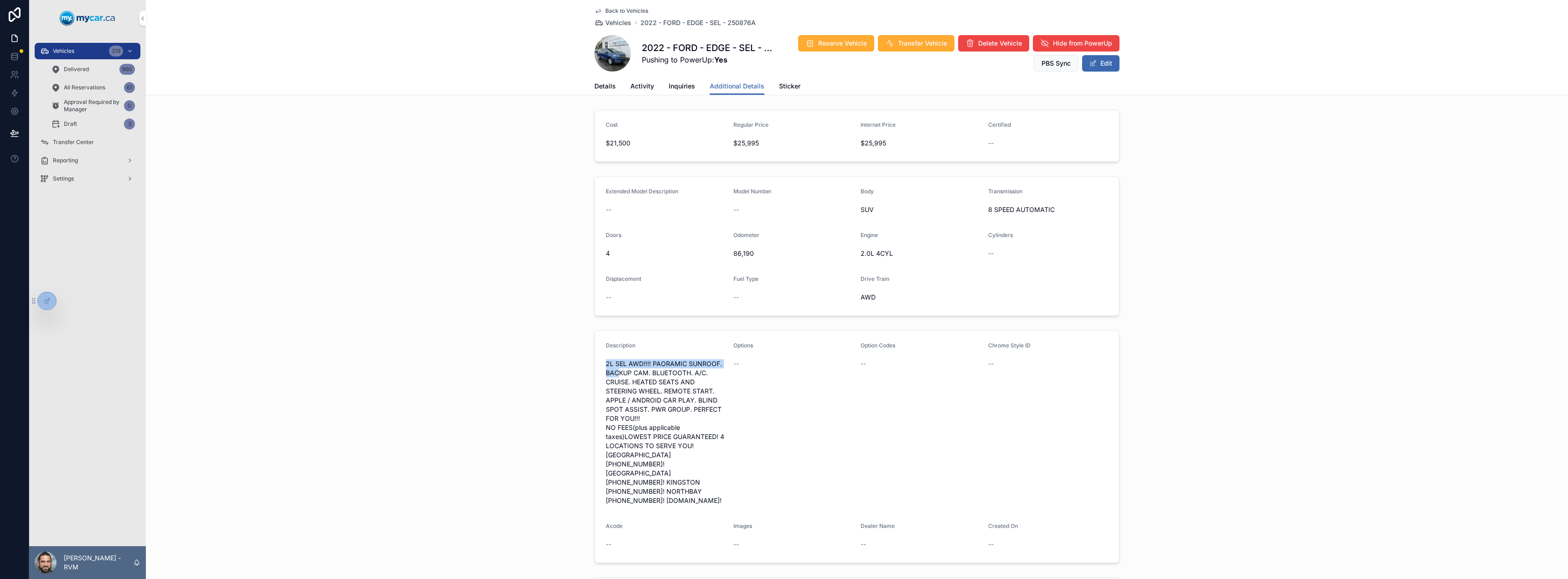
drag, startPoint x: 710, startPoint y: 481, endPoint x: 615, endPoint y: 370, distance: 146.1
drag, startPoint x: 603, startPoint y: 364, endPoint x: 714, endPoint y: 482, distance: 162.0
drag, startPoint x: 604, startPoint y: 365, endPoint x: 701, endPoint y: 489, distance: 157.4
click at [1107, 59] on button "Edit" at bounding box center [1101, 63] width 37 height 16
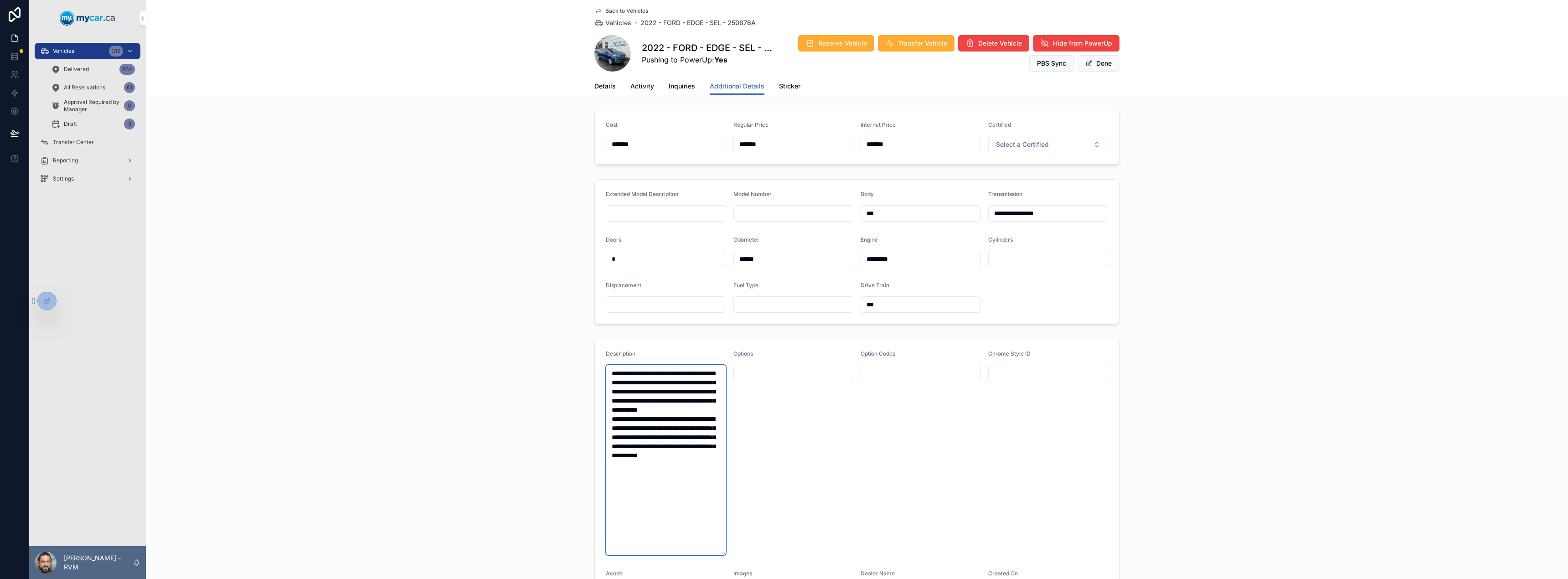
drag, startPoint x: 674, startPoint y: 514, endPoint x: 592, endPoint y: 359, distance: 175.4
click at [595, 359] on form "**********" at bounding box center [856, 485] width 524 height 293
paste textarea "**********"
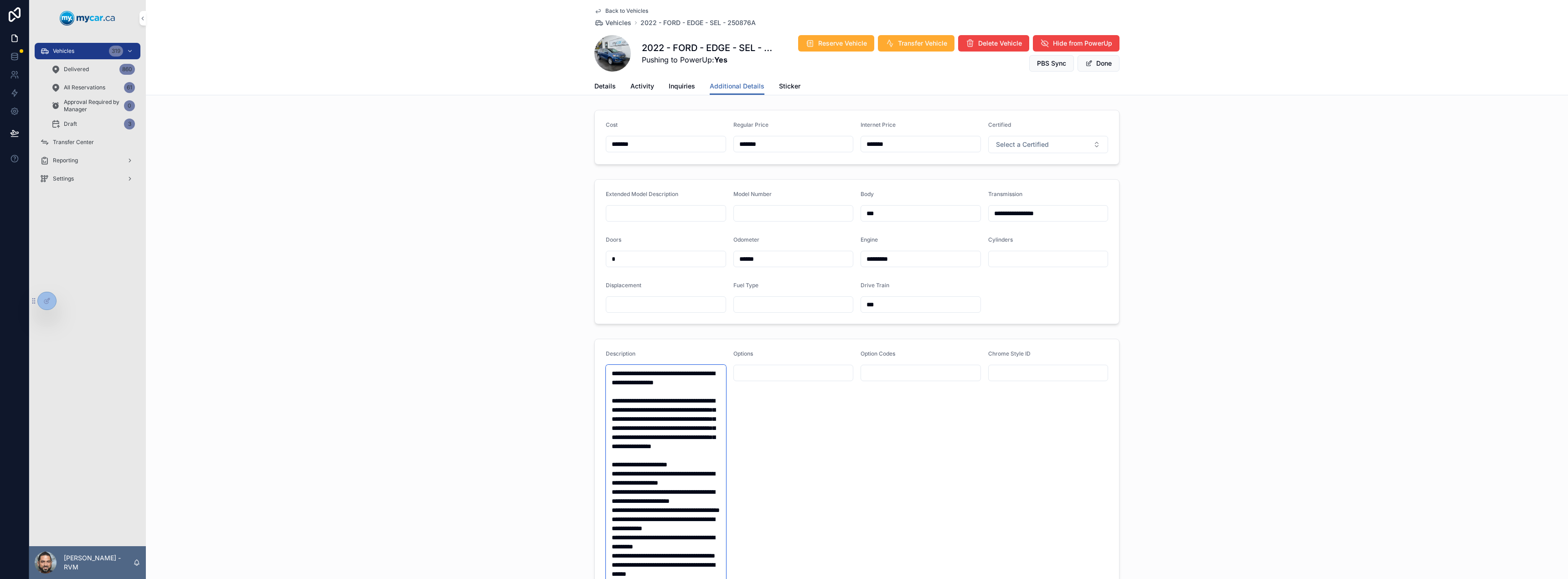
scroll to position [347, 0]
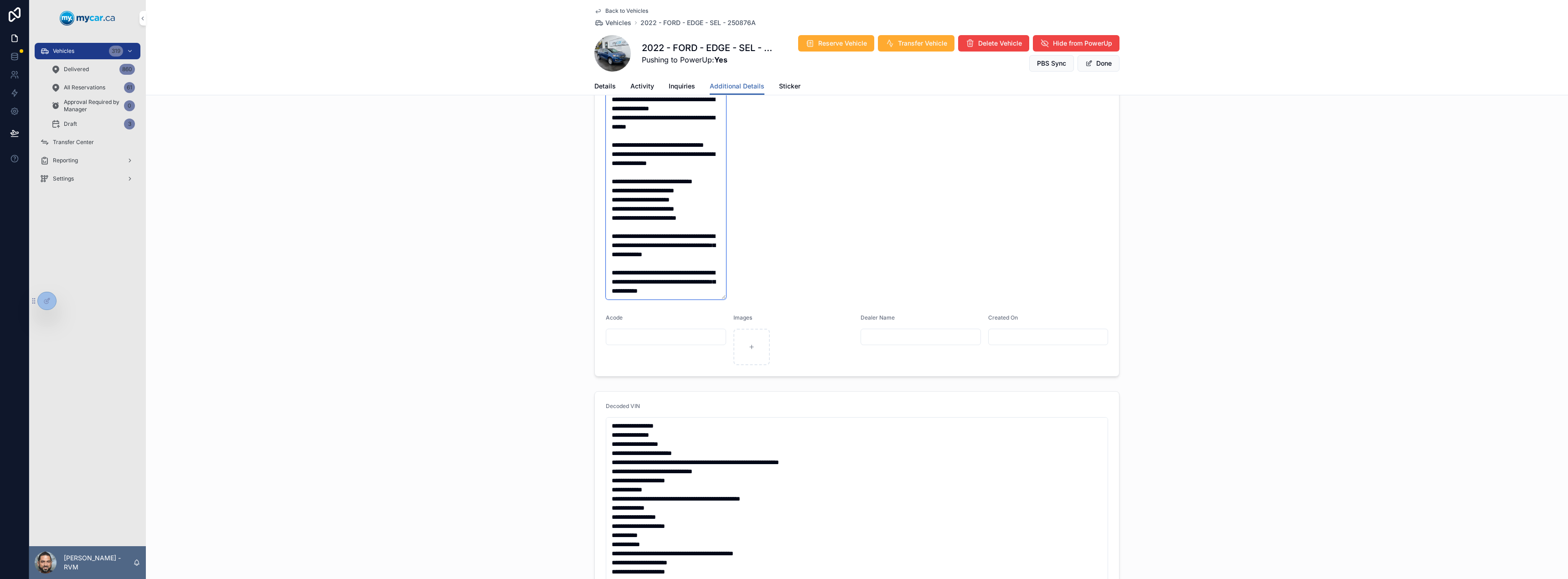
type textarea "**********"
click at [1097, 63] on button "Done" at bounding box center [1098, 63] width 42 height 16
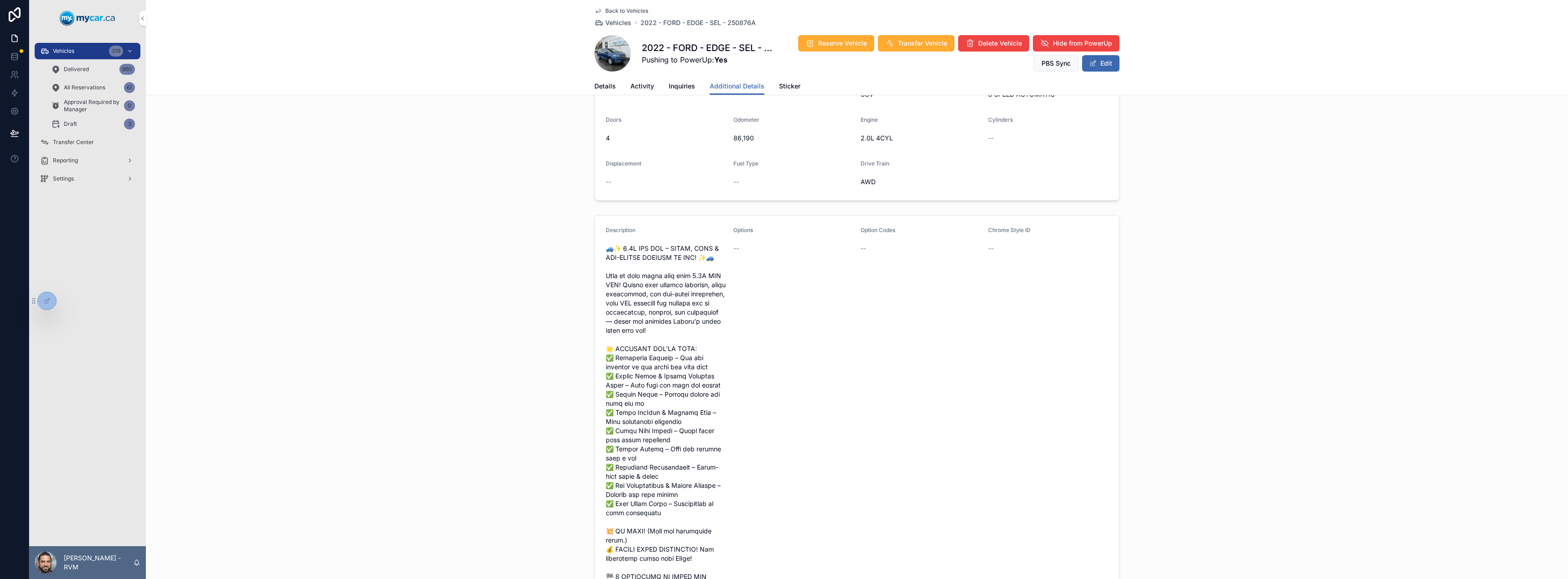
scroll to position [0, 0]
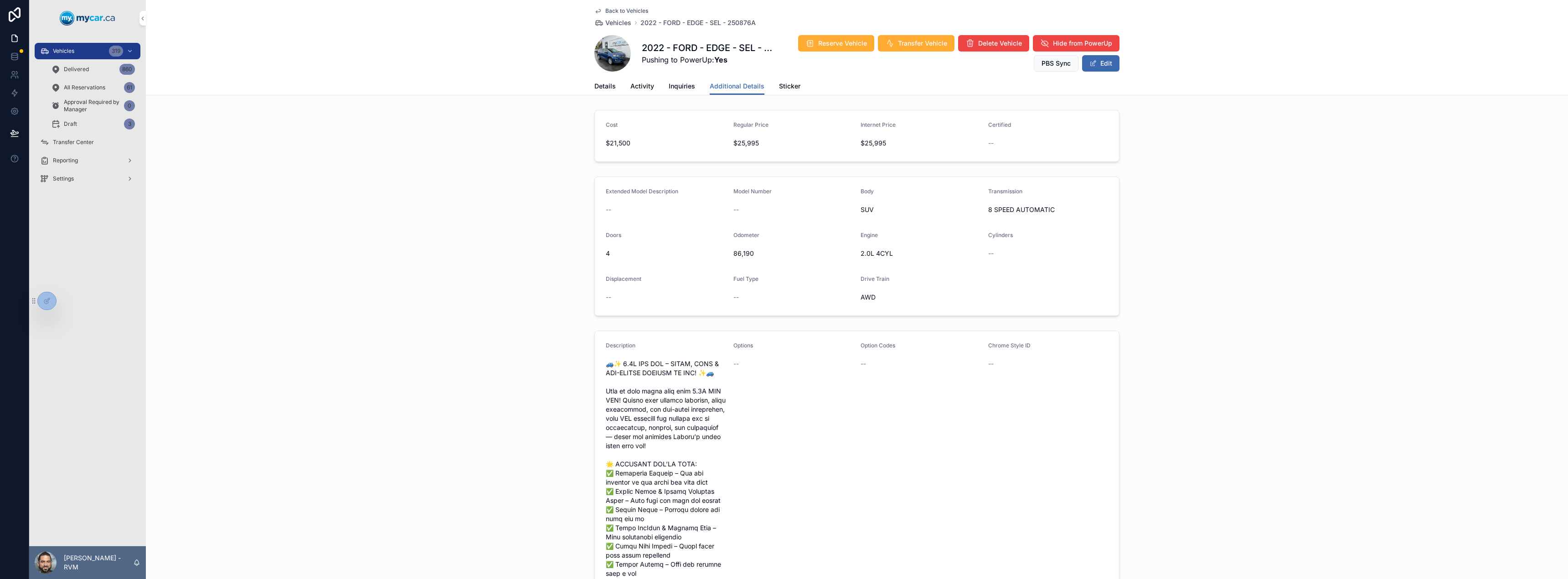
click at [618, 26] on span "Vehicles" at bounding box center [618, 23] width 26 height 9
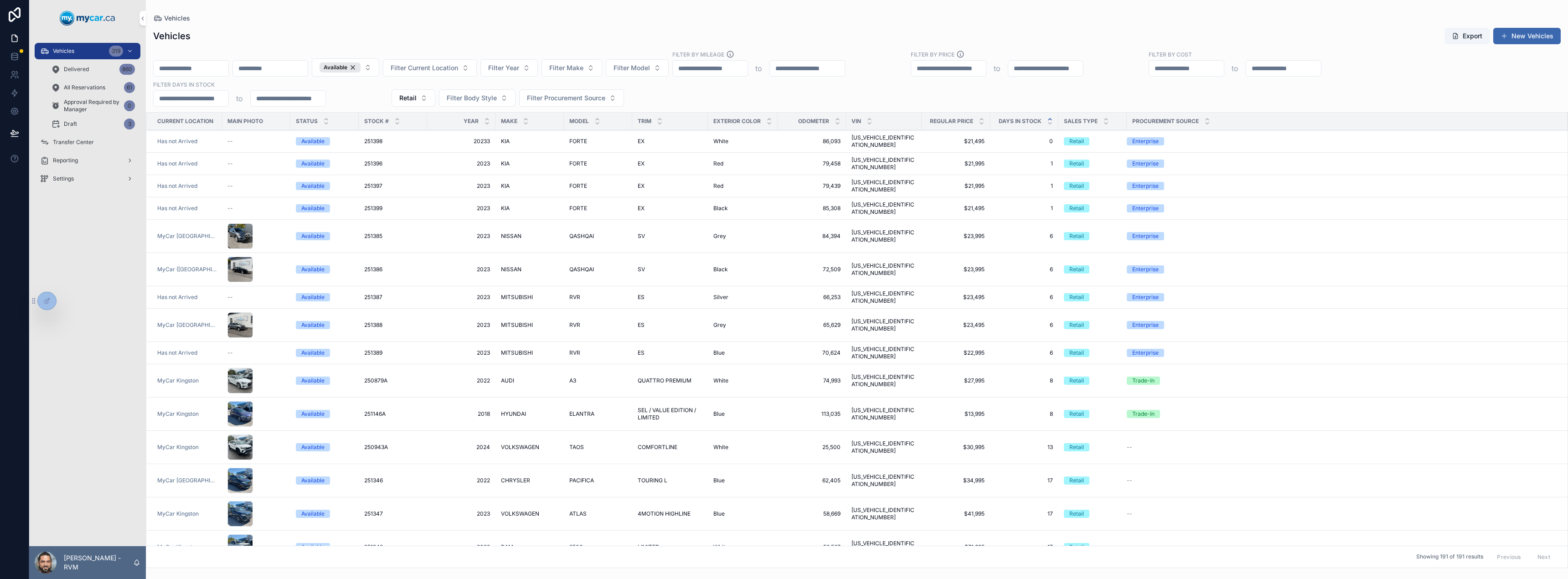
click at [482, 141] on span "20233" at bounding box center [461, 141] width 57 height 7
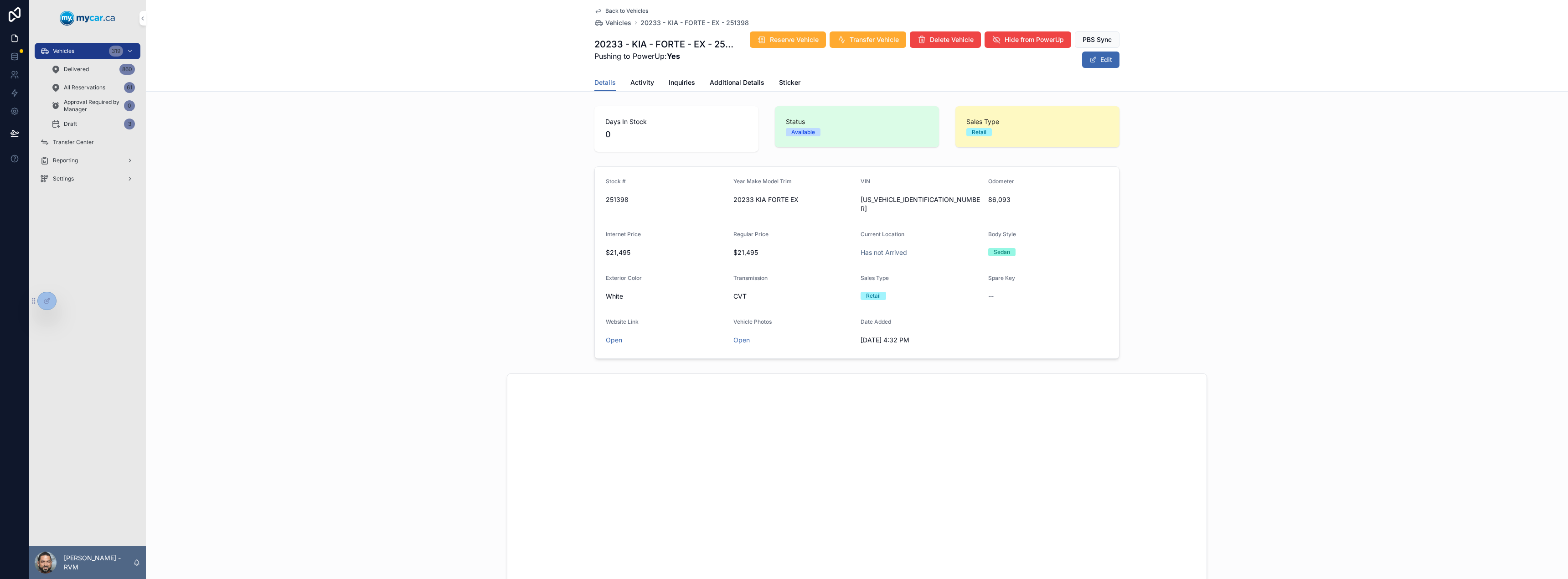
click at [639, 88] on link "Activity" at bounding box center [642, 83] width 24 height 18
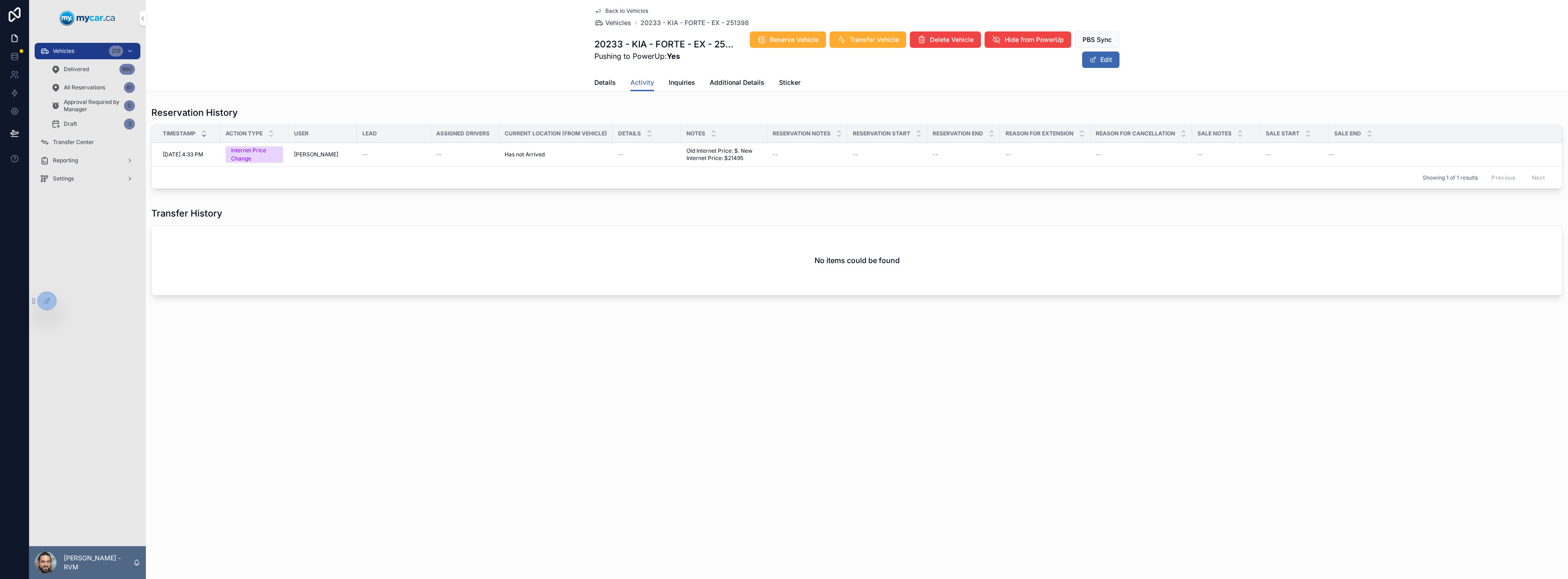
click at [754, 83] on span "Additional Details" at bounding box center [737, 82] width 55 height 9
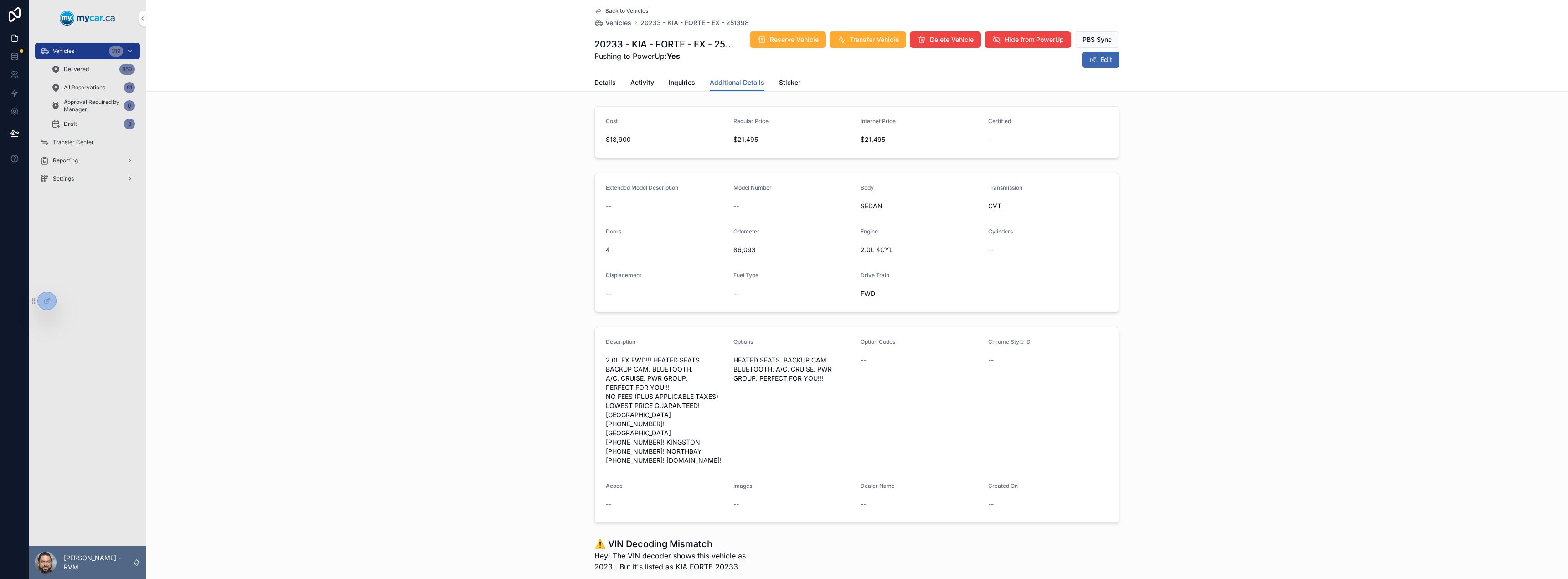
click at [611, 83] on span "Details" at bounding box center [604, 82] width 21 height 9
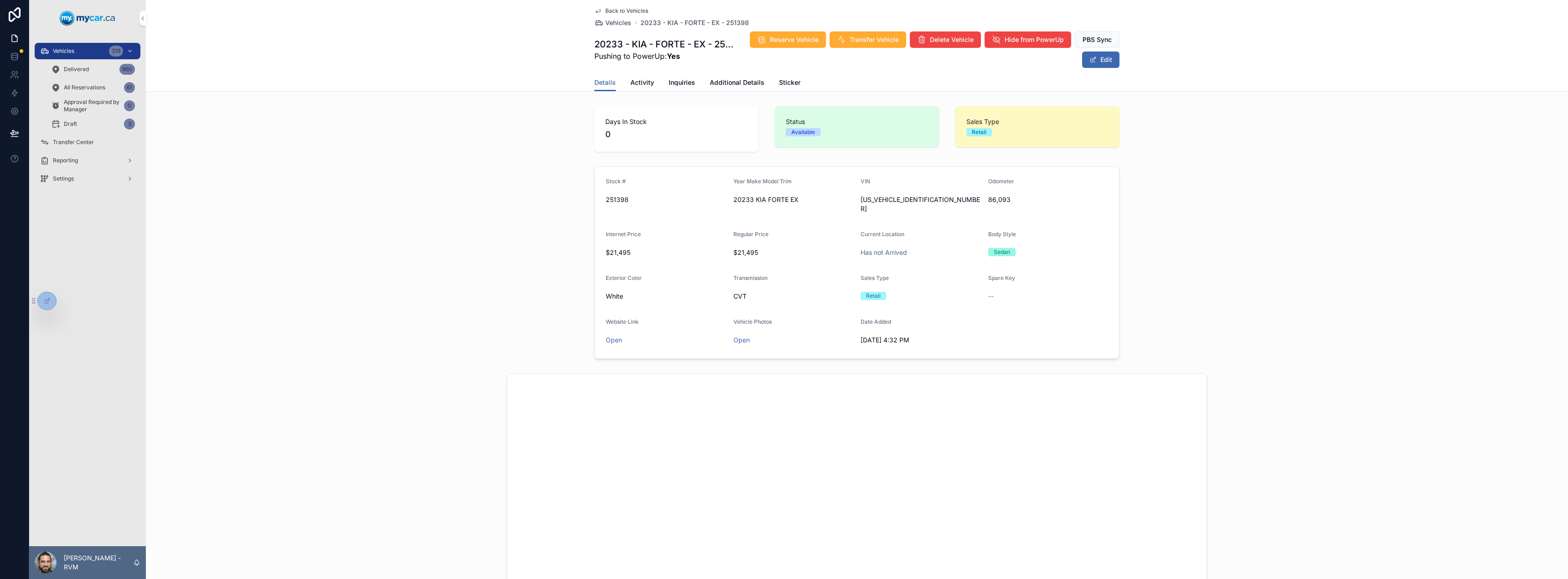
click at [1097, 53] on button "Edit" at bounding box center [1101, 60] width 37 height 16
click at [740, 195] on span "20233 KIA FORTE EX" at bounding box center [794, 200] width 121 height 9
click at [1093, 60] on button "Done" at bounding box center [1098, 60] width 42 height 16
click at [740, 190] on div "Year Make Model Trim 20233 KIA FORTE EX" at bounding box center [794, 197] width 121 height 38
click at [739, 203] on span "20233 KIA FORTE EX" at bounding box center [794, 200] width 121 height 9
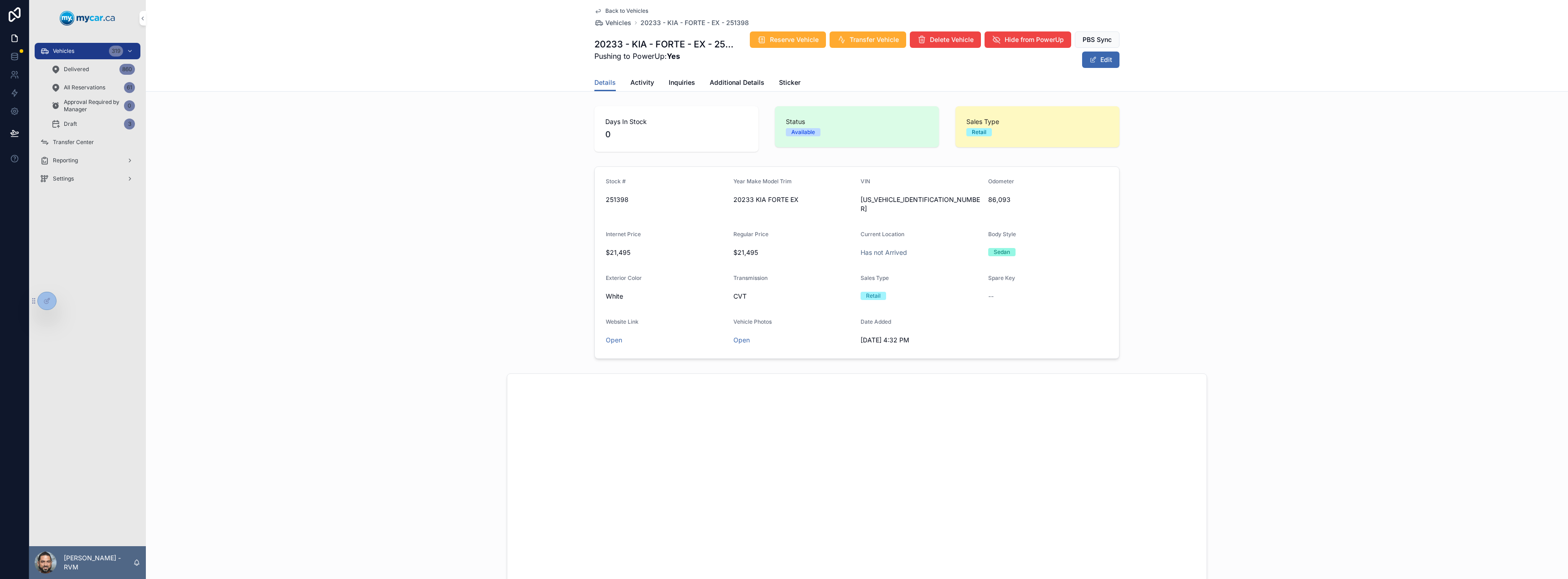
click at [917, 337] on div "[DATE] 4:32 PM" at bounding box center [921, 340] width 121 height 15
drag, startPoint x: 919, startPoint y: 335, endPoint x: 541, endPoint y: 44, distance: 477.0
click at [541, 44] on div "Back to Vehicles Vehicles 20233 - KIA - FORTE - EX - 251398 20233 - KIA - FORTE…" at bounding box center [857, 46] width 1422 height 92
click at [615, 21] on span "Vehicles" at bounding box center [618, 23] width 26 height 9
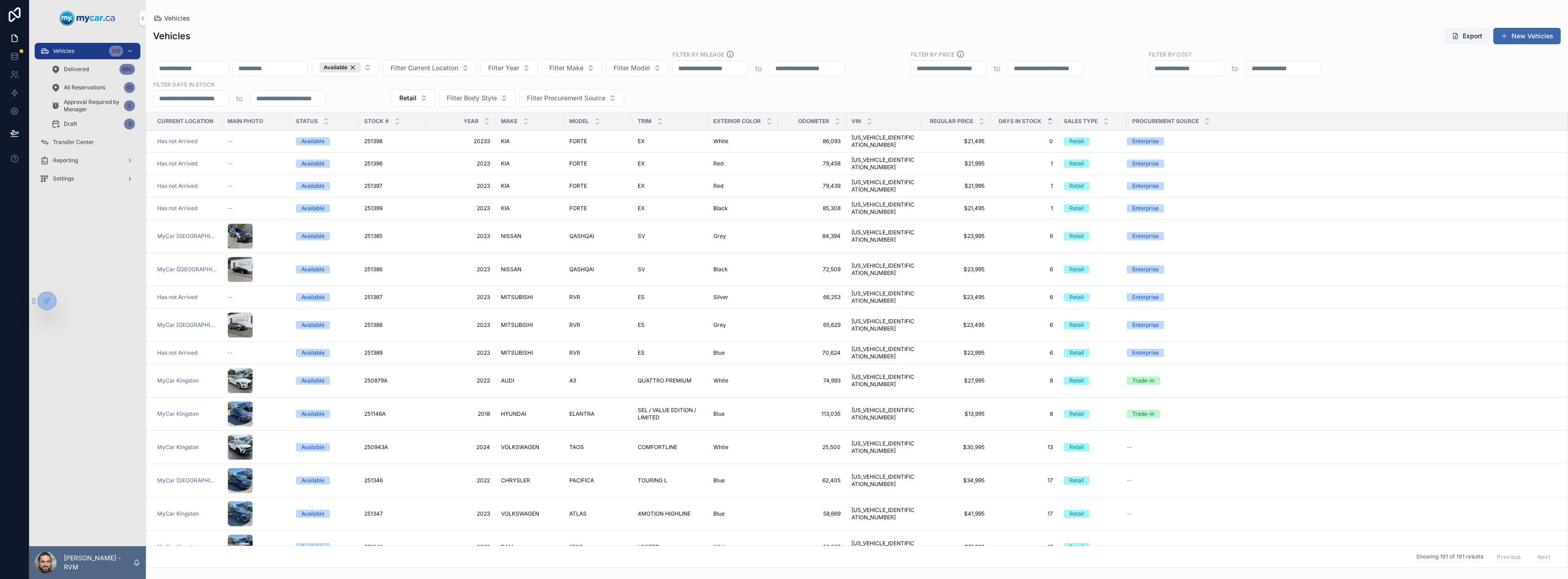
scroll to position [1, 0]
drag, startPoint x: 980, startPoint y: 210, endPoint x: 956, endPoint y: 212, distance: 24.1
click at [956, 219] on td "$23,995 $23,995" at bounding box center [956, 236] width 68 height 33
click at [874, 228] on span "[US_VEHICLE_IDENTIFICATION_NUMBER]" at bounding box center [884, 236] width 65 height 15
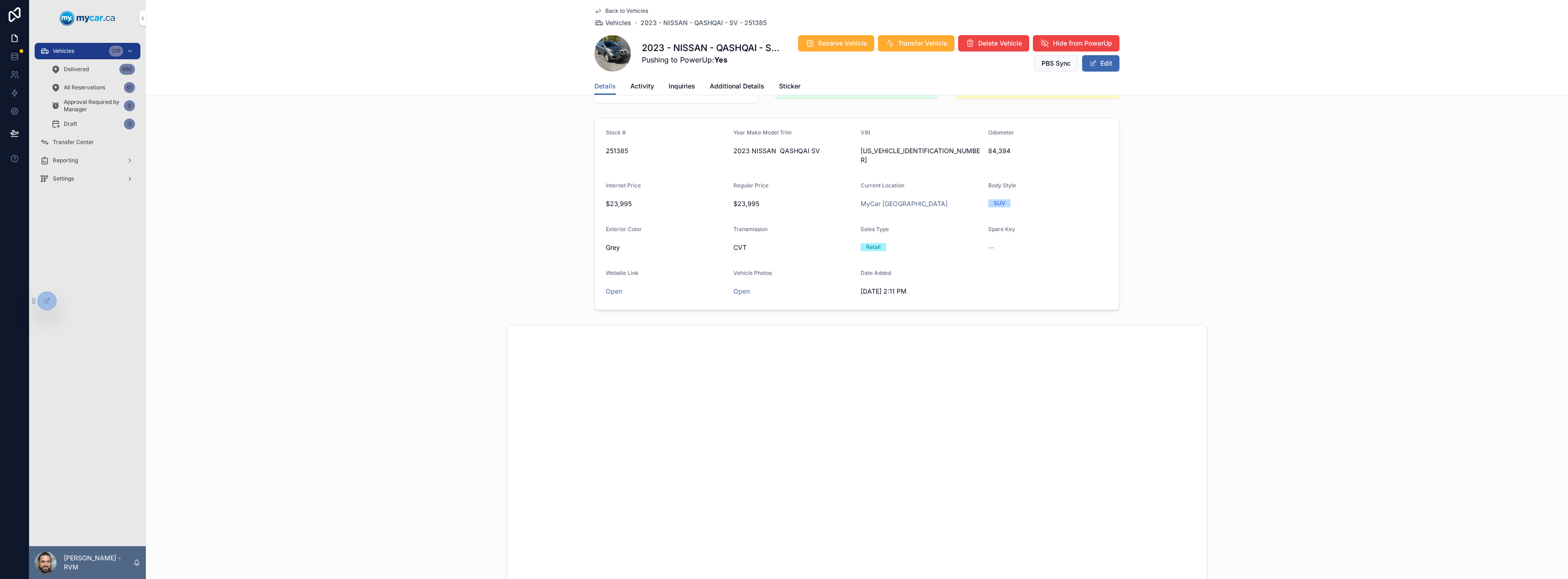
scroll to position [52, 0]
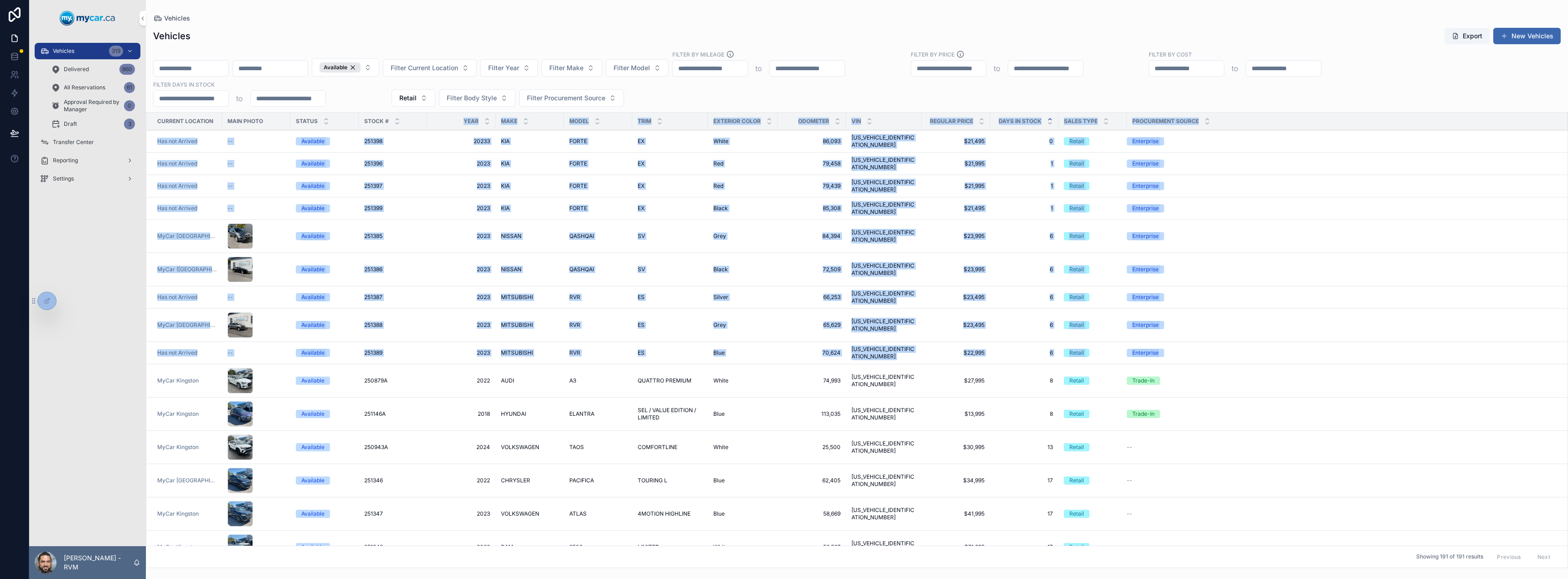
drag, startPoint x: 1189, startPoint y: 324, endPoint x: 422, endPoint y: 127, distance: 791.9
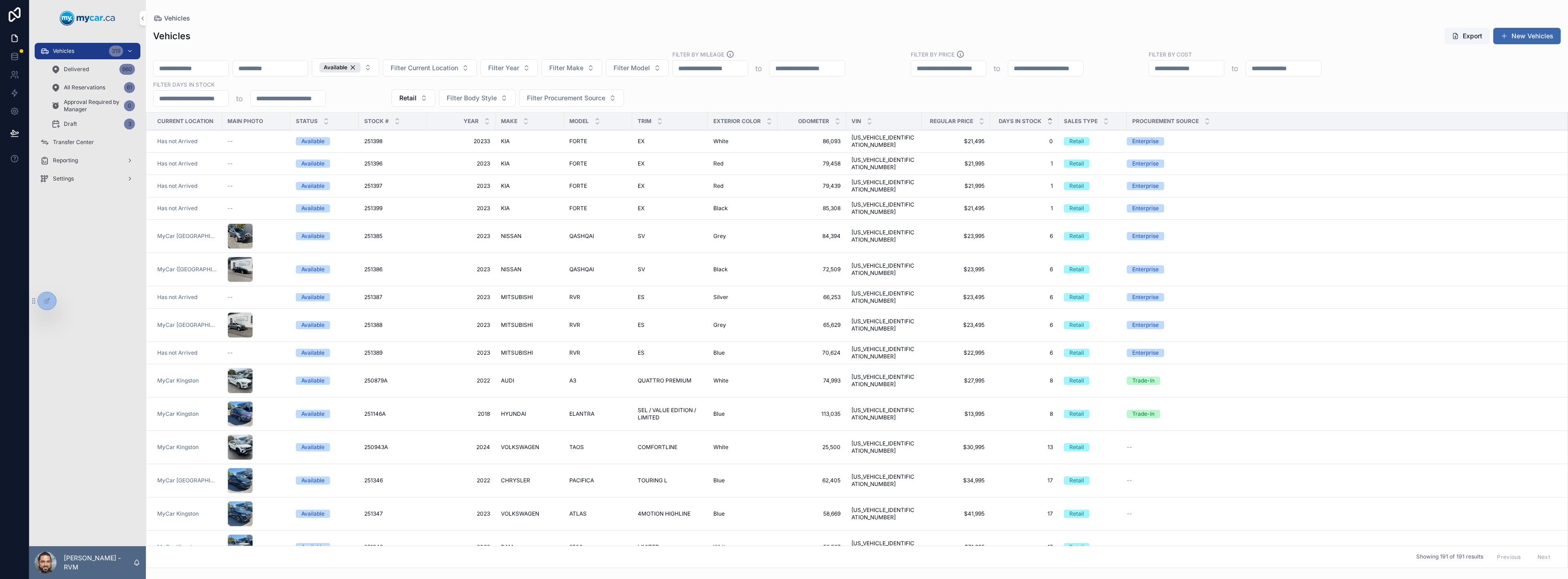
click at [1466, 309] on td "Enterprise" at bounding box center [1347, 325] width 441 height 33
click at [700, 96] on div "Available Filter Current Location Filter Year Filter Make Filter Model Filter B…" at bounding box center [857, 78] width 1422 height 57
click at [703, 102] on div "Available Filter Current Location Filter Year Filter Make Filter Model Filter B…" at bounding box center [857, 78] width 1422 height 57
click at [712, 86] on div "Available Filter Current Location Filter Year Filter Make Filter Model Filter B…" at bounding box center [857, 78] width 1422 height 57
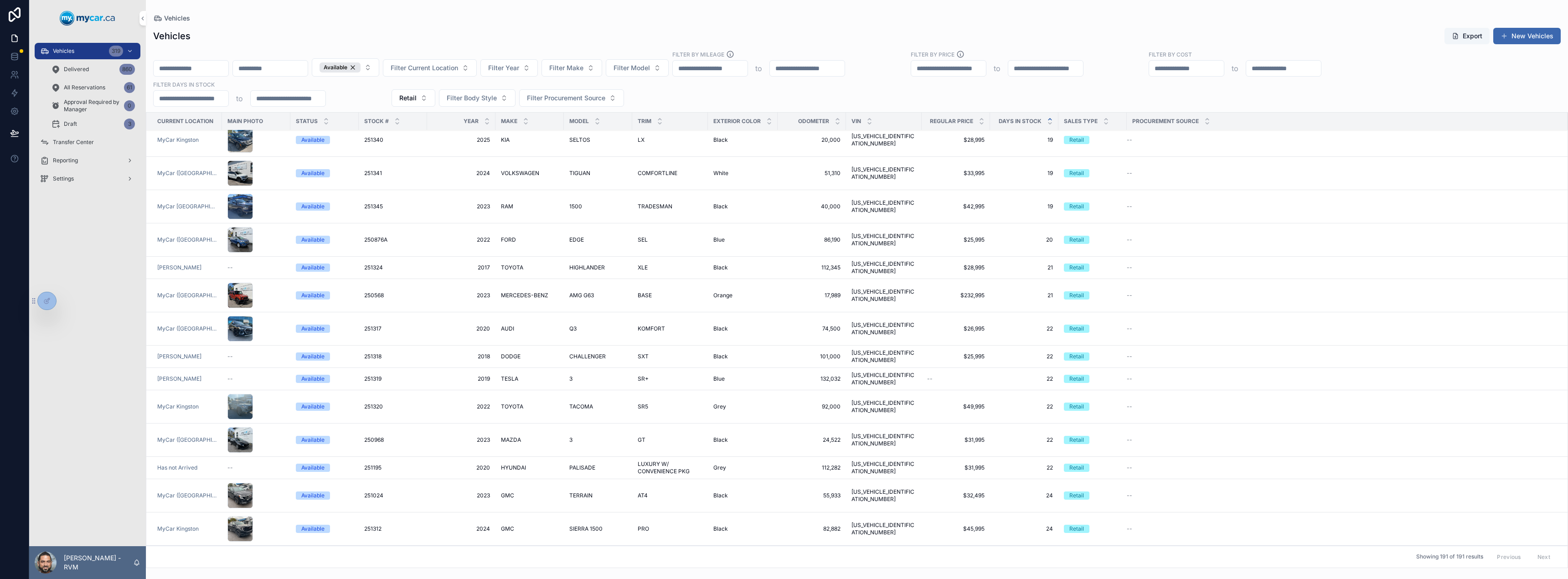
scroll to position [498, 0]
click at [1149, 345] on td "--" at bounding box center [1347, 356] width 441 height 23
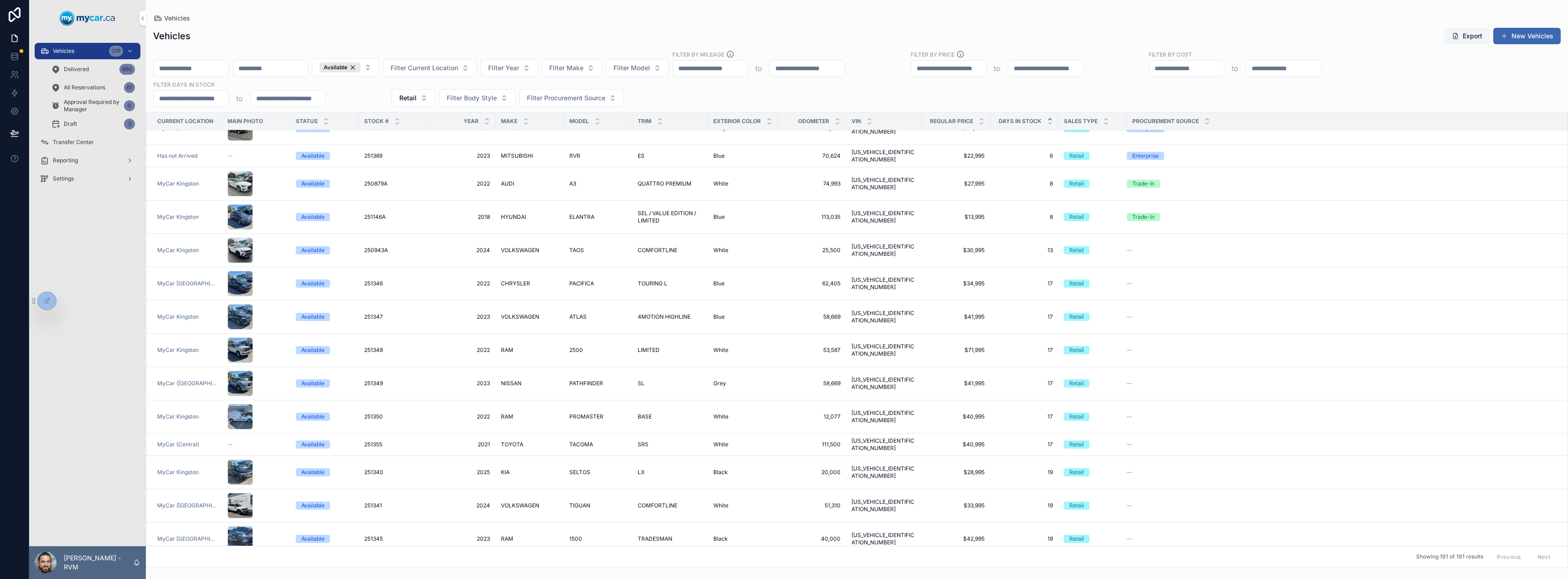
scroll to position [0, 0]
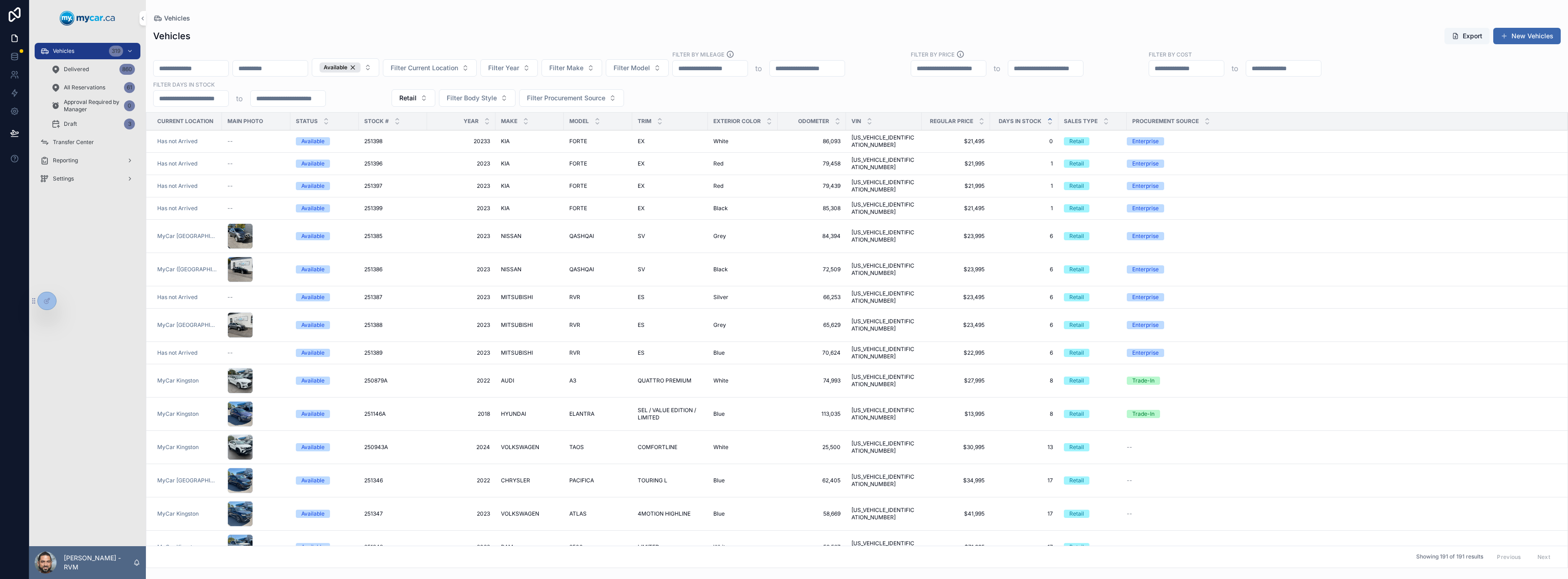
click at [1220, 91] on div "Available Filter Current Location Filter Year Filter Make Filter Model Filter B…" at bounding box center [857, 78] width 1422 height 57
drag, startPoint x: 649, startPoint y: 100, endPoint x: 209, endPoint y: 35, distance: 444.8
click at [209, 35] on div "Vehicles Export New Vehicles Available Filter Current Location Filter Year Filt…" at bounding box center [857, 295] width 1422 height 546
click at [220, 29] on div "Vehicles Export New Vehicles" at bounding box center [857, 36] width 1407 height 17
click at [645, 96] on div "Available Filter Current Location Filter Year Filter Make Filter Model Filter B…" at bounding box center [857, 78] width 1422 height 57
